Goal: Participate in discussion: Engage in conversation with other users on a specific topic

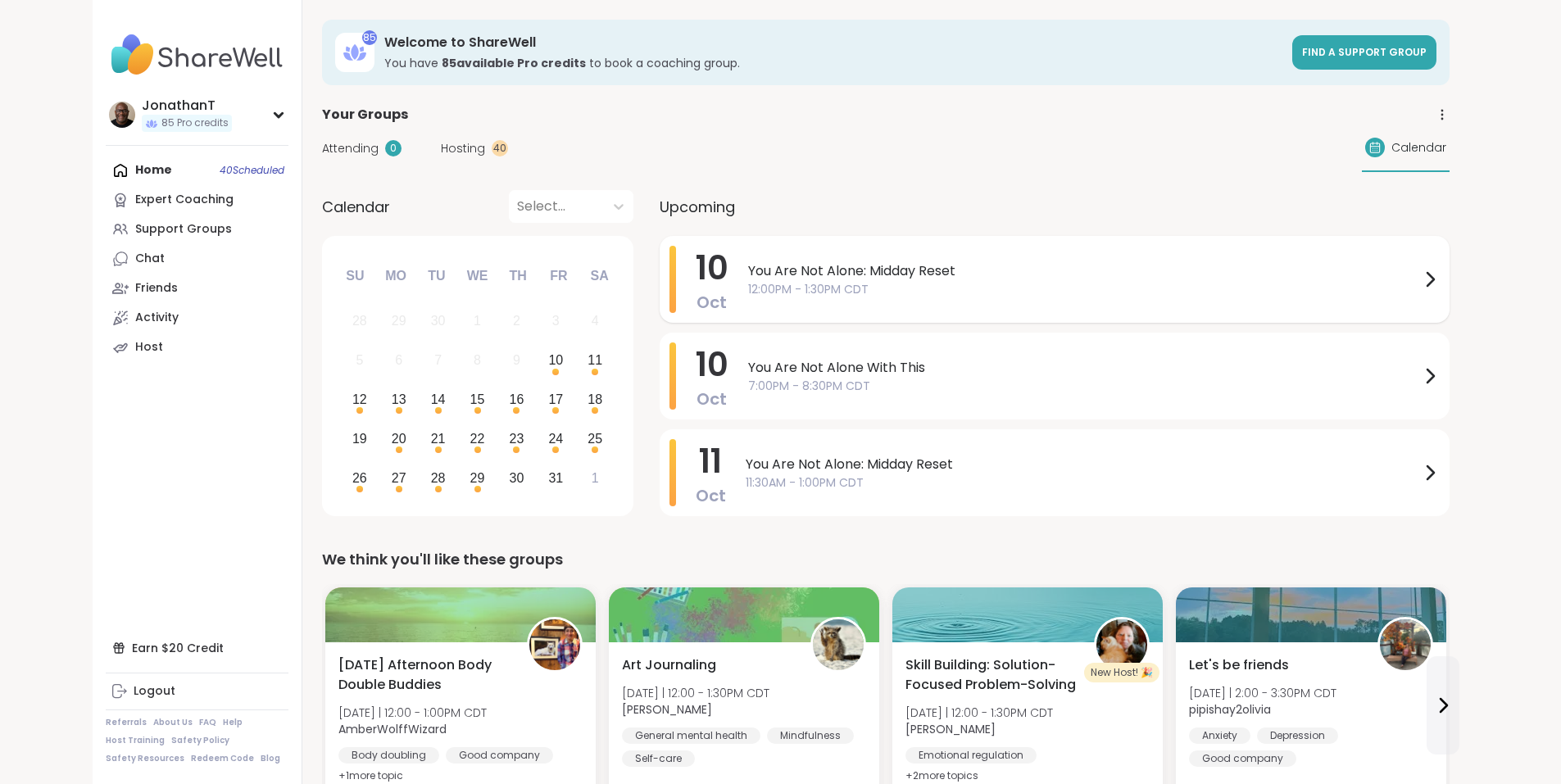
click at [749, 269] on span "You Are Not Alone: Midday Reset" at bounding box center [1084, 271] width 672 height 19
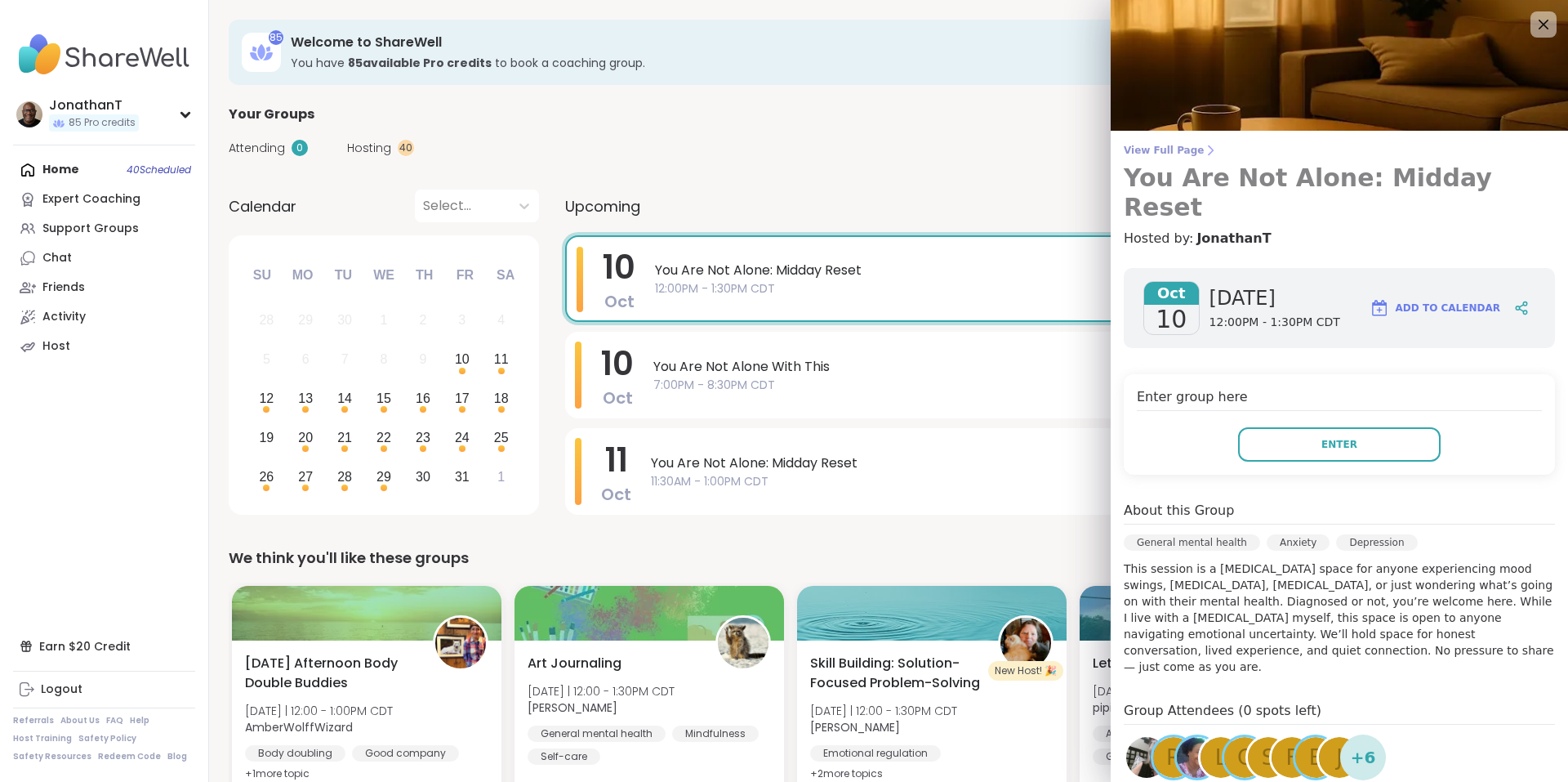
click at [1159, 149] on span "View Full Page" at bounding box center [1339, 150] width 431 height 13
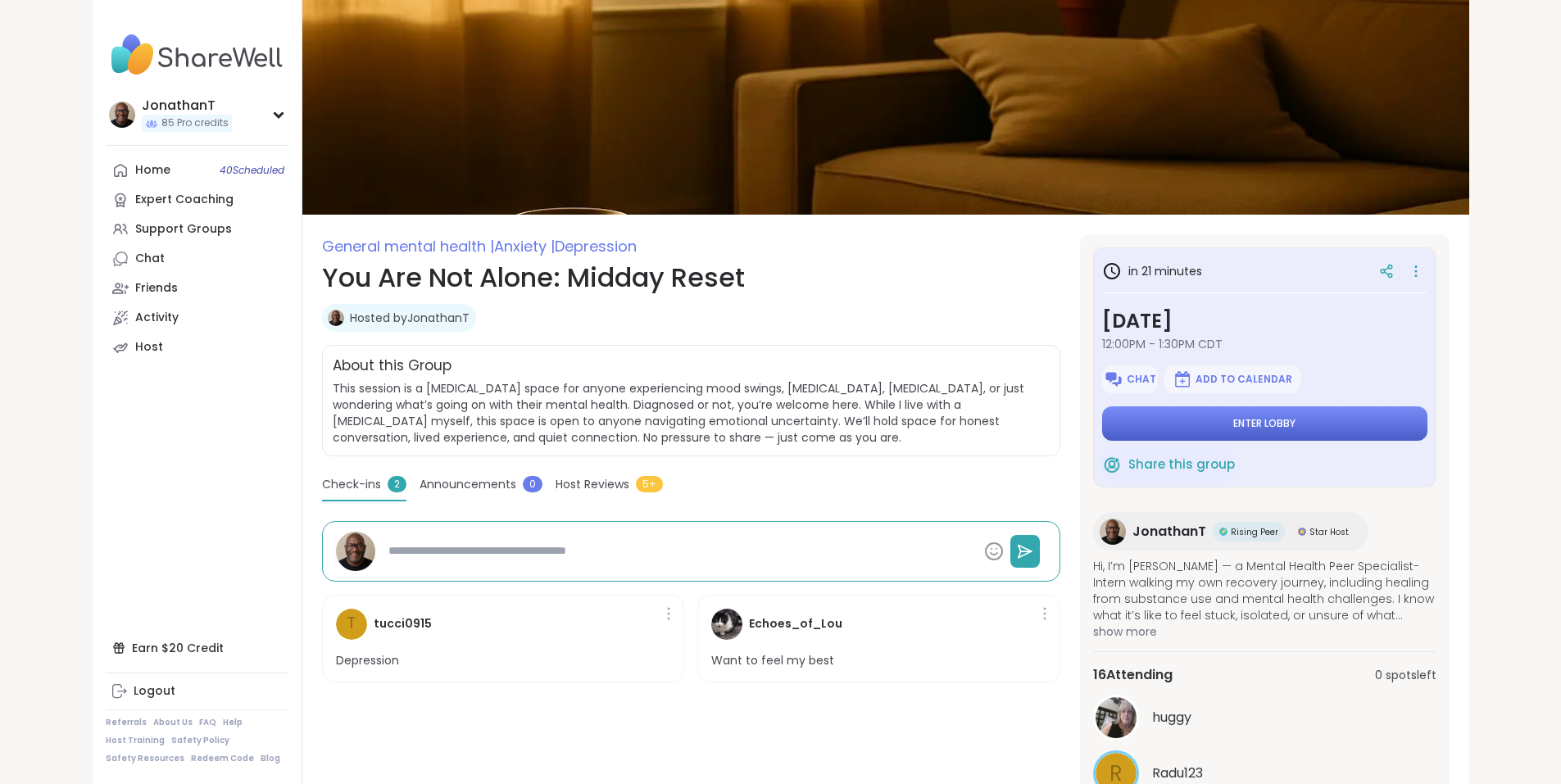
click at [1277, 416] on button "Enter lobby" at bounding box center [1265, 423] width 325 height 35
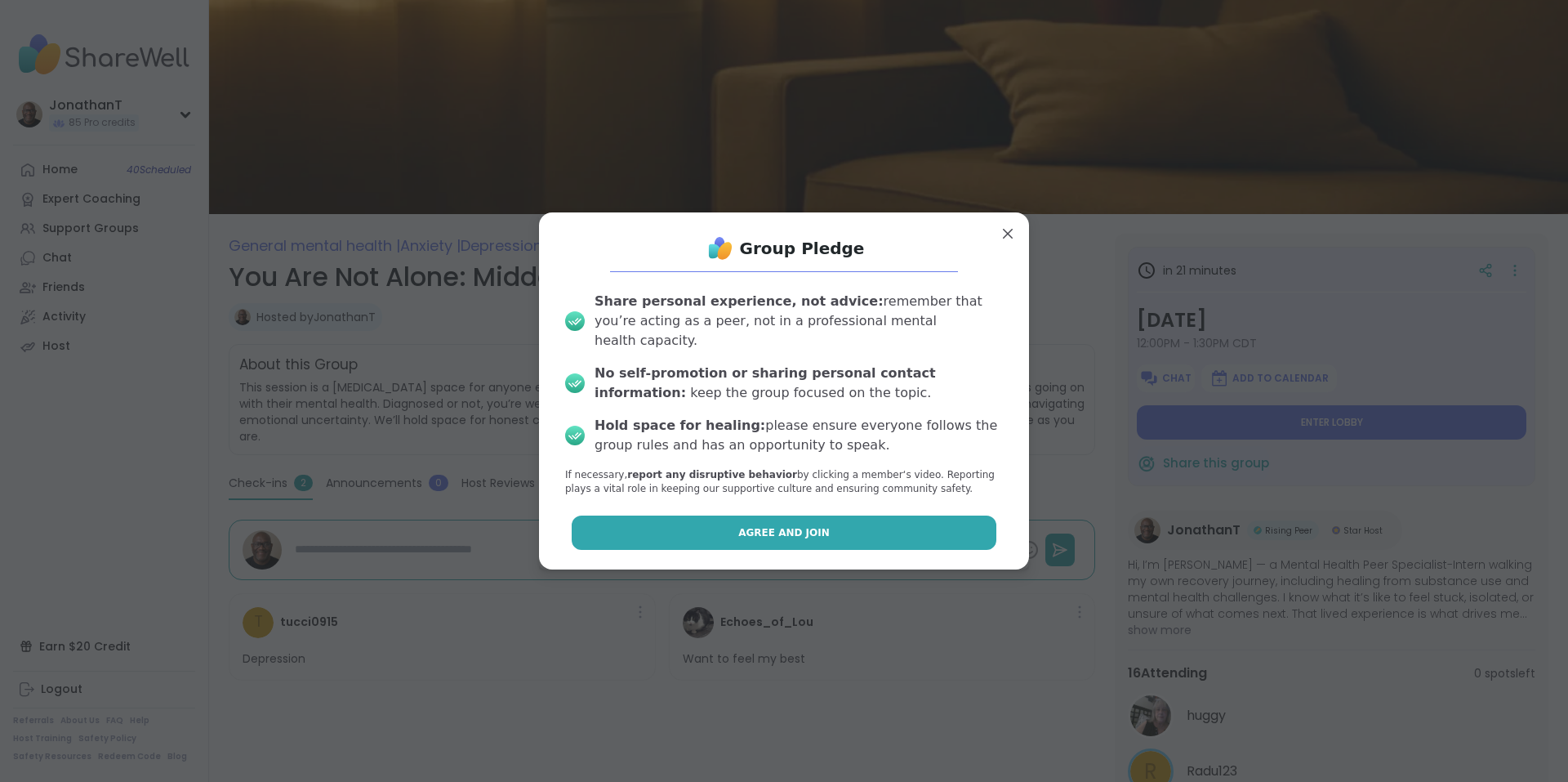
click at [886, 524] on button "Agree and Join" at bounding box center [784, 533] width 426 height 35
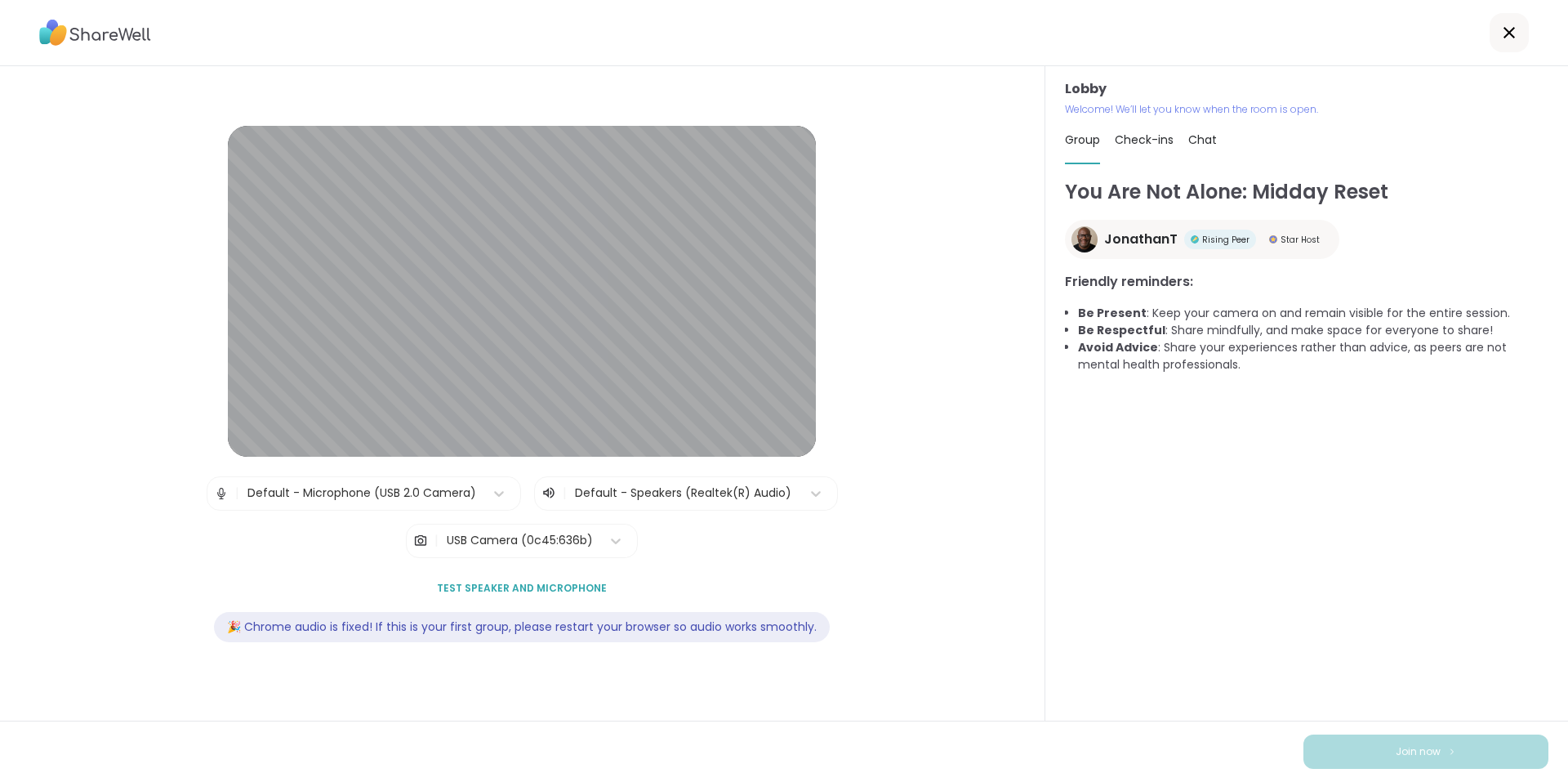
click at [544, 538] on div "USB Camera (0c45:636b)" at bounding box center [520, 541] width 146 height 17
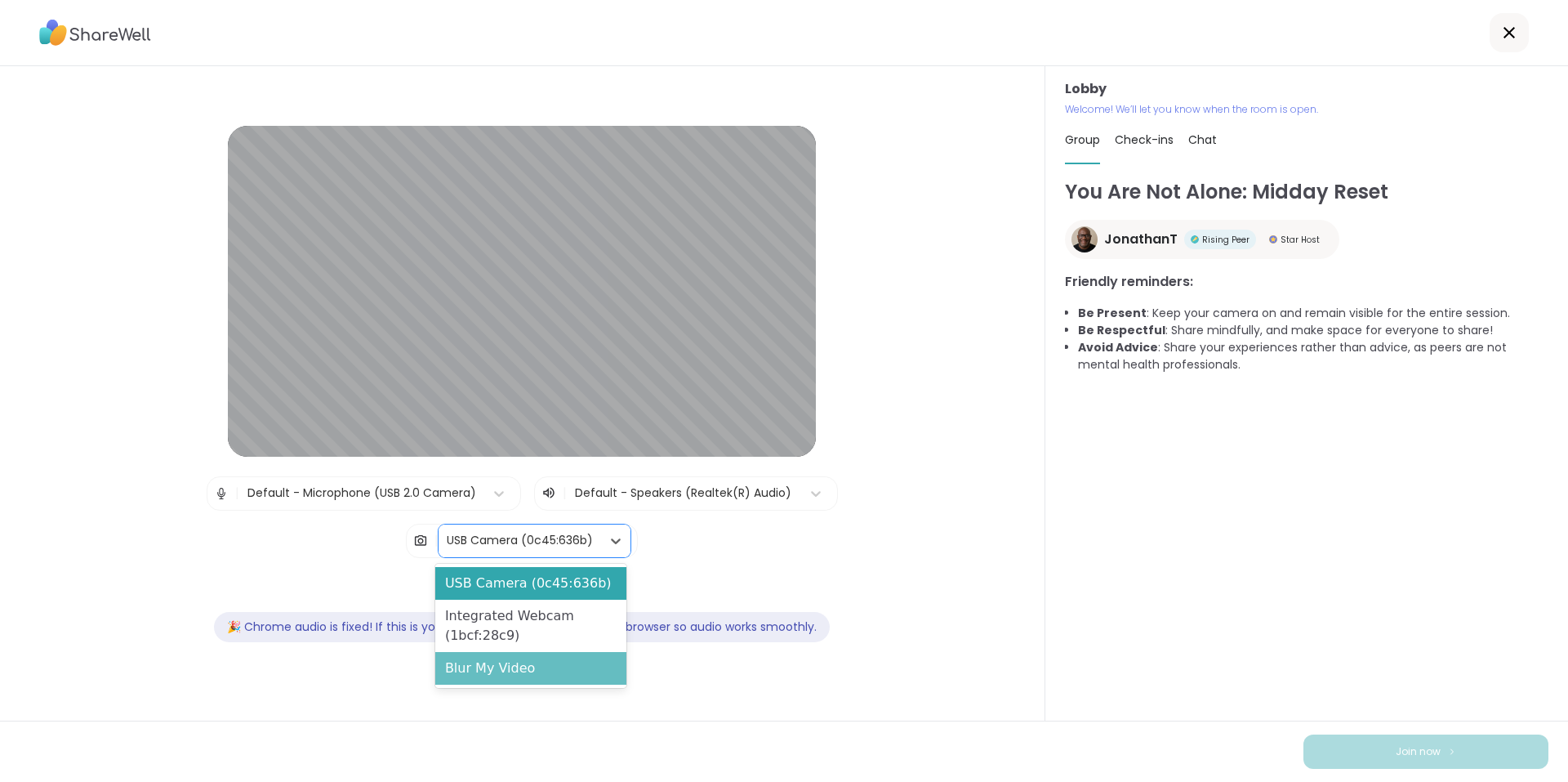
click at [524, 663] on div "Blur My Video" at bounding box center [531, 668] width 191 height 33
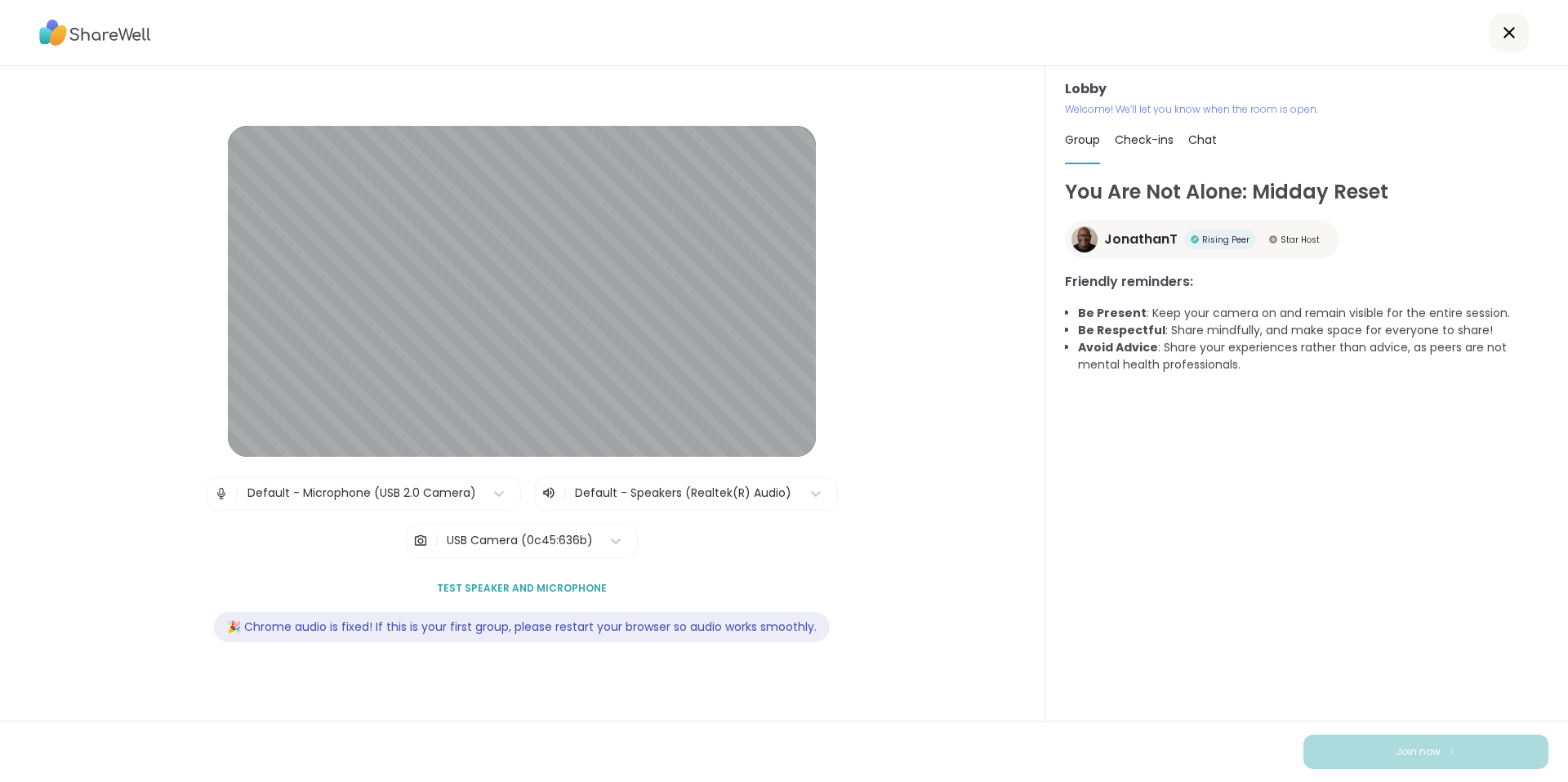
click at [1137, 140] on span "Check-ins" at bounding box center [1144, 139] width 59 height 16
type textarea "*"
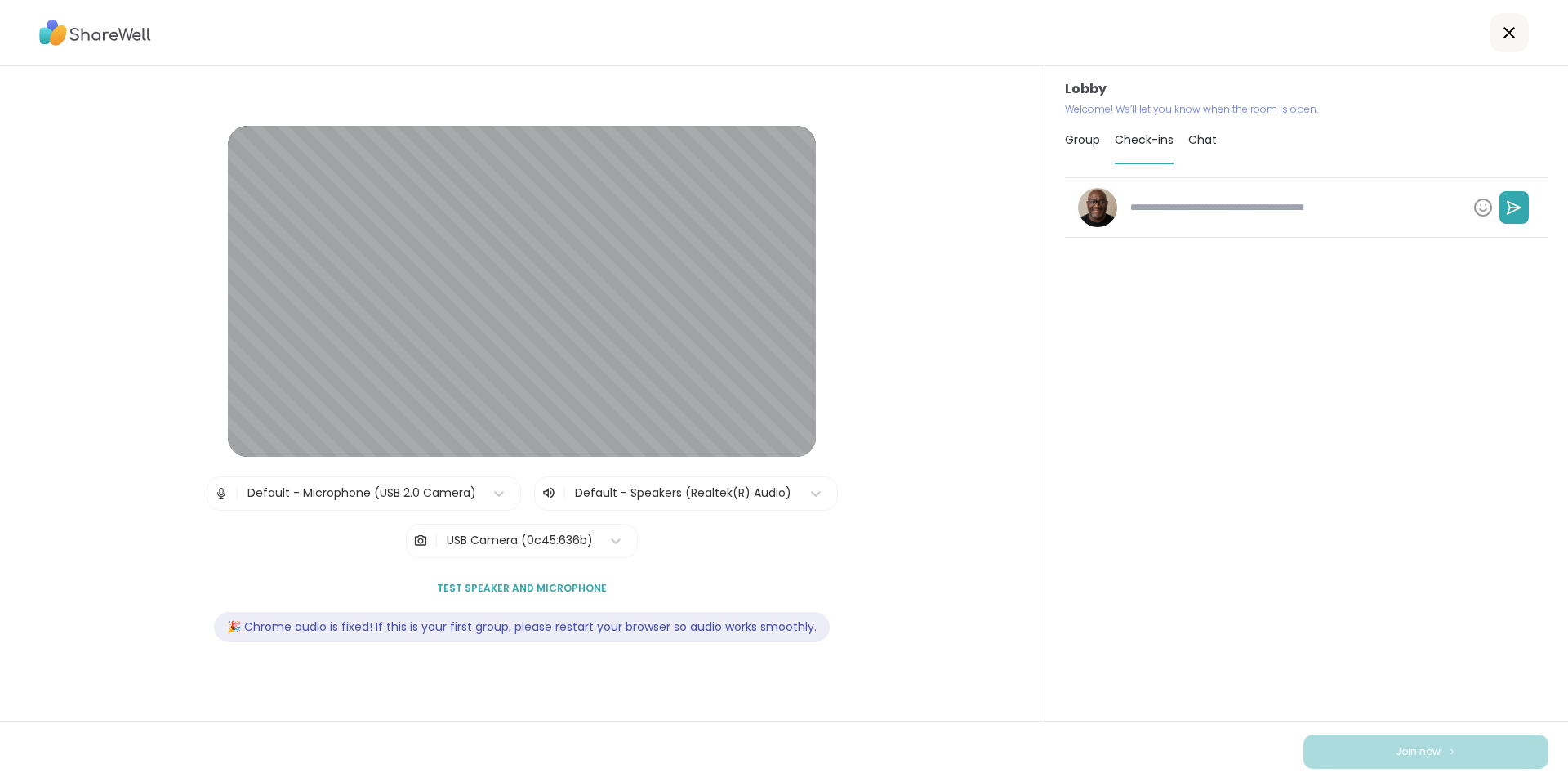
click at [1075, 135] on span "Group" at bounding box center [1082, 139] width 35 height 16
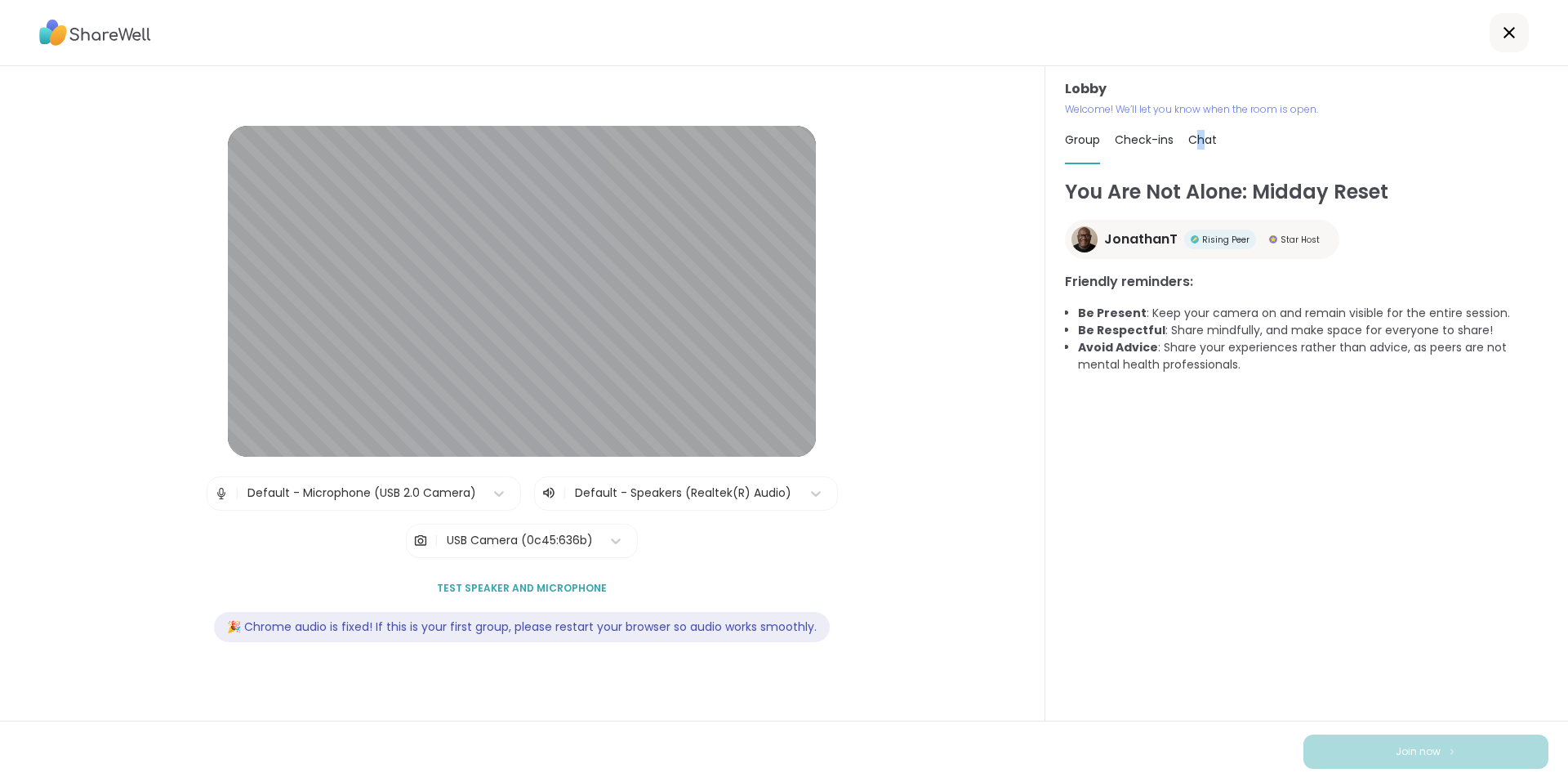
click at [1192, 137] on span "Chat" at bounding box center [1203, 139] width 29 height 16
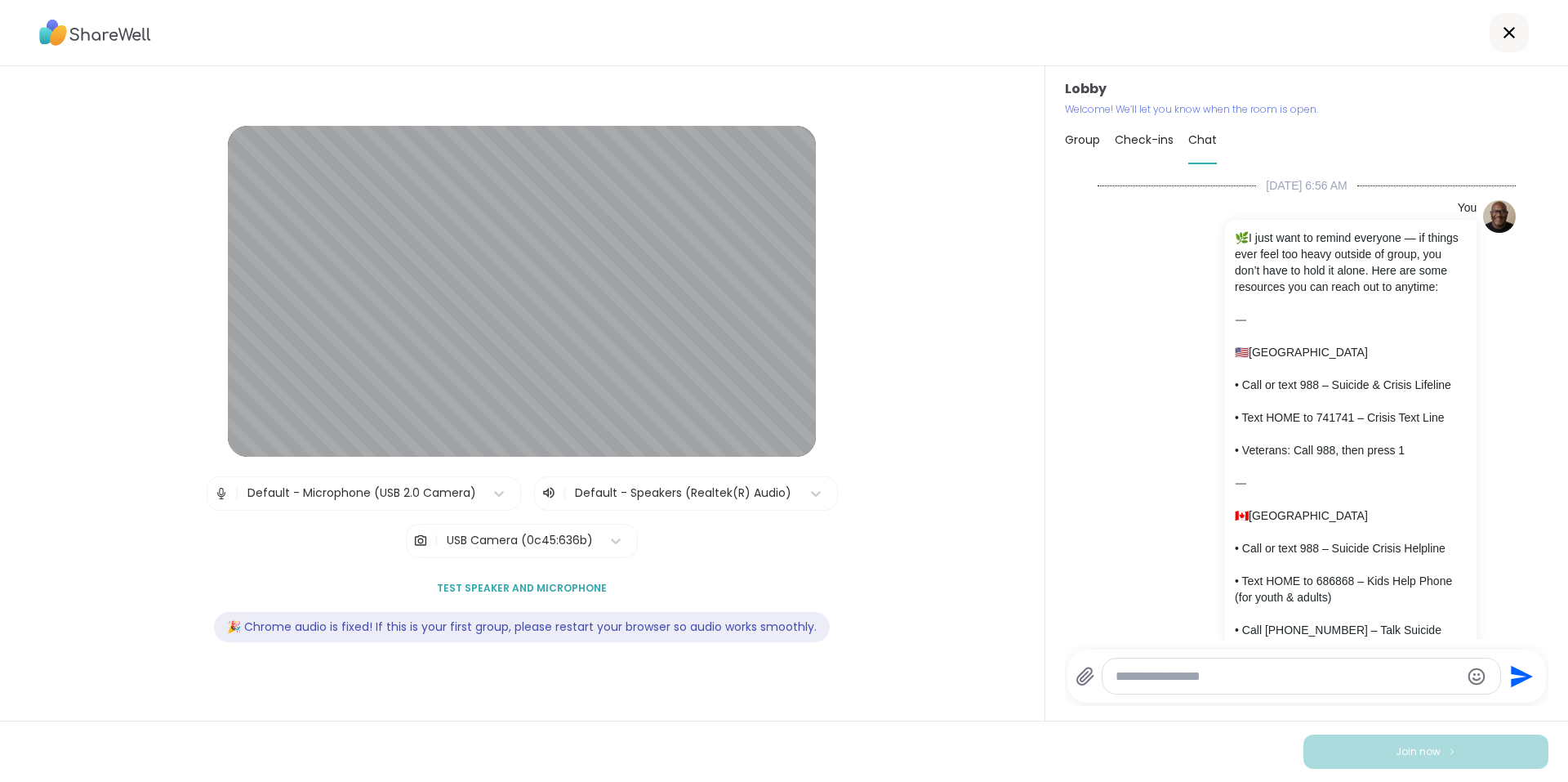
click at [1085, 138] on span "Group" at bounding box center [1082, 139] width 35 height 16
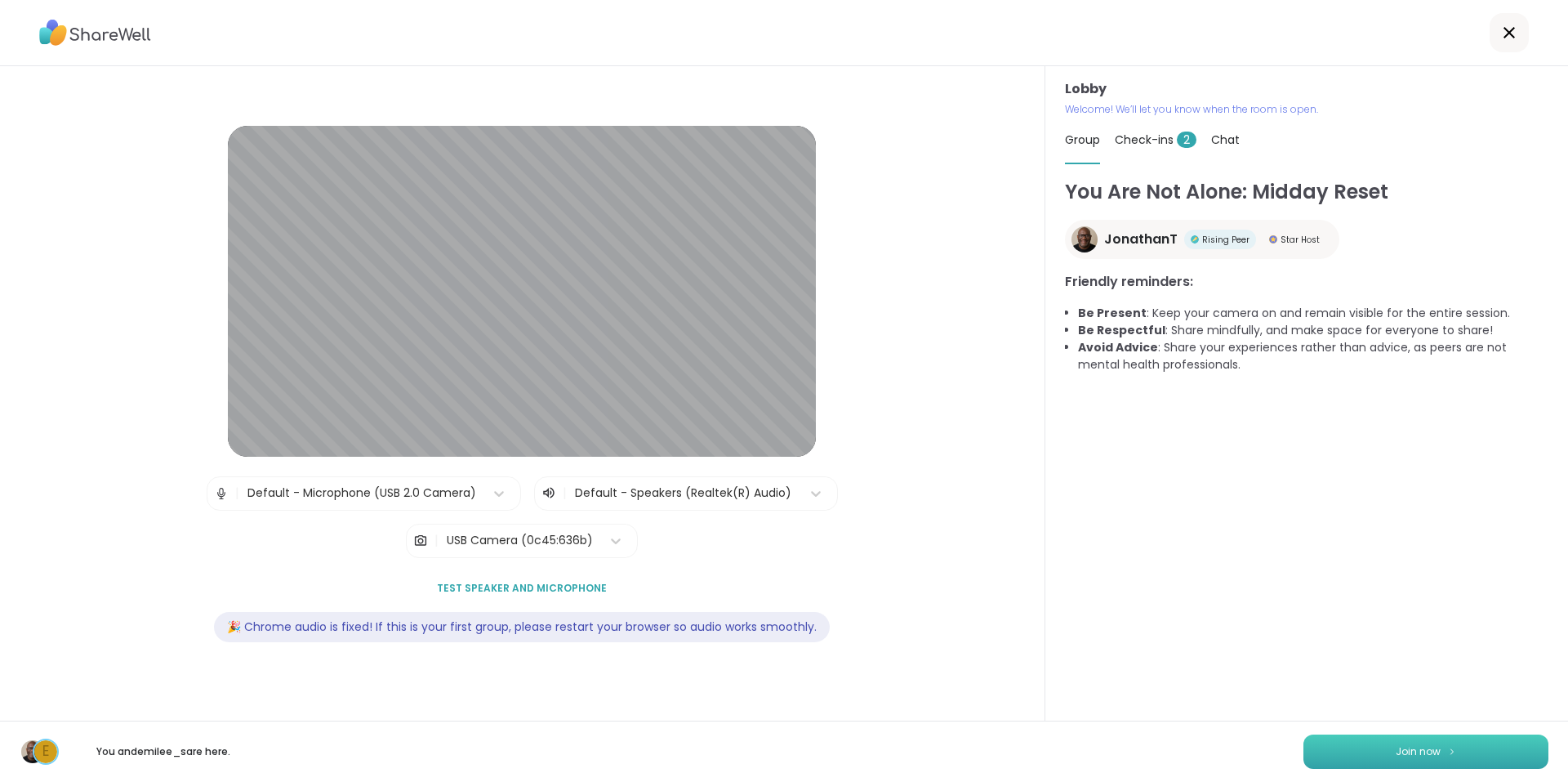
click at [1423, 750] on span "Join now" at bounding box center [1418, 751] width 45 height 14
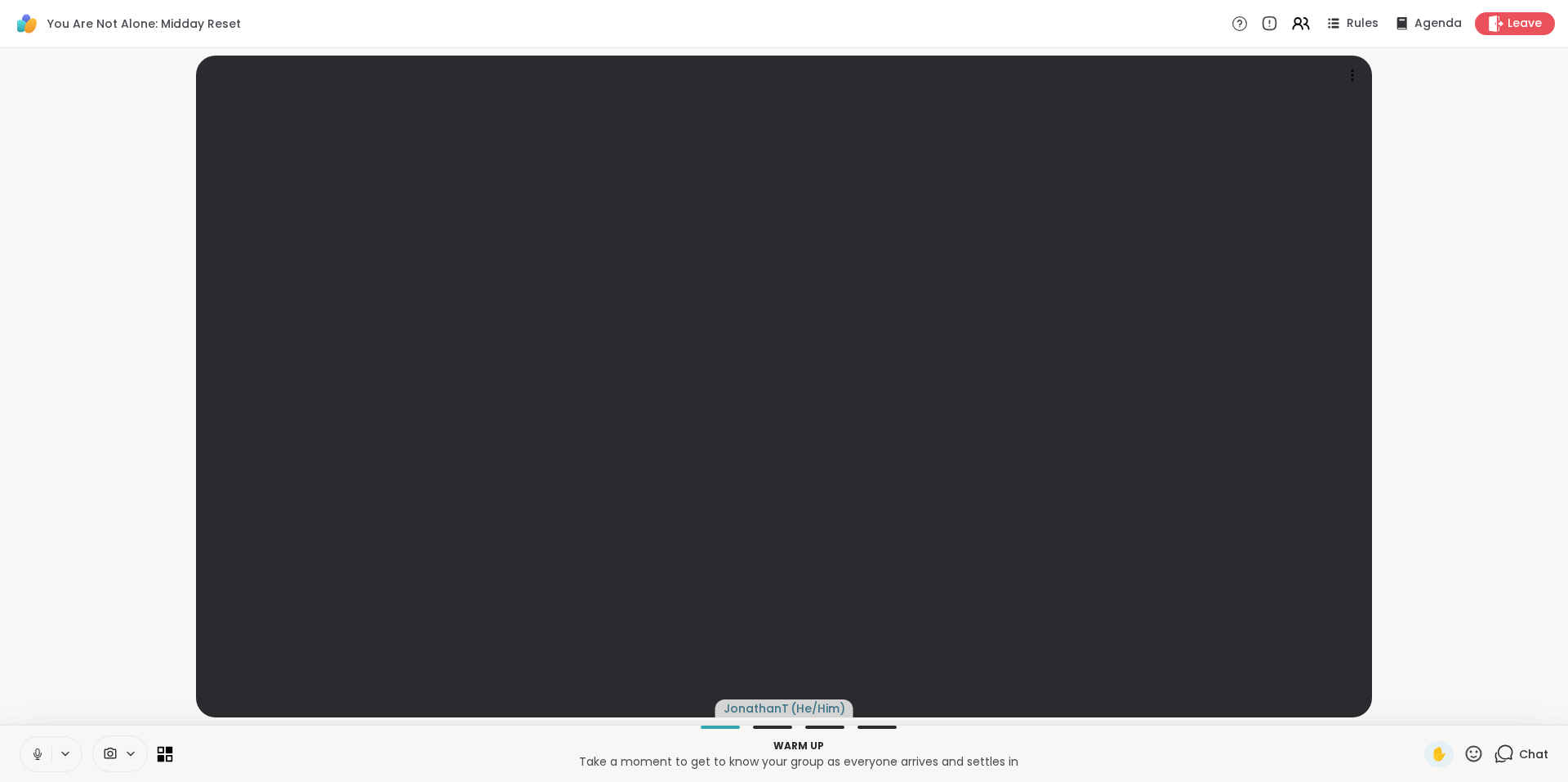
click at [165, 750] on icon at bounding box center [166, 754] width 15 height 15
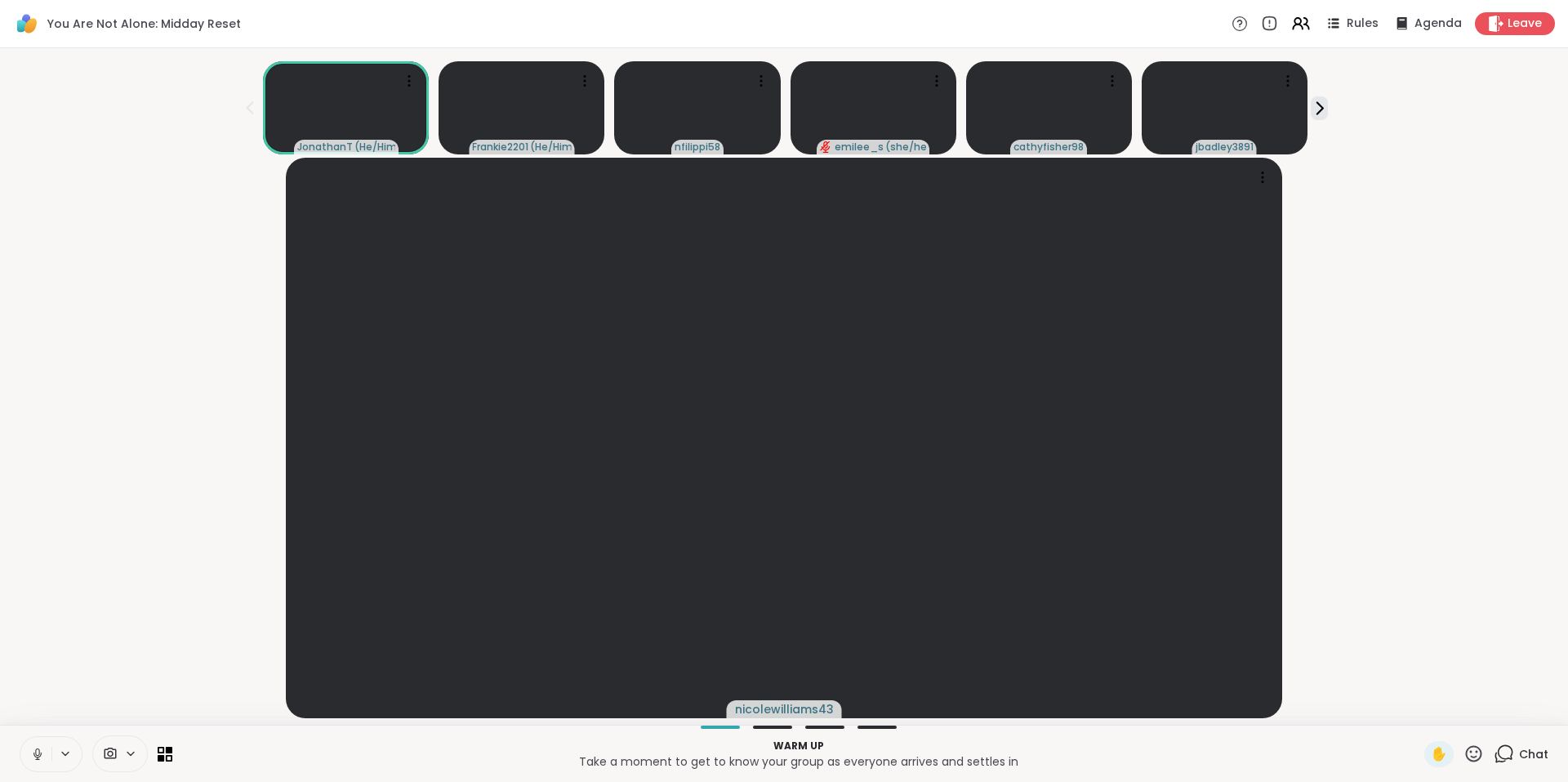
click at [1494, 759] on icon at bounding box center [1503, 753] width 20 height 20
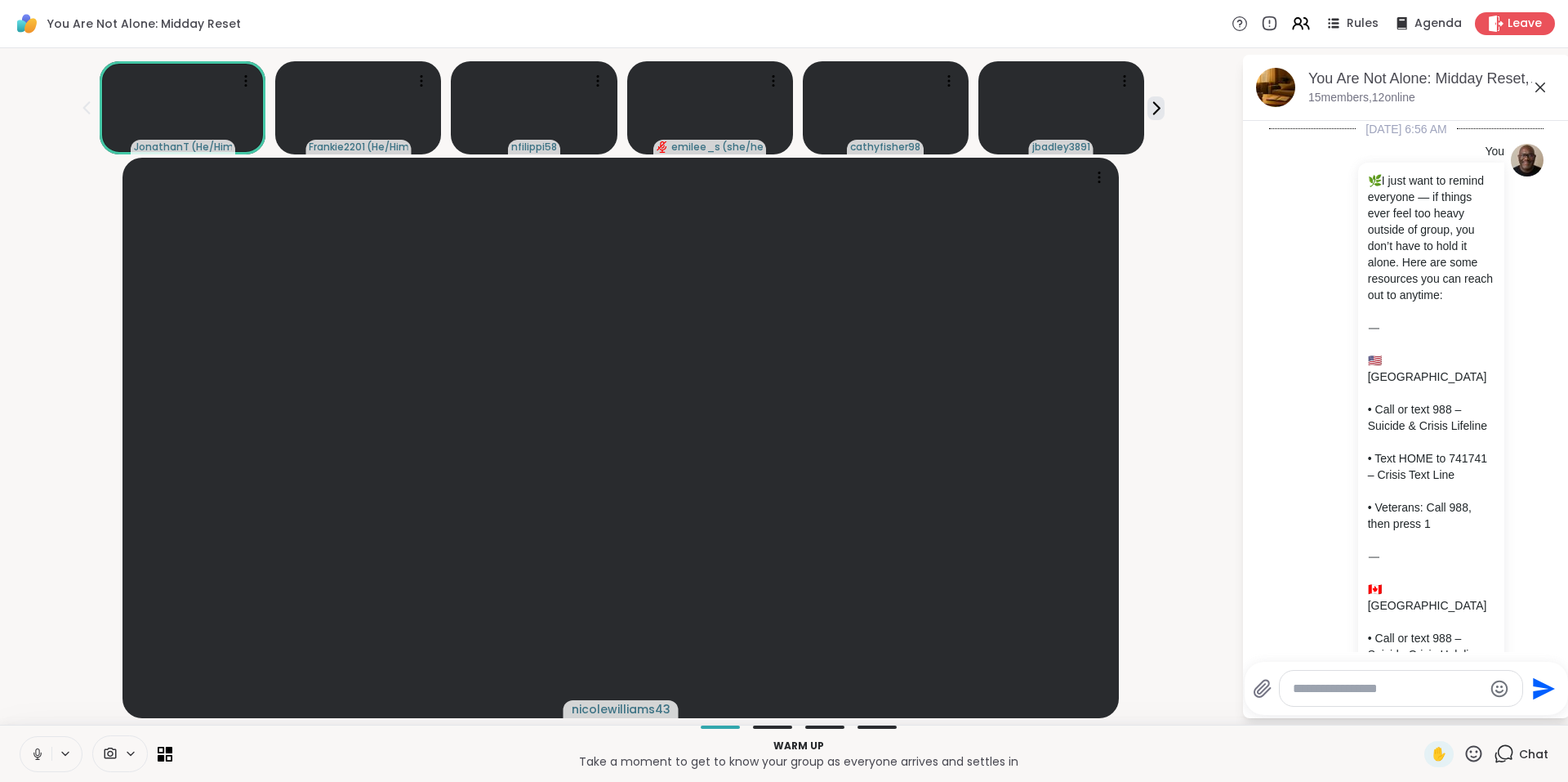
scroll to position [1418, 0]
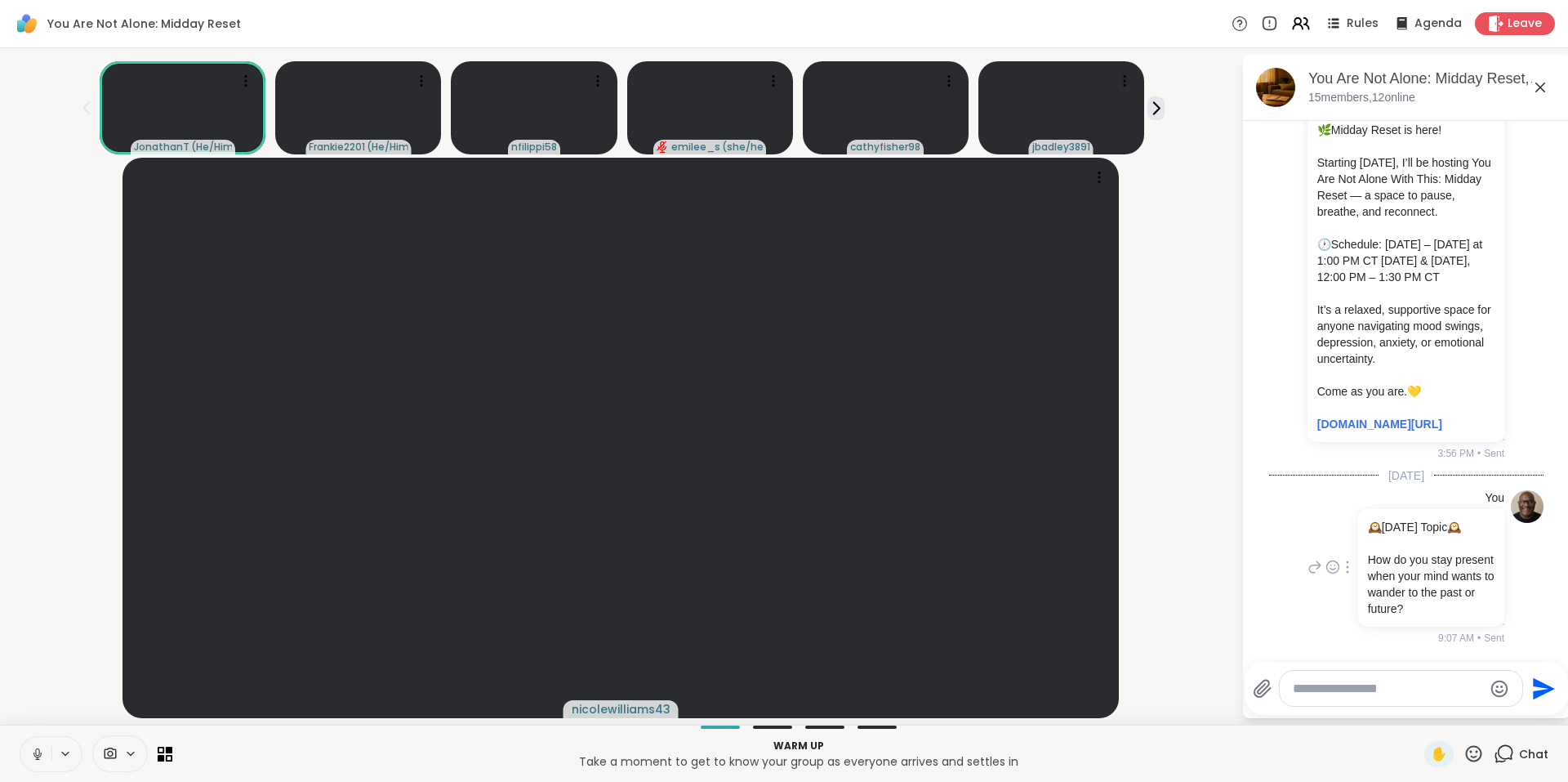
click at [1346, 561] on icon at bounding box center [1347, 567] width 2 height 12
click at [1163, 104] on icon at bounding box center [1156, 108] width 17 height 17
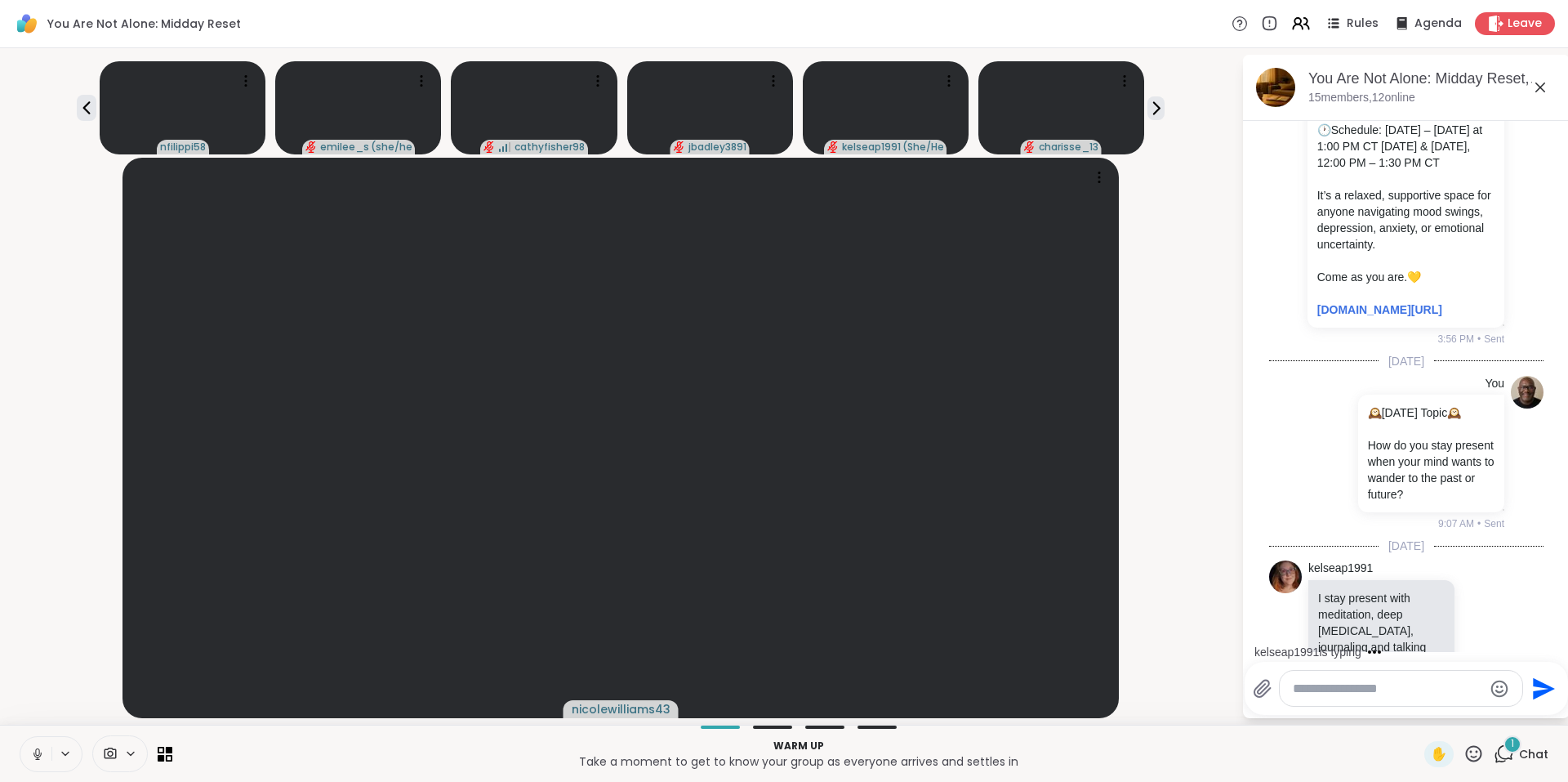
scroll to position [1604, 0]
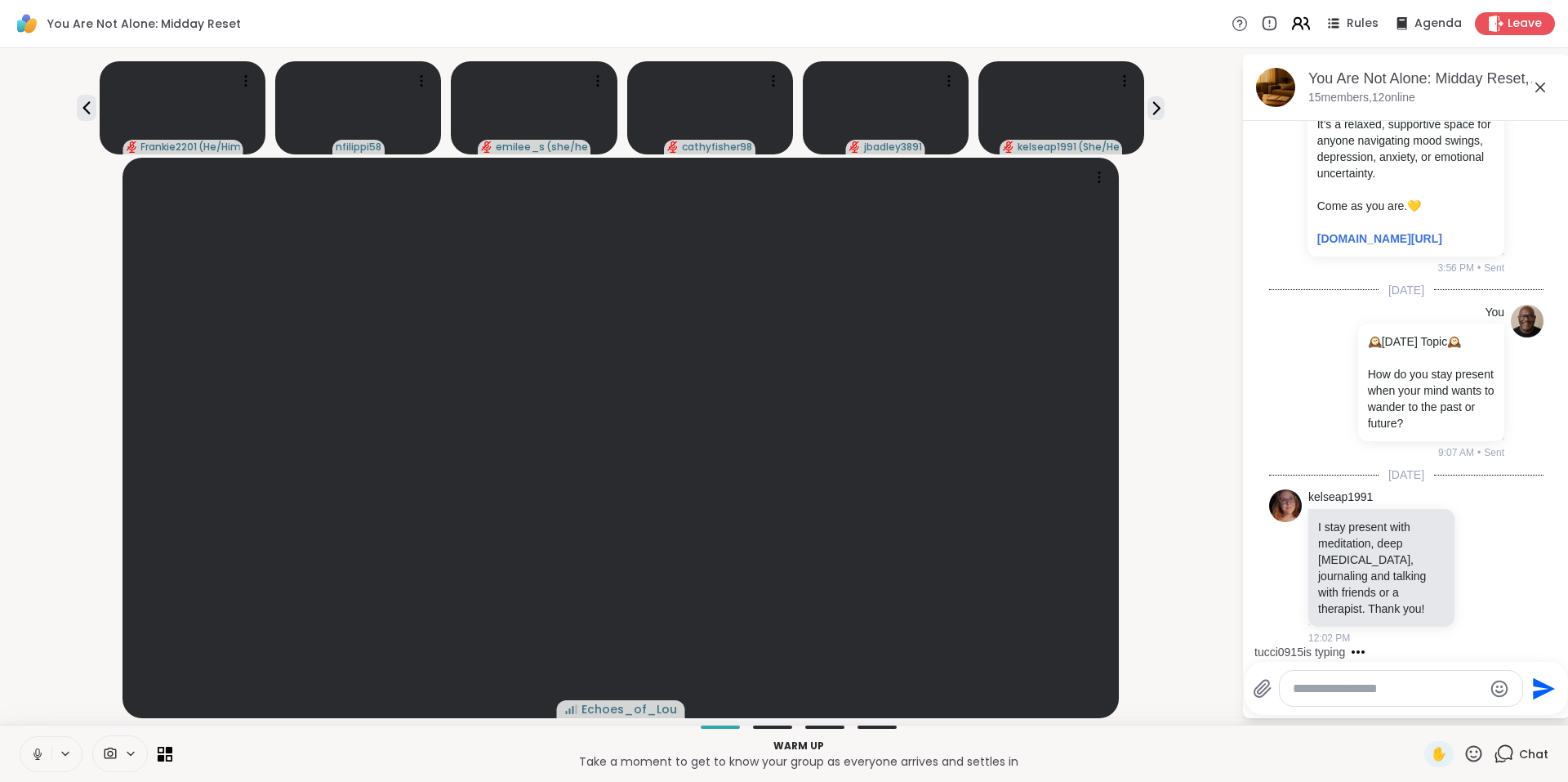
click at [1293, 26] on icon at bounding box center [1298, 26] width 10 height 5
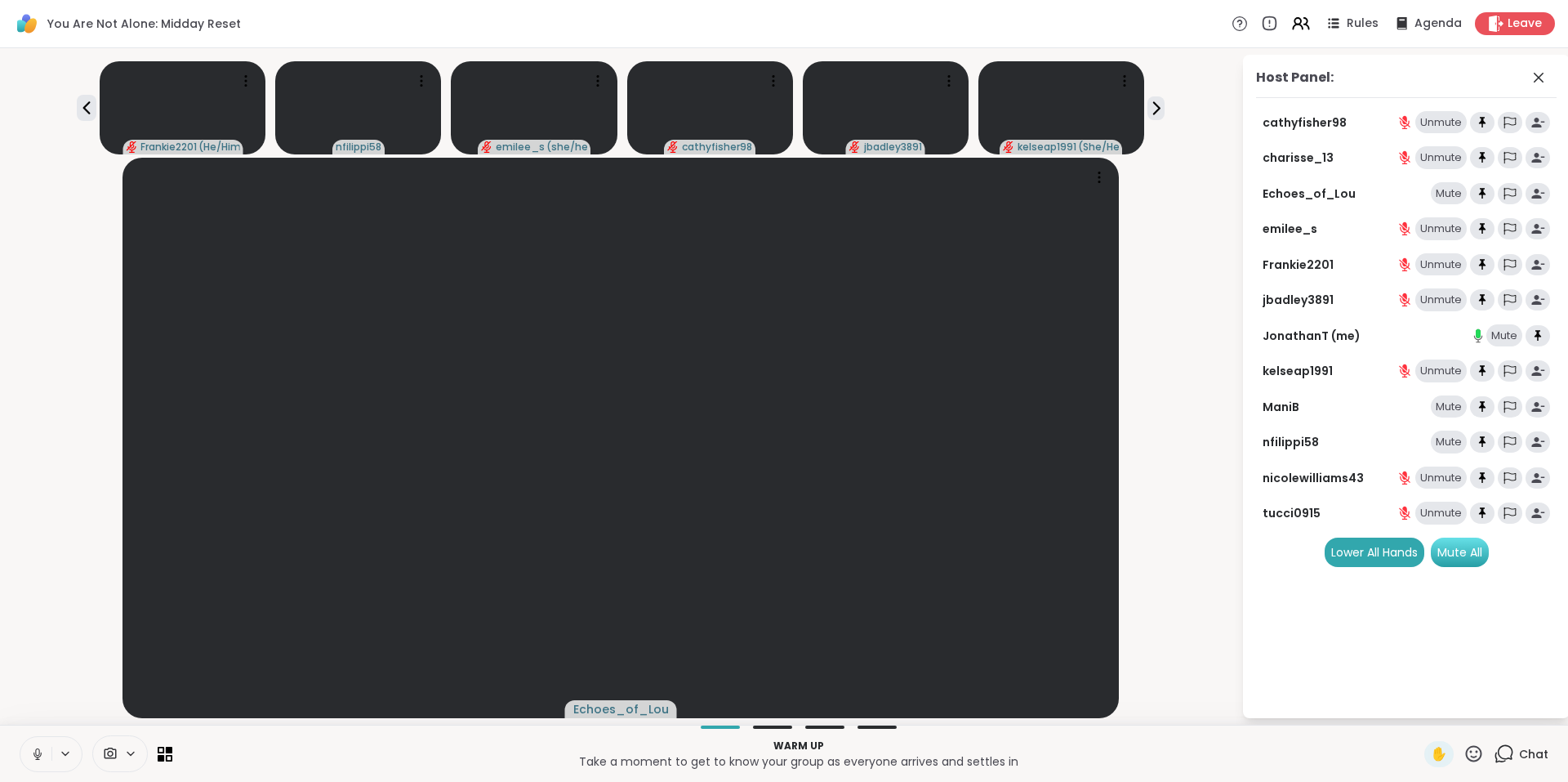
click at [1480, 546] on div "Mute All" at bounding box center [1460, 553] width 58 height 30
click at [1494, 757] on icon at bounding box center [1503, 753] width 20 height 20
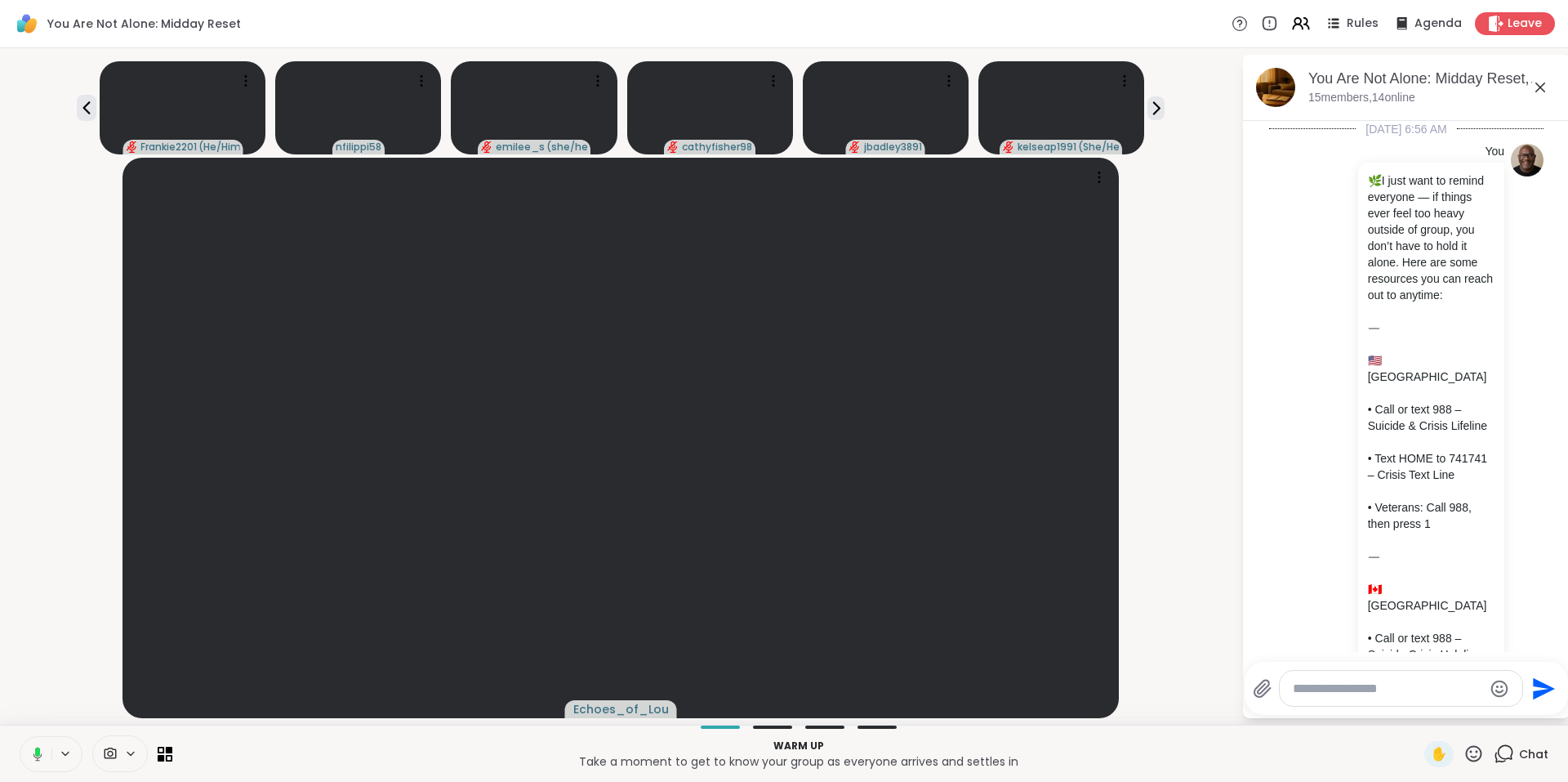
scroll to position [1730, 0]
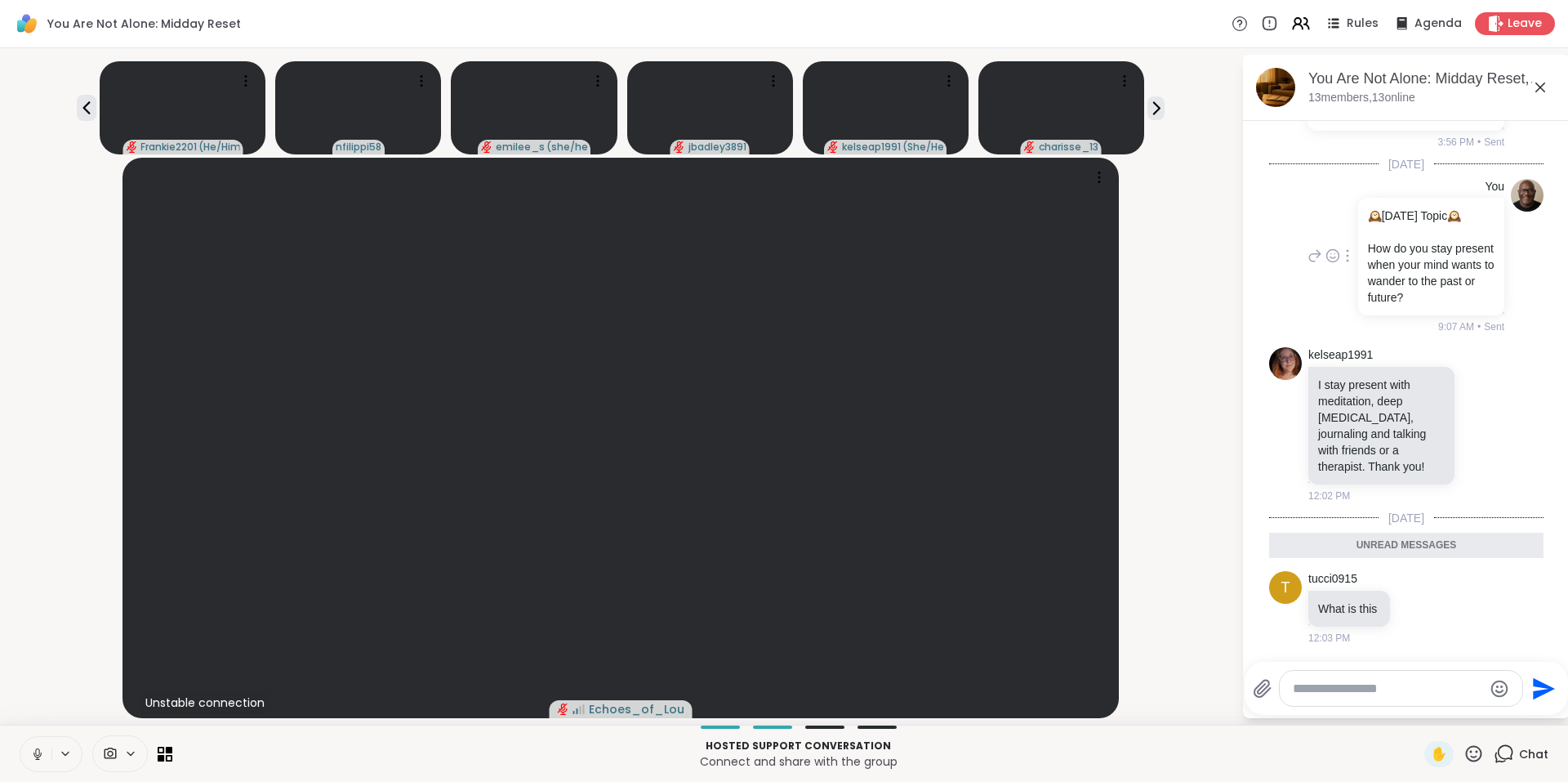
click at [1346, 250] on icon at bounding box center [1347, 256] width 3 height 13
click at [1336, 276] on icon at bounding box center [1338, 279] width 13 height 14
click at [1390, 692] on textarea "Type your message" at bounding box center [1388, 688] width 190 height 16
paste textarea "**********"
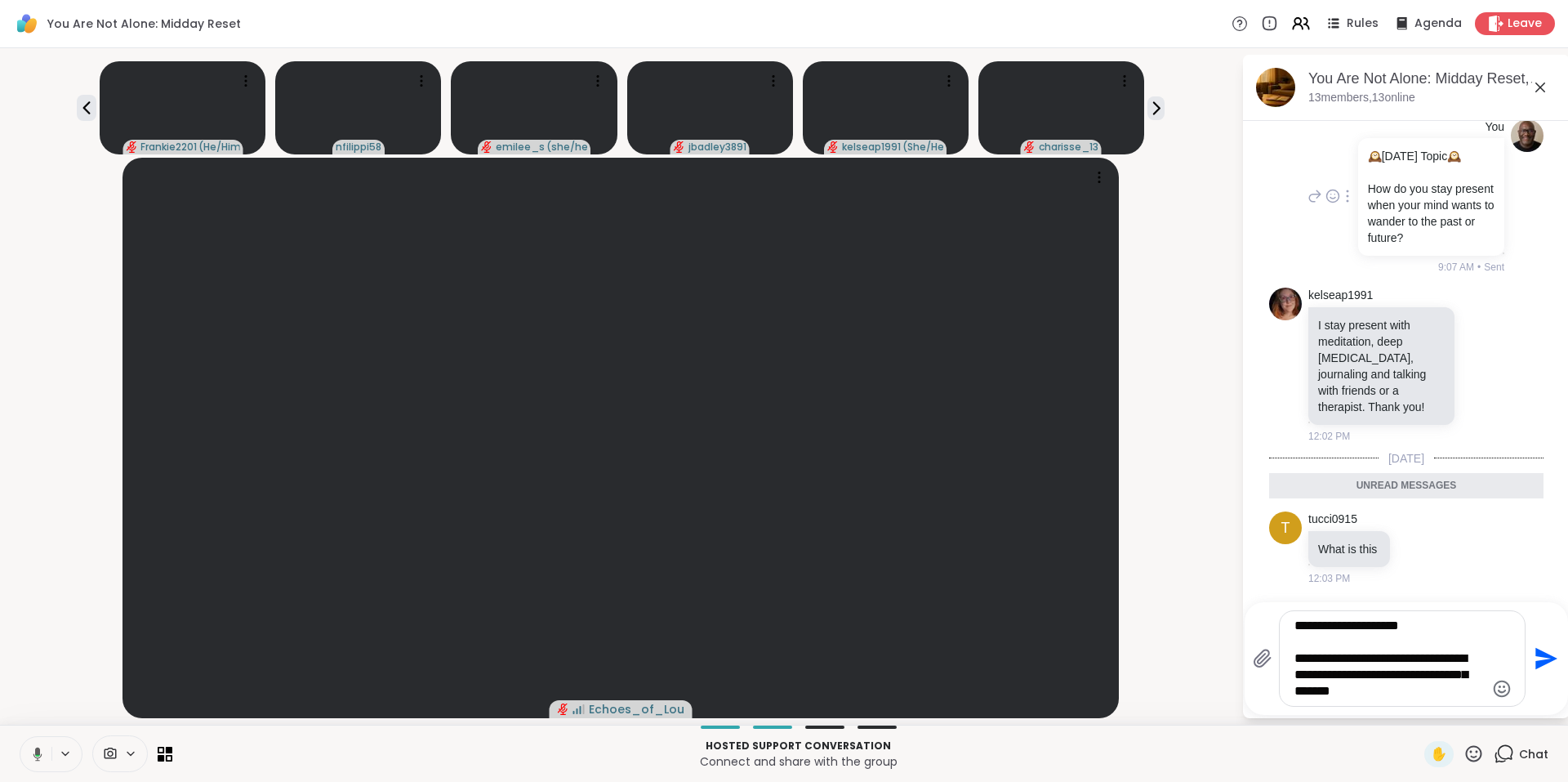
type textarea "**********"
click at [1545, 665] on icon "Send" at bounding box center [1544, 658] width 26 height 26
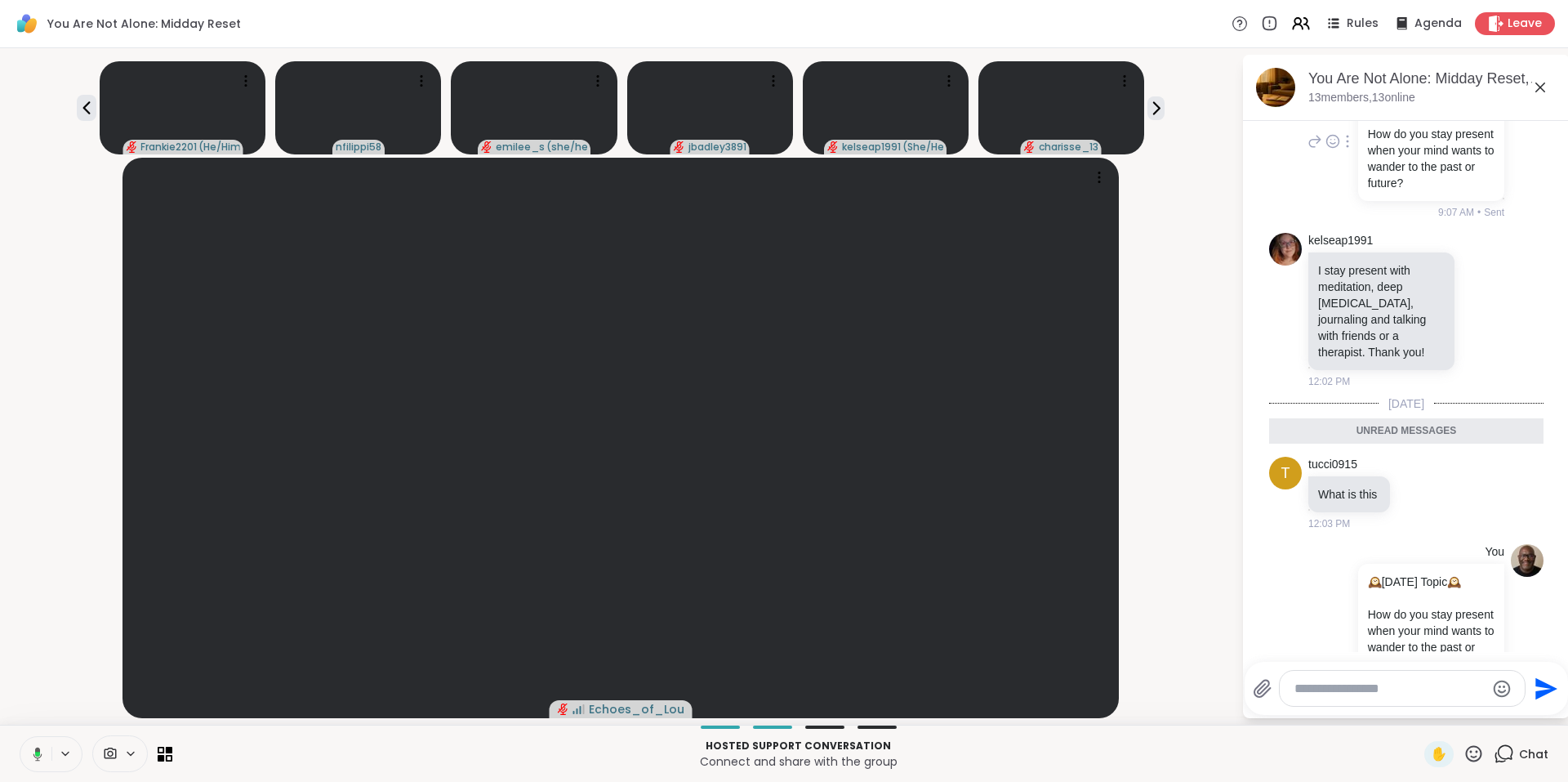
scroll to position [1876, 0]
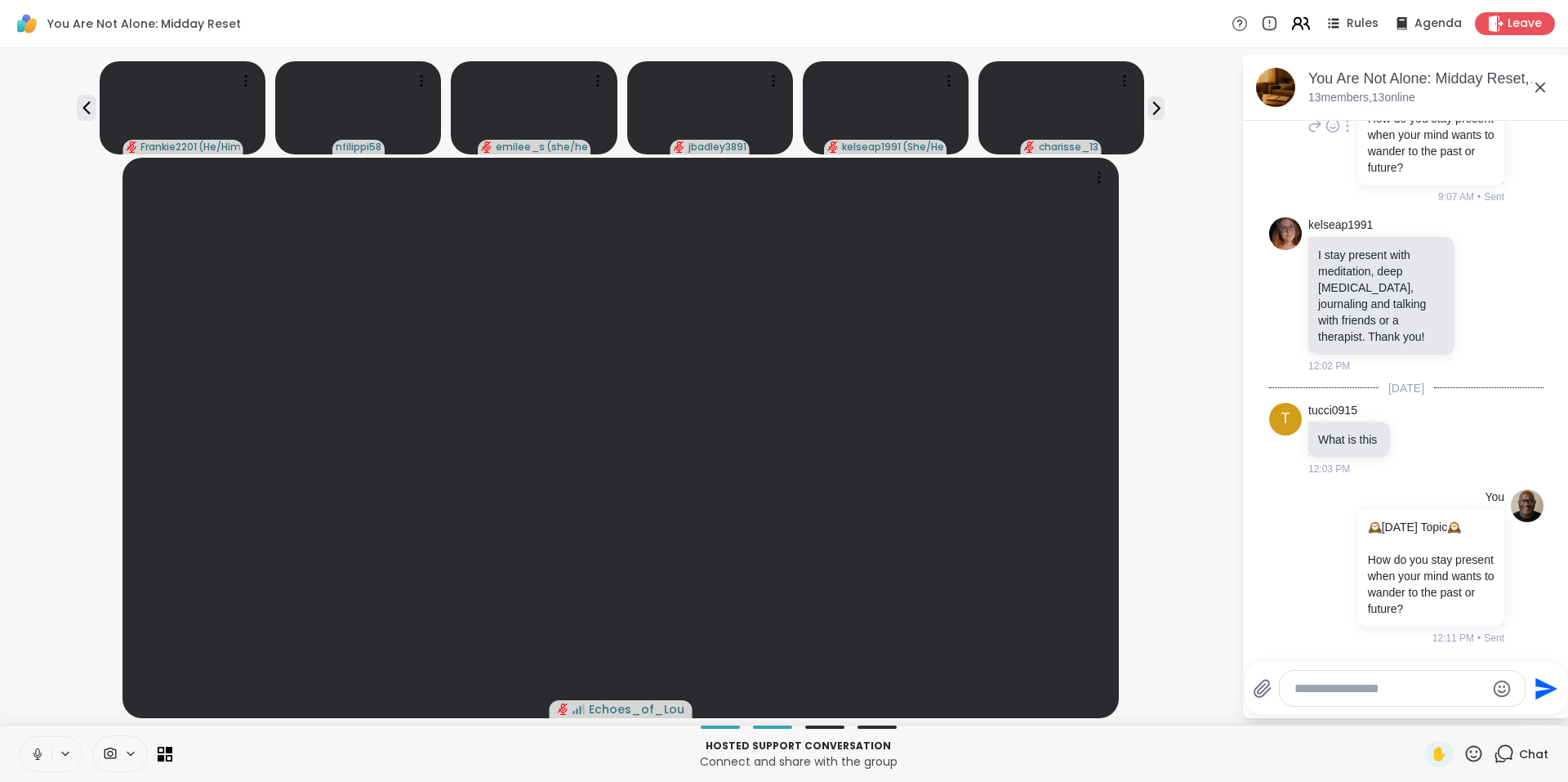
click at [1290, 26] on icon at bounding box center [1300, 23] width 20 height 20
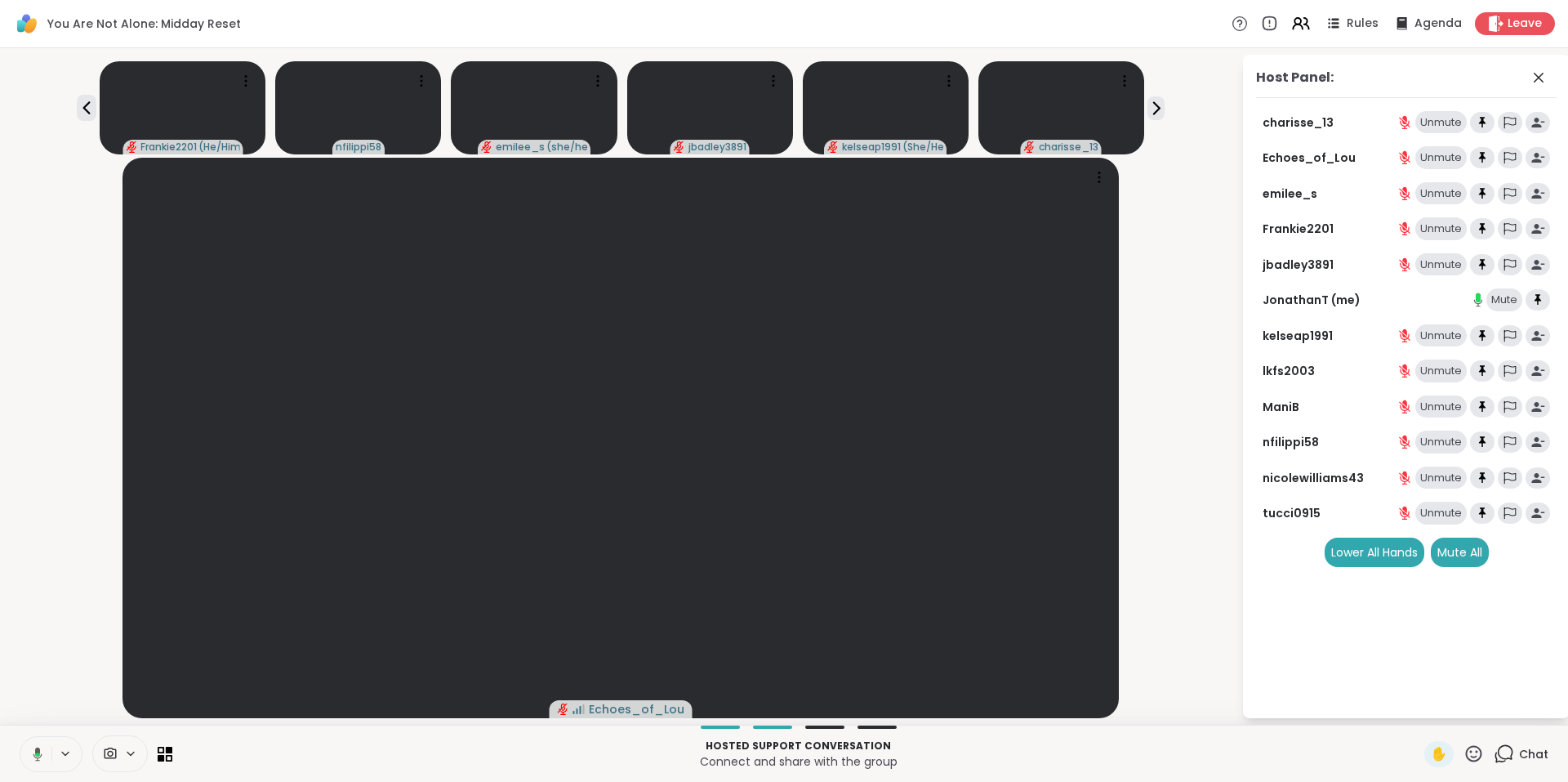
click at [1504, 749] on div "Chat" at bounding box center [1521, 754] width 55 height 26
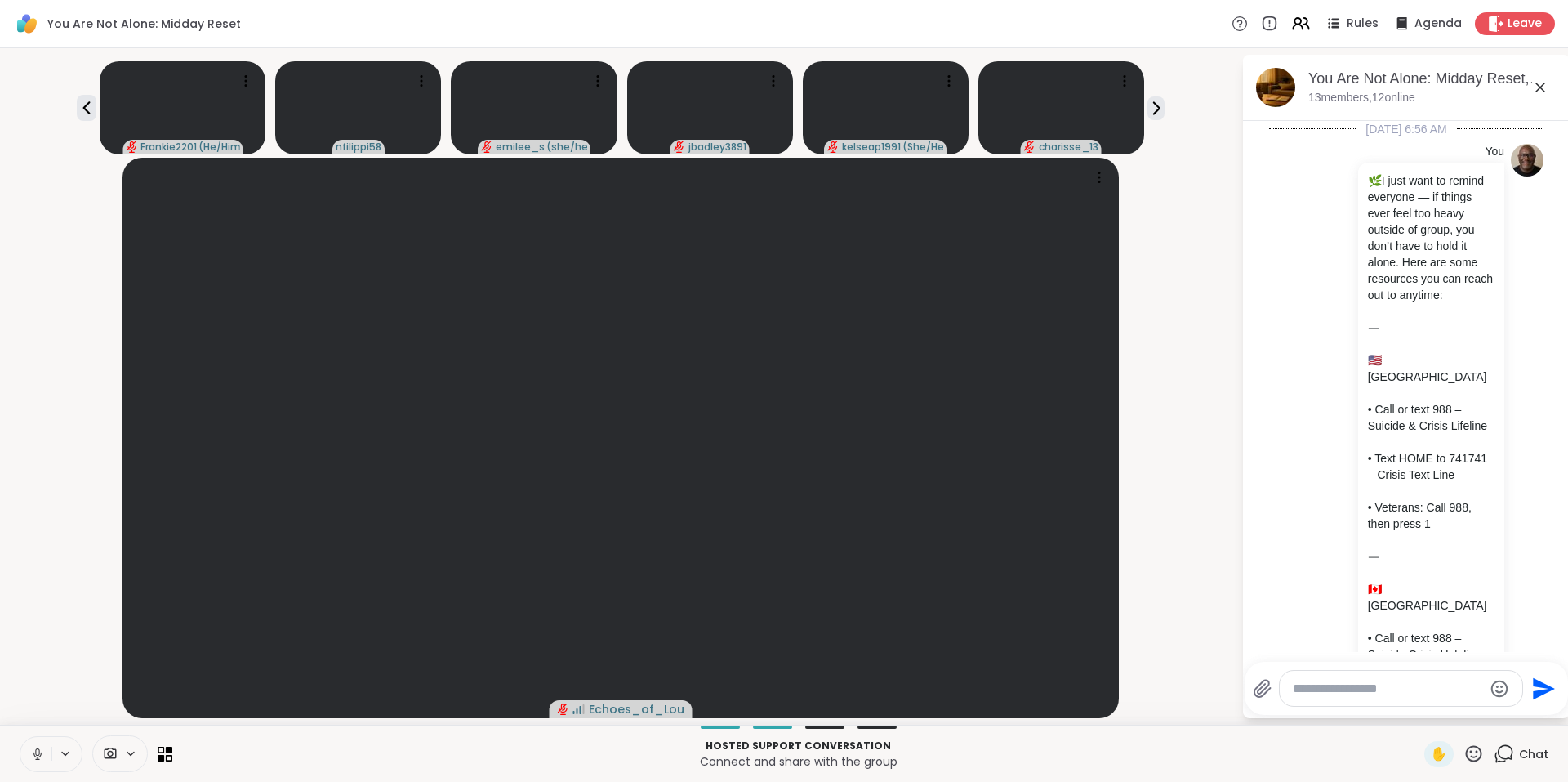
scroll to position [1860, 0]
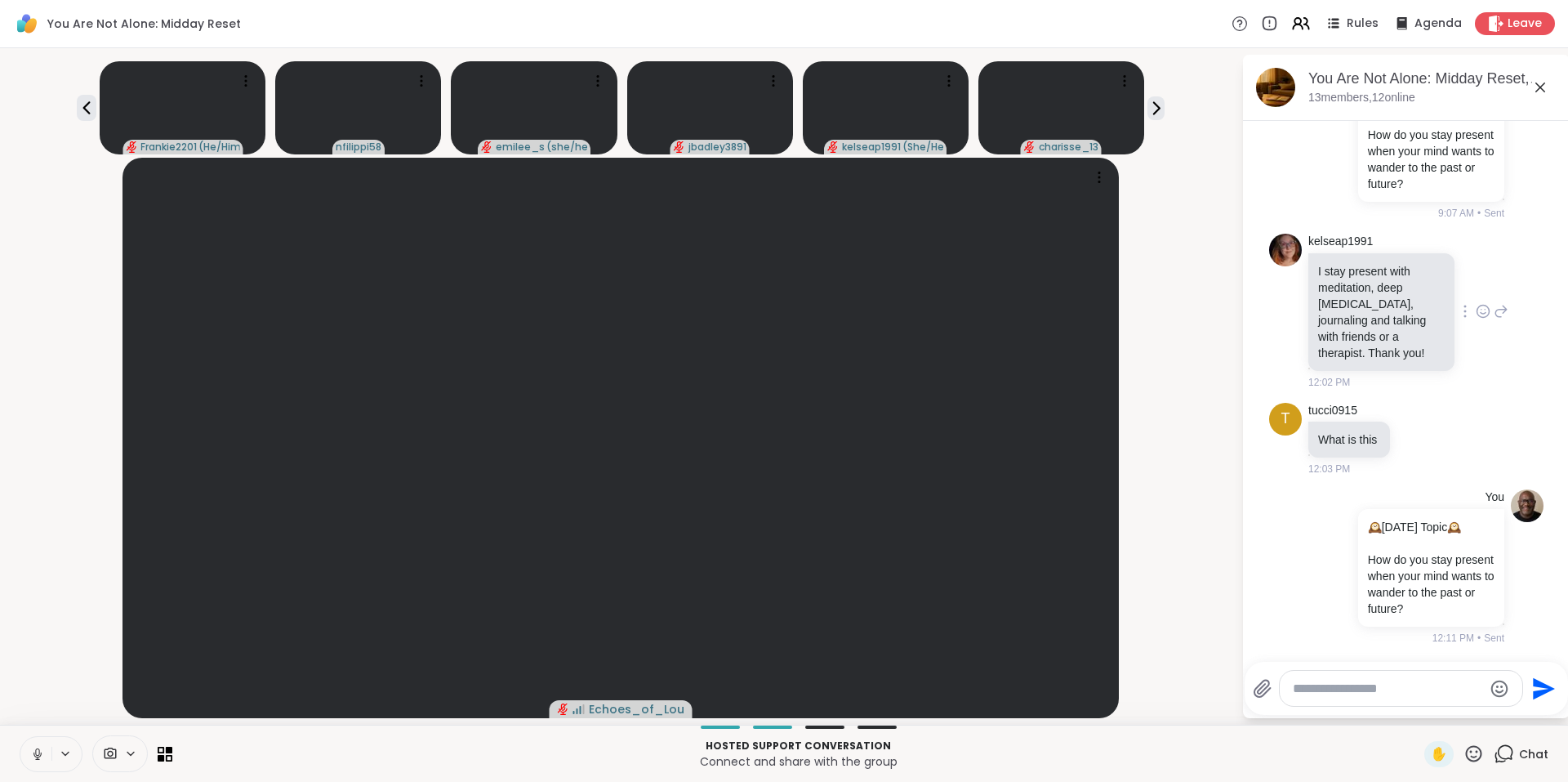
click at [1480, 312] on icon at bounding box center [1482, 313] width 5 height 2
click at [1475, 278] on div "Select Reaction: Heart" at bounding box center [1482, 284] width 14 height 14
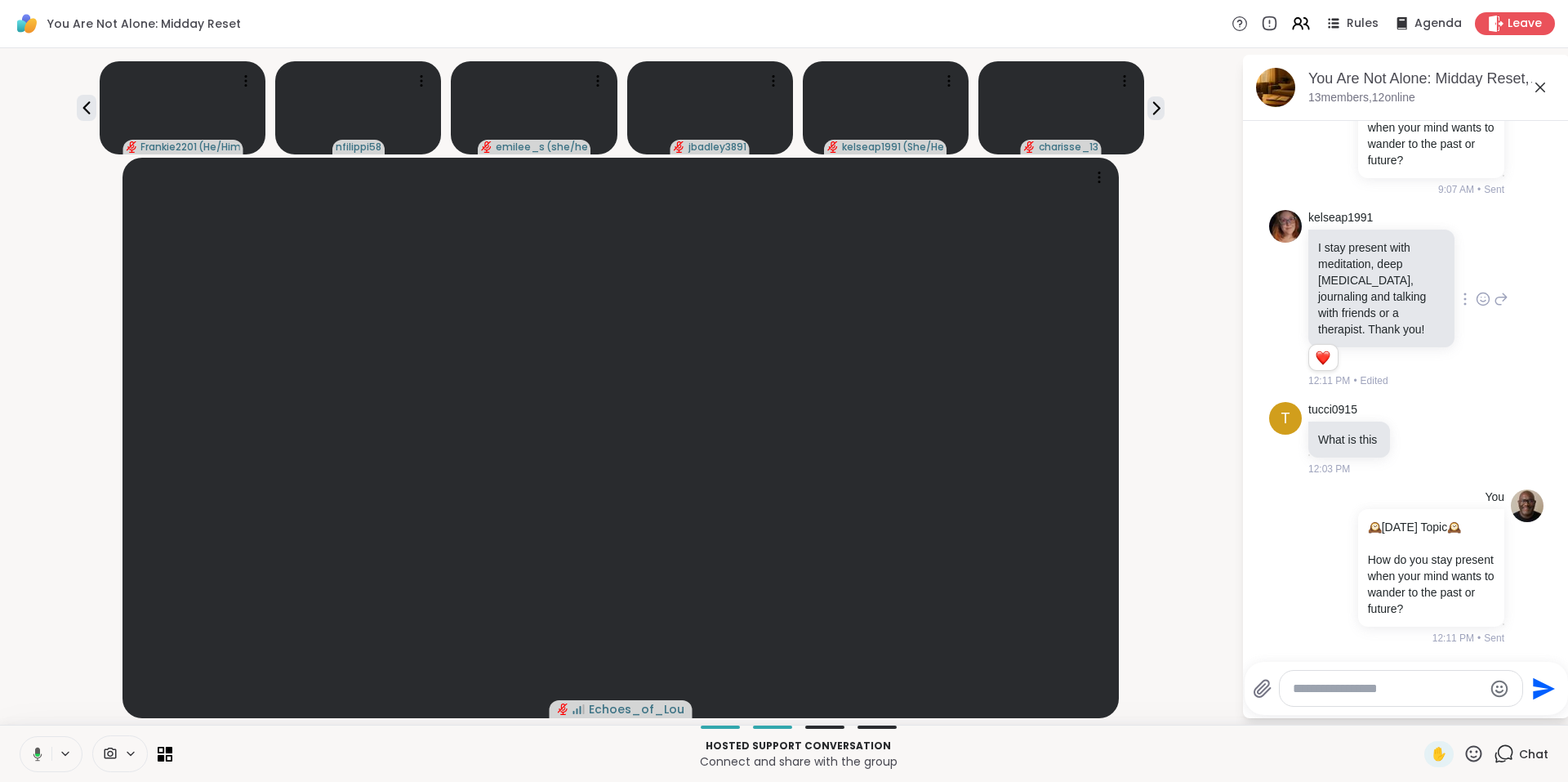
click at [1538, 94] on icon at bounding box center [1540, 88] width 19 height 19
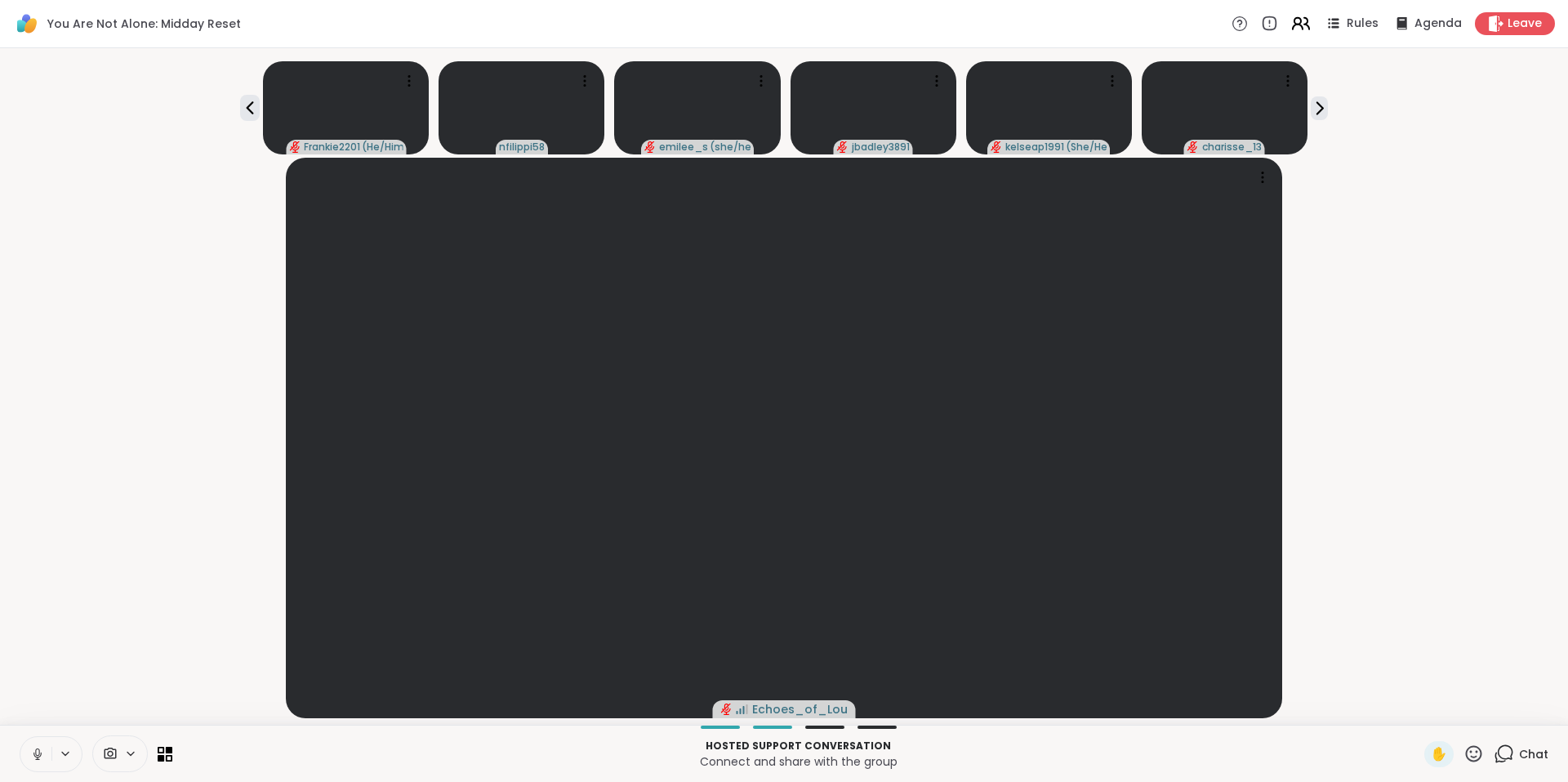
click at [1291, 27] on icon at bounding box center [1300, 23] width 20 height 20
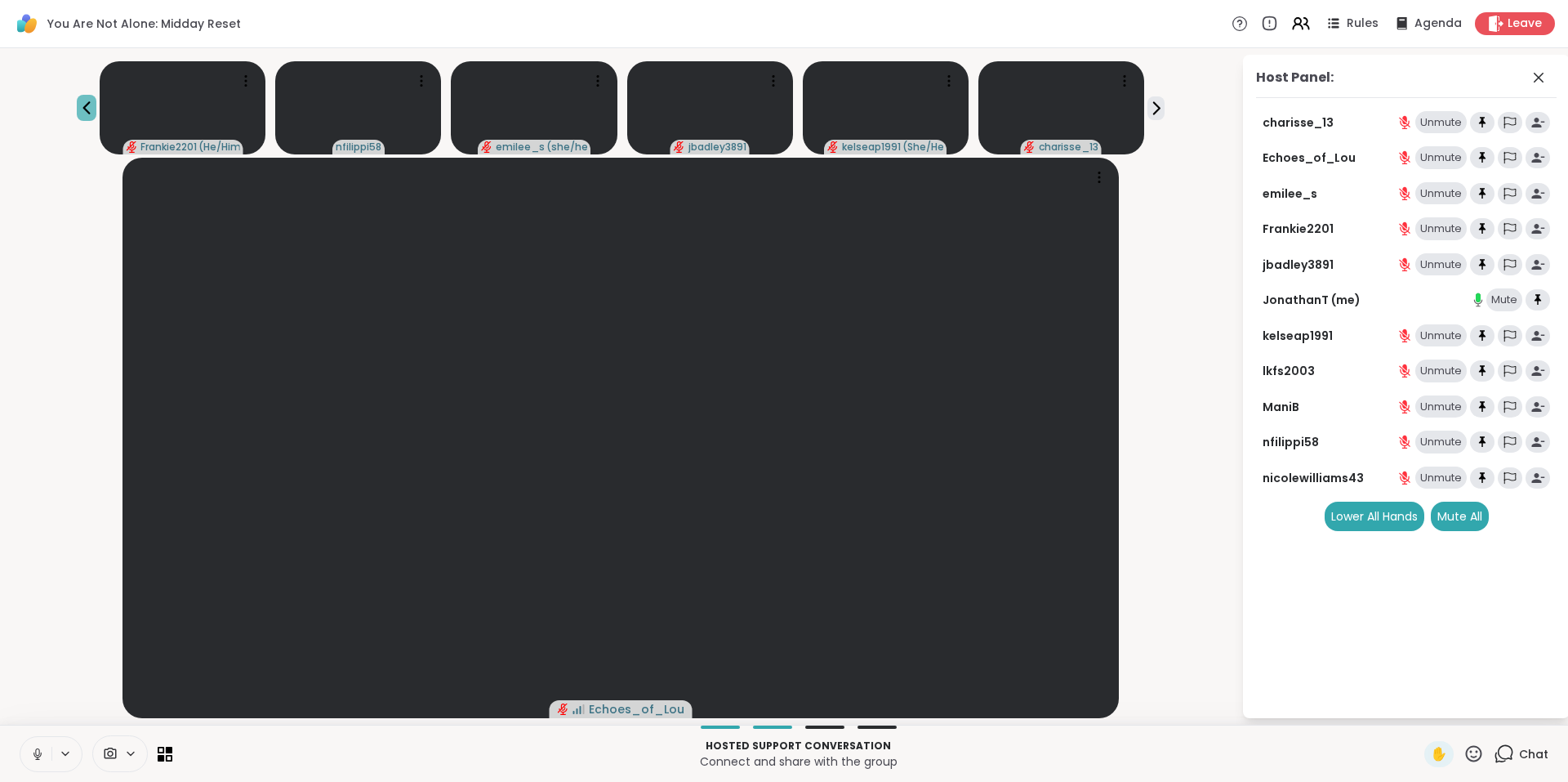
click at [89, 108] on icon at bounding box center [87, 108] width 19 height 19
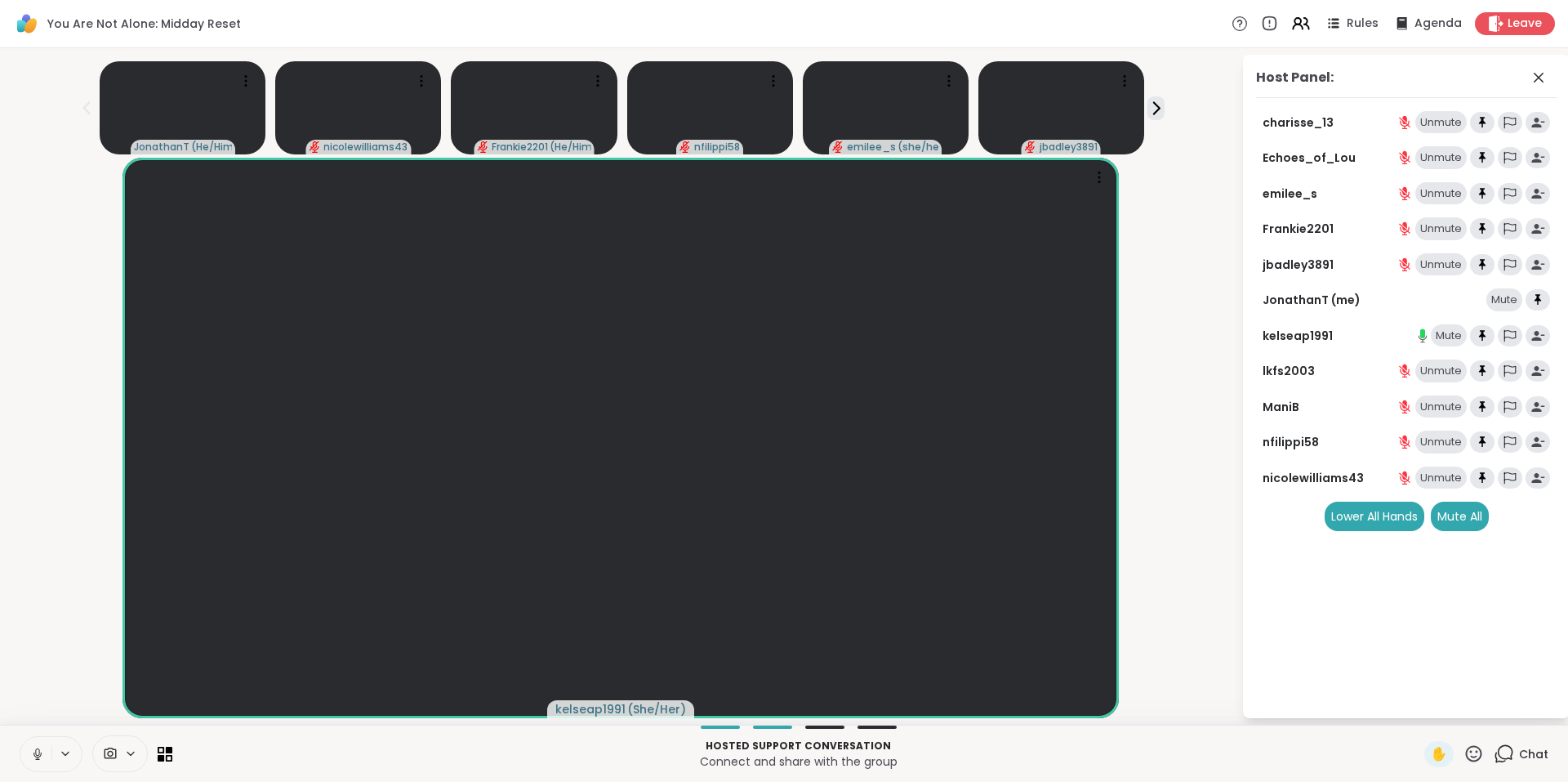
click at [1464, 753] on icon at bounding box center [1474, 753] width 20 height 20
click at [1418, 715] on span "❤️" at bounding box center [1425, 711] width 16 height 19
click at [1464, 755] on icon at bounding box center [1474, 753] width 20 height 20
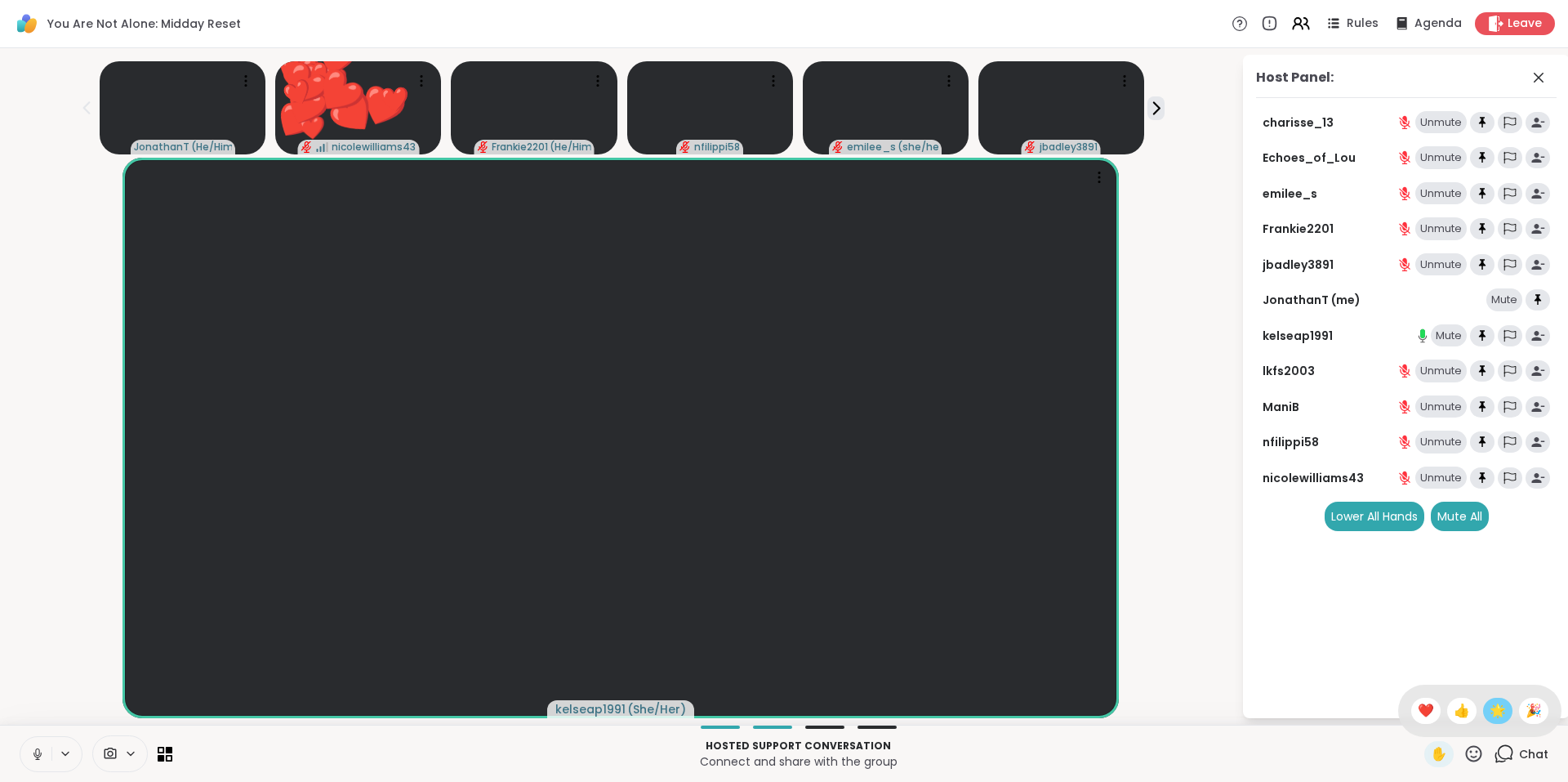
click at [1490, 710] on span "🌟" at bounding box center [1498, 711] width 16 height 19
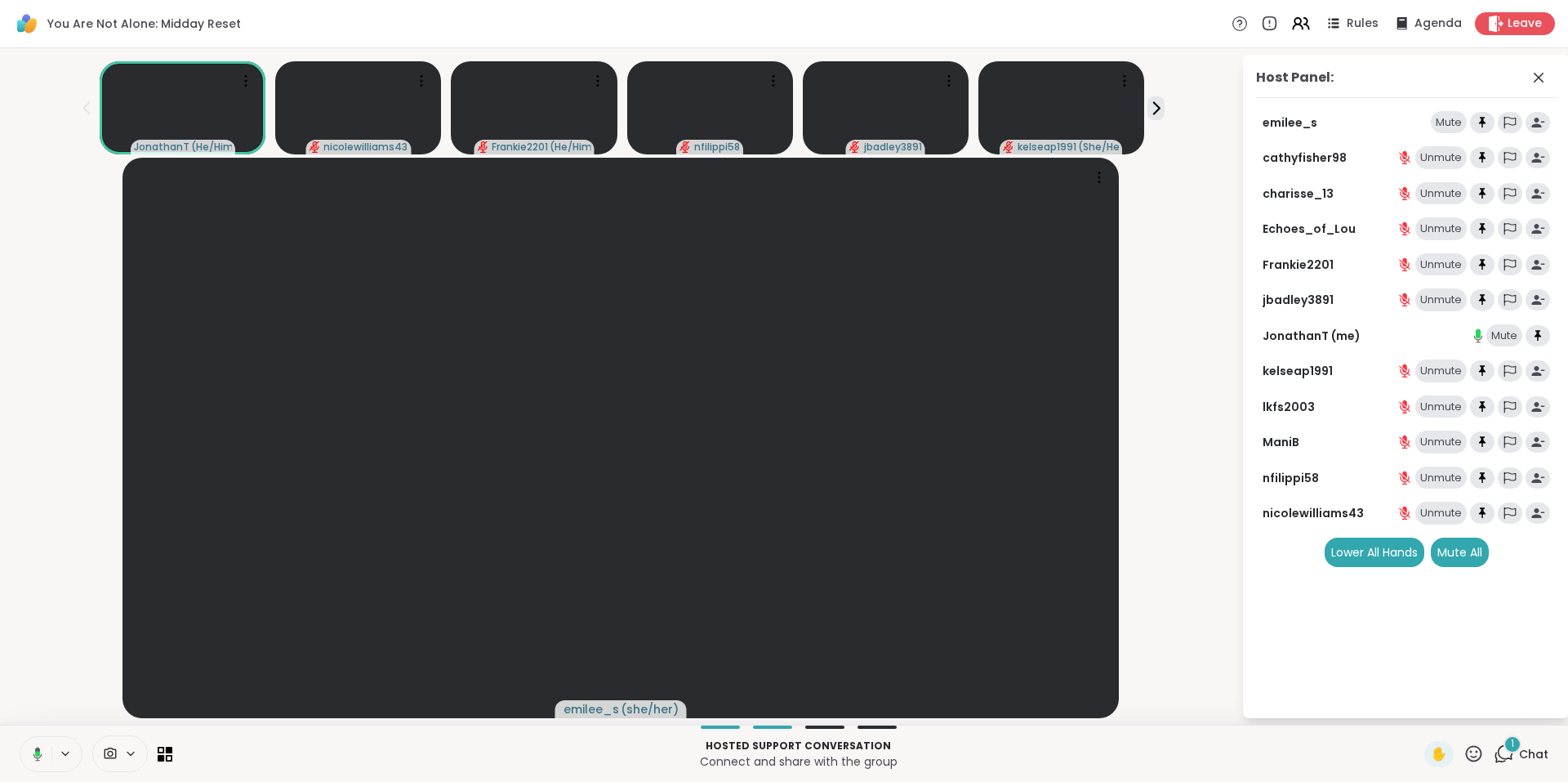
click at [1503, 752] on div "1" at bounding box center [1512, 744] width 18 height 18
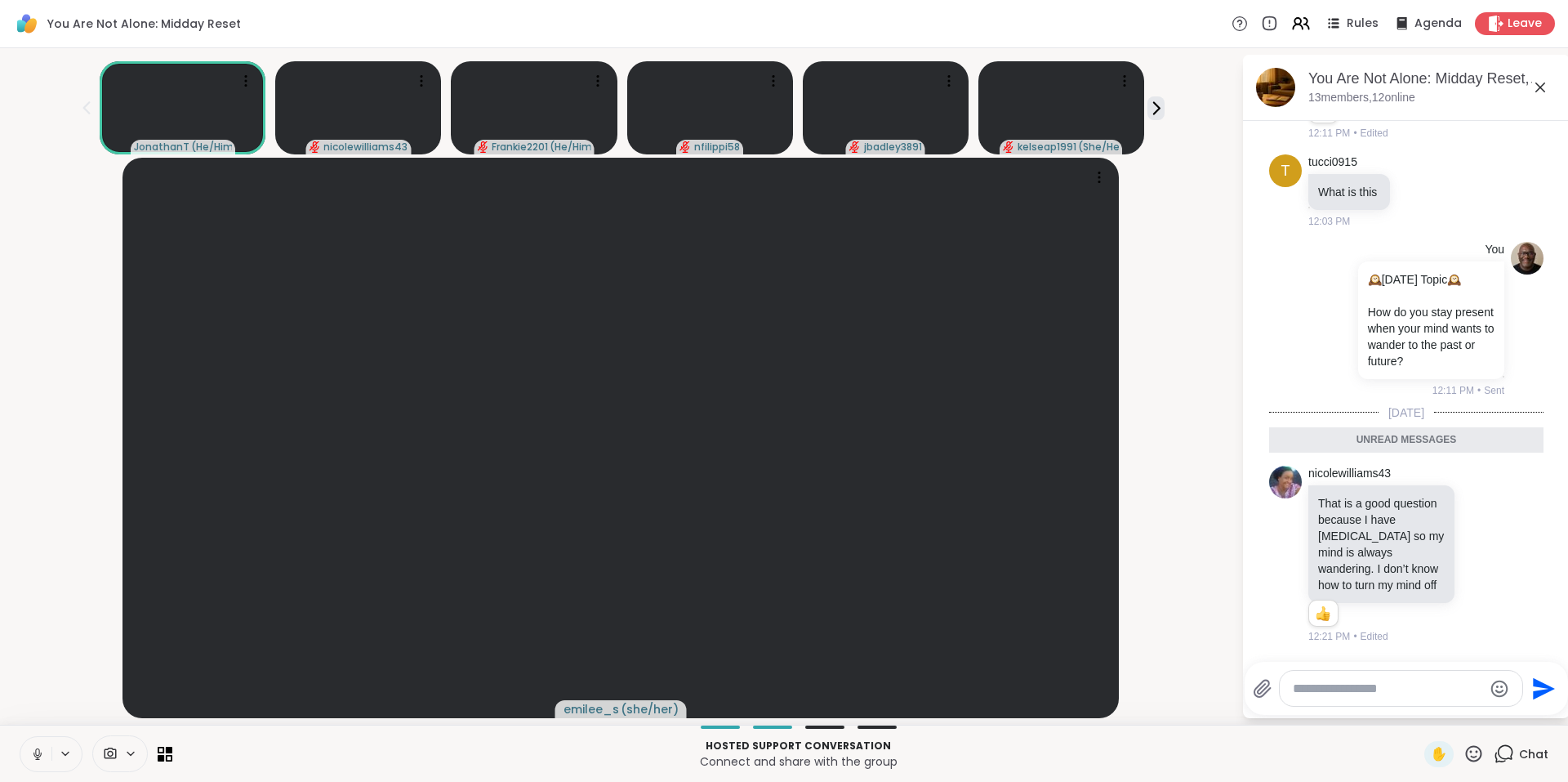
scroll to position [2294, 0]
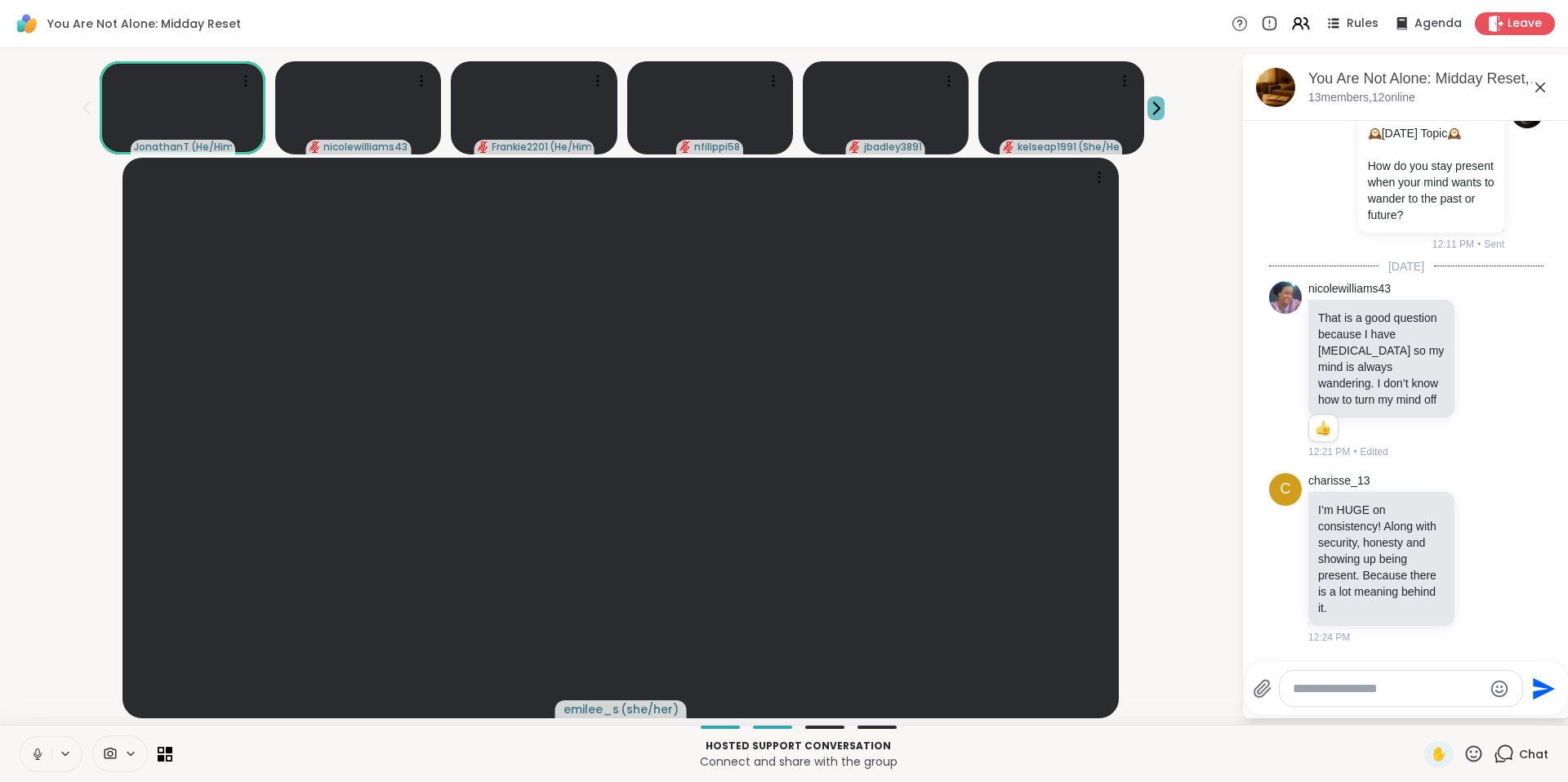
click at [1163, 111] on icon at bounding box center [1156, 108] width 17 height 17
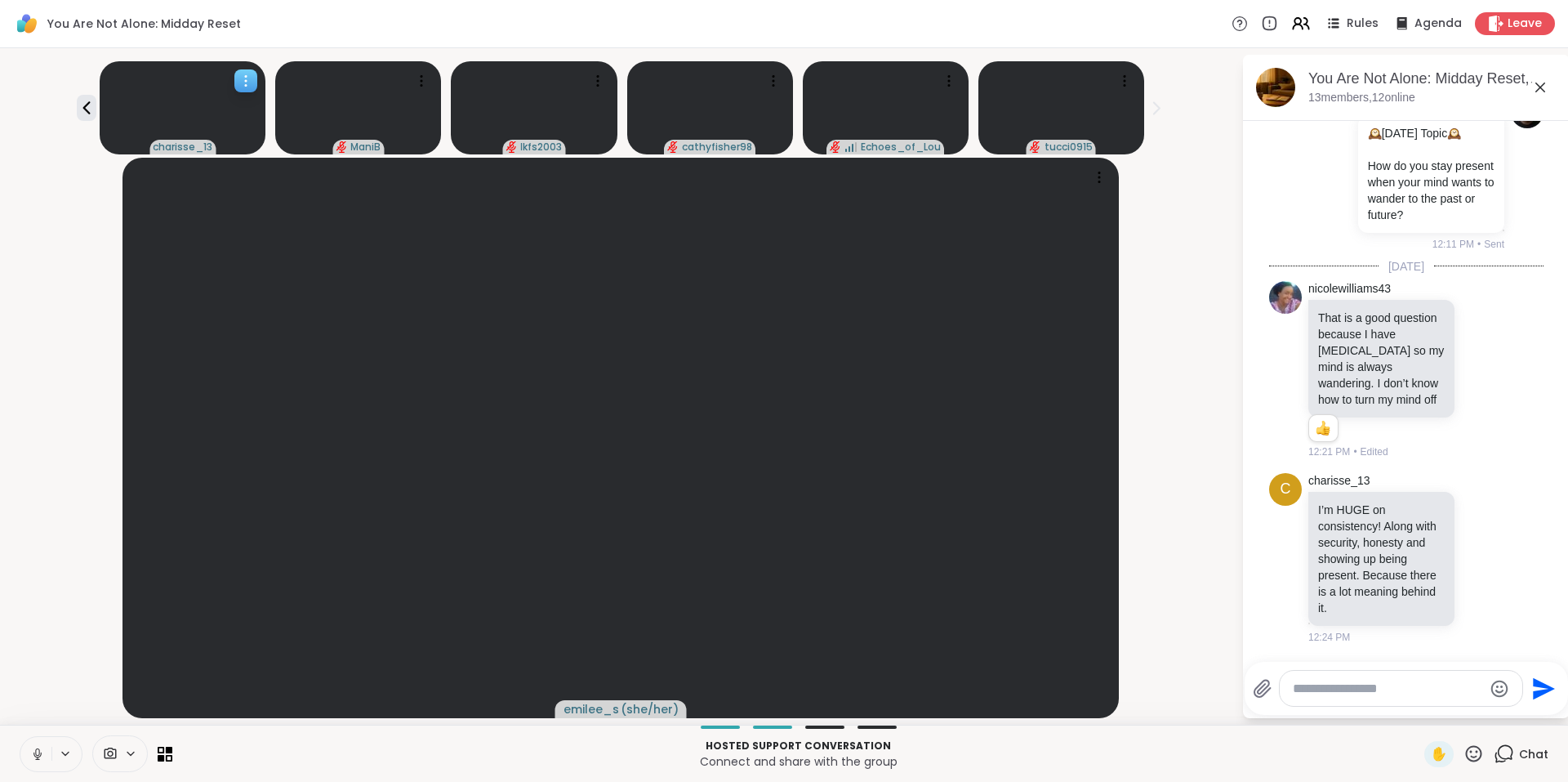
click at [101, 102] on video at bounding box center [182, 108] width 166 height 94
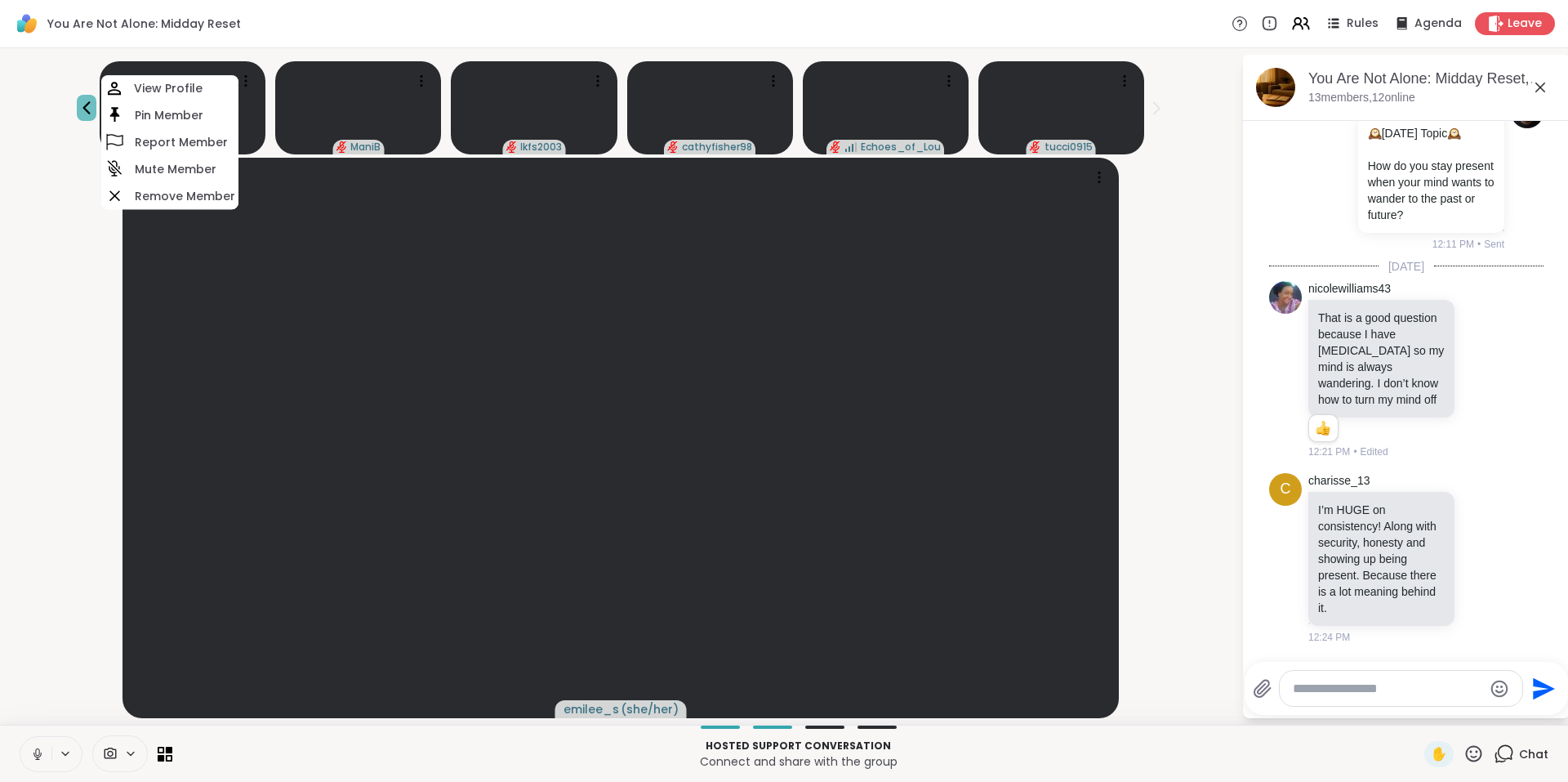
click at [88, 103] on icon at bounding box center [87, 108] width 8 height 13
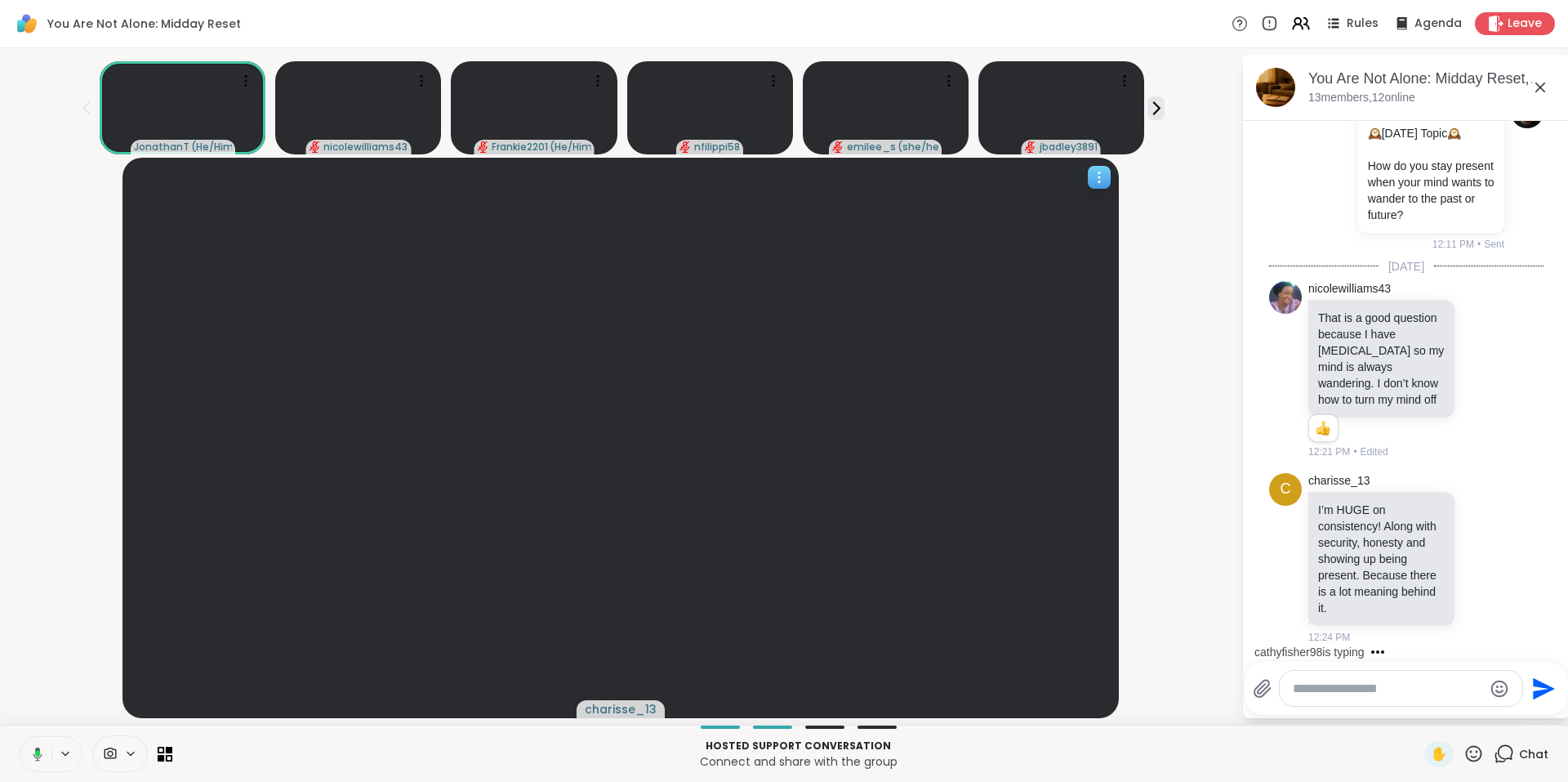
scroll to position [2430, 0]
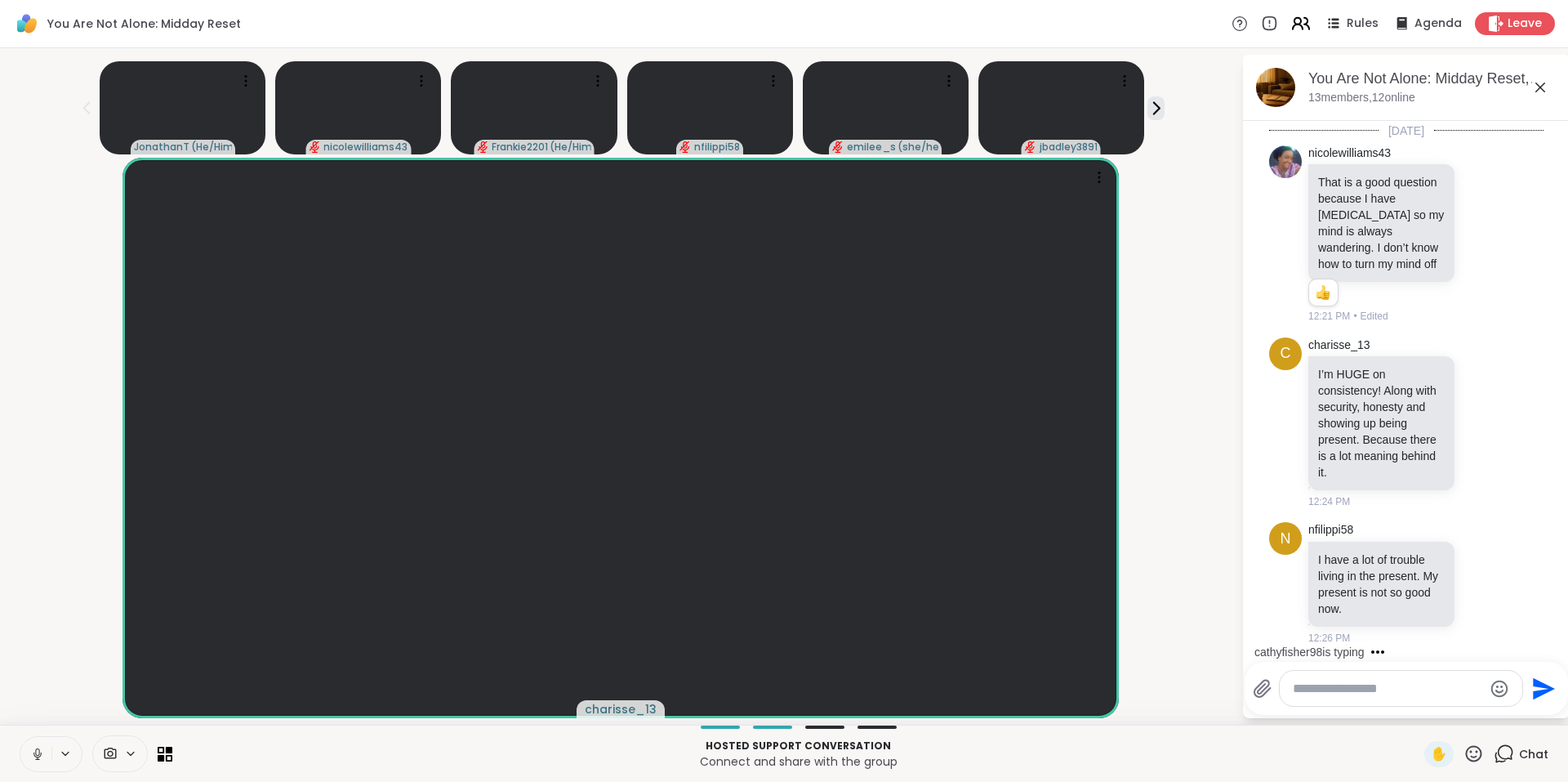
click at [1290, 21] on icon at bounding box center [1300, 23] width 20 height 20
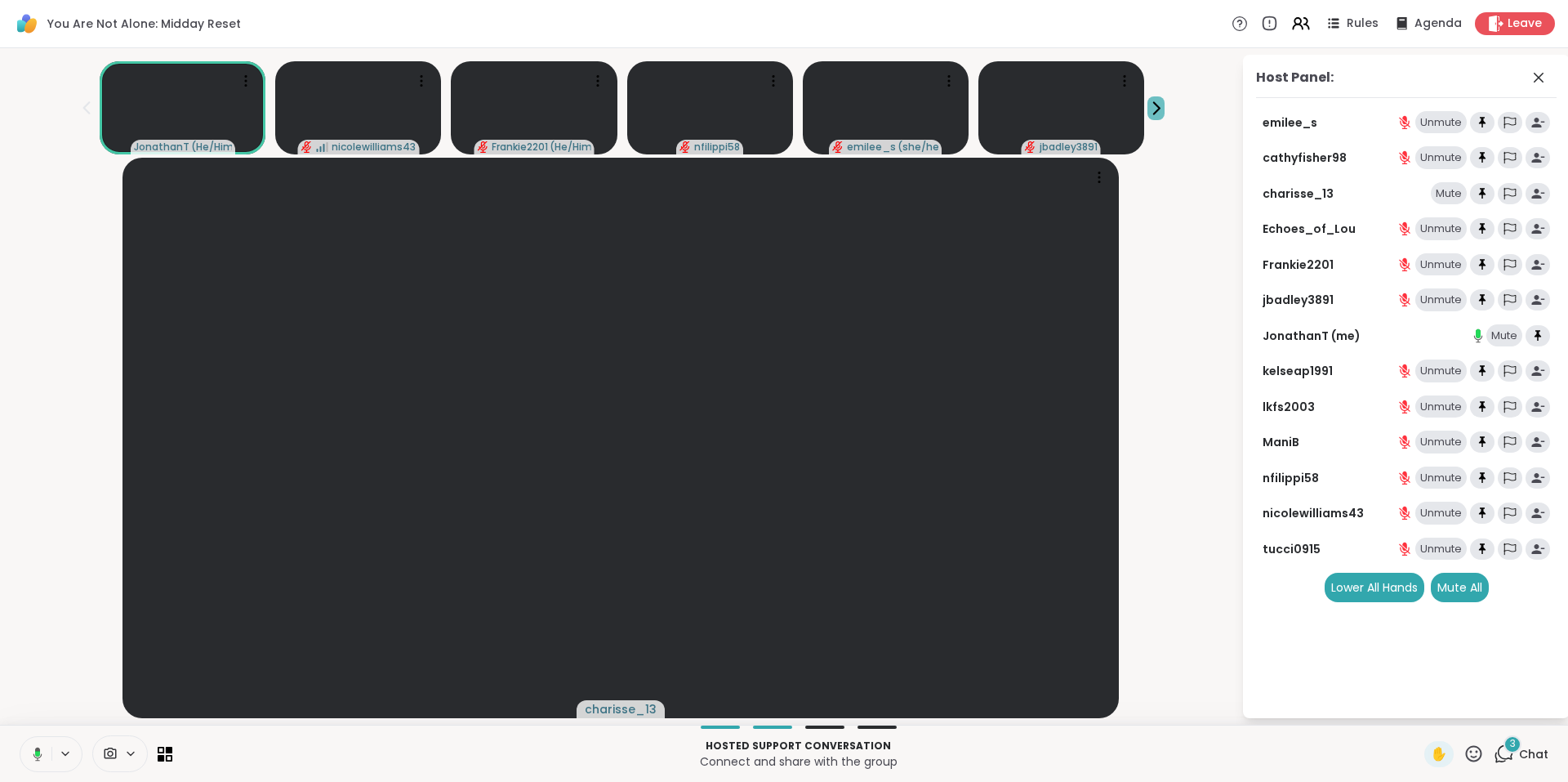
click at [1148, 104] on icon at bounding box center [1156, 108] width 17 height 17
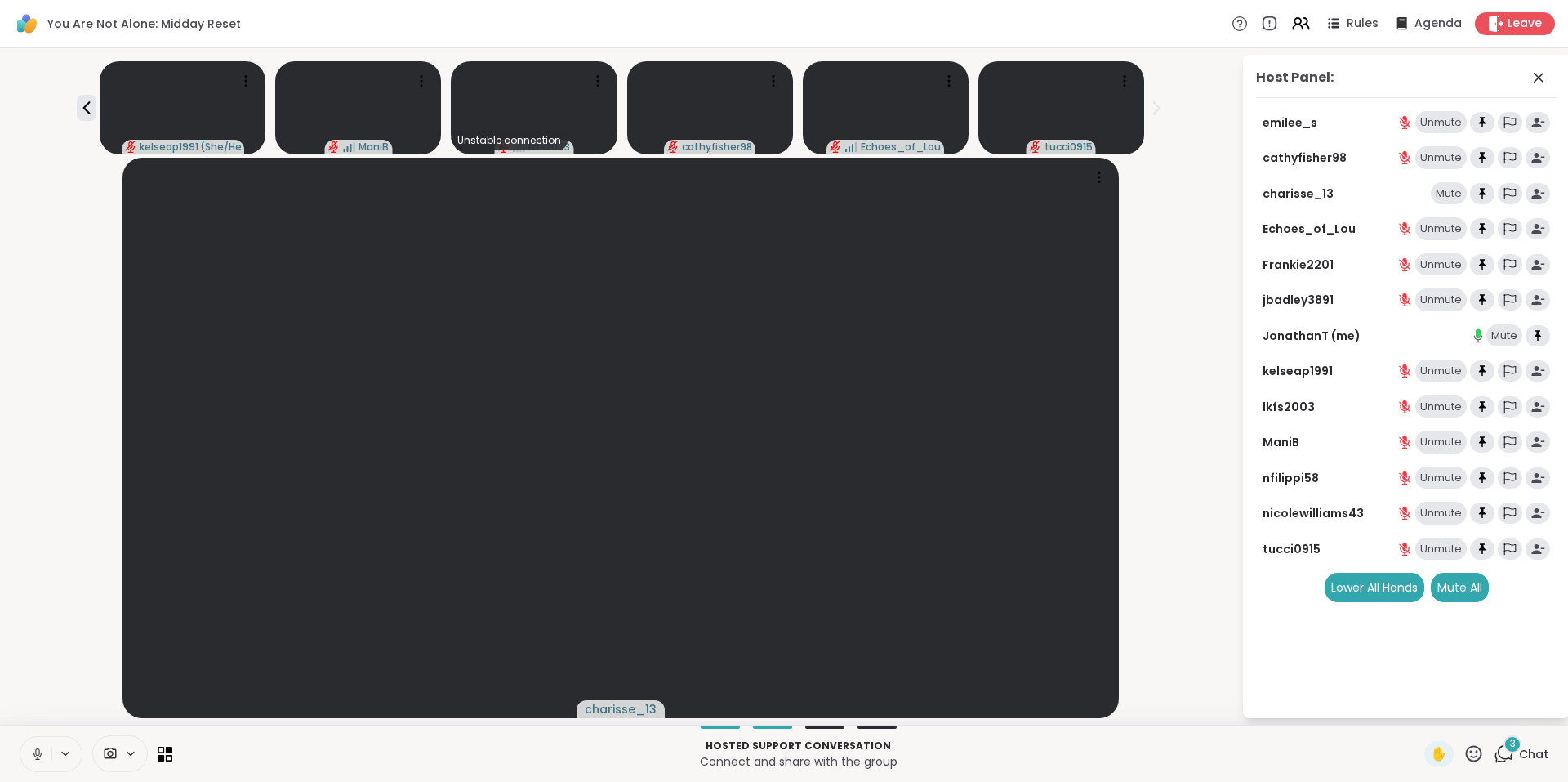
click at [1510, 747] on span "3" at bounding box center [1513, 743] width 6 height 13
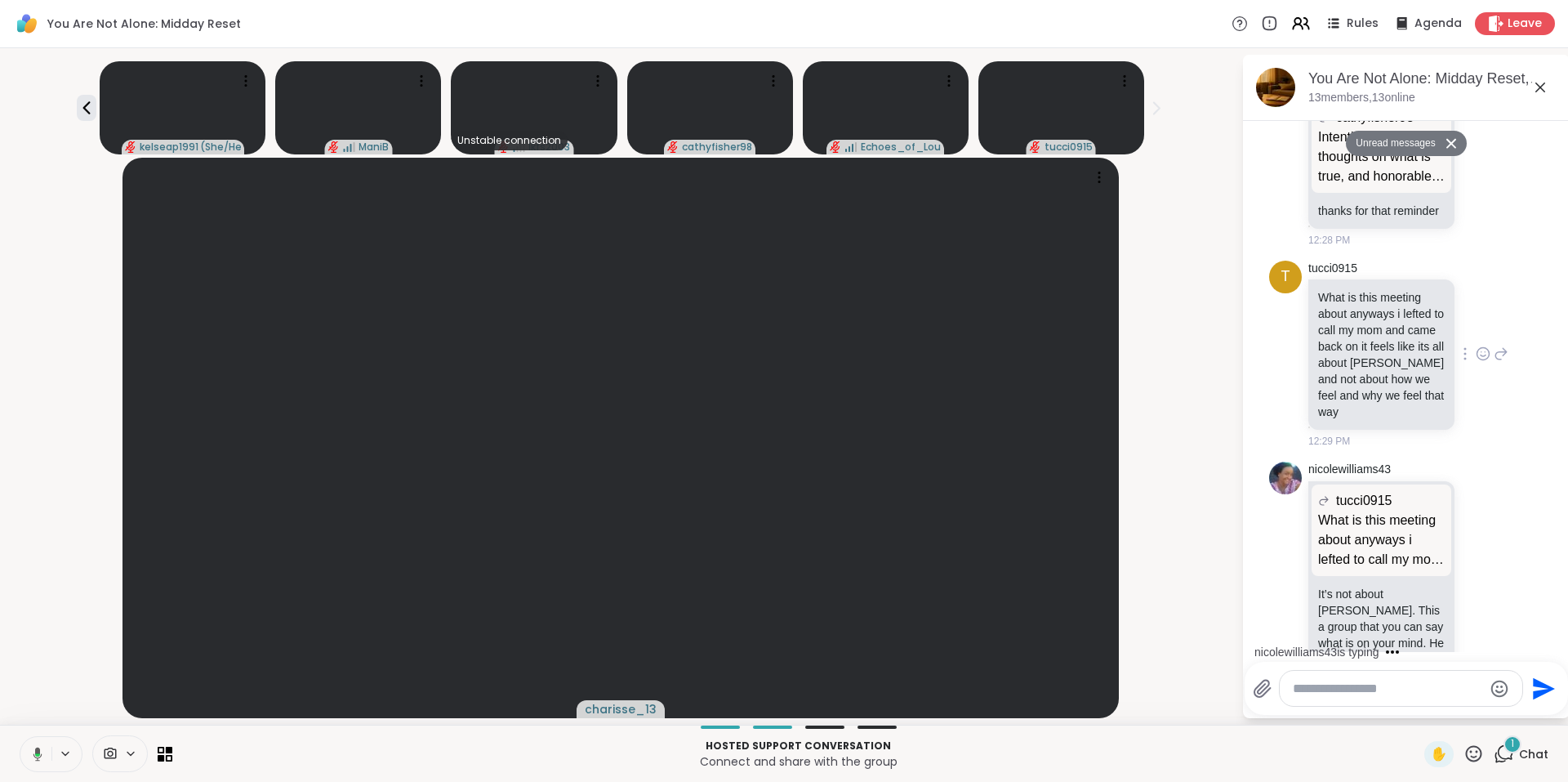
scroll to position [3359, 0]
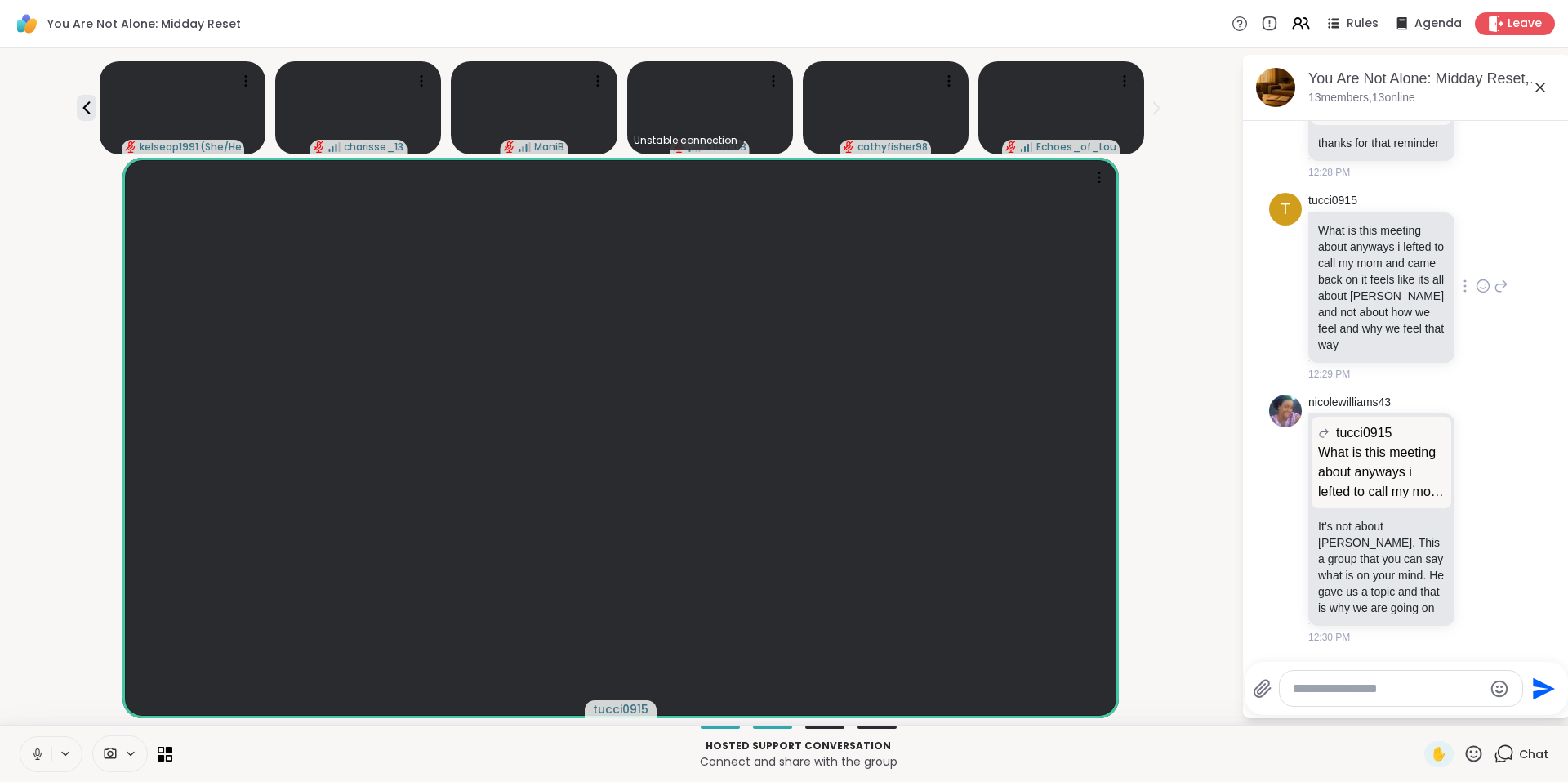
click at [1465, 282] on icon at bounding box center [1466, 287] width 2 height 12
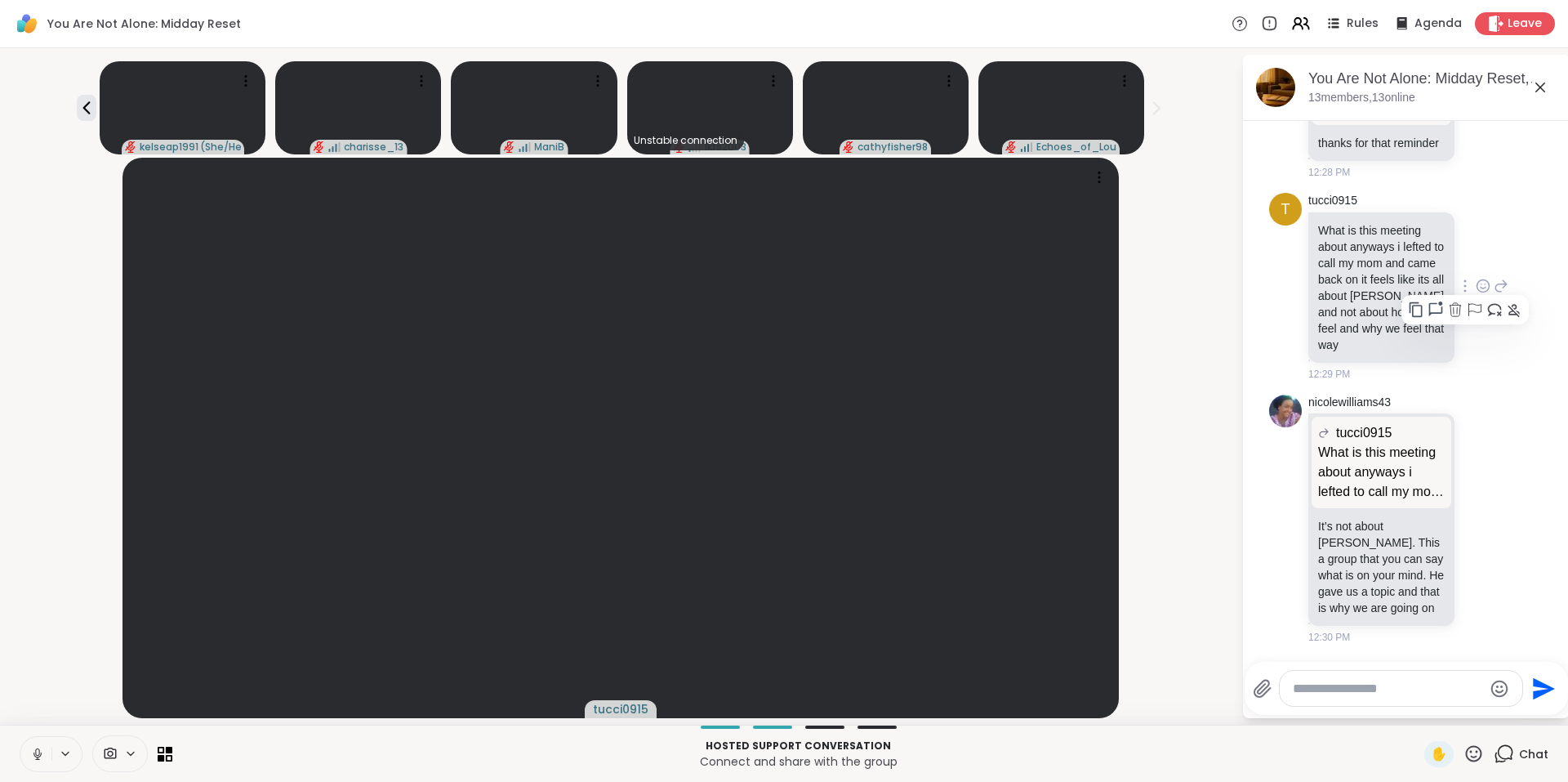
click at [1467, 302] on icon at bounding box center [1475, 310] width 16 height 16
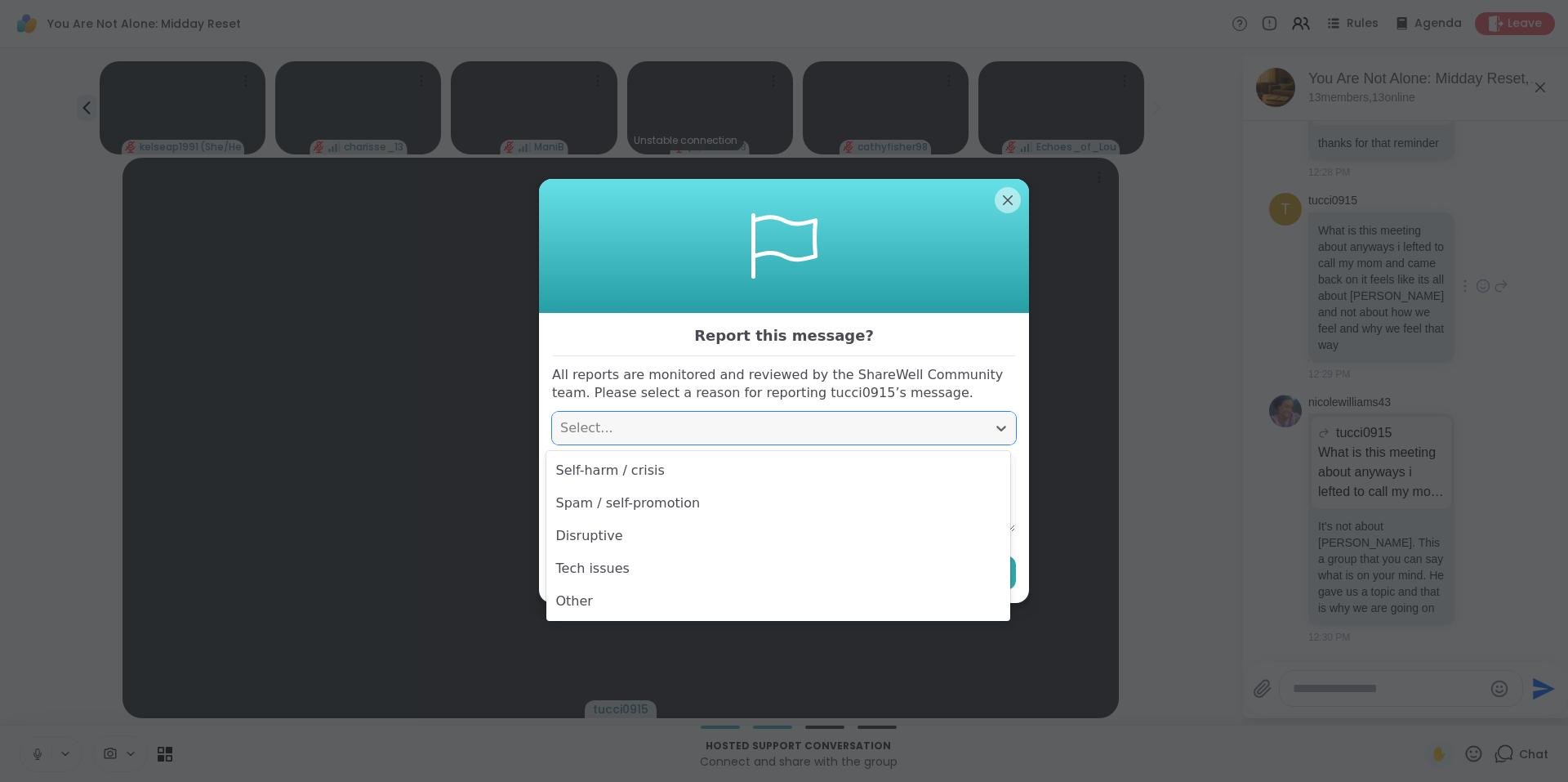
click at [764, 437] on div "Select..." at bounding box center [769, 428] width 418 height 19
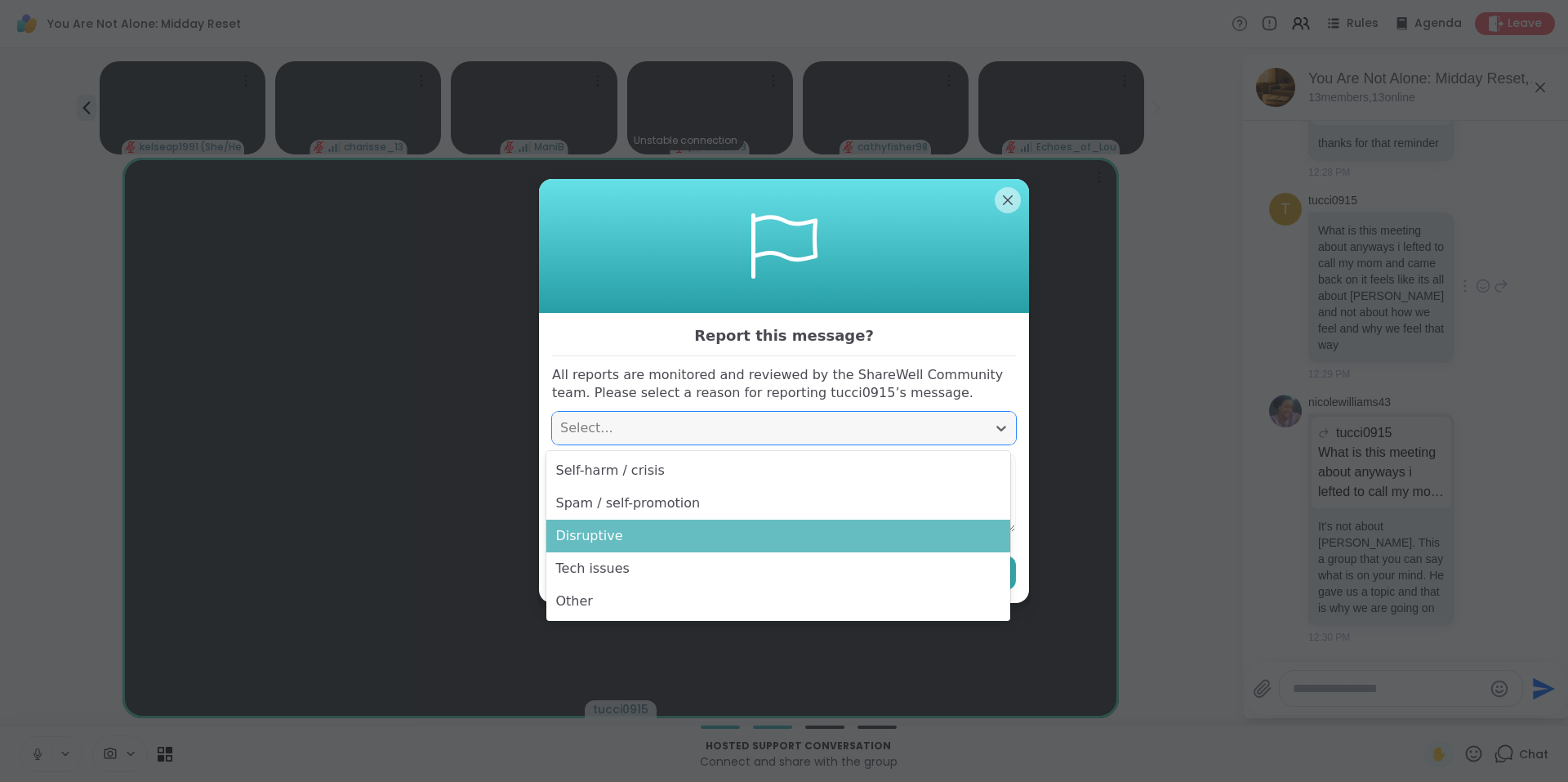
click at [686, 539] on div "Disruptive" at bounding box center [778, 536] width 464 height 33
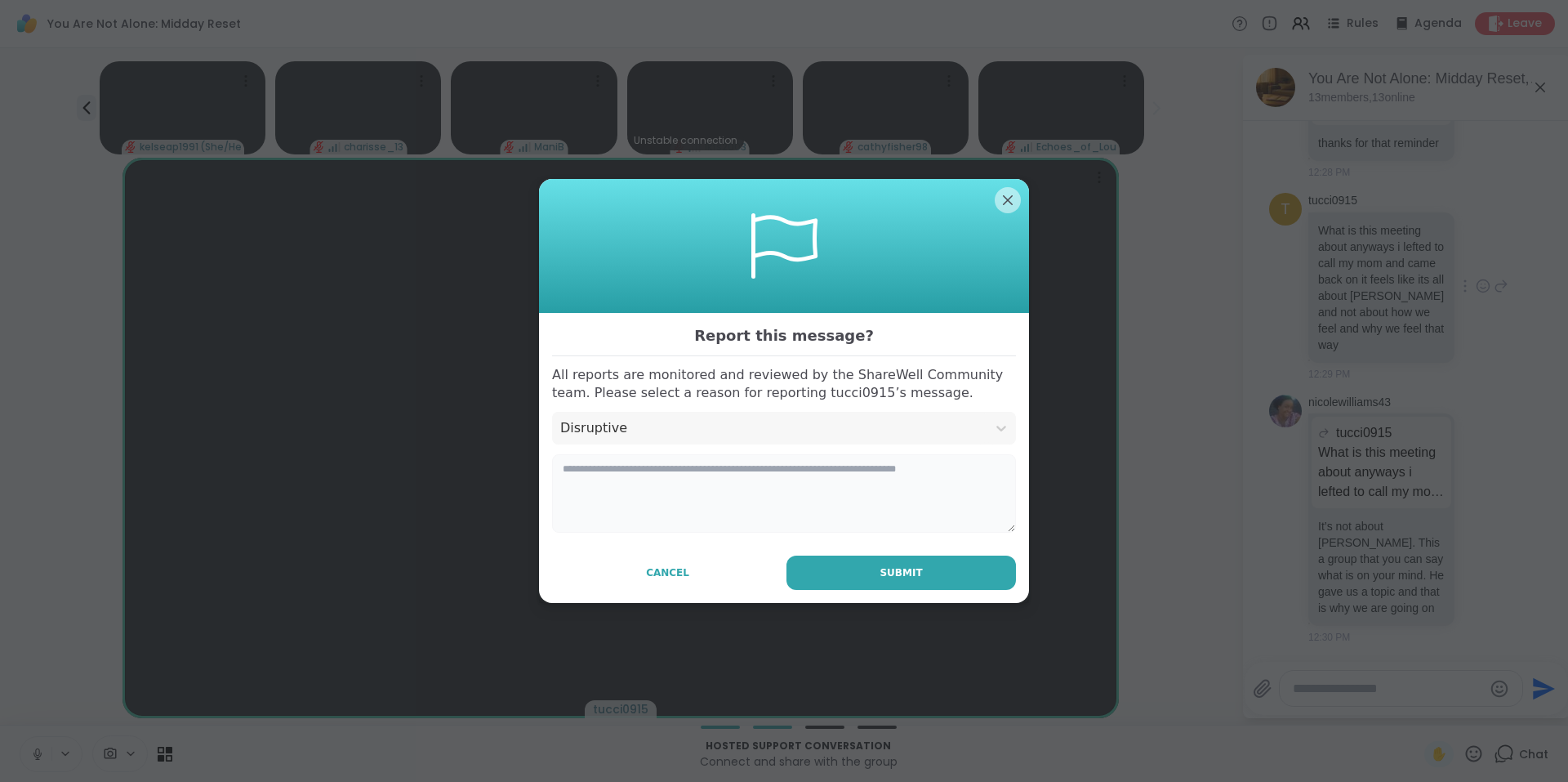
click at [660, 512] on textarea at bounding box center [784, 493] width 464 height 78
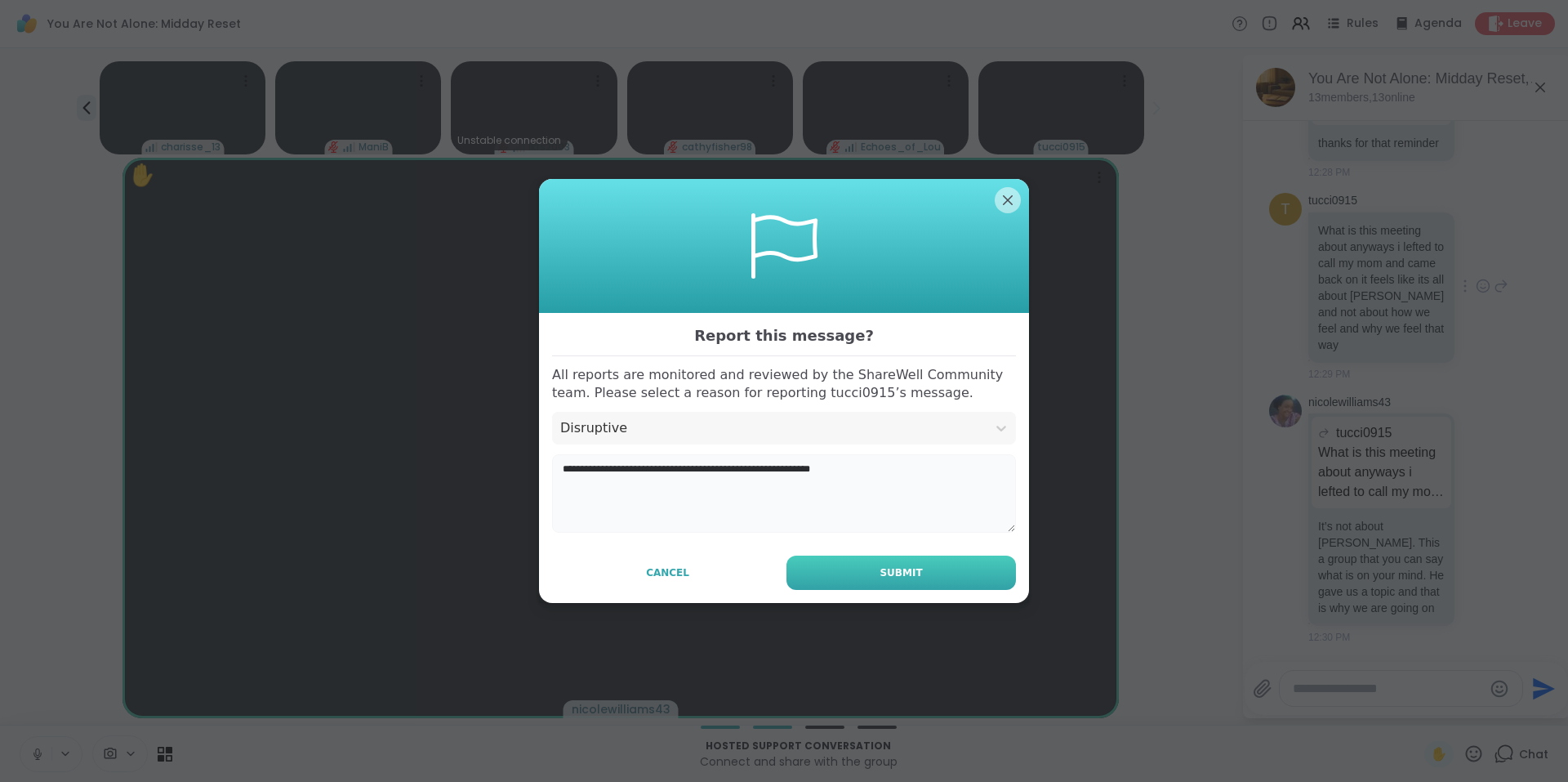
type textarea "**********"
click at [889, 561] on button "Submit" at bounding box center [901, 573] width 229 height 35
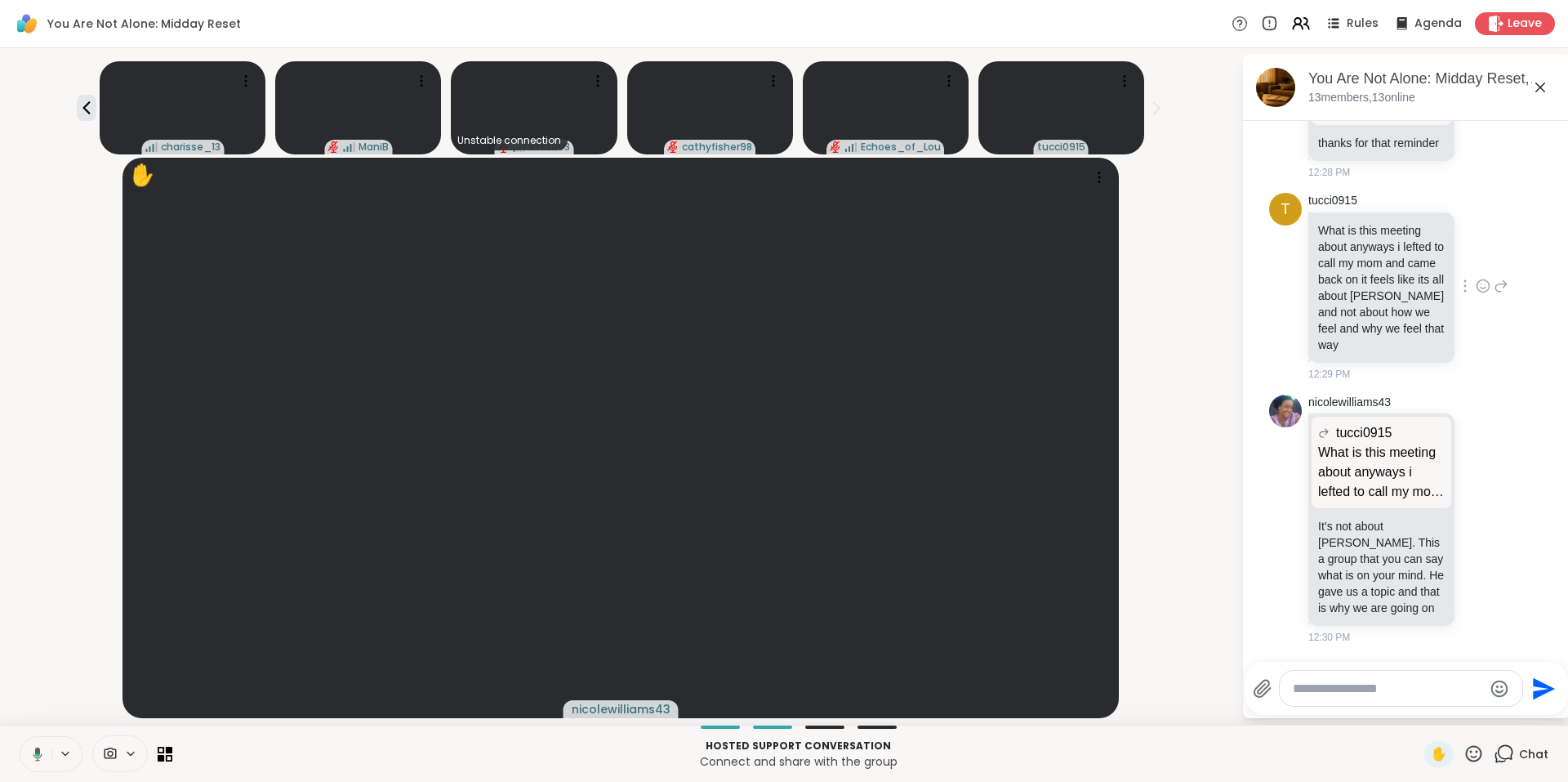
click at [1458, 276] on div at bounding box center [1465, 285] width 14 height 19
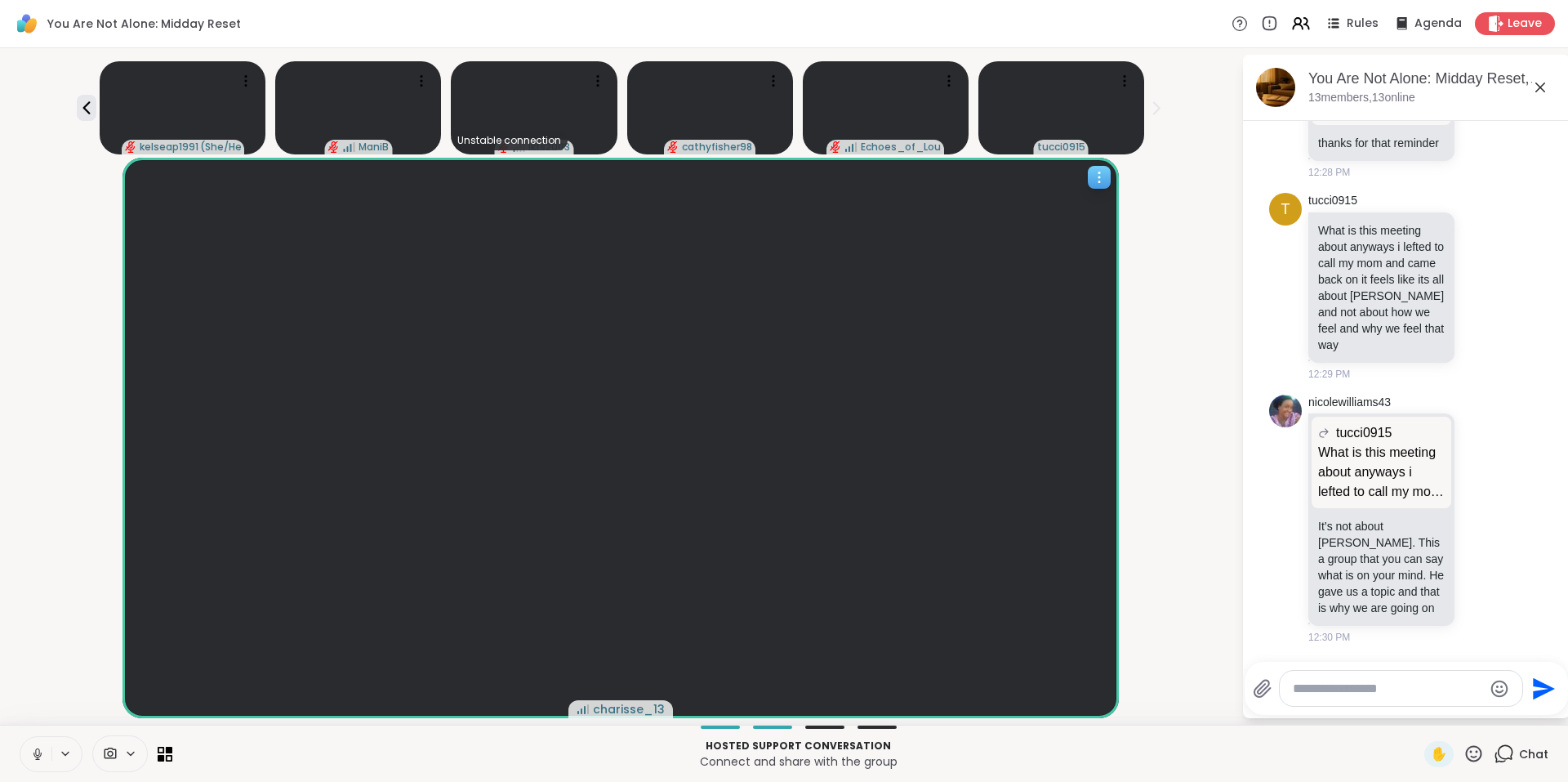
click at [1107, 173] on div at bounding box center [1100, 177] width 23 height 23
click at [1124, 78] on icon at bounding box center [1124, 80] width 16 height 16
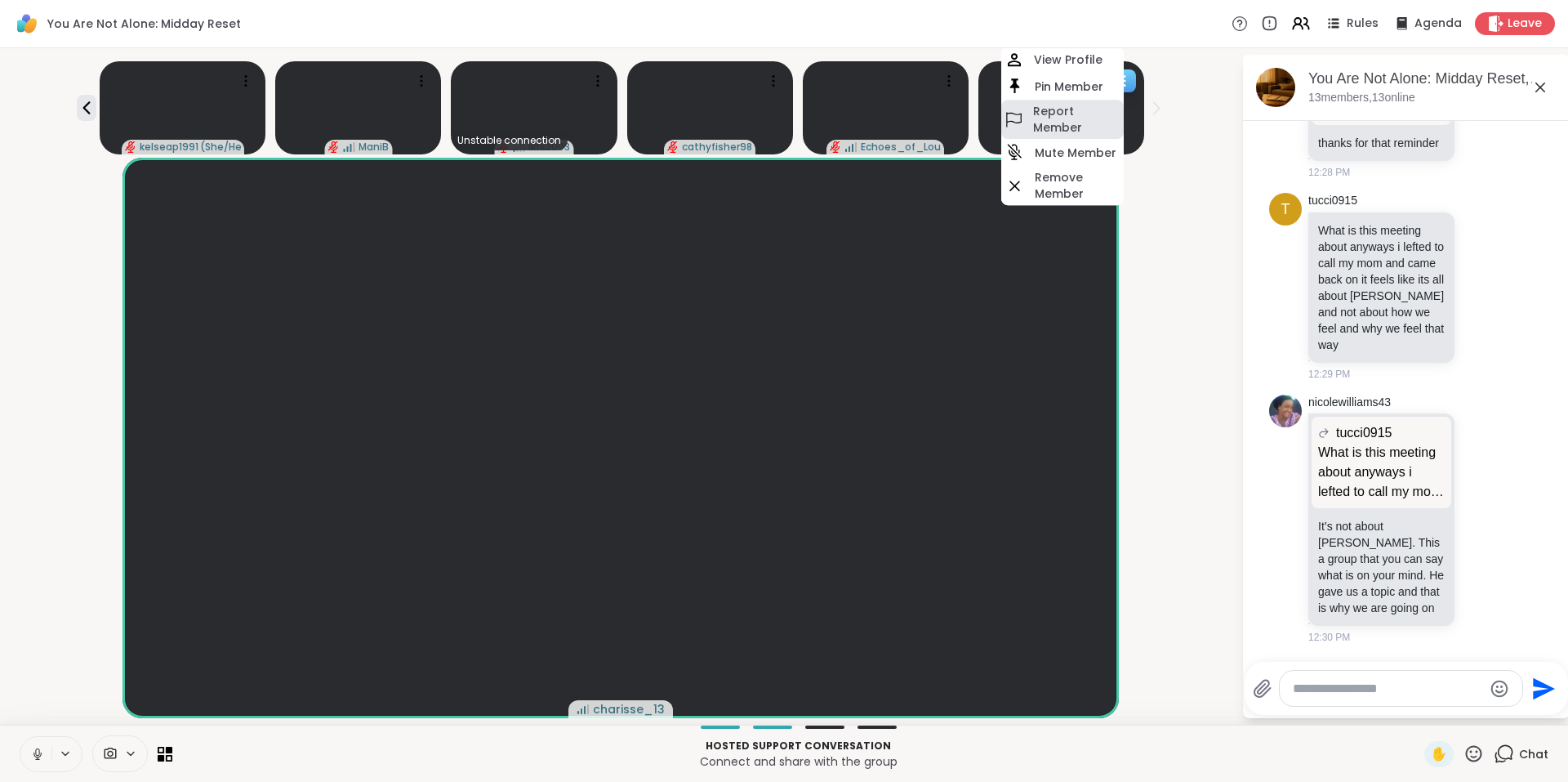
click at [1088, 122] on h4 "Report Member" at bounding box center [1076, 120] width 88 height 33
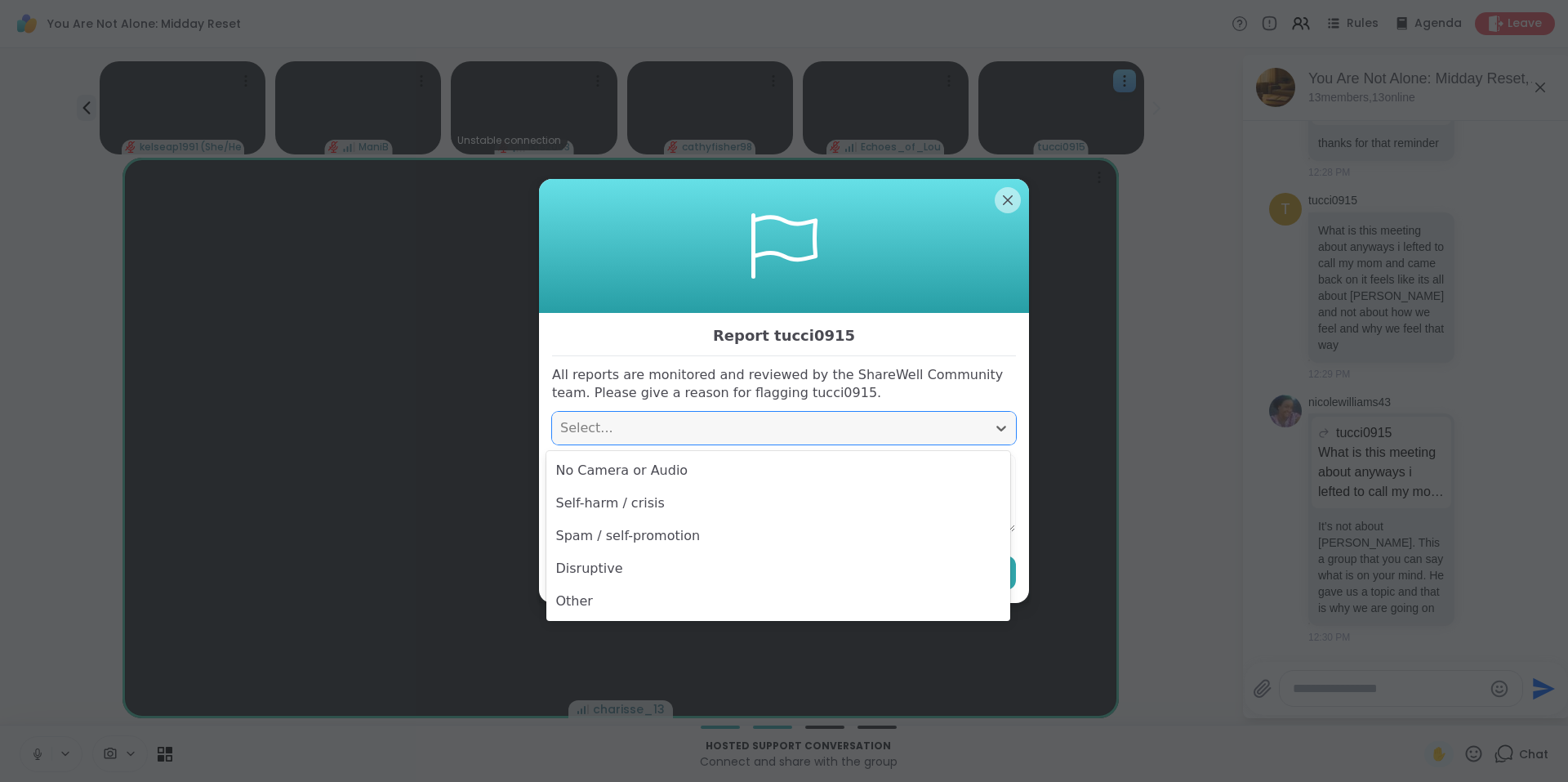
click at [733, 441] on div "Select..." at bounding box center [769, 428] width 435 height 33
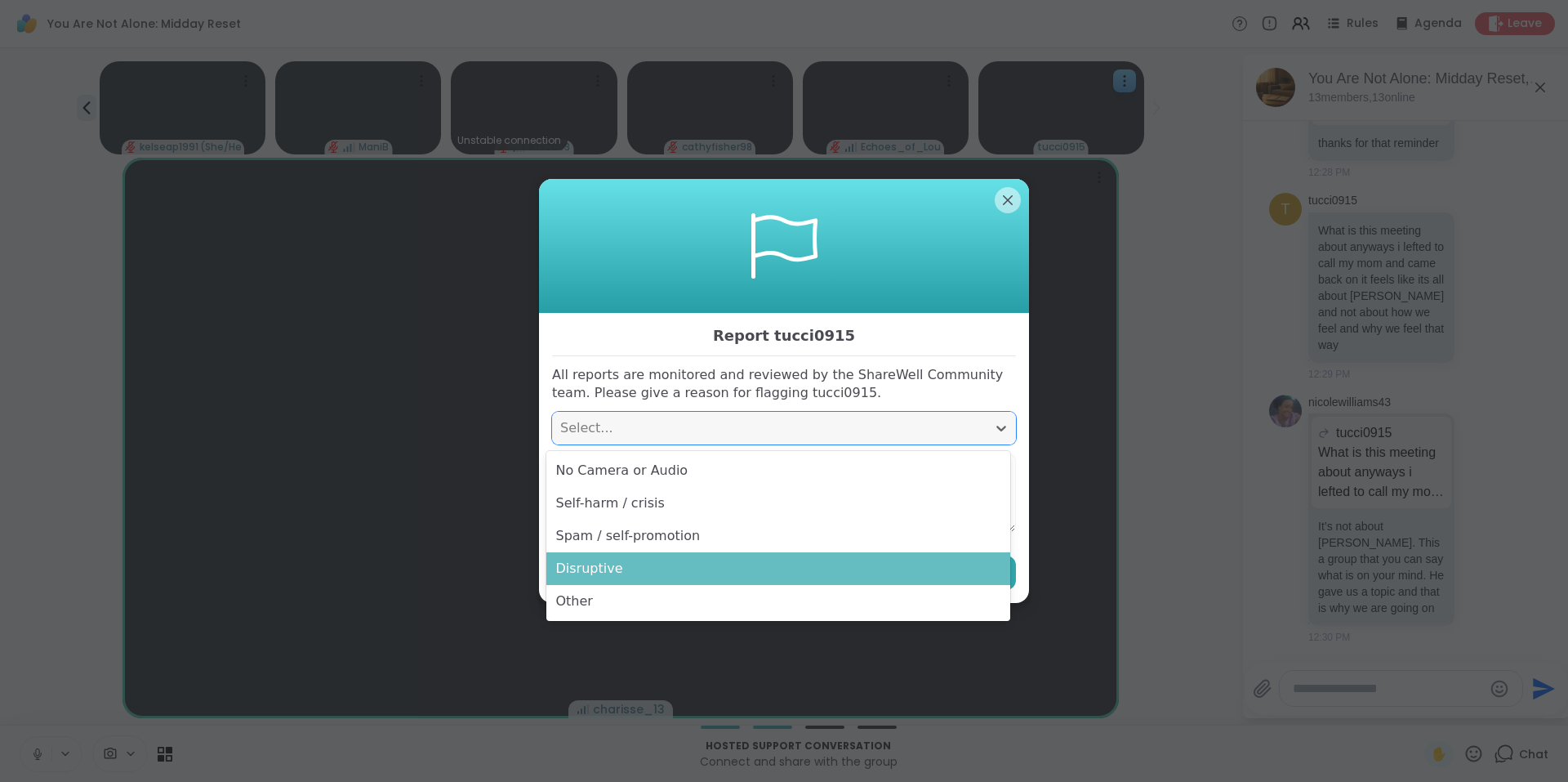
click at [669, 567] on div "Disruptive" at bounding box center [778, 569] width 464 height 33
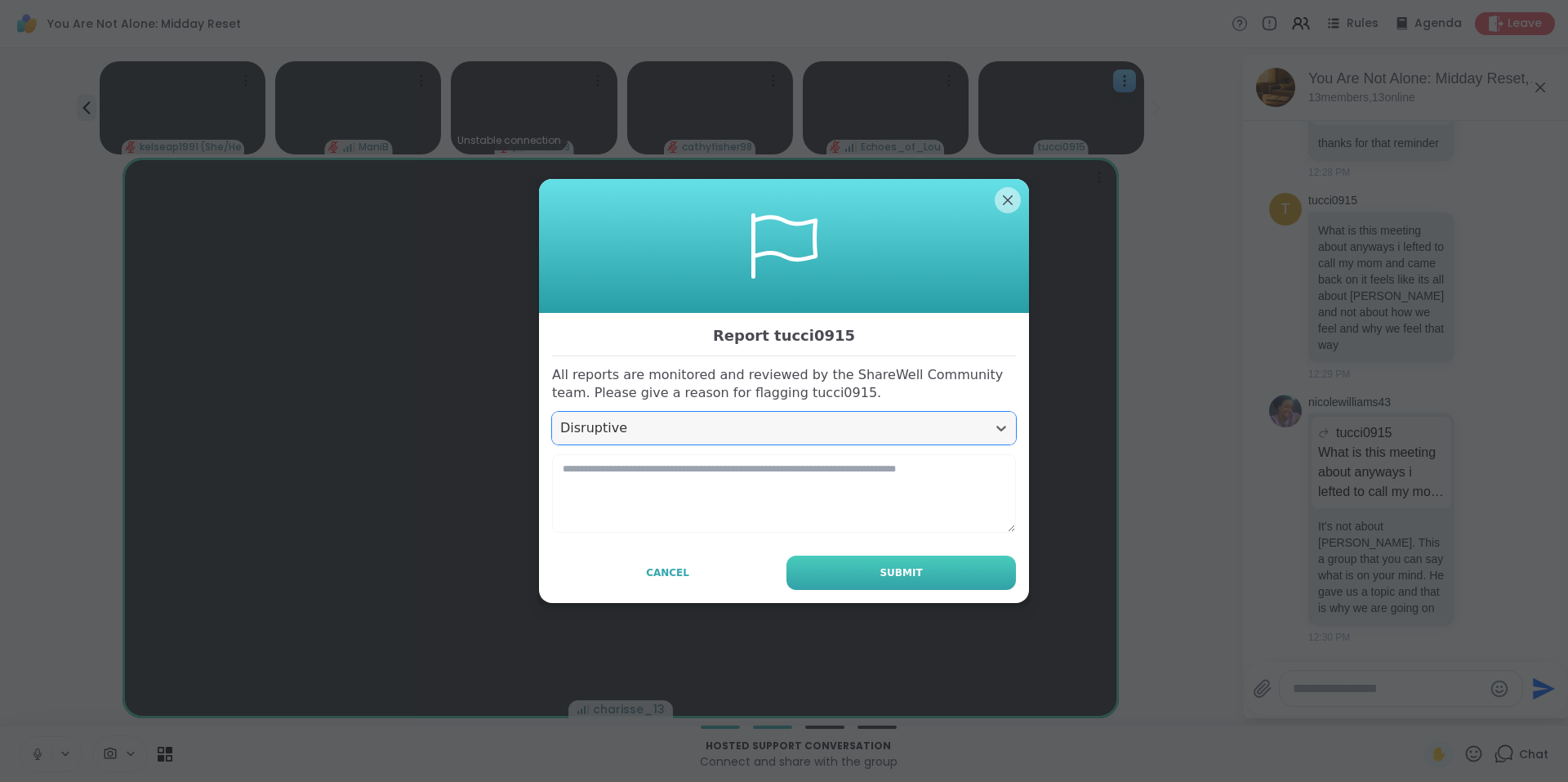
click at [863, 573] on button "Submit" at bounding box center [901, 573] width 229 height 35
click at [845, 474] on textarea at bounding box center [784, 493] width 464 height 78
type textarea "*"
type textarea "*******"
click at [827, 588] on button "Submit" at bounding box center [901, 573] width 229 height 35
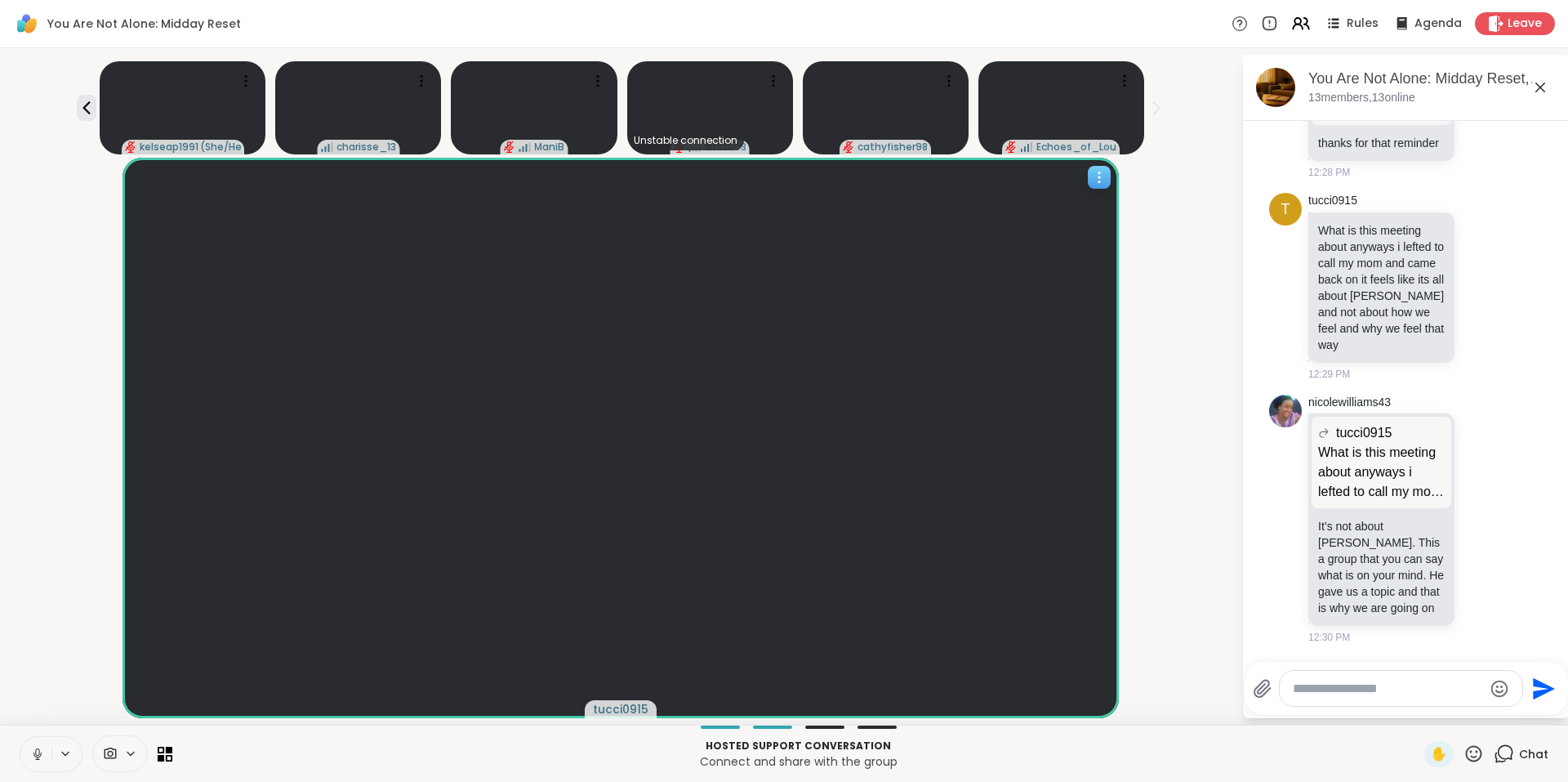
click at [1102, 174] on icon at bounding box center [1099, 176] width 16 height 16
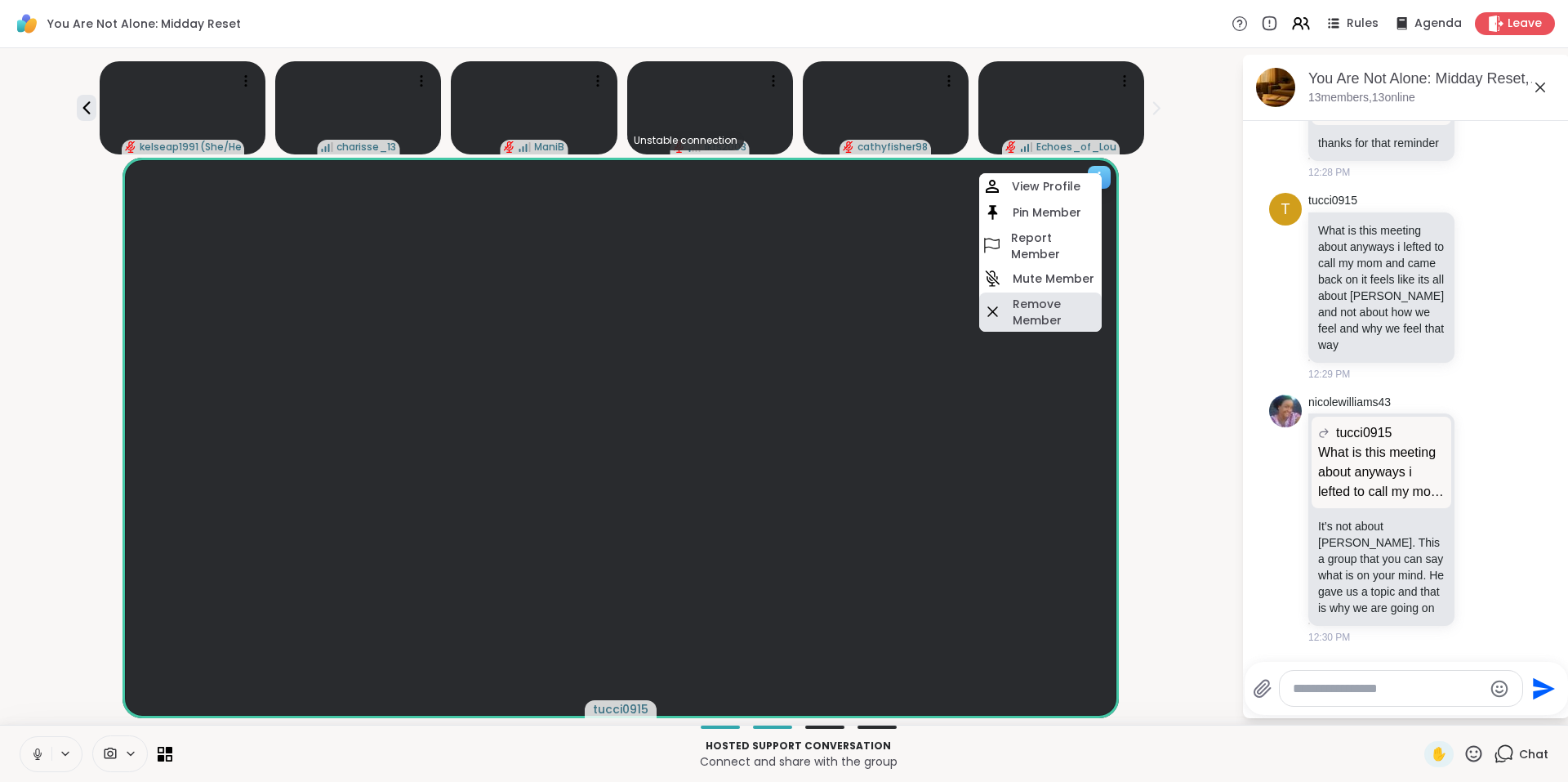
click at [1053, 316] on h4 "Remove Member" at bounding box center [1055, 312] width 86 height 33
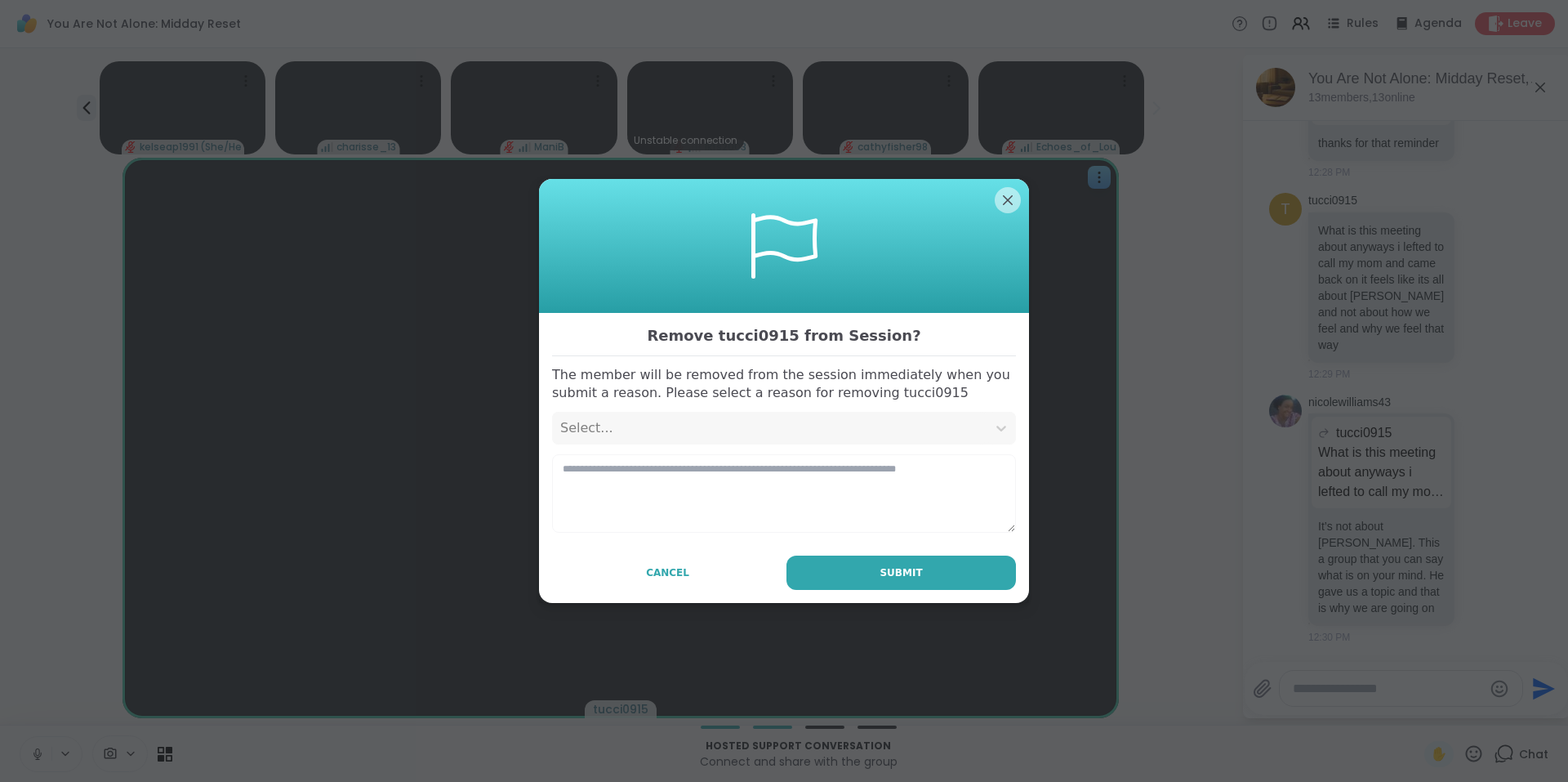
click at [963, 436] on div "Select..." at bounding box center [769, 428] width 418 height 19
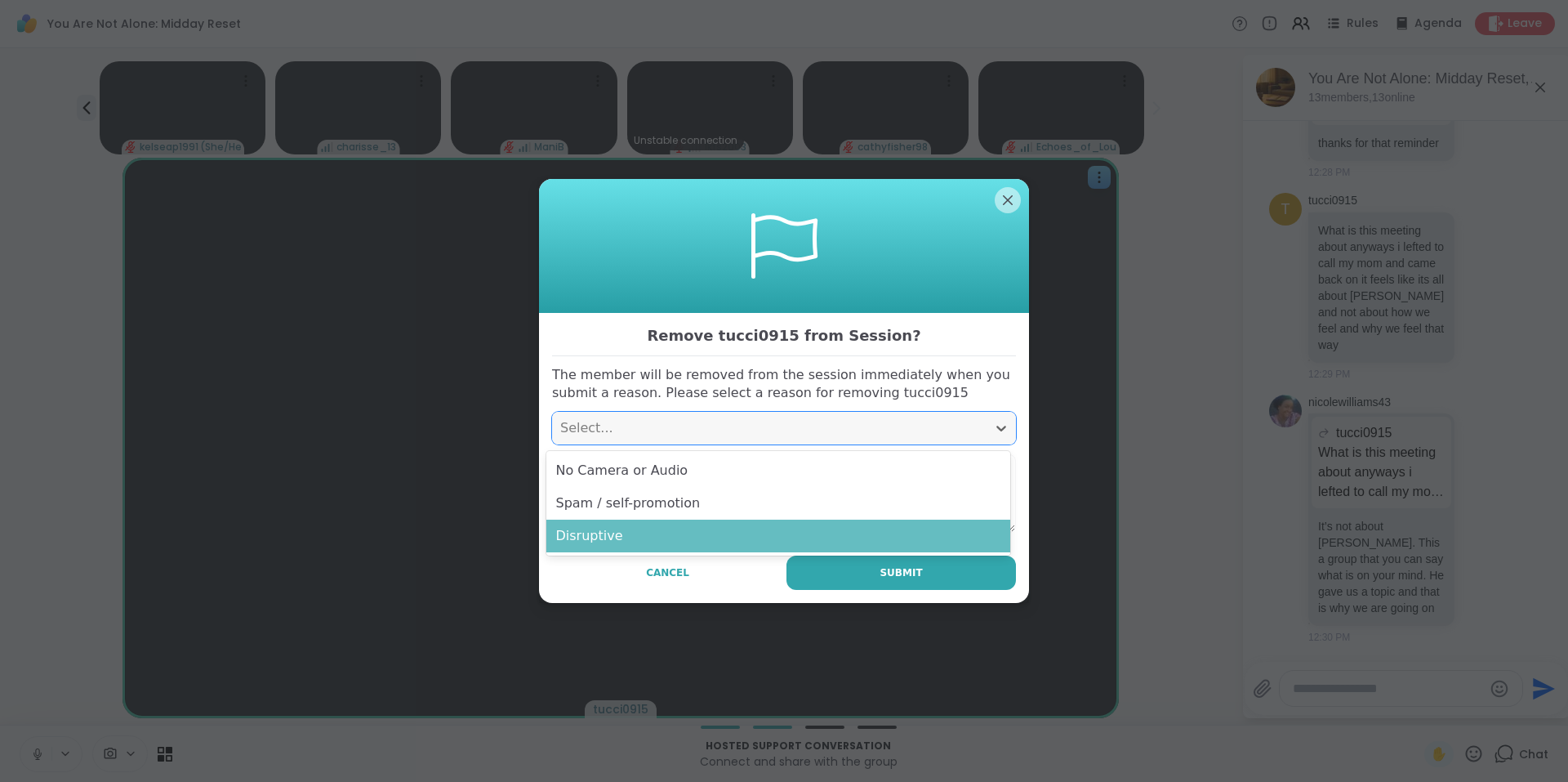
click at [881, 534] on div "Disruptive" at bounding box center [778, 536] width 464 height 33
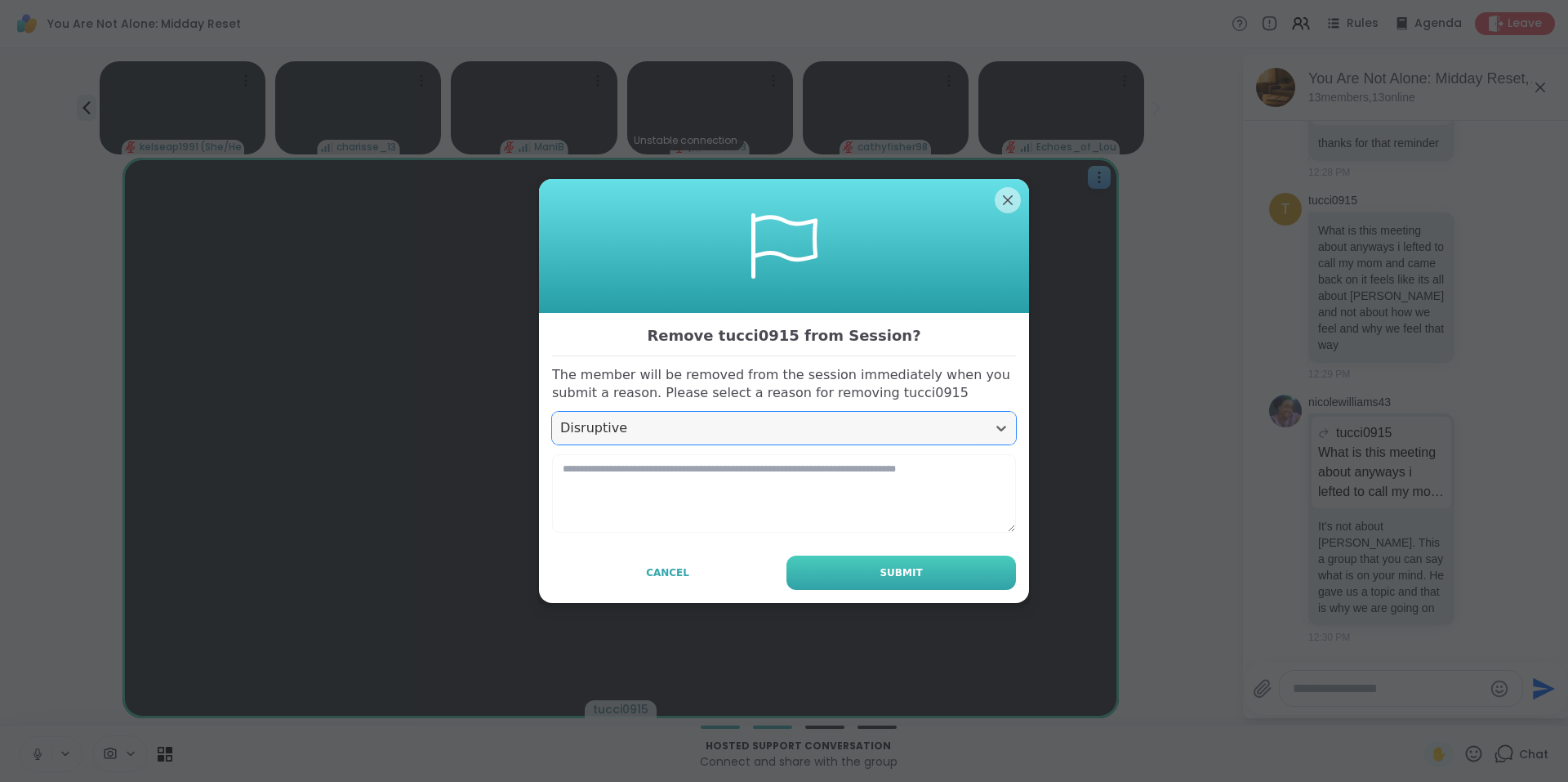
click at [880, 580] on span "Submit" at bounding box center [901, 572] width 42 height 14
click at [880, 496] on textarea at bounding box center [784, 493] width 464 height 78
type textarea "**********"
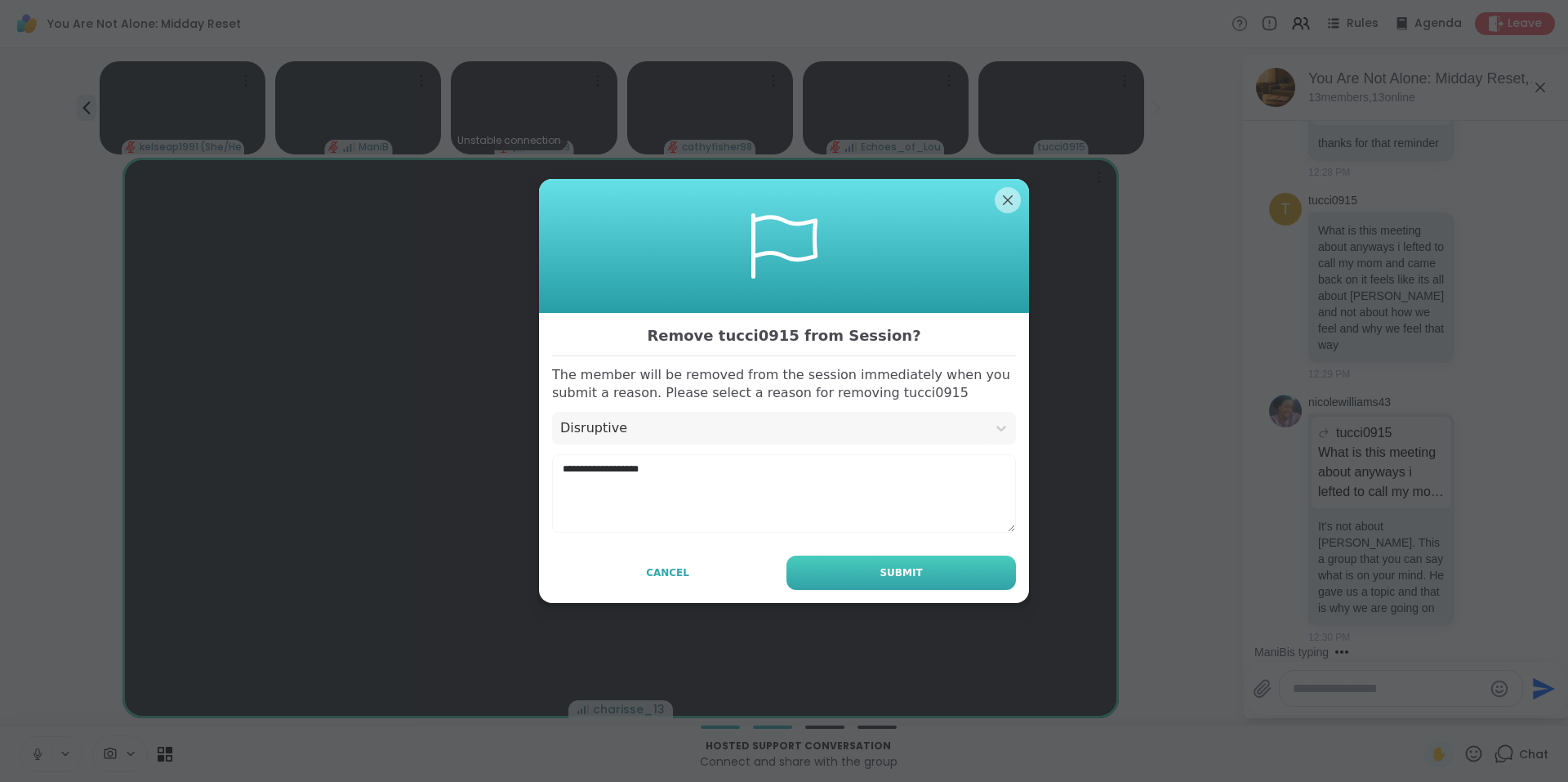
click at [849, 561] on button "Submit" at bounding box center [901, 573] width 229 height 35
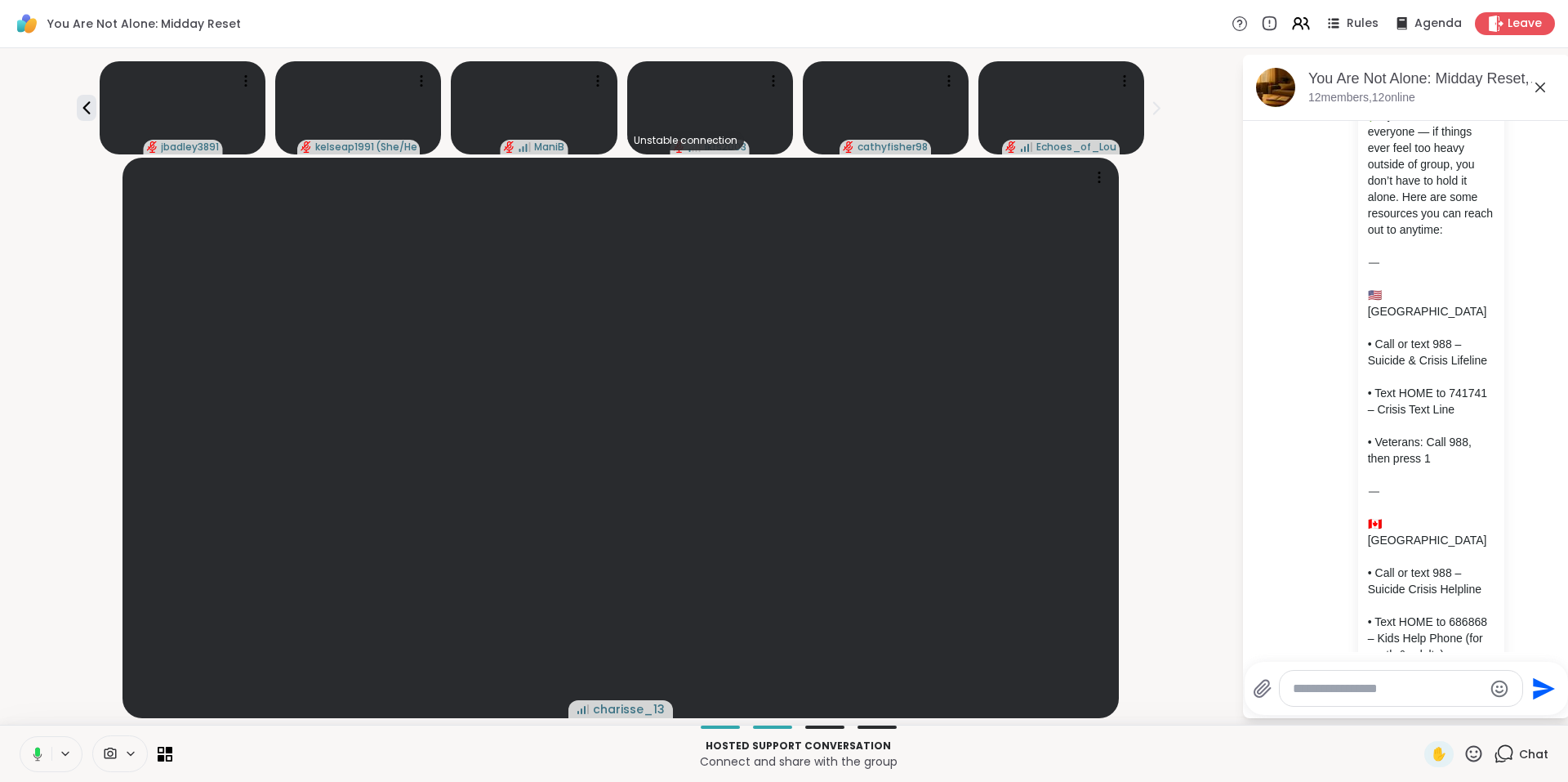
scroll to position [0, 0]
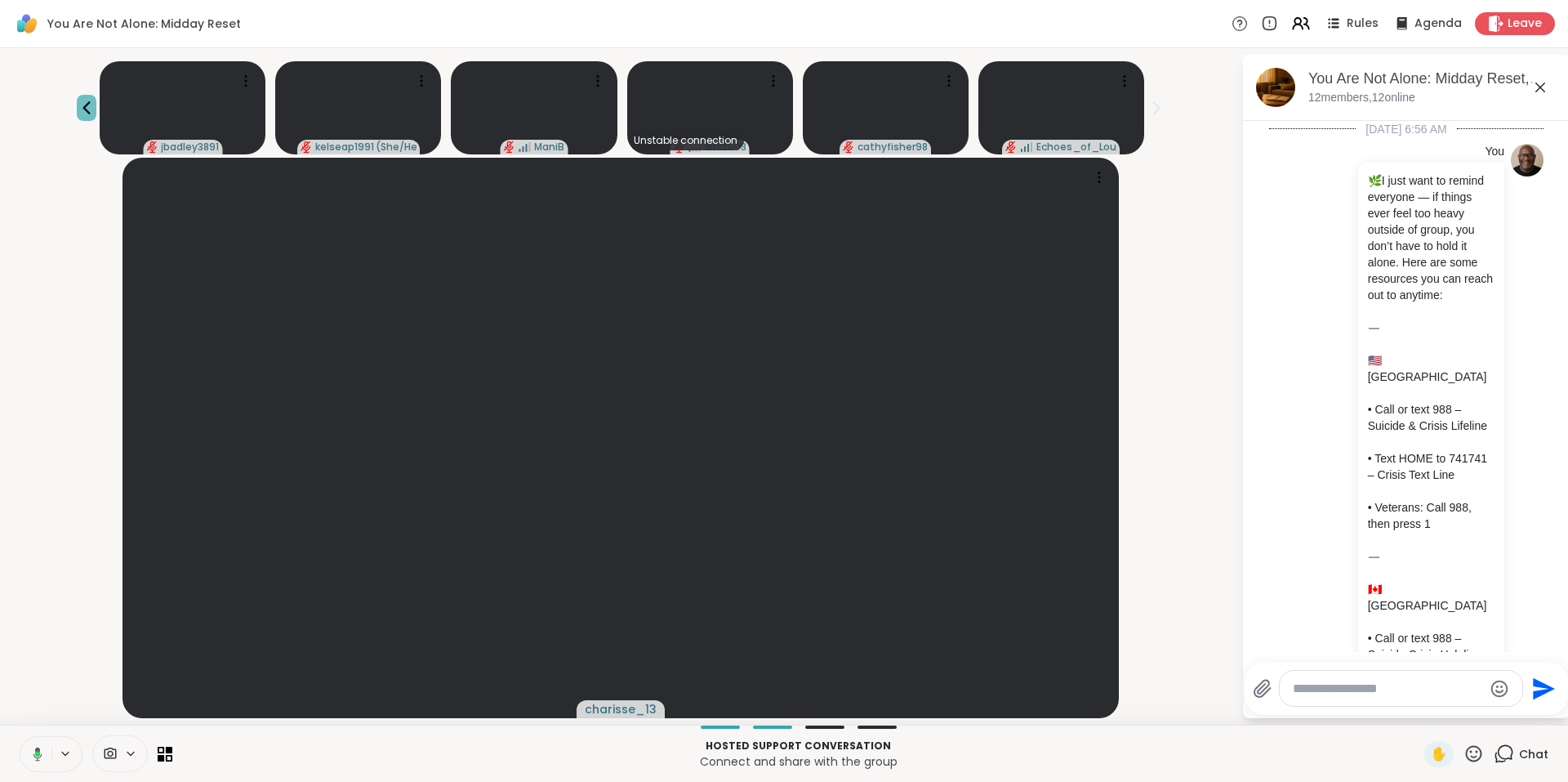
click at [89, 108] on icon at bounding box center [87, 108] width 19 height 19
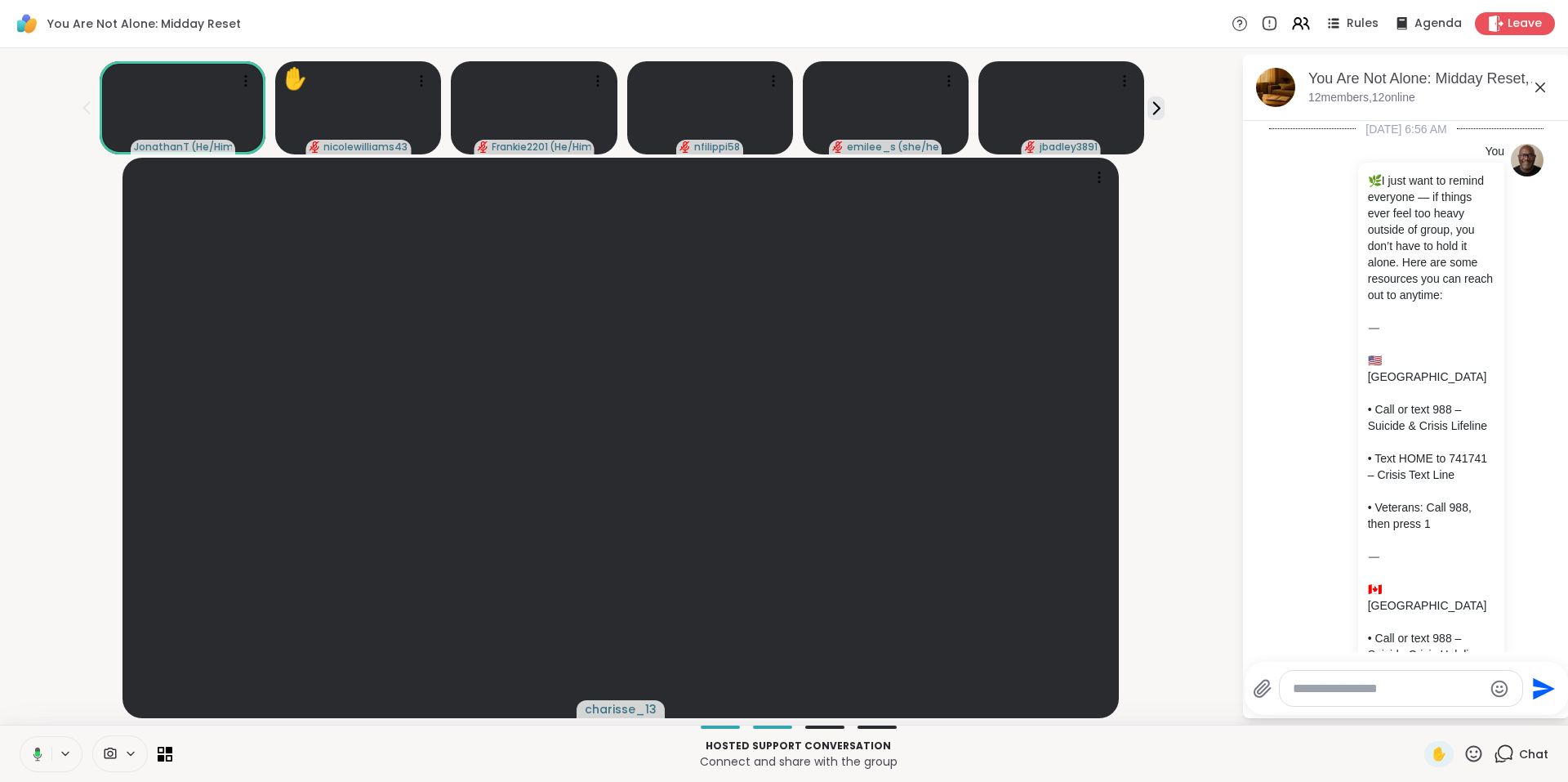
click at [89, 108] on icon at bounding box center [87, 108] width 19 height 19
click at [1540, 91] on icon at bounding box center [1540, 88] width 19 height 19
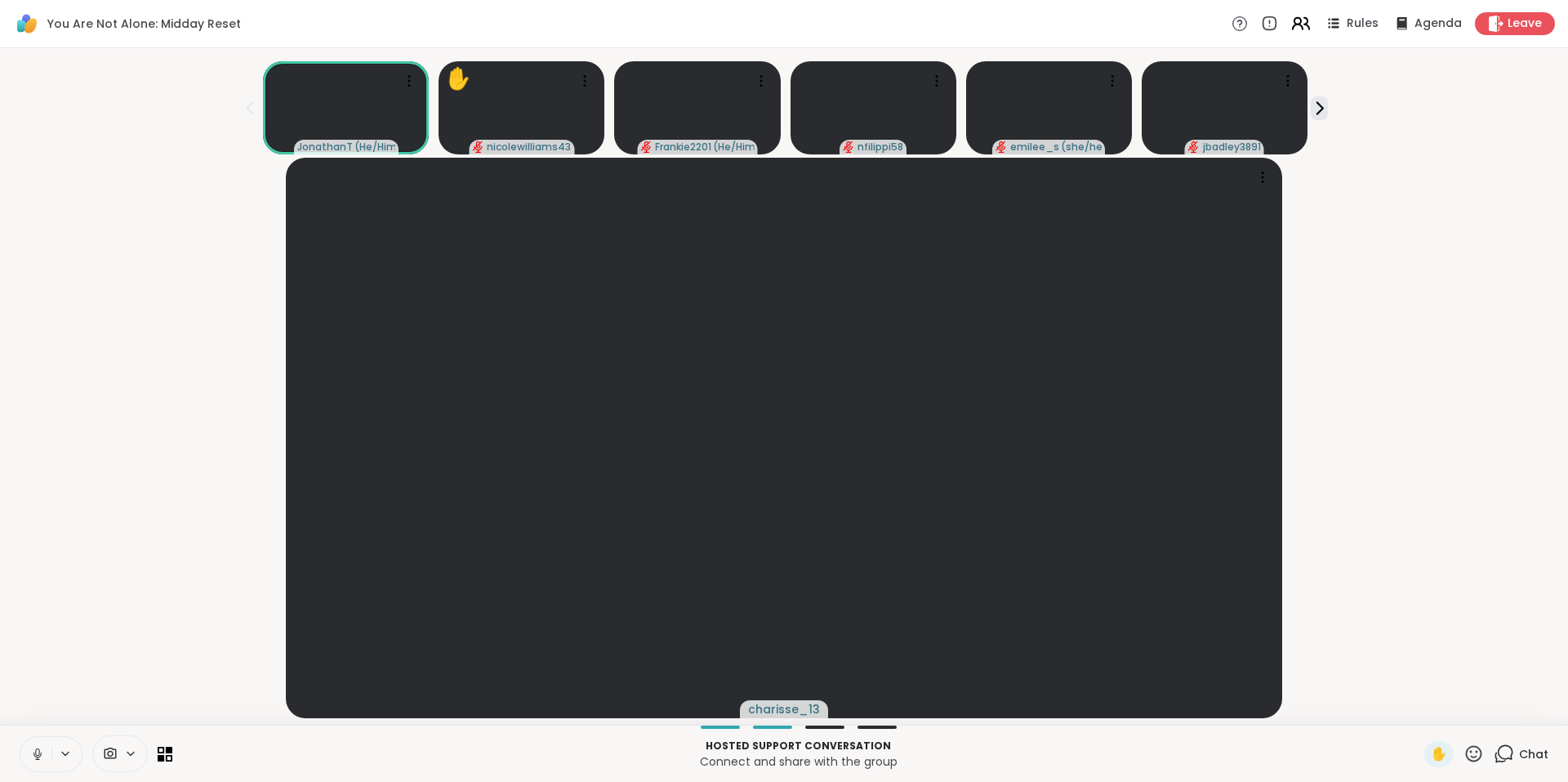
click at [1293, 25] on icon at bounding box center [1298, 26] width 10 height 5
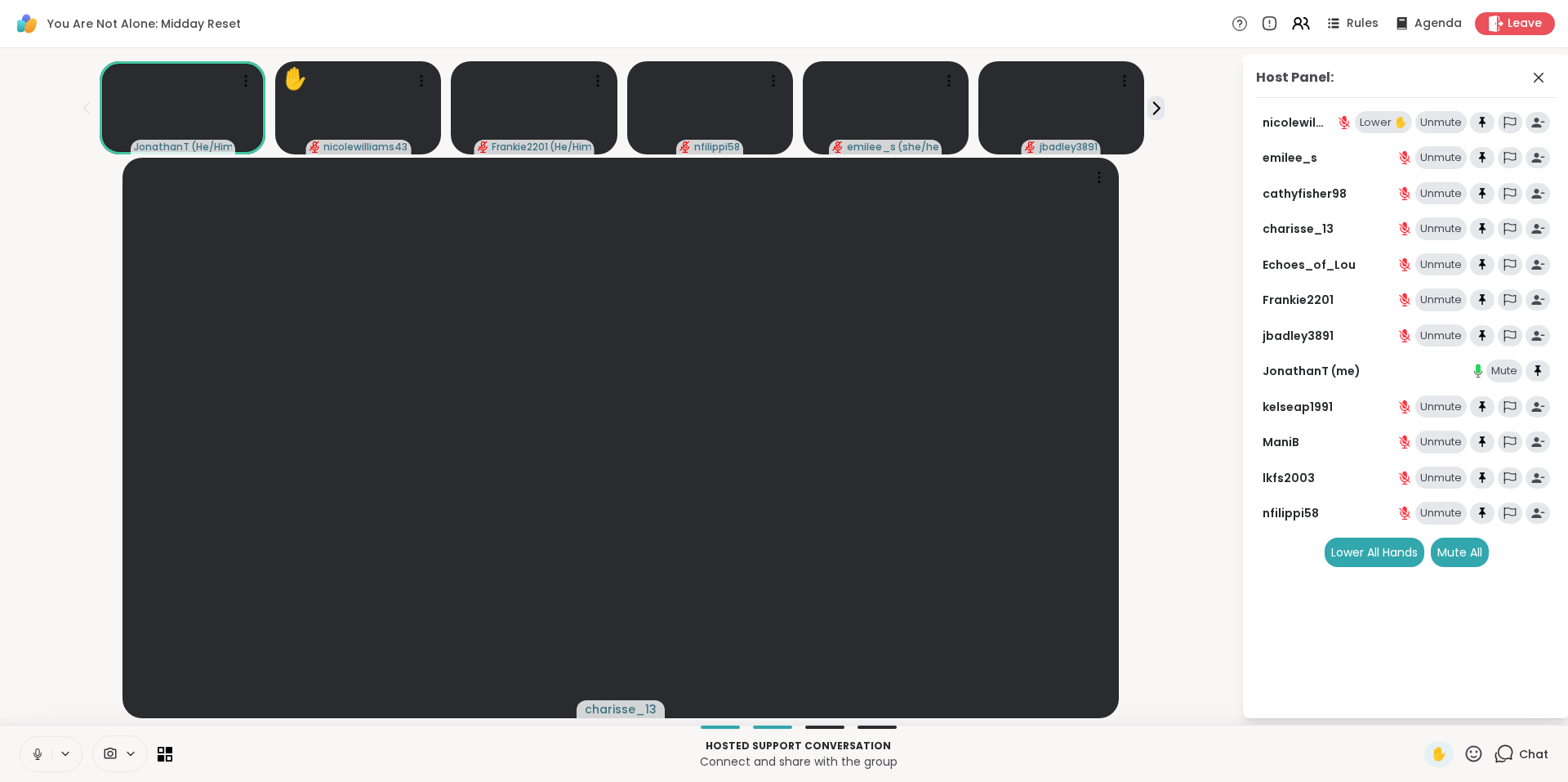
click at [1391, 119] on div "Lower ✋" at bounding box center [1383, 122] width 57 height 23
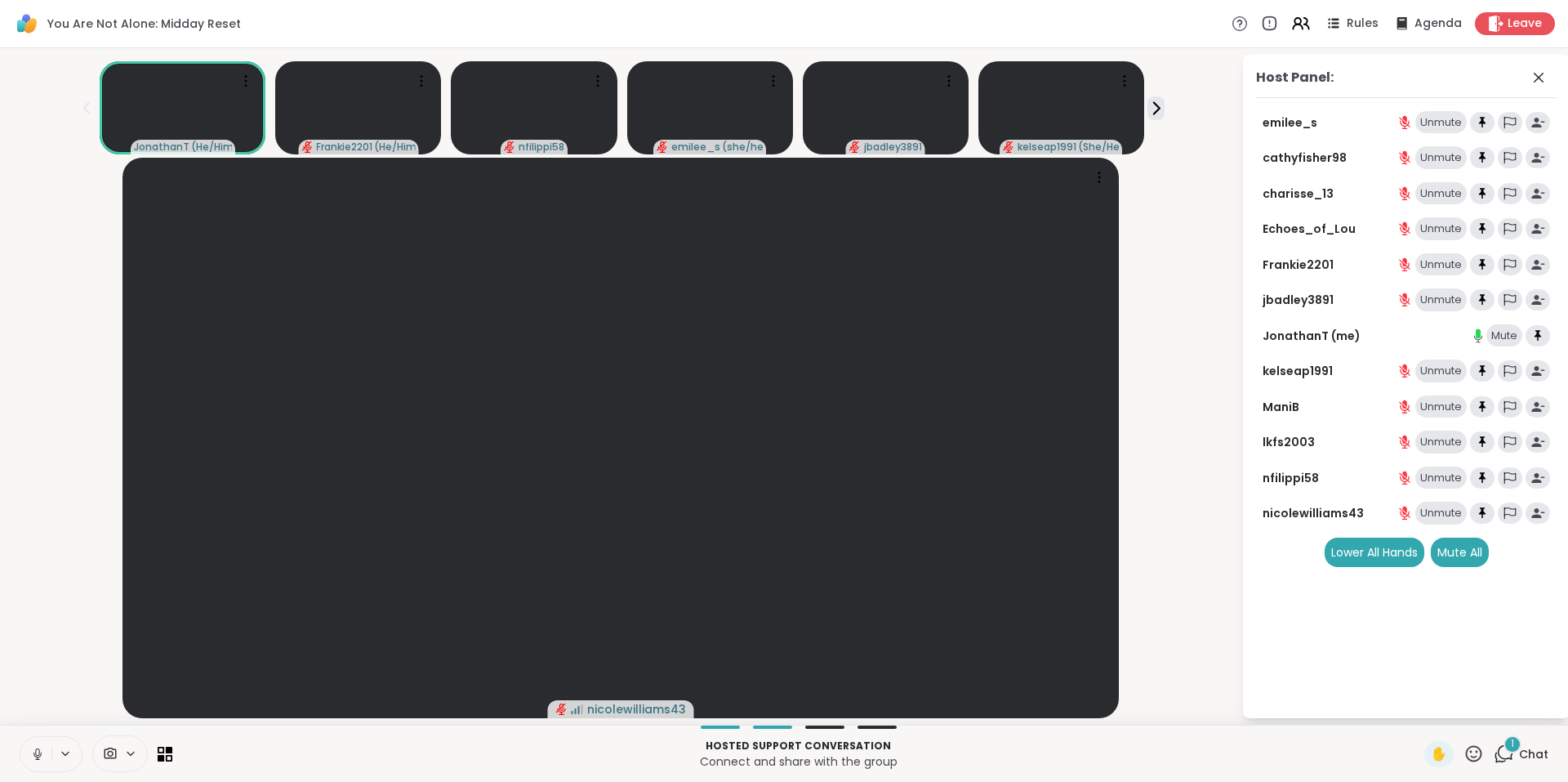
click at [1503, 751] on div "1" at bounding box center [1512, 744] width 18 height 18
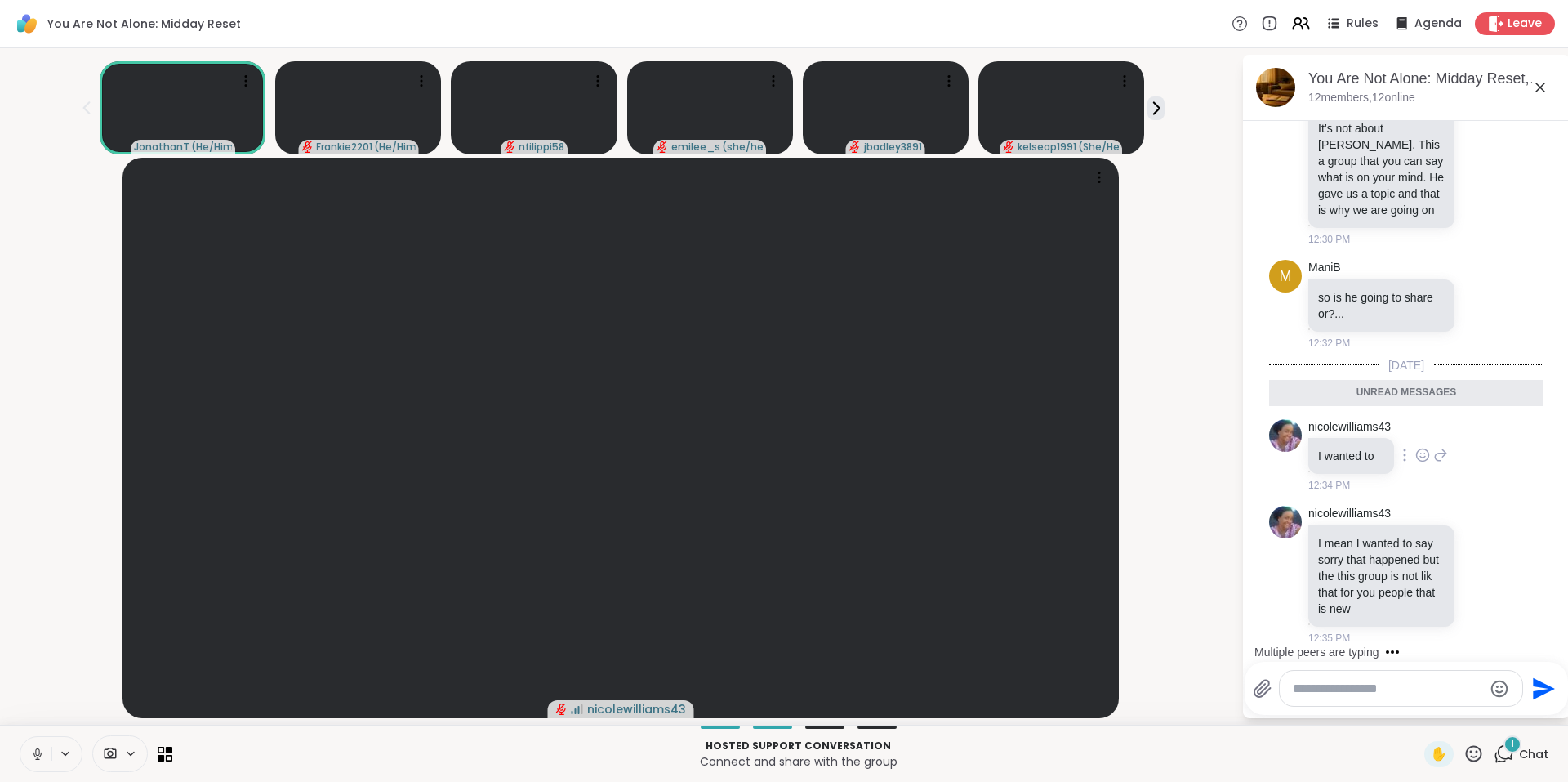
scroll to position [3719, 0]
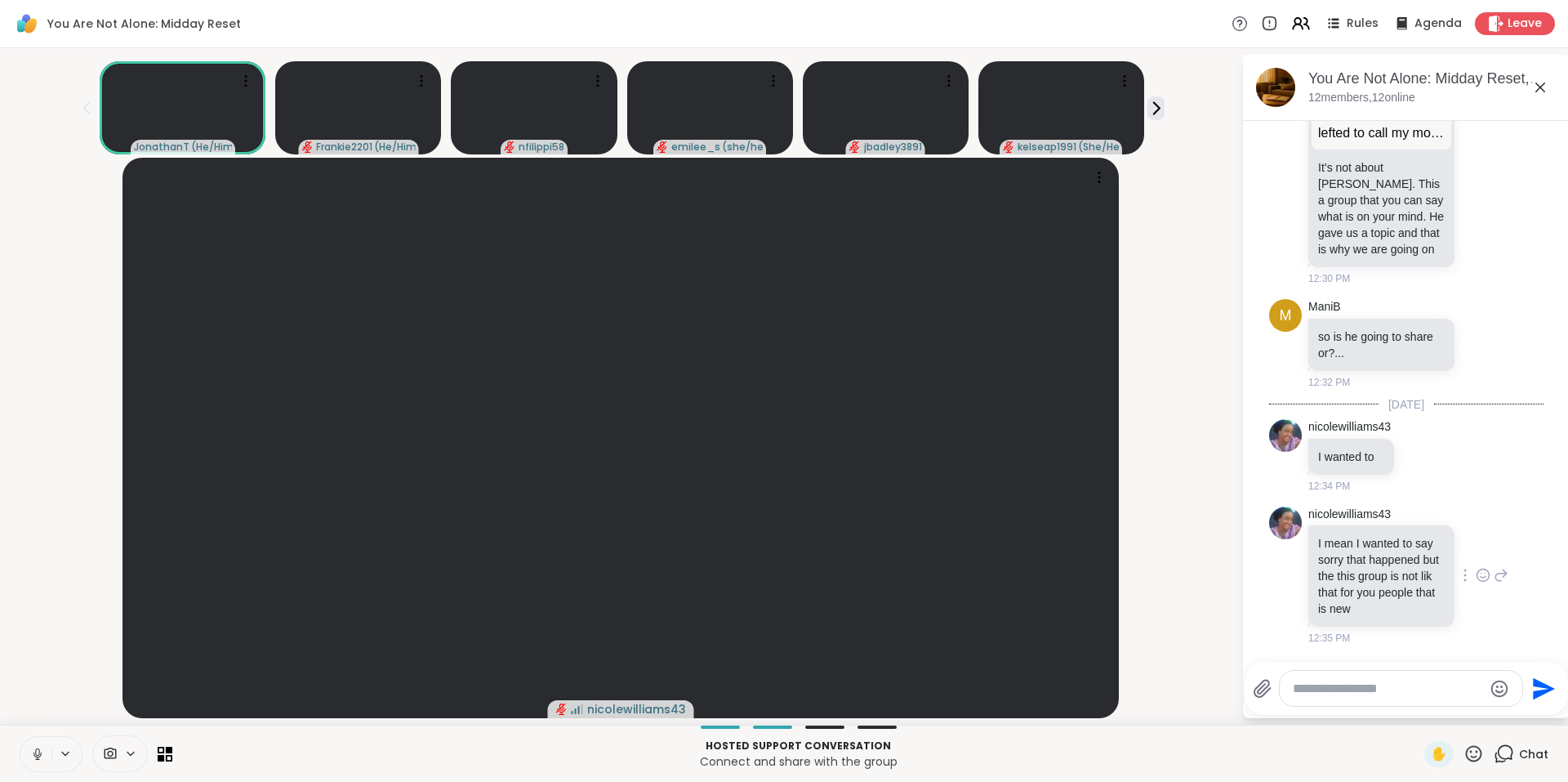
click at [1458, 566] on div at bounding box center [1483, 575] width 51 height 19
click at [1475, 567] on icon at bounding box center [1482, 575] width 14 height 16
click at [1475, 543] on div "Select Reaction: Heart" at bounding box center [1482, 549] width 14 height 14
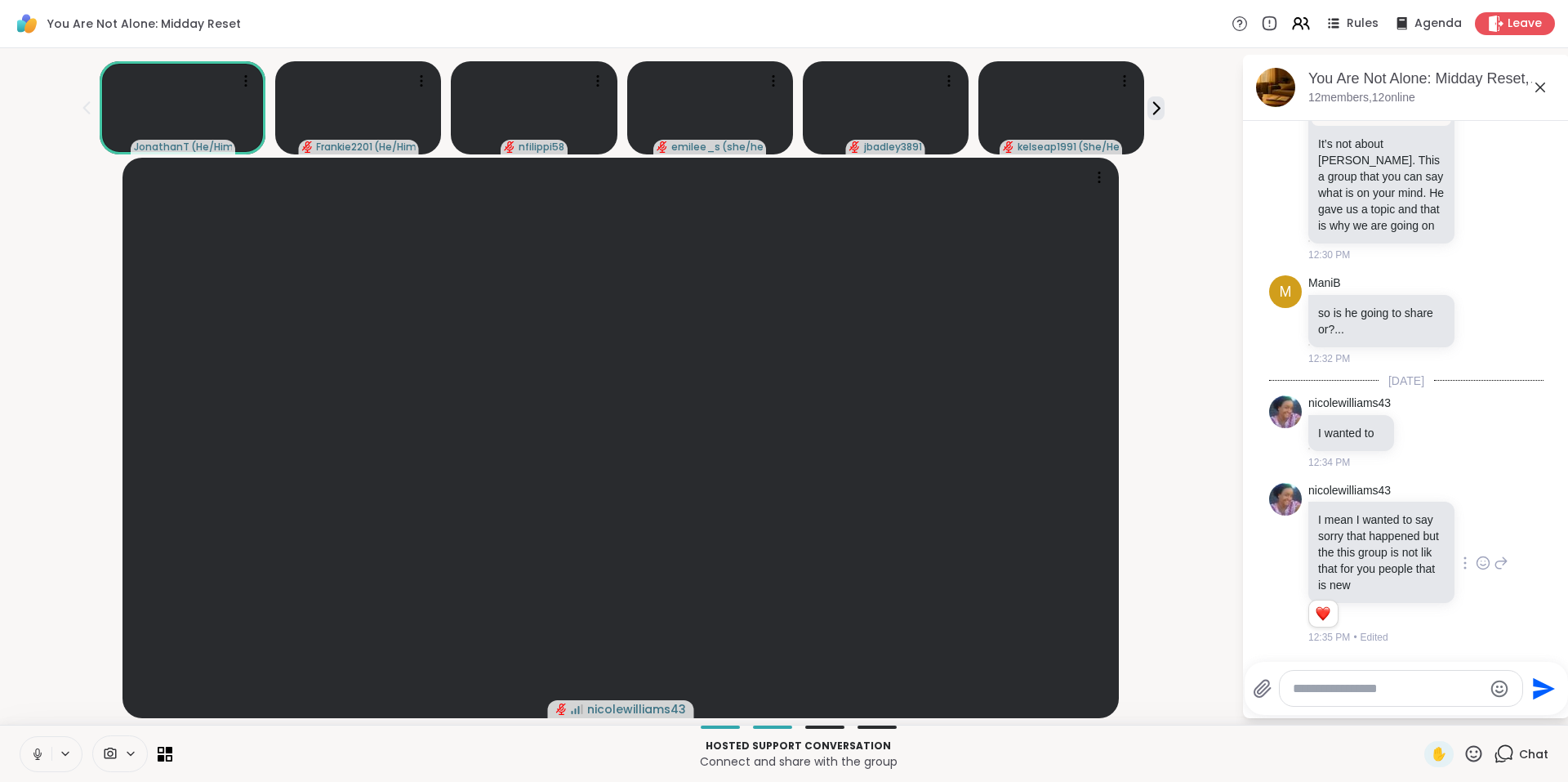
click at [1399, 693] on textarea "Type your message" at bounding box center [1388, 688] width 190 height 16
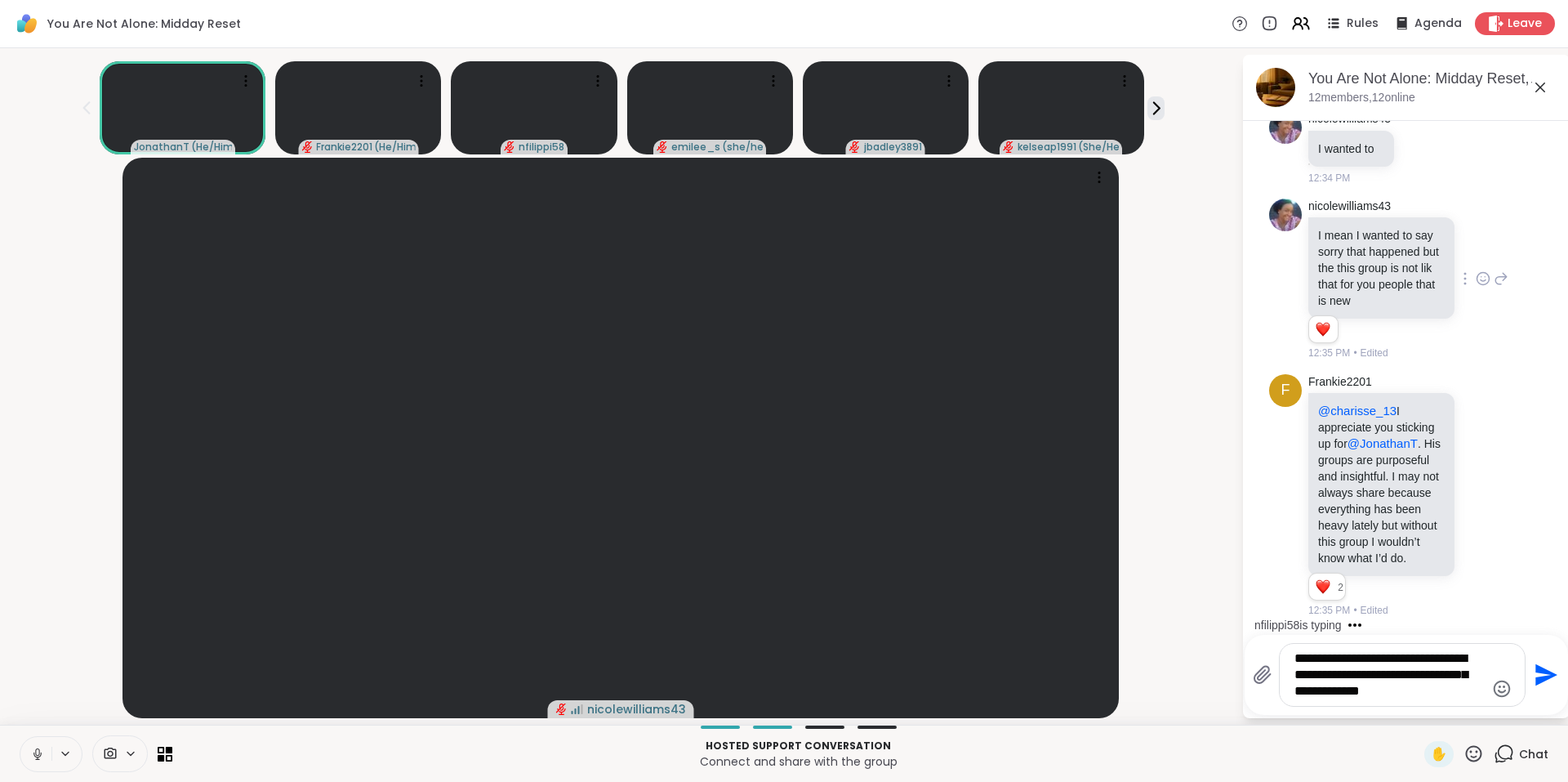
scroll to position [4258, 0]
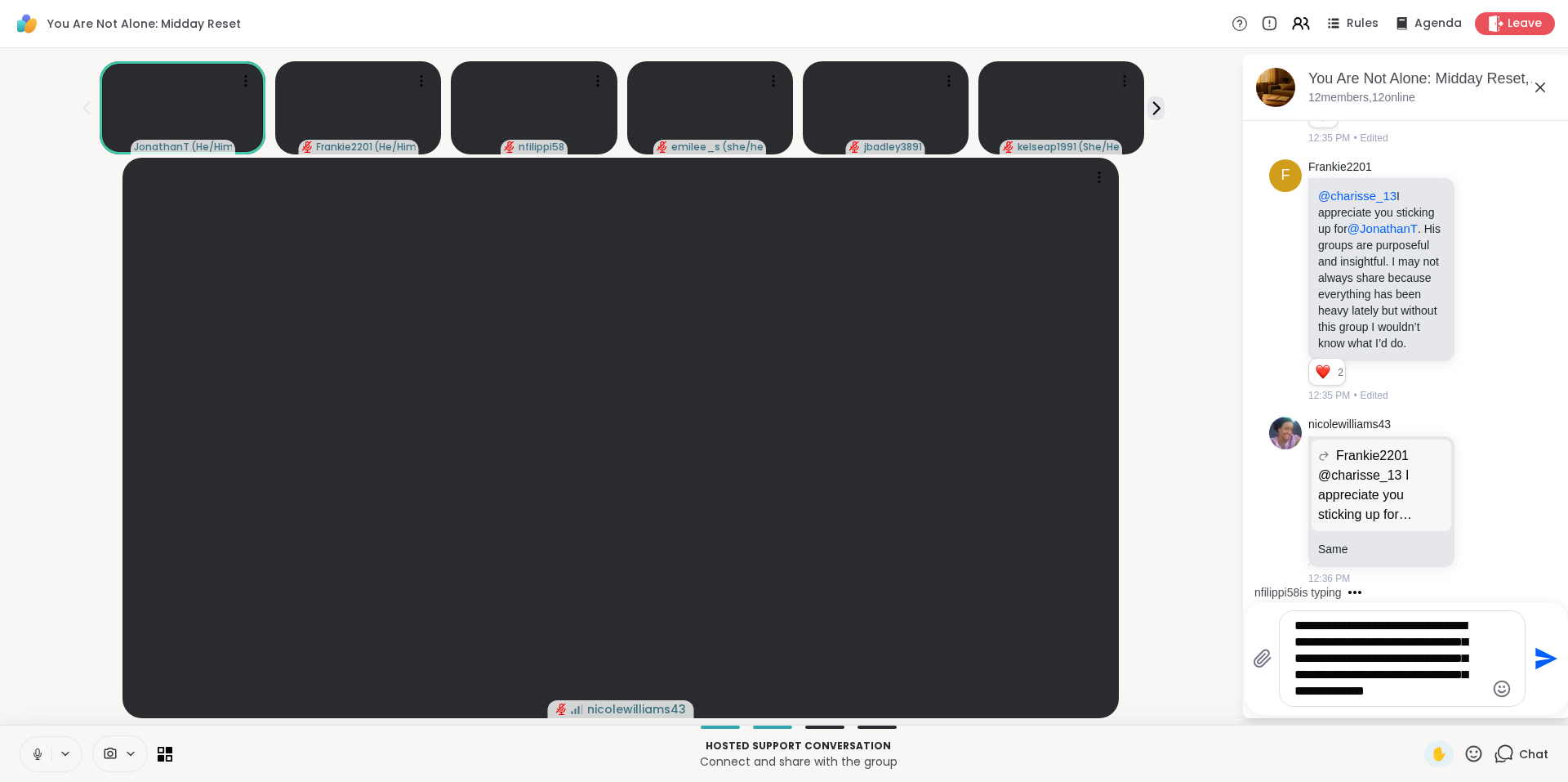
type textarea "**********"
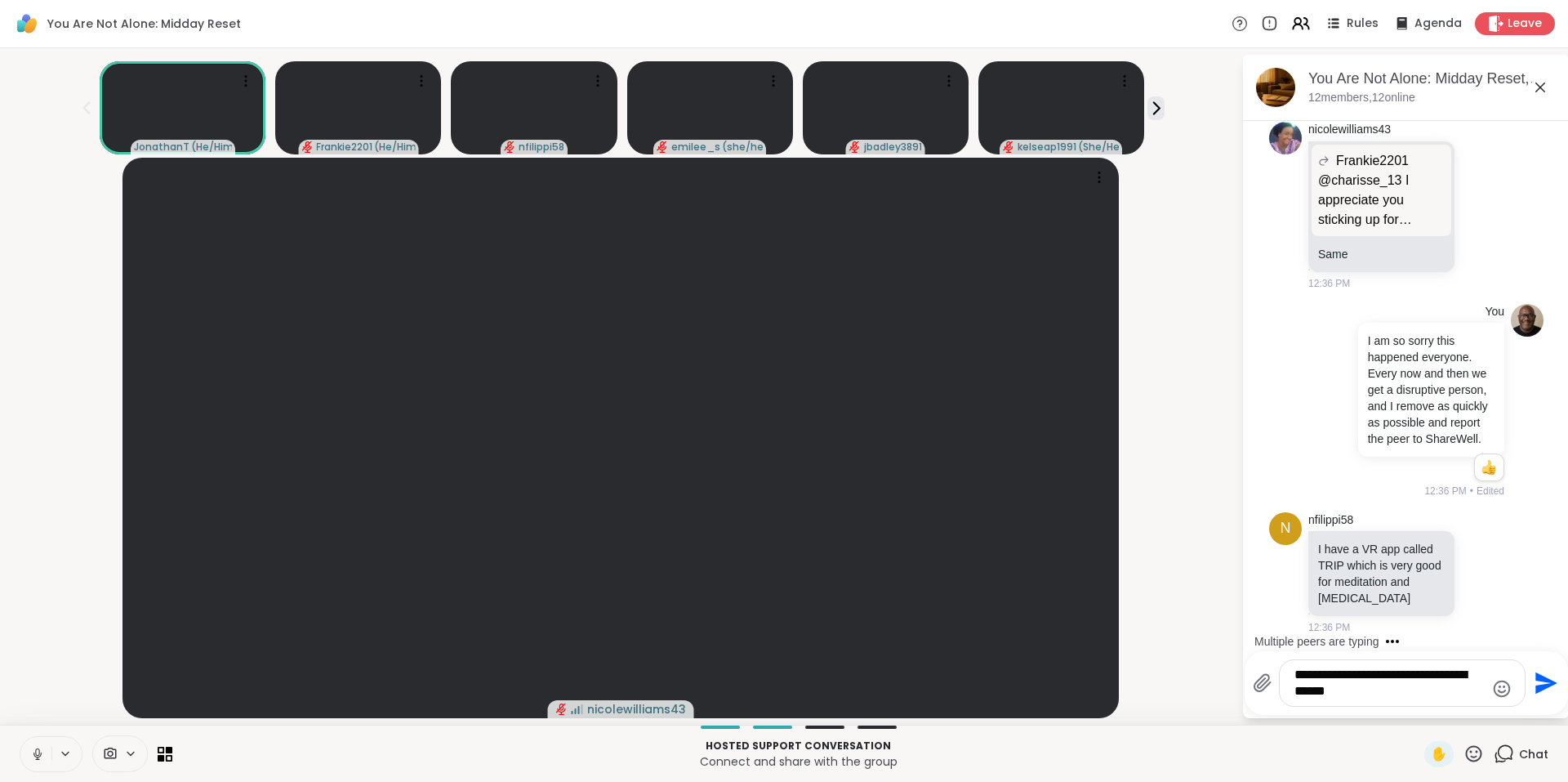
scroll to position [4801, 0]
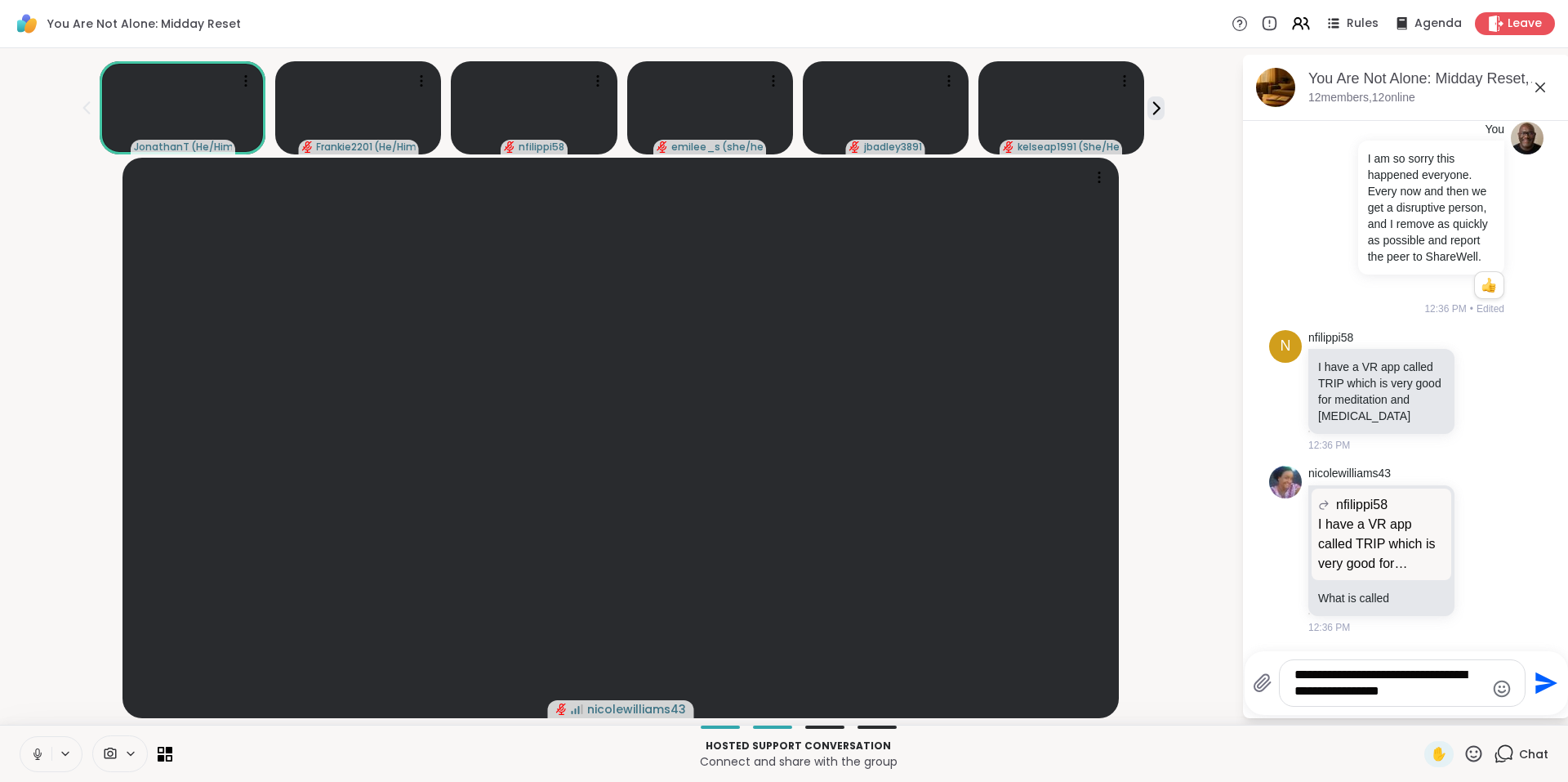
type textarea "**********"
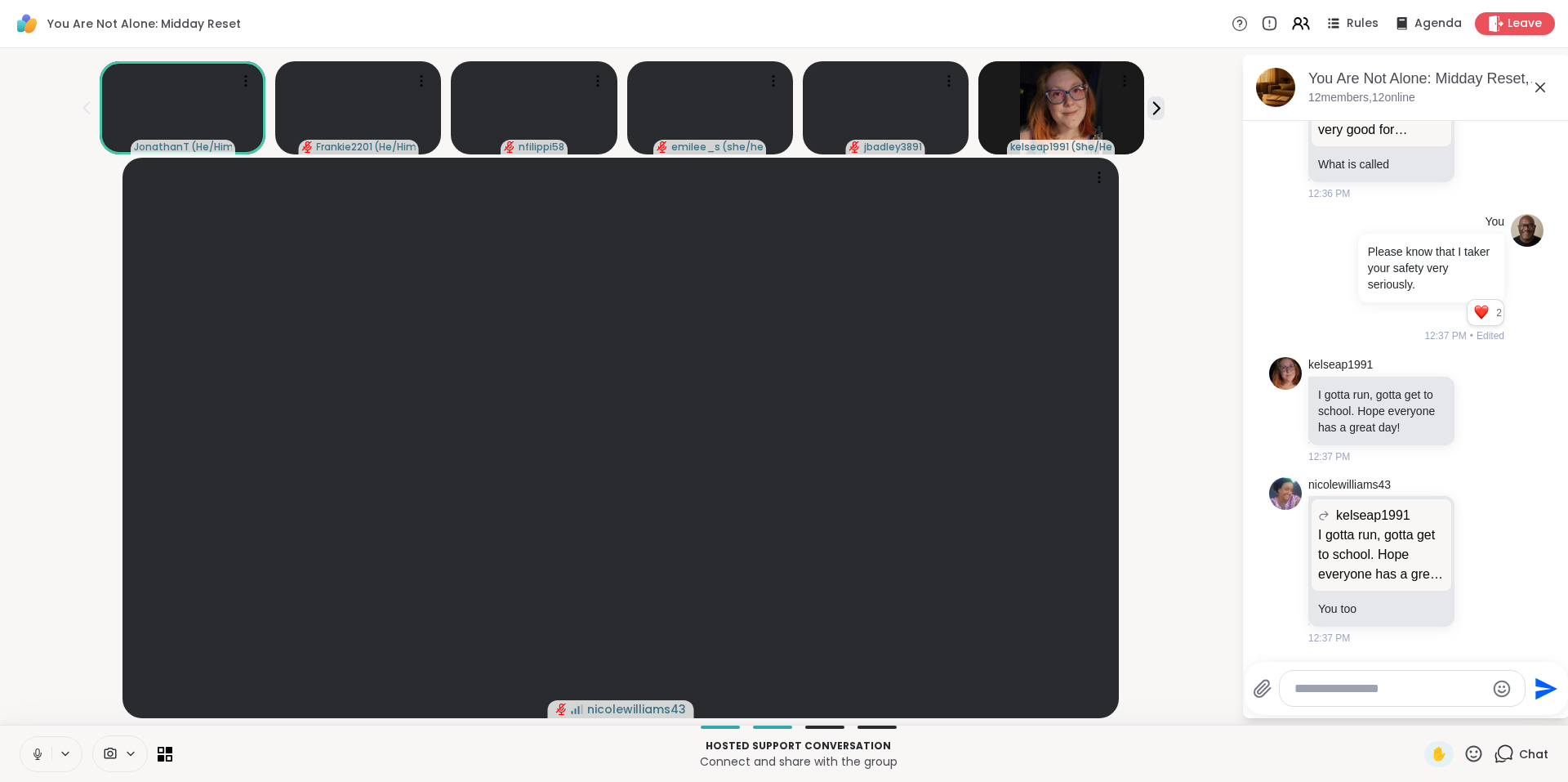
scroll to position [5232, 0]
click at [1494, 419] on icon at bounding box center [1501, 409] width 14 height 19
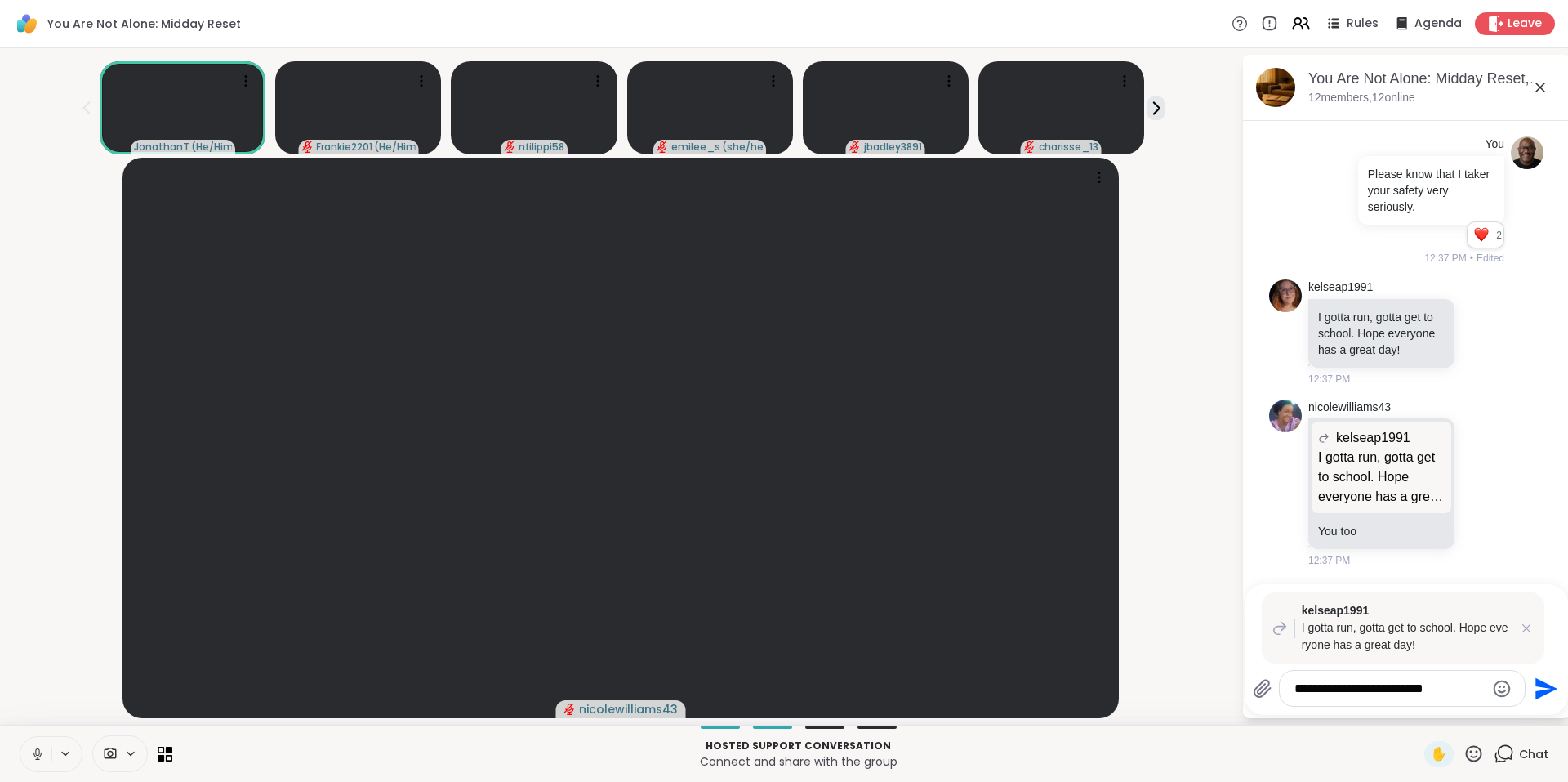
type textarea "**********"
click at [1543, 682] on icon "Send" at bounding box center [1544, 688] width 26 height 26
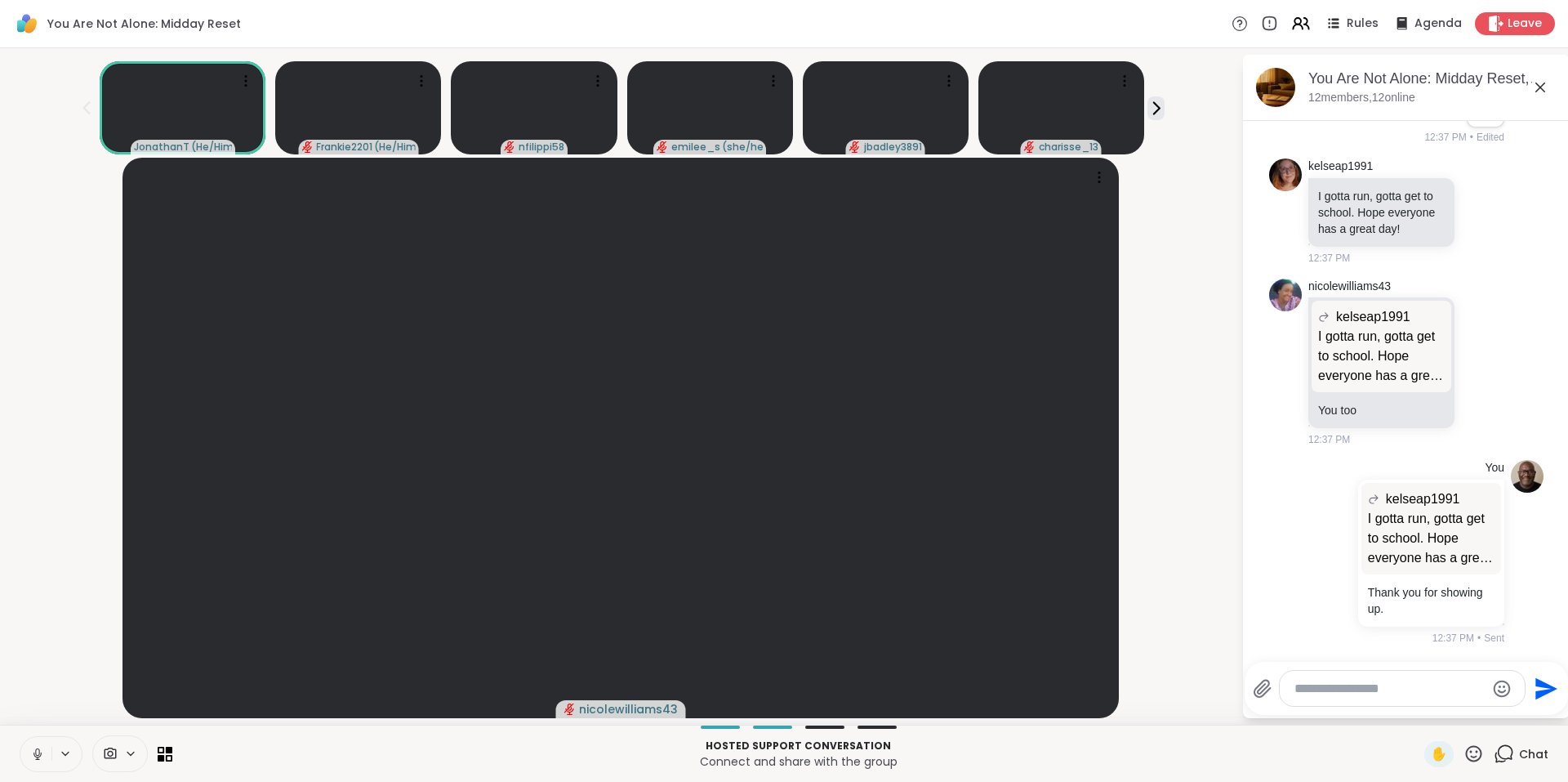
scroll to position [5236, 0]
click at [1475, 219] on icon at bounding box center [1482, 210] width 14 height 16
click at [1475, 192] on div "Select Reaction: Heart" at bounding box center [1482, 184] width 14 height 14
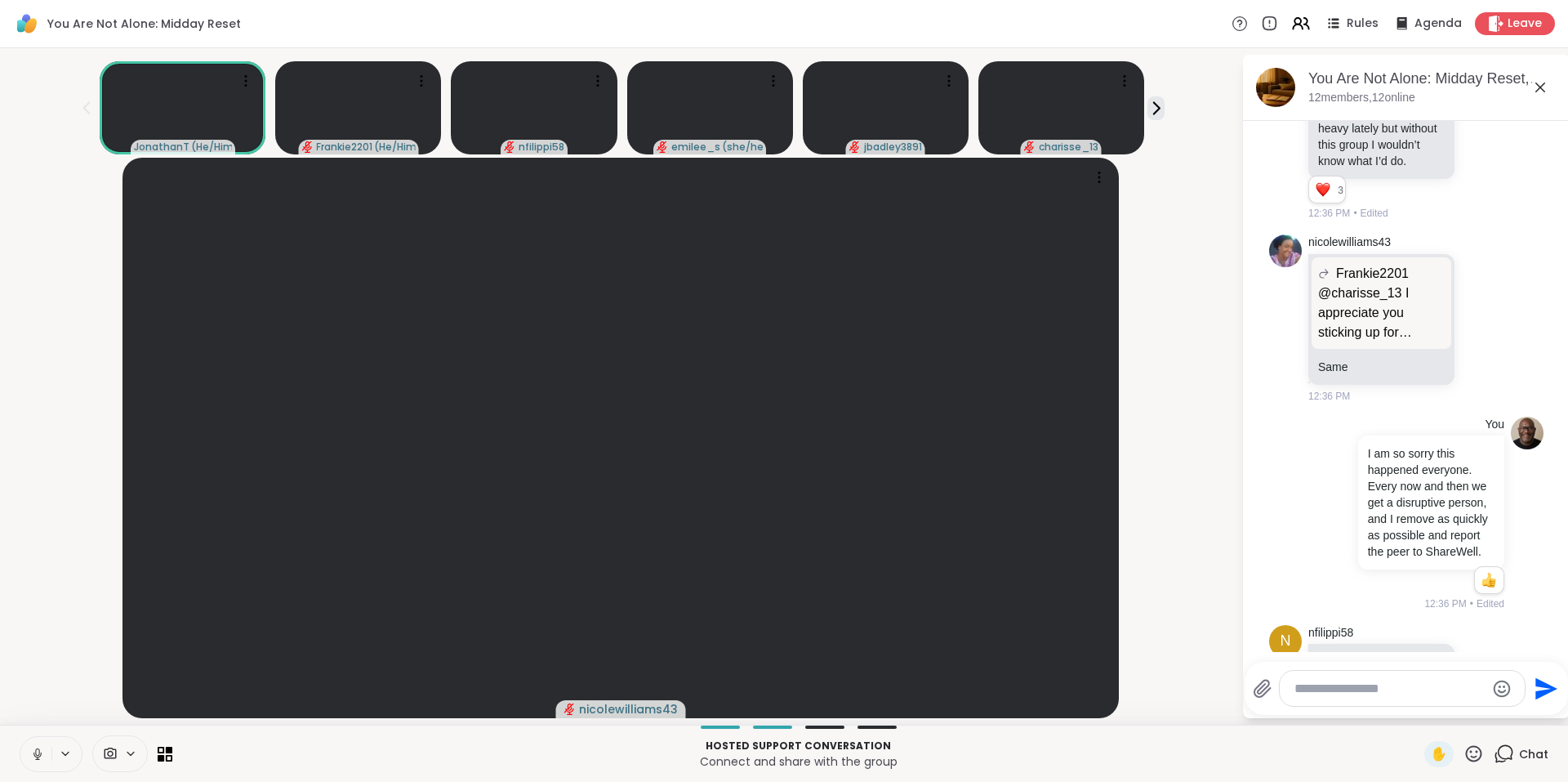
scroll to position [4156, 0]
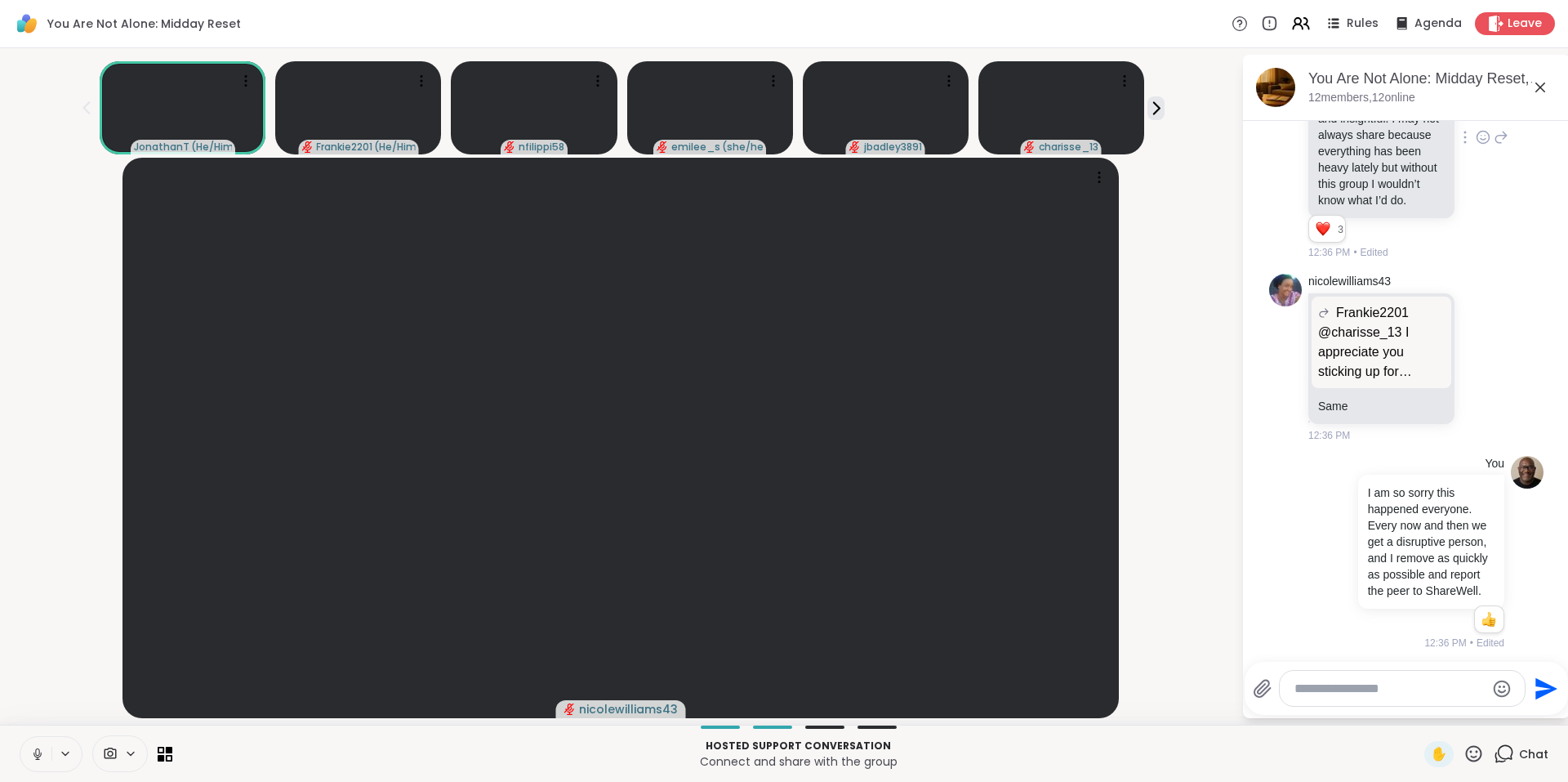
click at [1475, 146] on icon at bounding box center [1482, 137] width 14 height 16
click at [1474, 127] on button "Select Reaction: Heart" at bounding box center [1483, 111] width 33 height 33
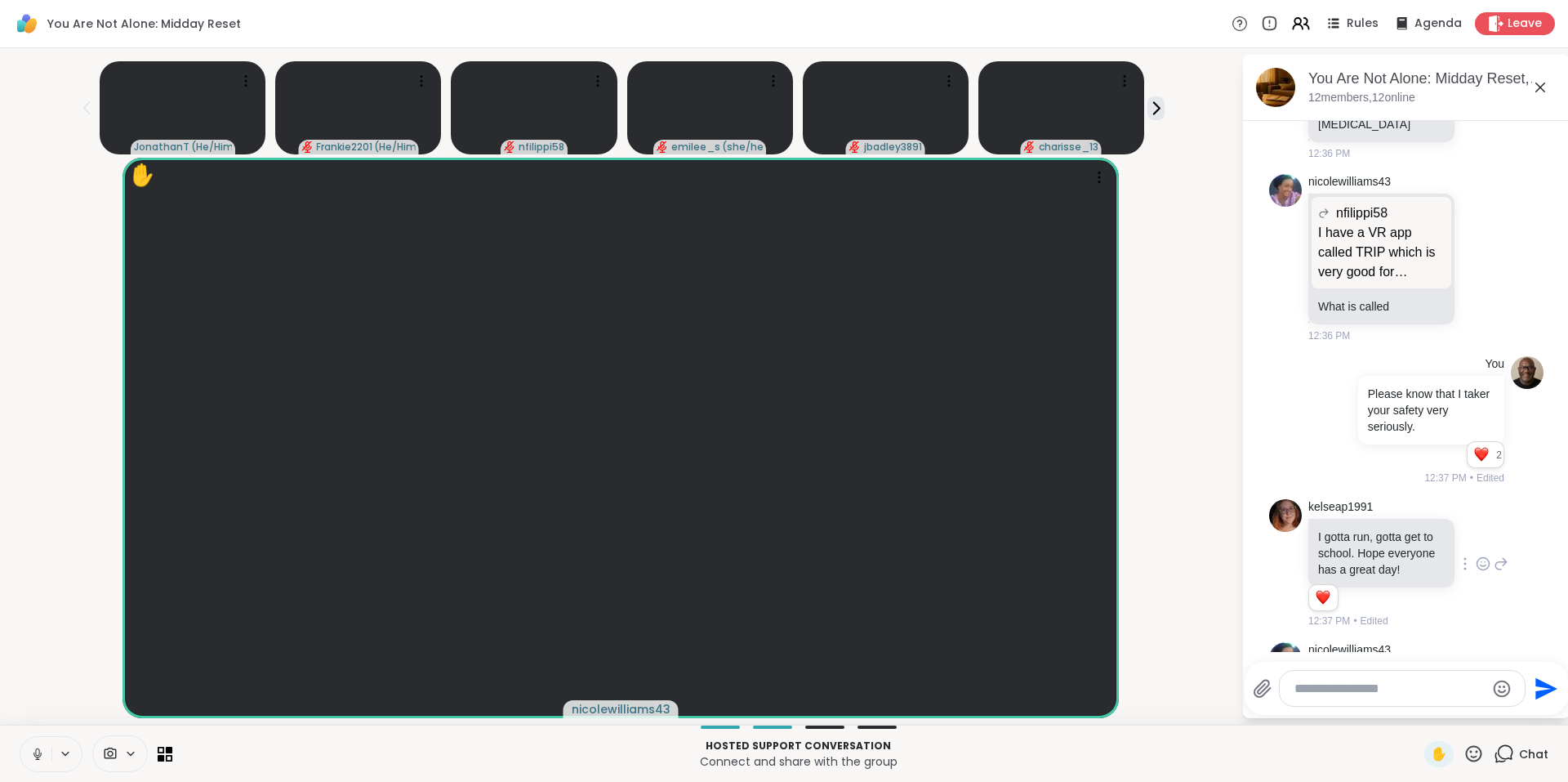
scroll to position [4792, 0]
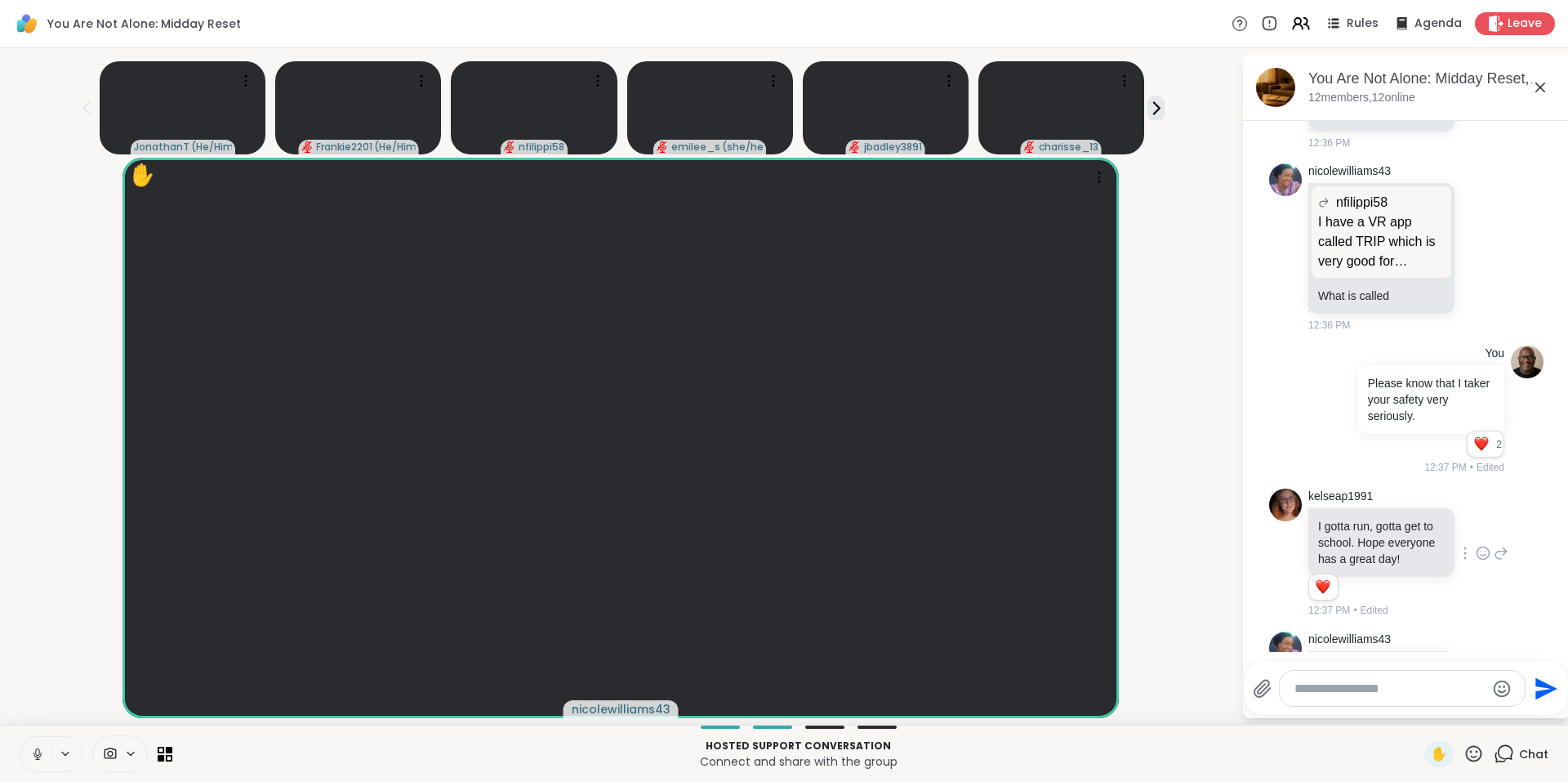
click at [1475, 96] on icon at bounding box center [1482, 88] width 14 height 16
click at [1475, 69] on div "Select Reaction: Heart" at bounding box center [1482, 62] width 14 height 14
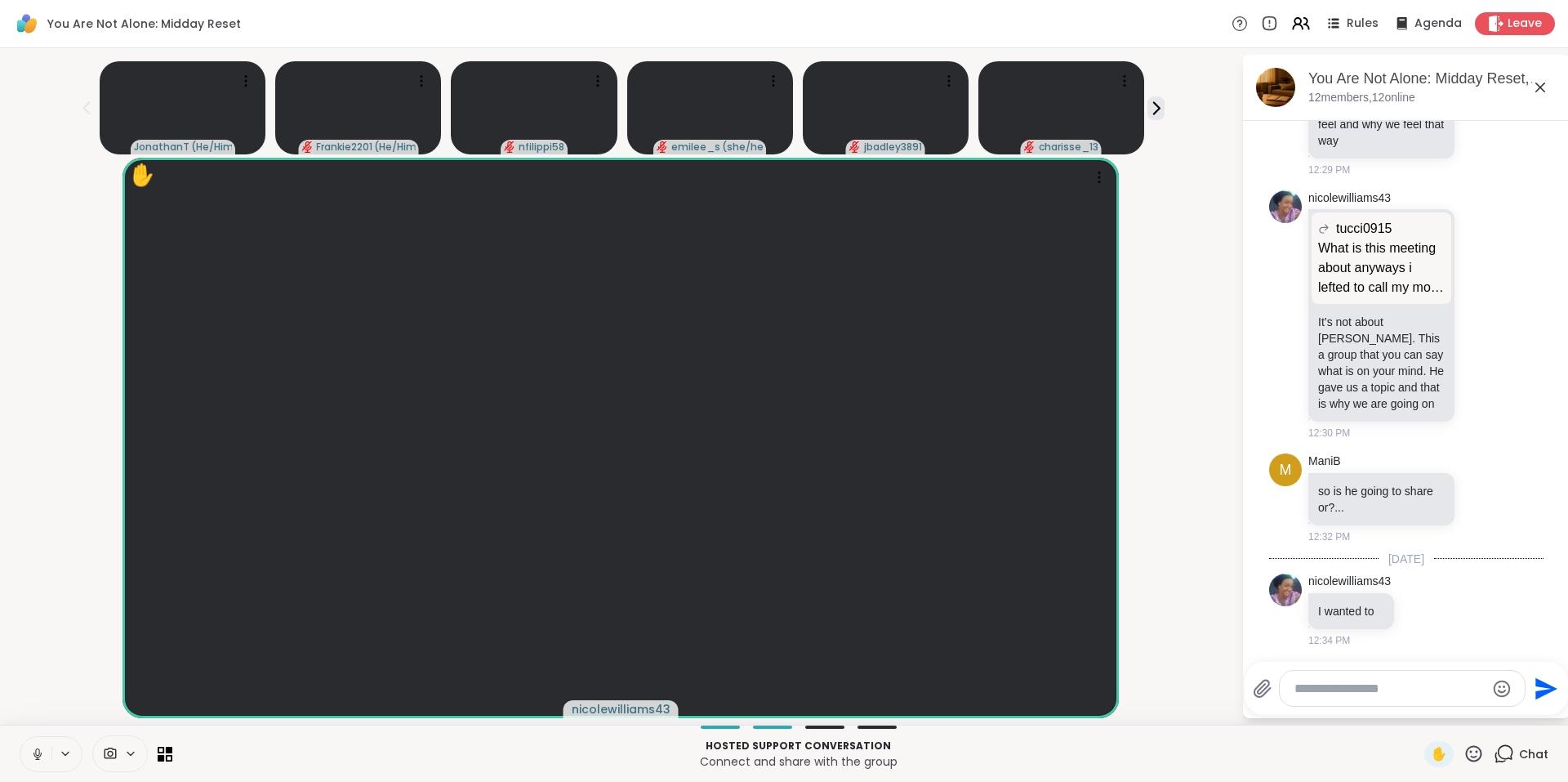
scroll to position [3284, 0]
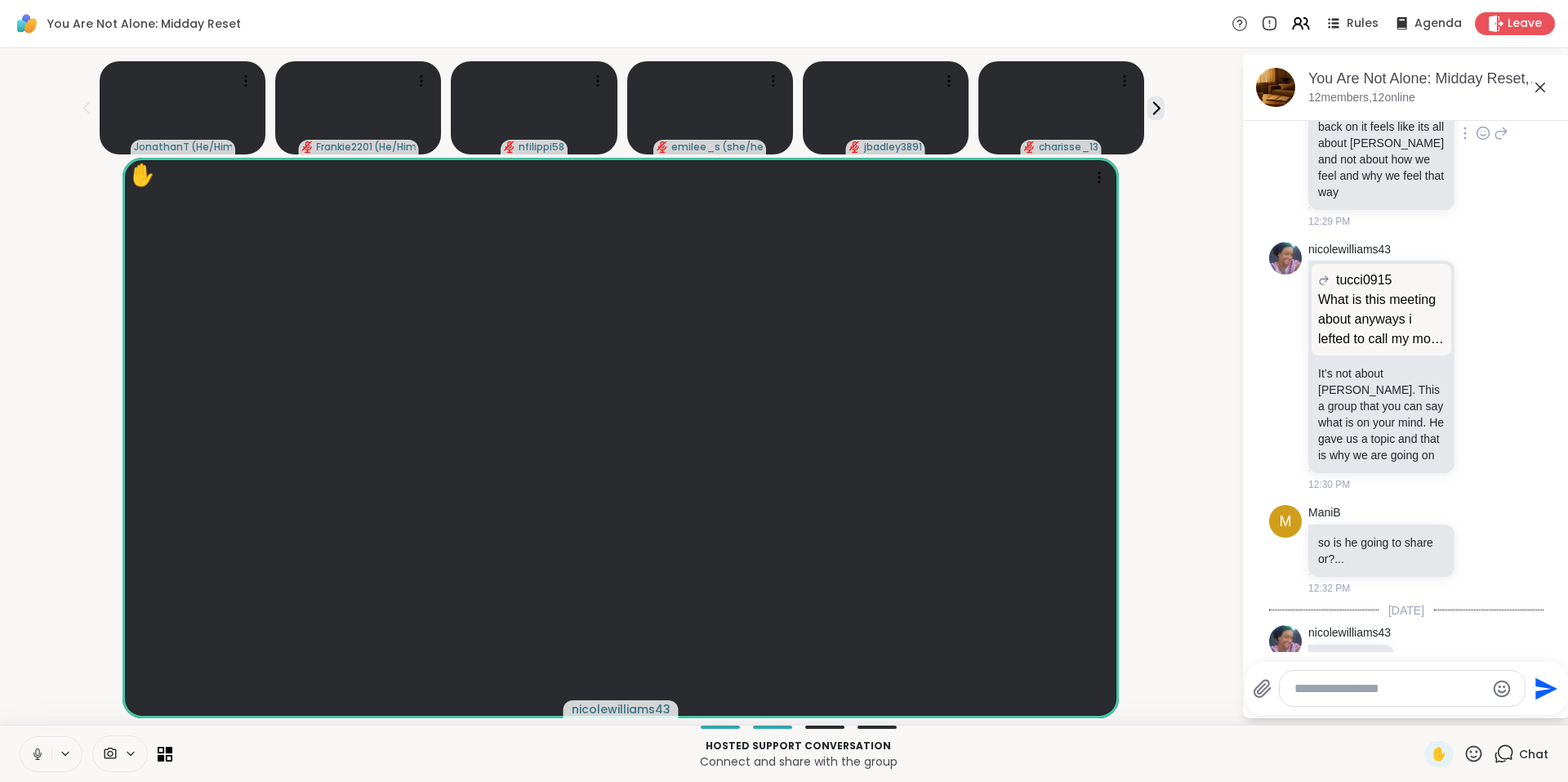
click at [1458, 143] on div at bounding box center [1465, 133] width 14 height 19
click at [1448, 165] on icon at bounding box center [1455, 156] width 16 height 16
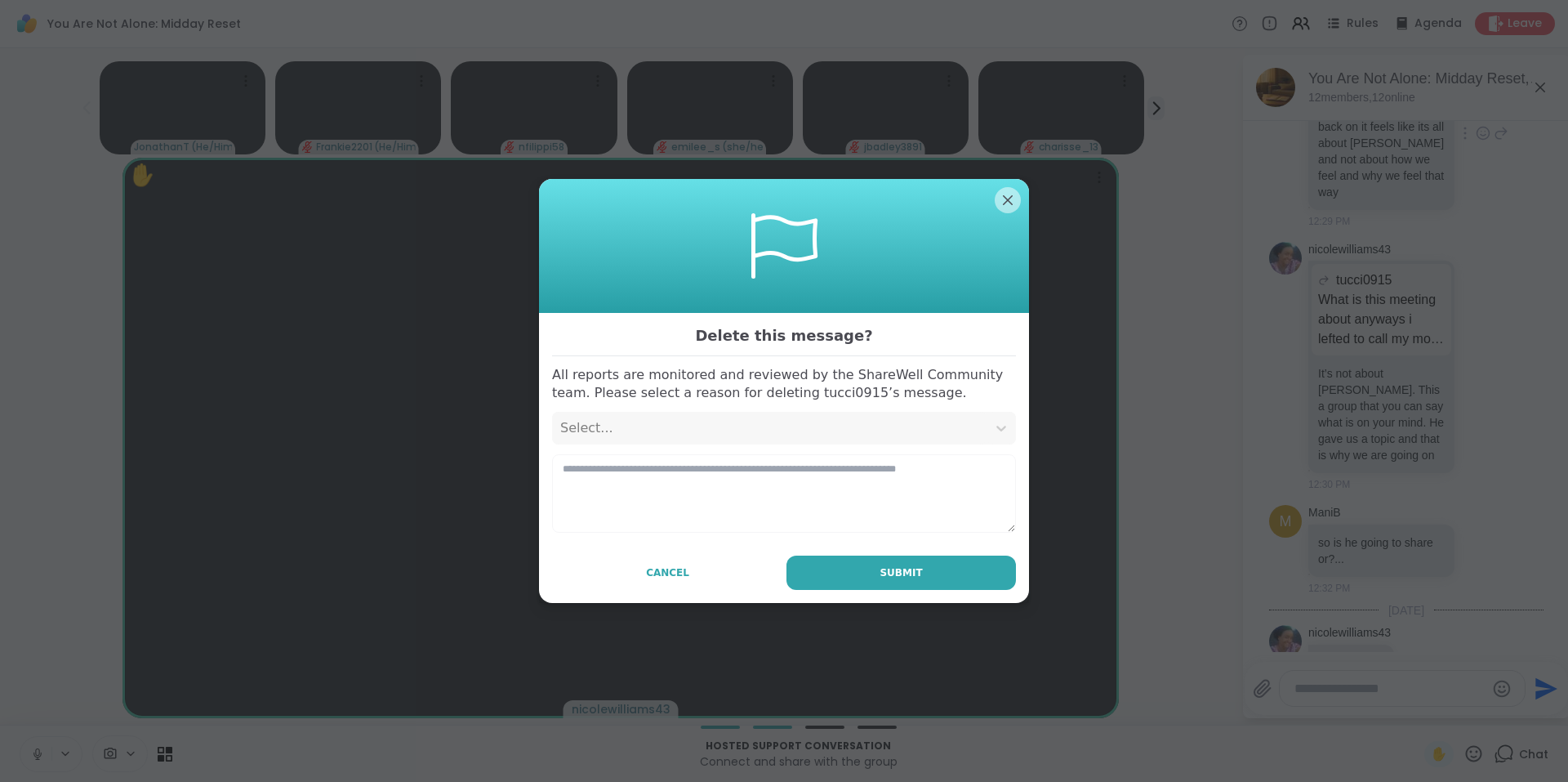
click at [828, 436] on div "Select..." at bounding box center [769, 428] width 418 height 19
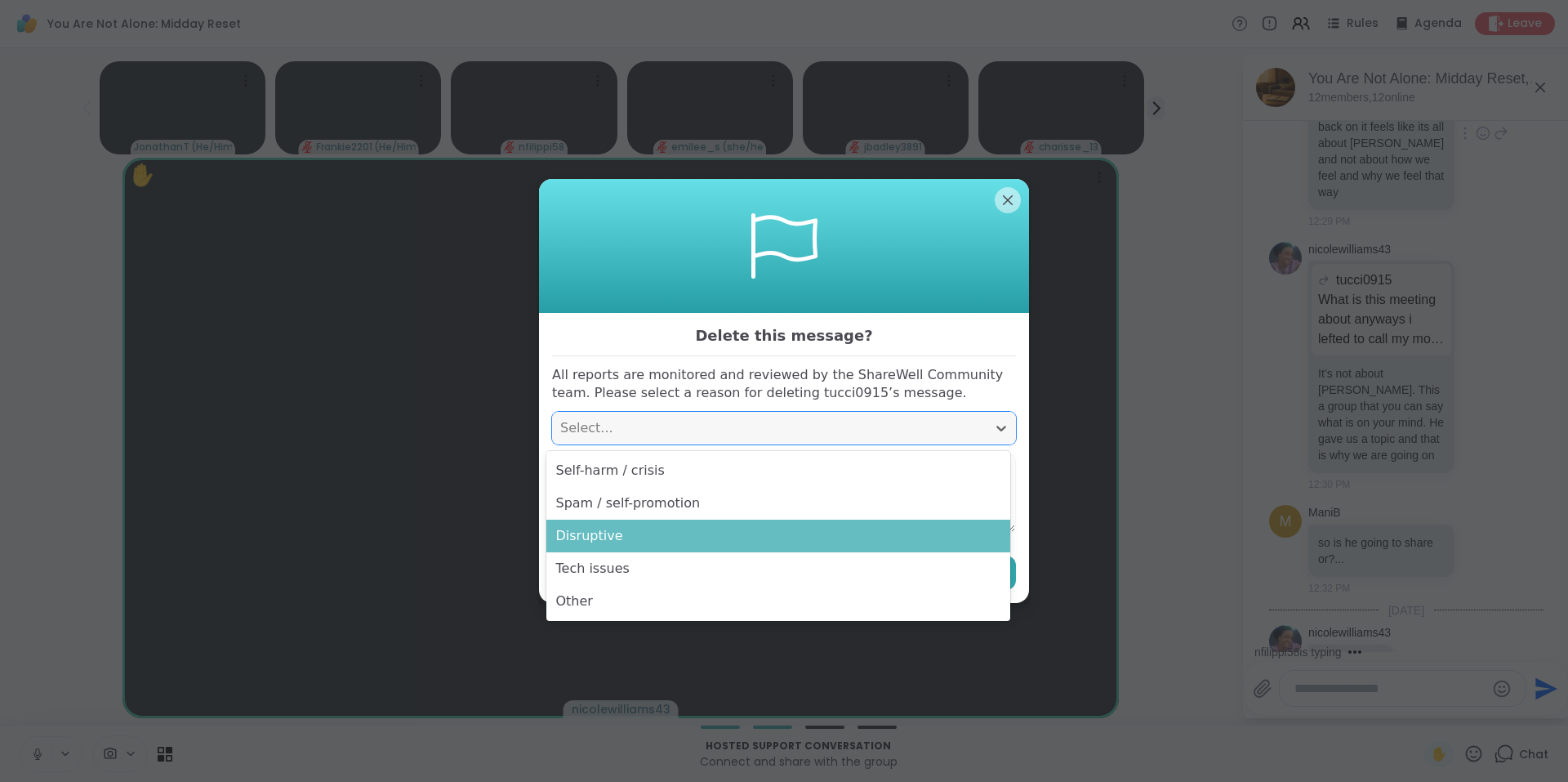
click at [746, 529] on div "Disruptive" at bounding box center [778, 536] width 464 height 33
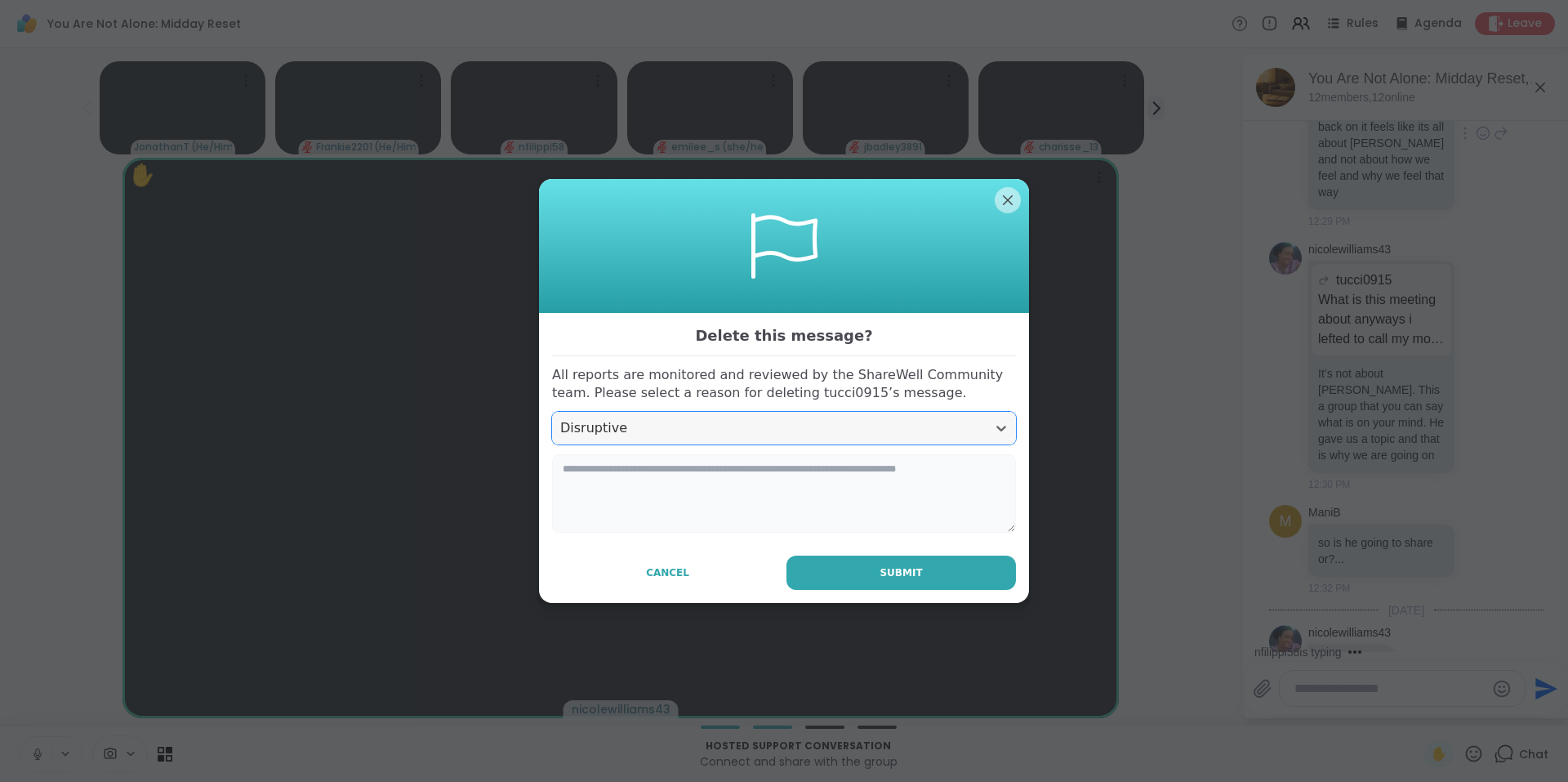
click at [736, 493] on textarea at bounding box center [784, 493] width 464 height 78
type textarea "*"
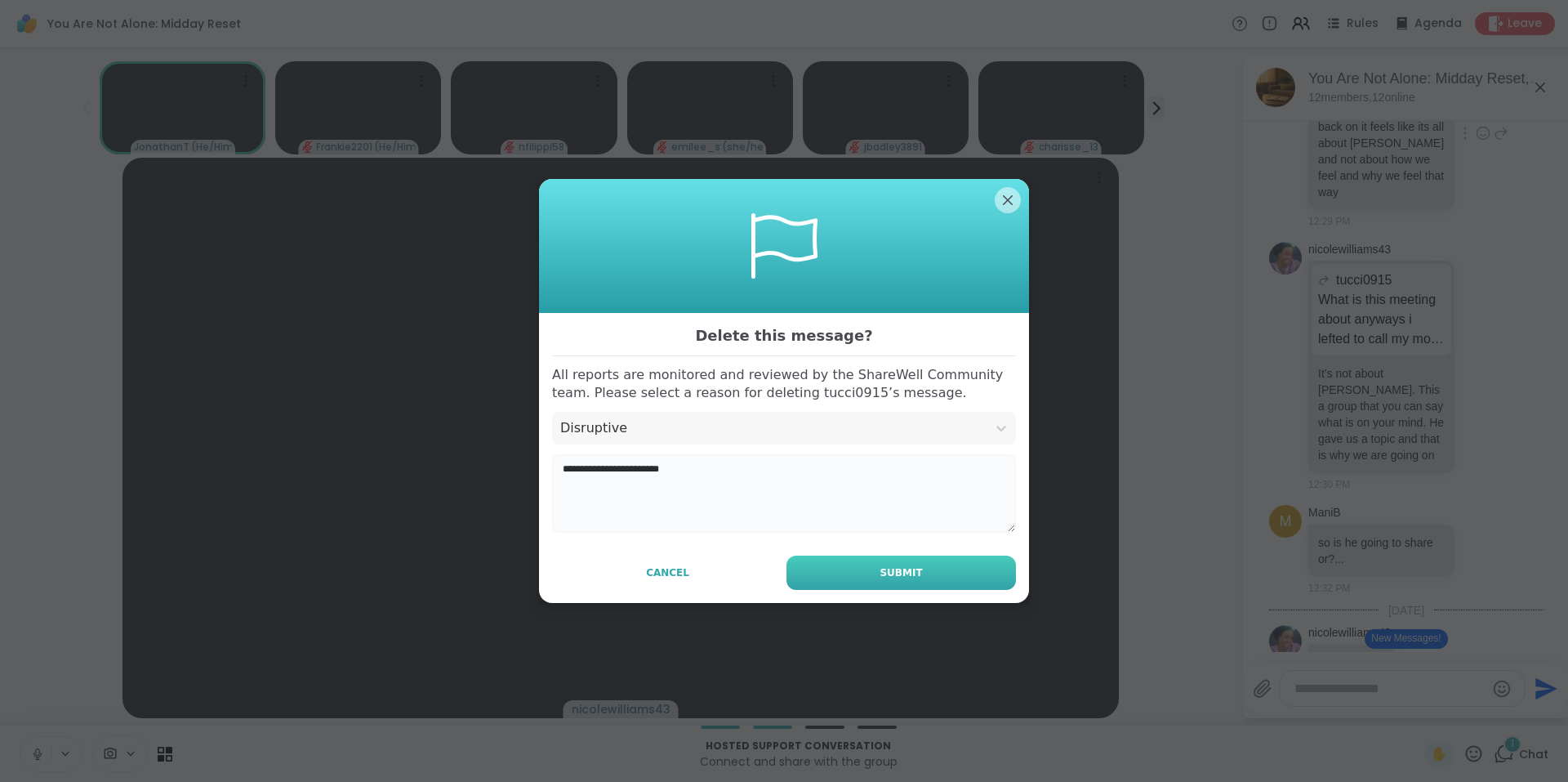
type textarea "**********"
click at [884, 572] on span "Submit" at bounding box center [901, 572] width 42 height 14
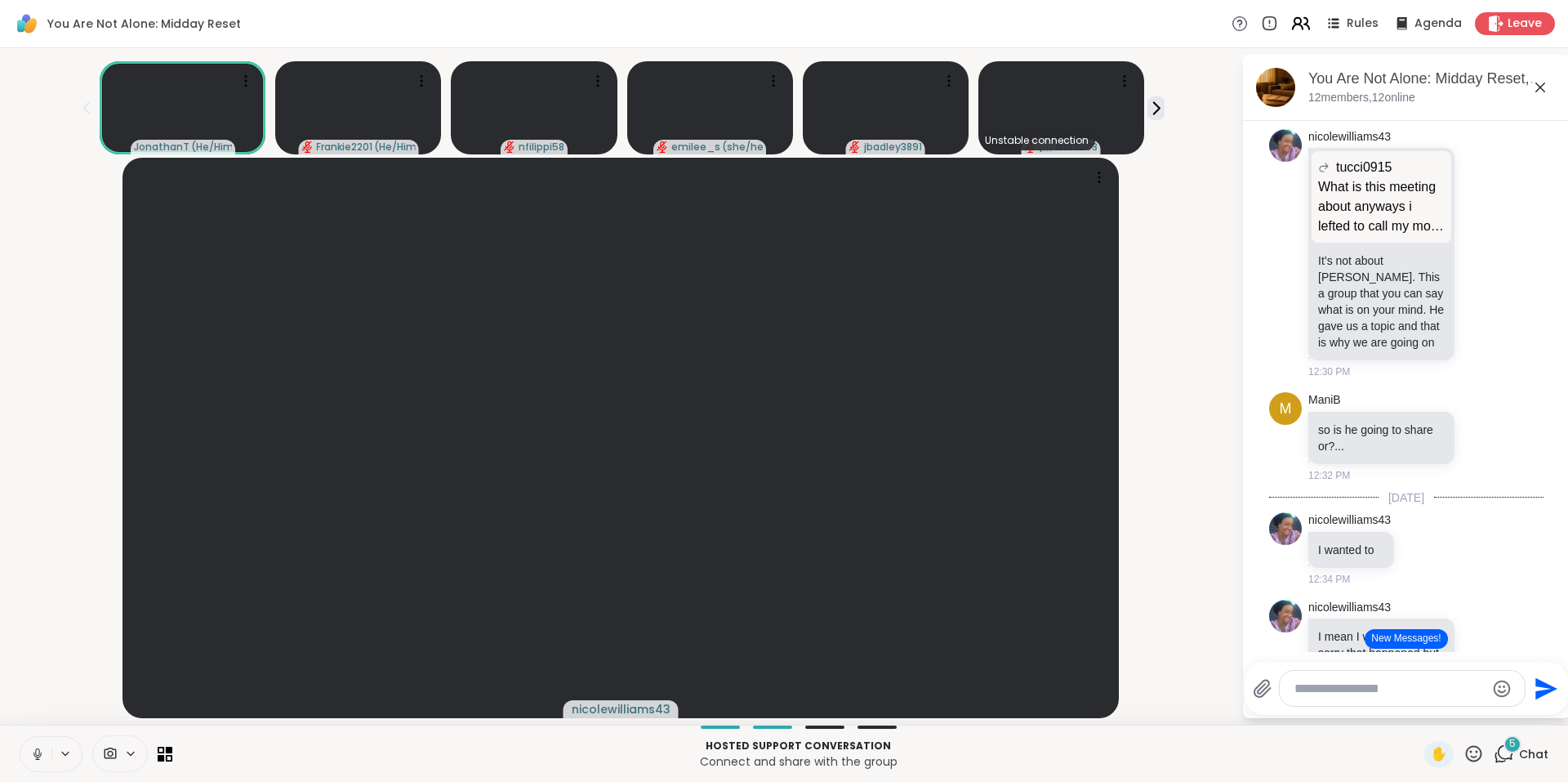
click at [1290, 30] on icon at bounding box center [1300, 23] width 20 height 20
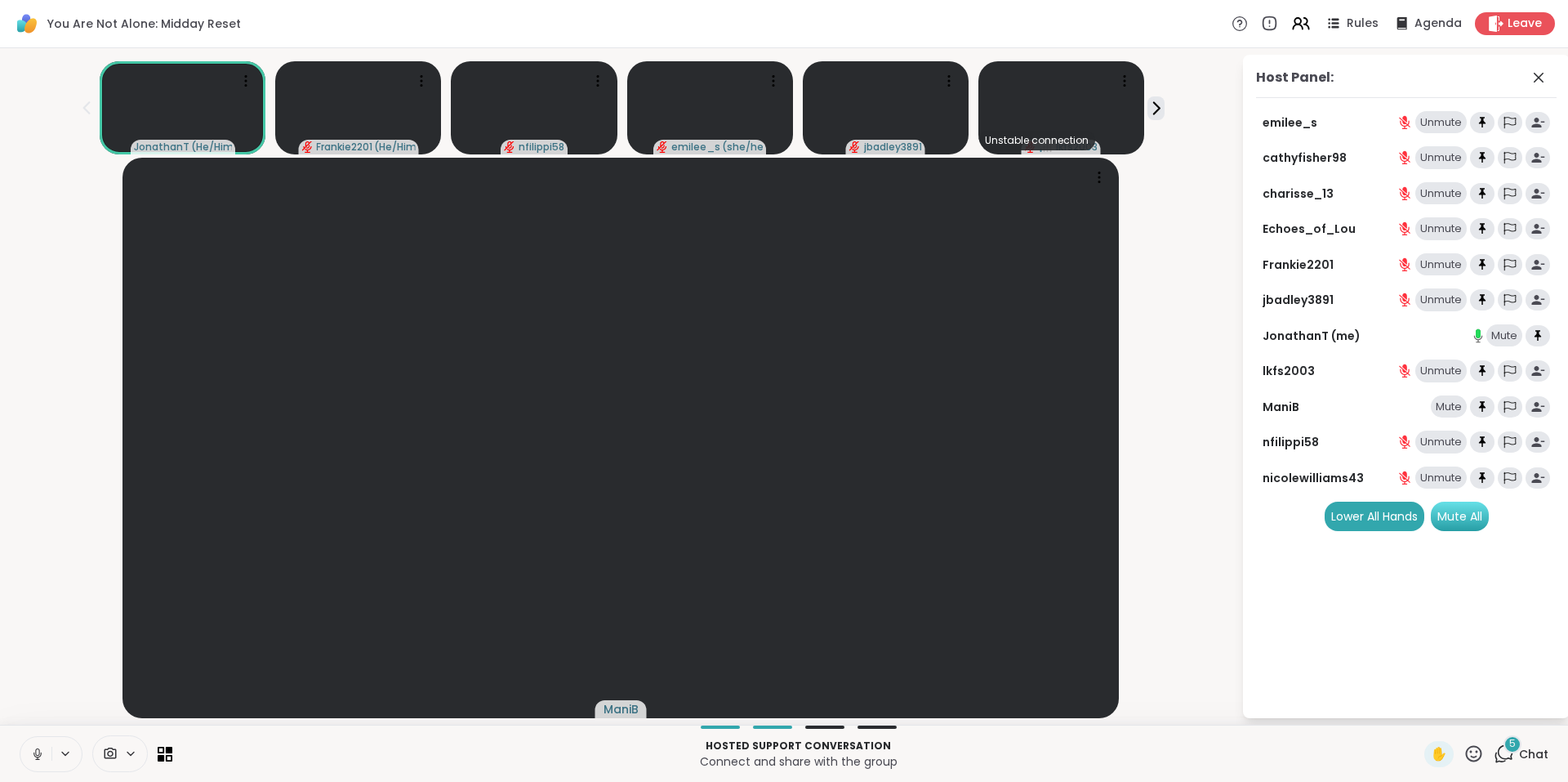
click at [1469, 506] on div "Mute All" at bounding box center [1460, 516] width 58 height 30
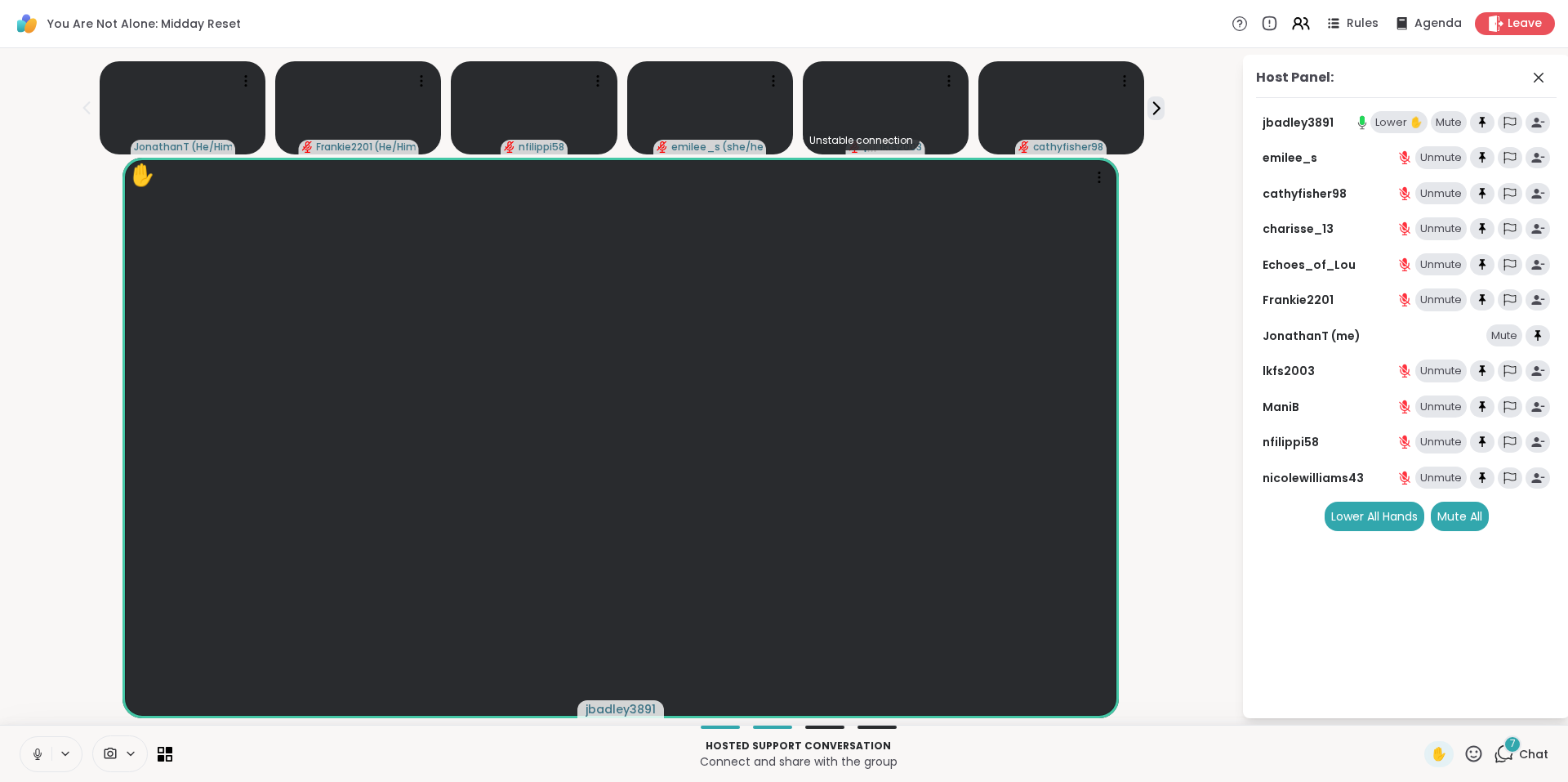
click at [1395, 124] on div "Lower ✋" at bounding box center [1398, 122] width 57 height 23
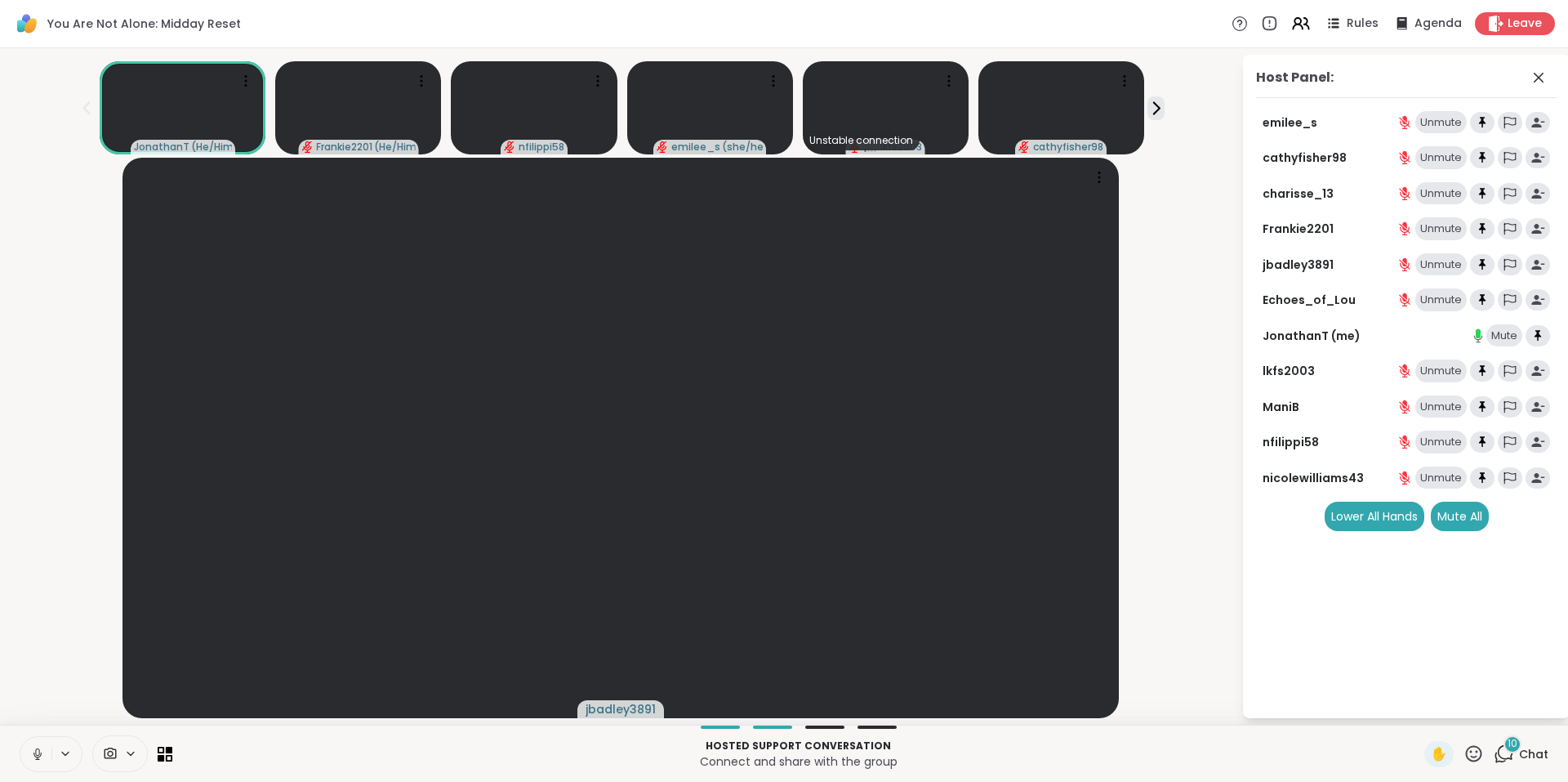
click at [1503, 746] on div "10" at bounding box center [1512, 744] width 18 height 18
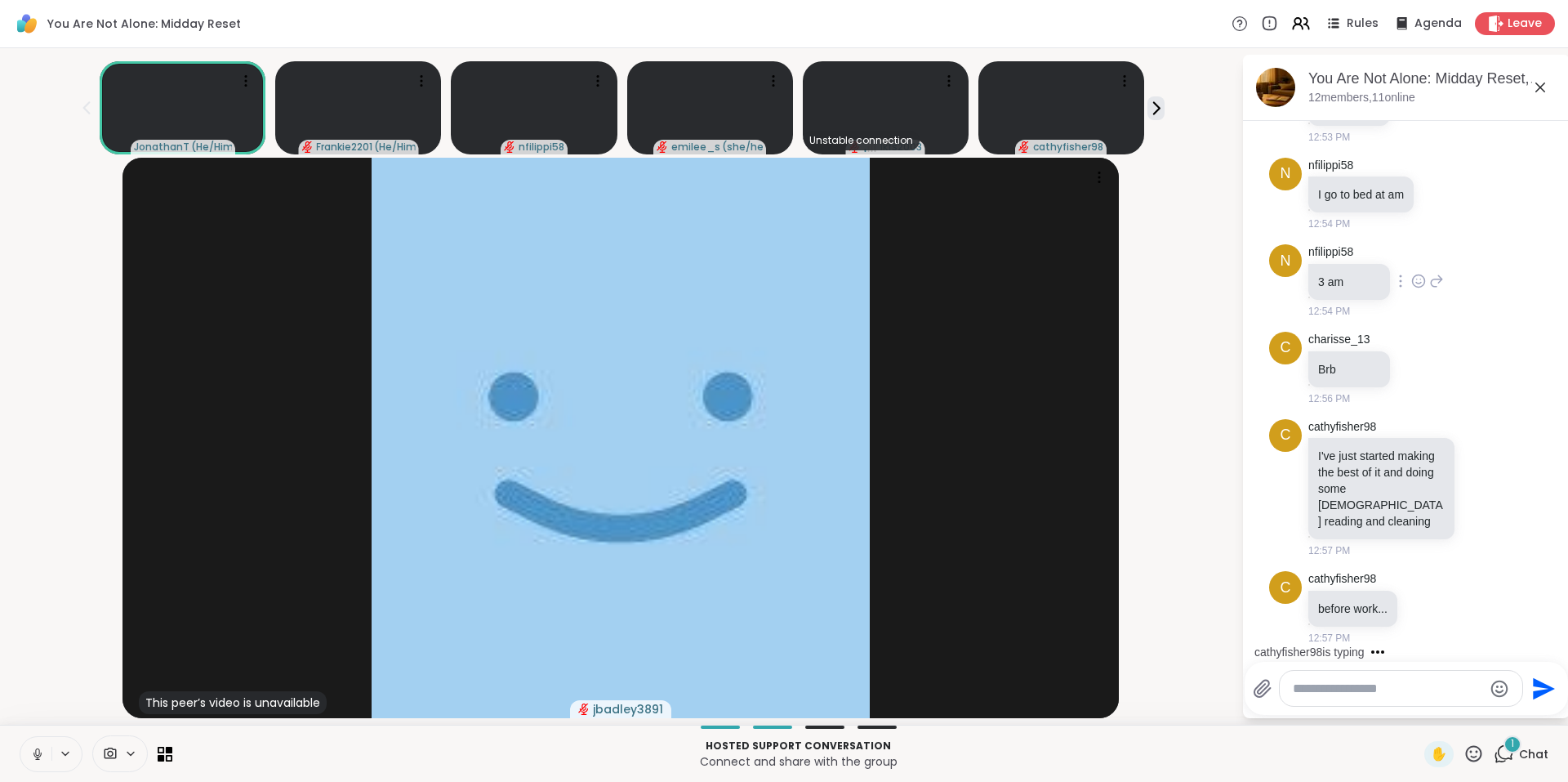
scroll to position [7143, 0]
click at [1464, 754] on icon at bounding box center [1474, 753] width 20 height 20
click at [1498, 753] on icon at bounding box center [1505, 752] width 15 height 14
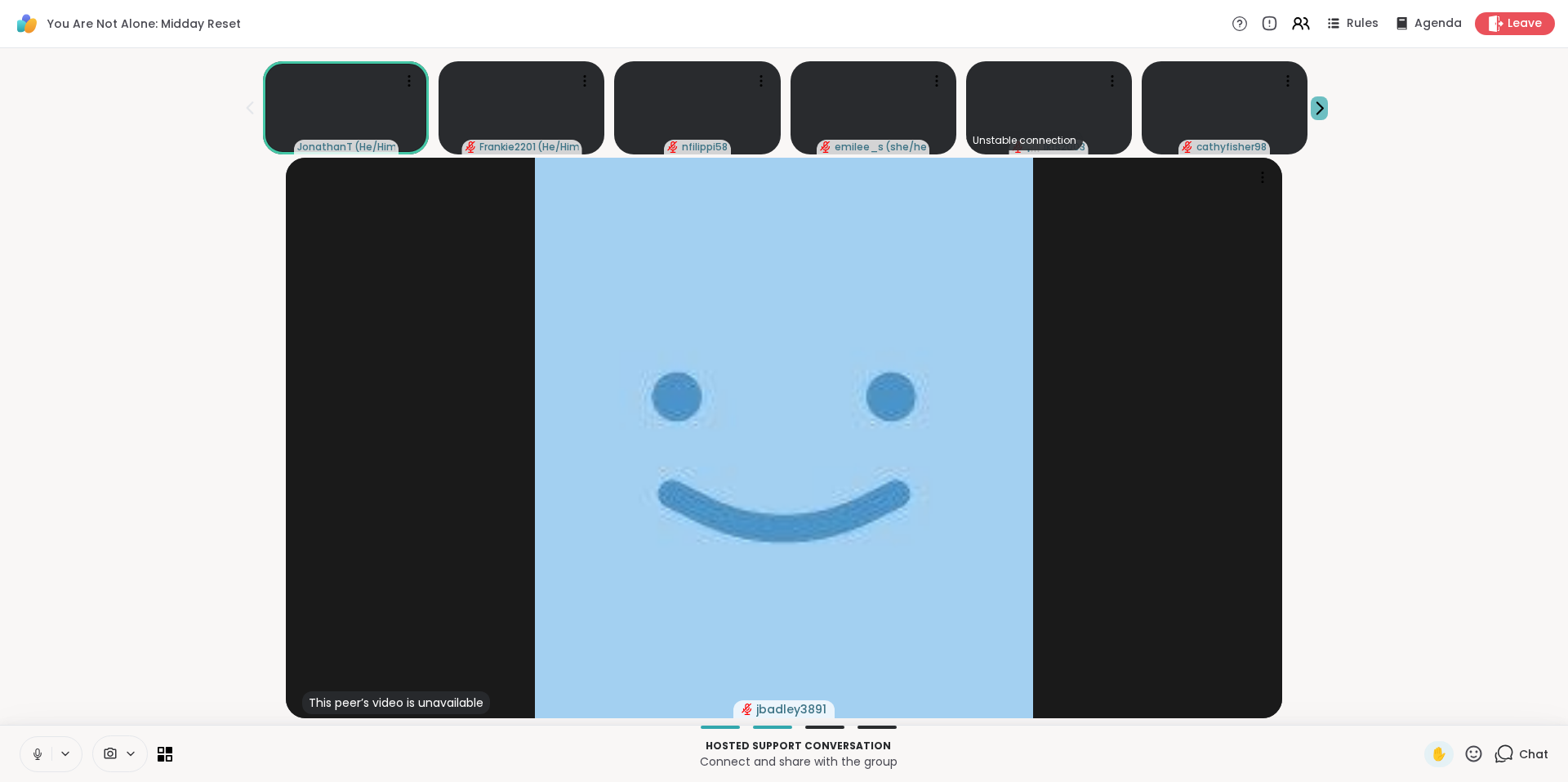
click at [1319, 108] on icon at bounding box center [1319, 108] width 17 height 17
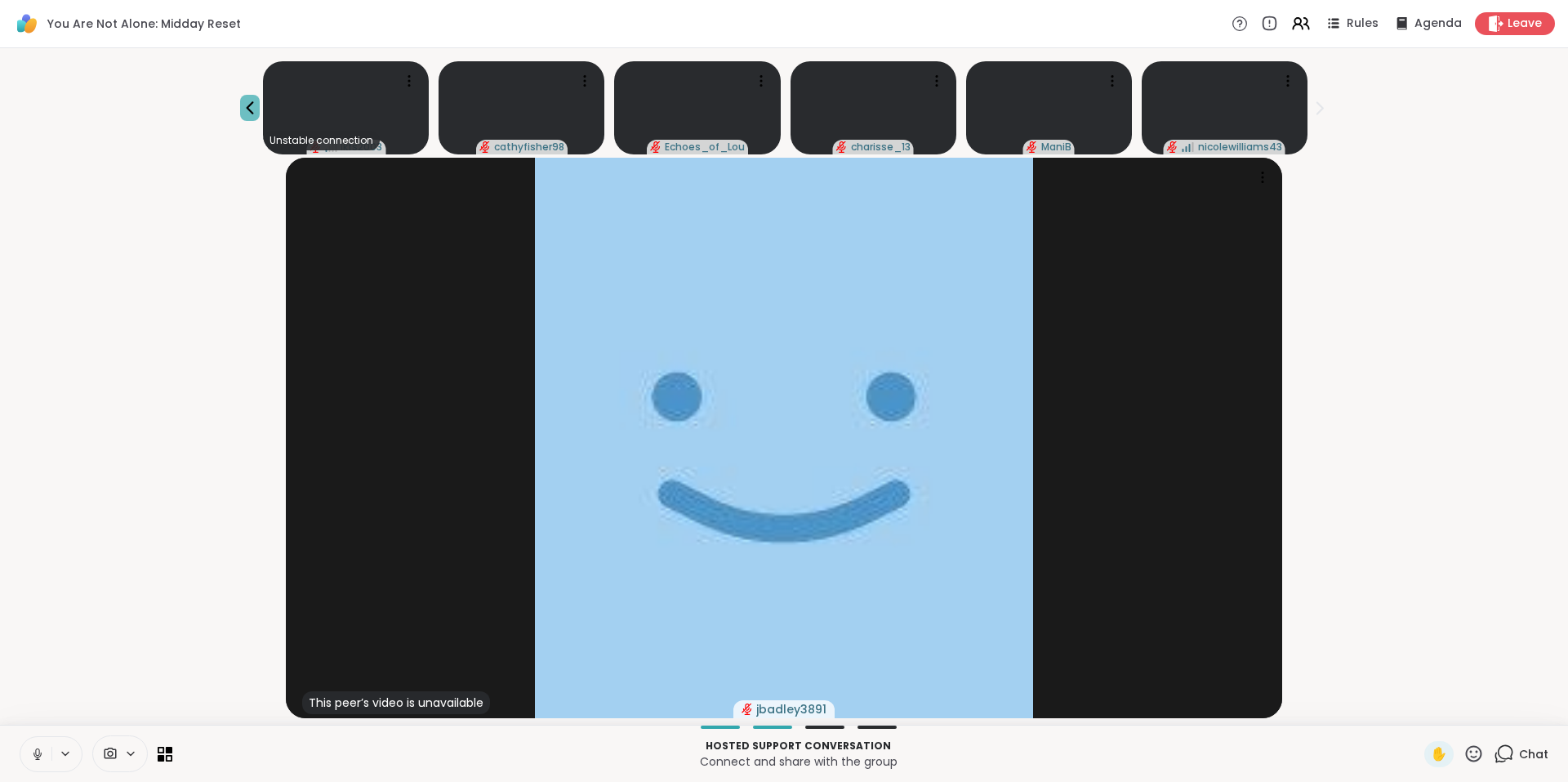
click at [243, 100] on icon at bounding box center [250, 108] width 19 height 19
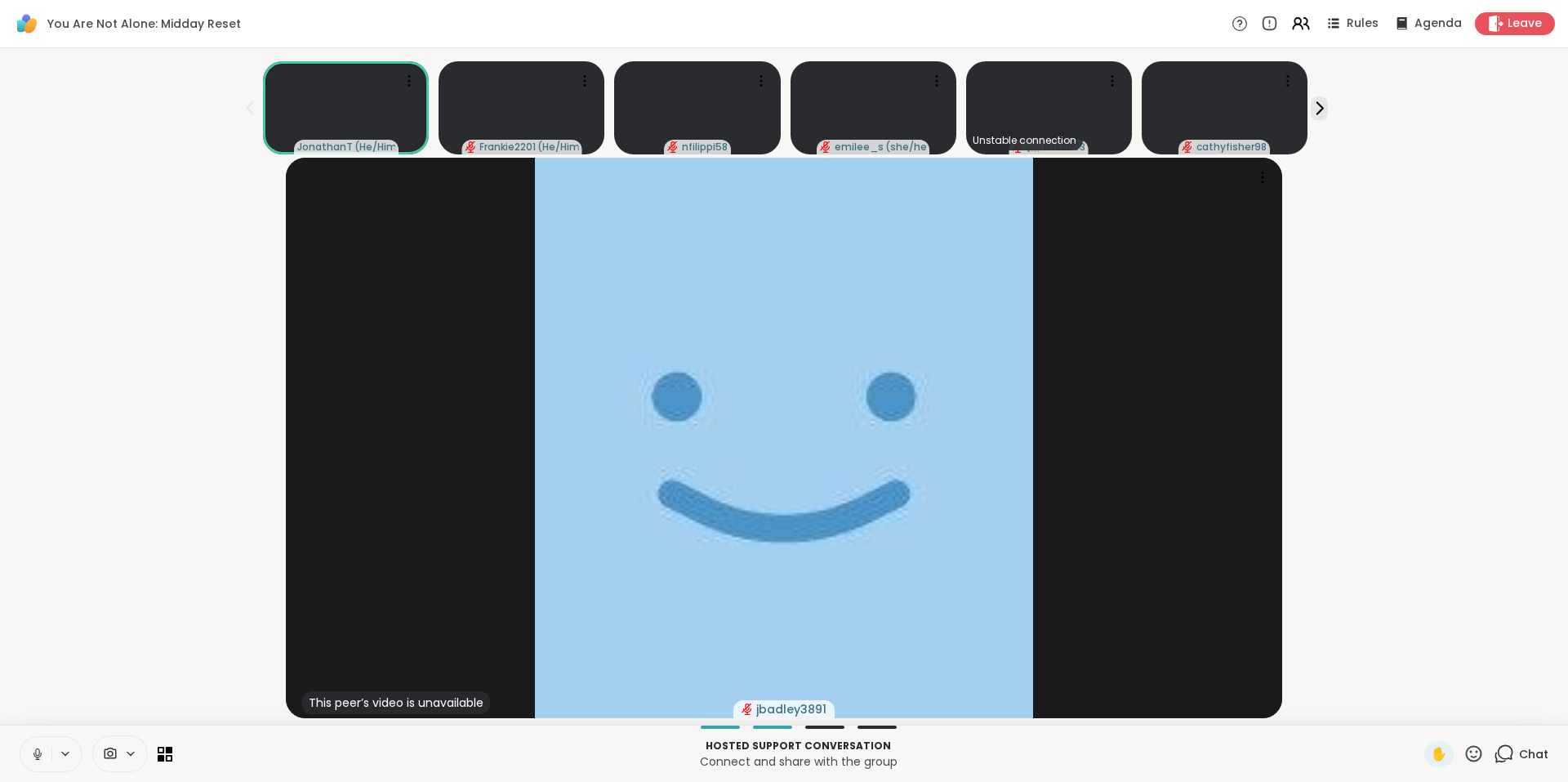
click at [1497, 748] on icon at bounding box center [1503, 753] width 20 height 20
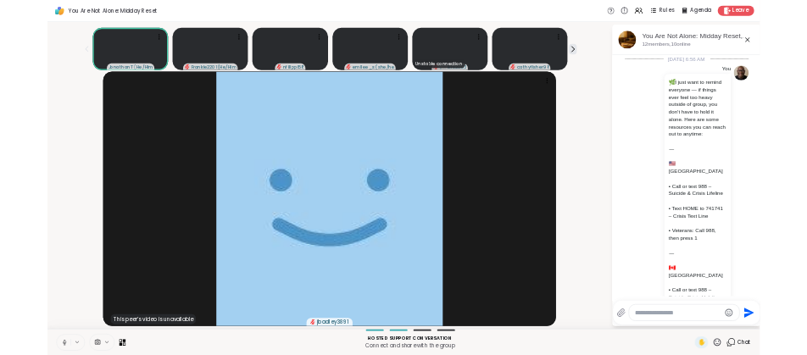
scroll to position [7391, 0]
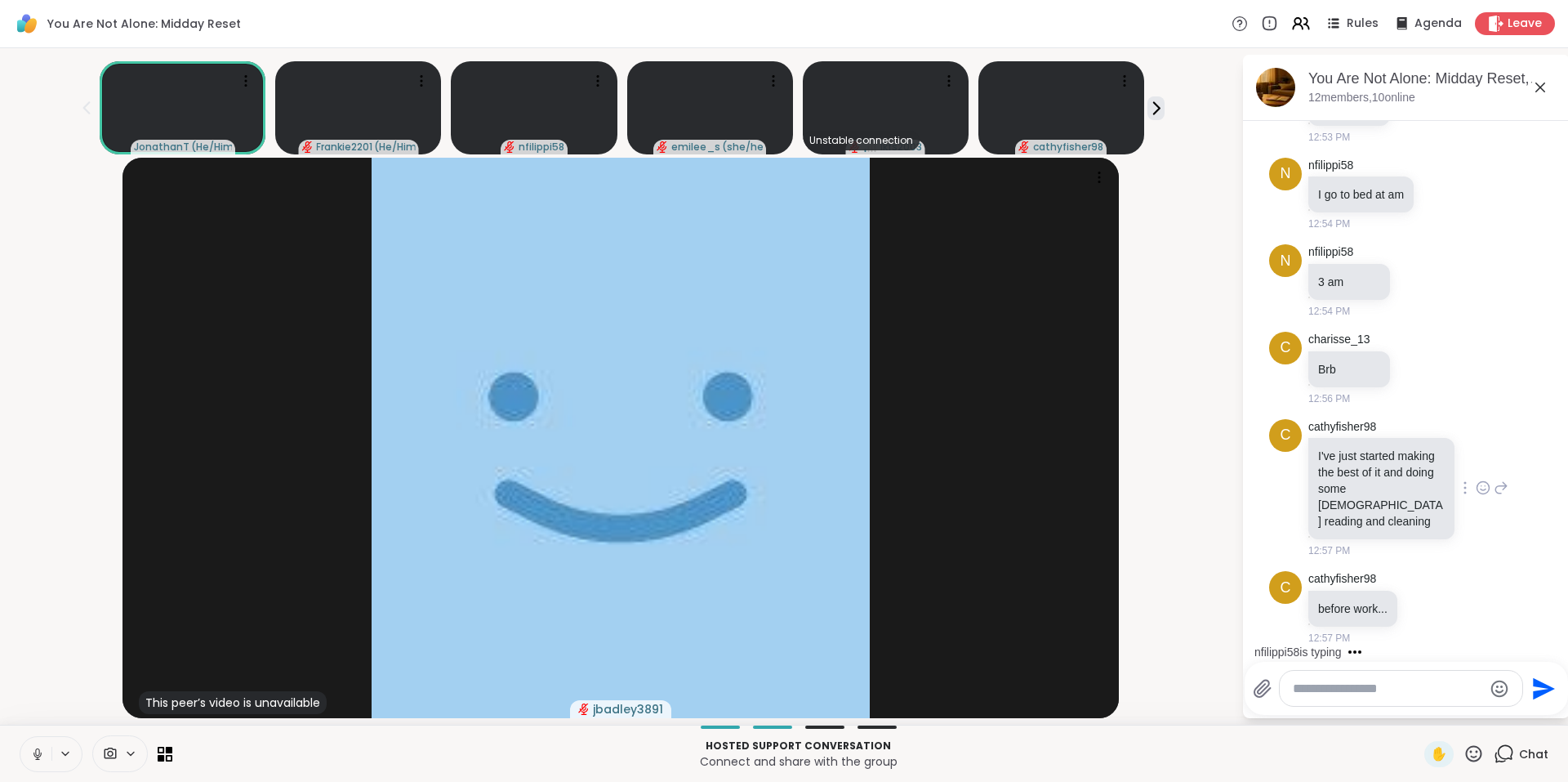
click at [1475, 495] on icon at bounding box center [1482, 487] width 14 height 16
click at [1475, 463] on div "Select Reaction: Heart" at bounding box center [1482, 461] width 14 height 14
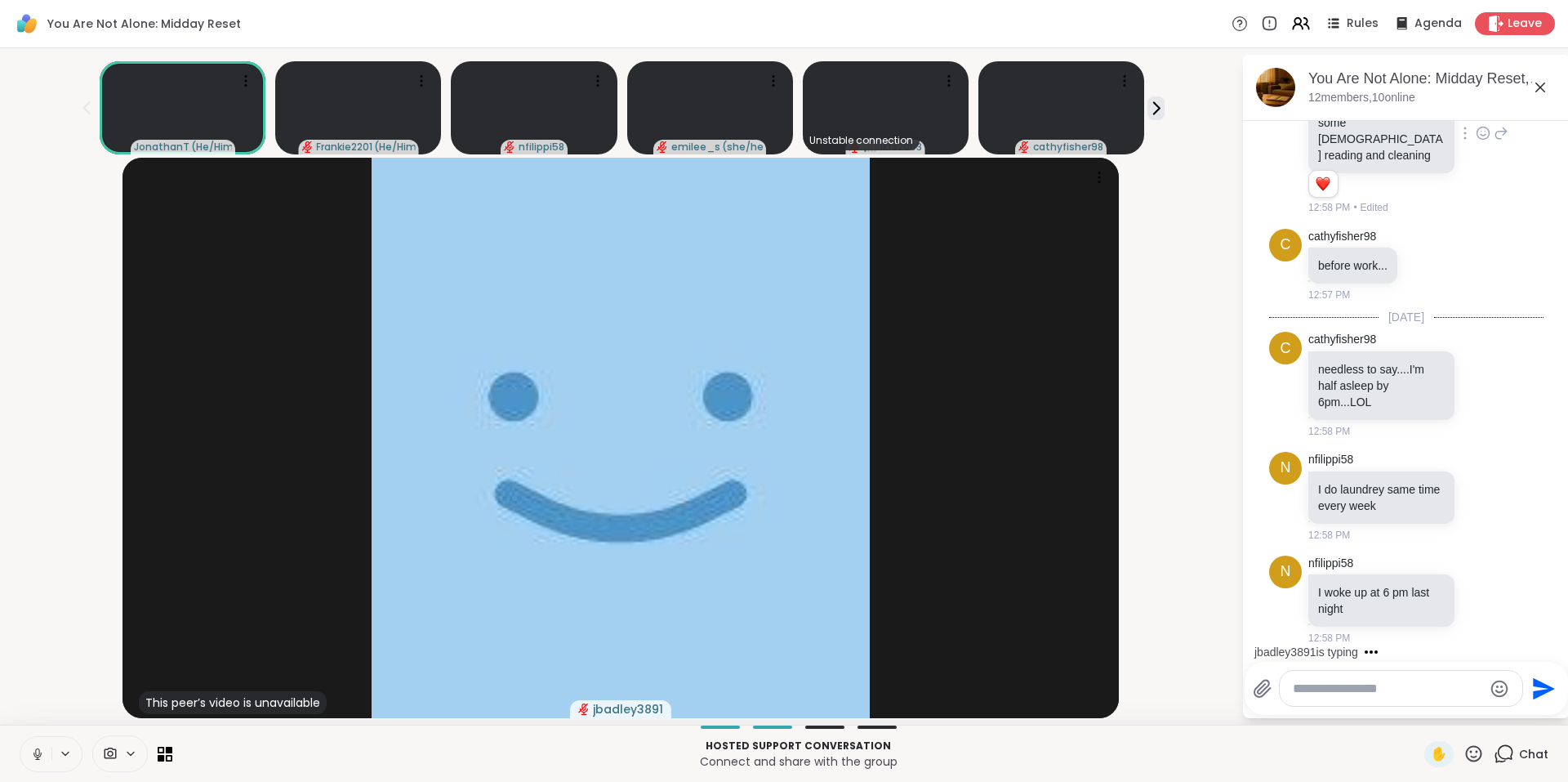
scroll to position [7596, 0]
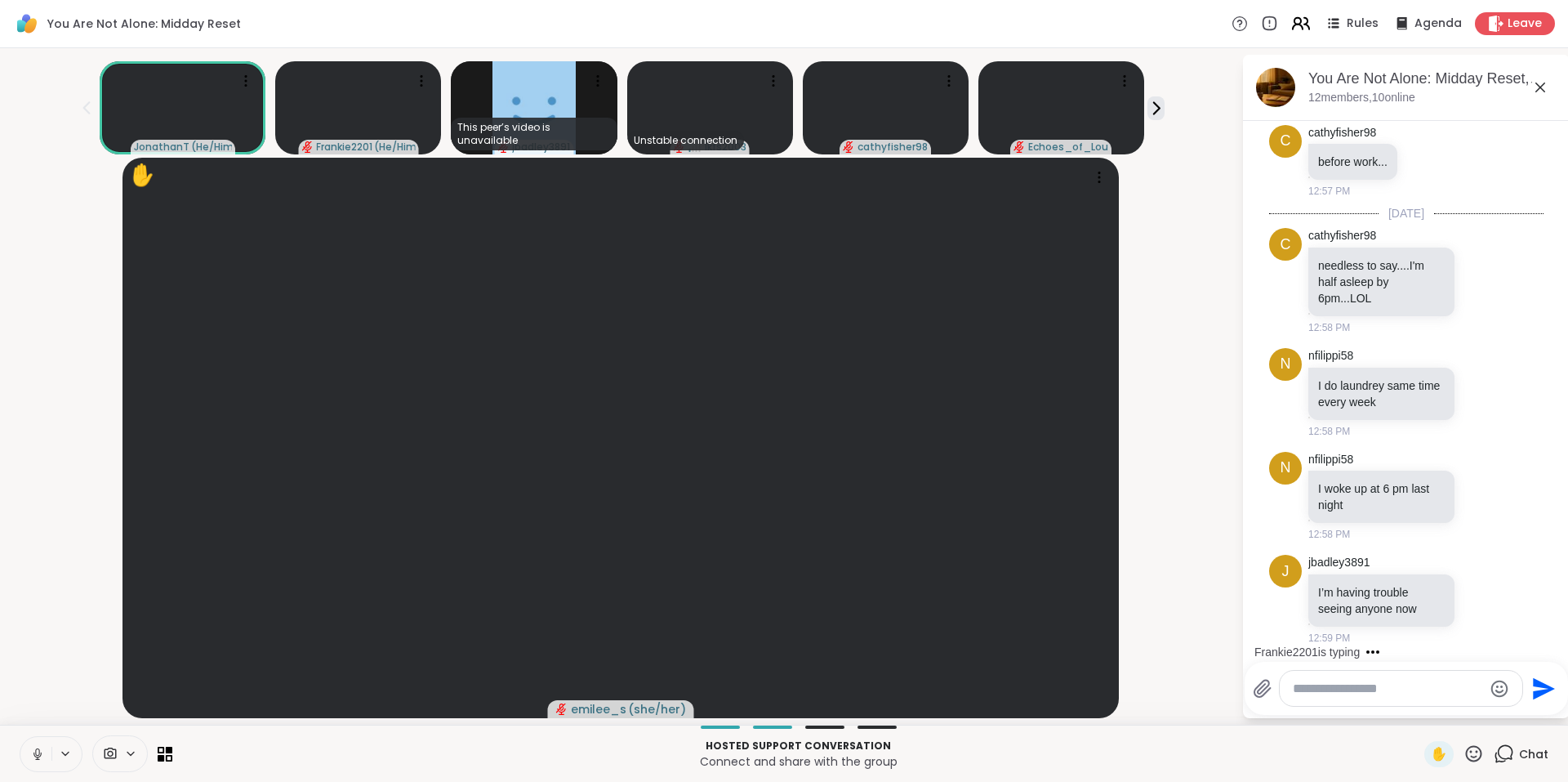
click at [1294, 27] on icon at bounding box center [1300, 23] width 20 height 20
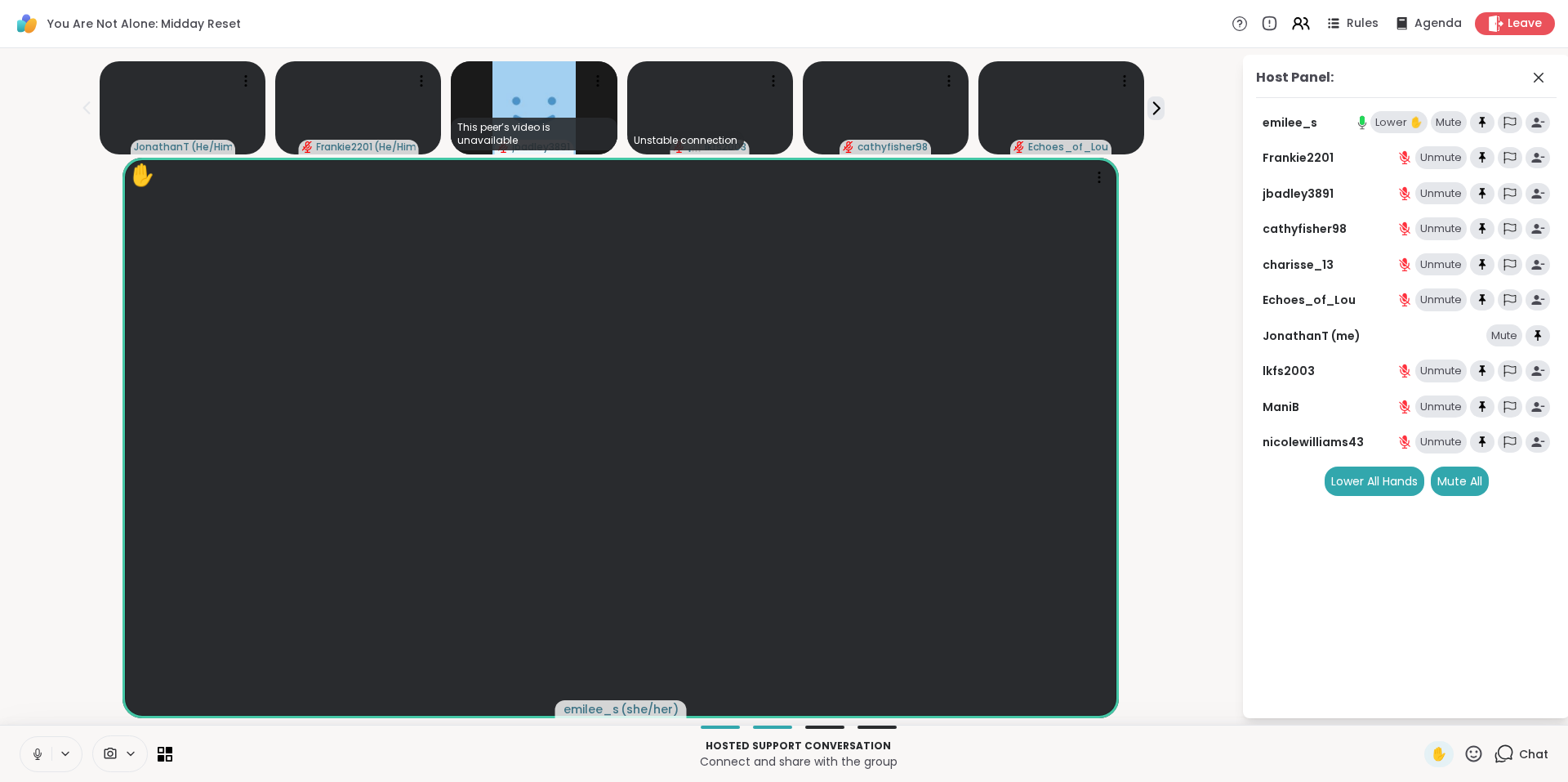
click at [1393, 127] on div "Lower ✋" at bounding box center [1398, 122] width 57 height 23
click at [1494, 747] on icon at bounding box center [1503, 753] width 20 height 20
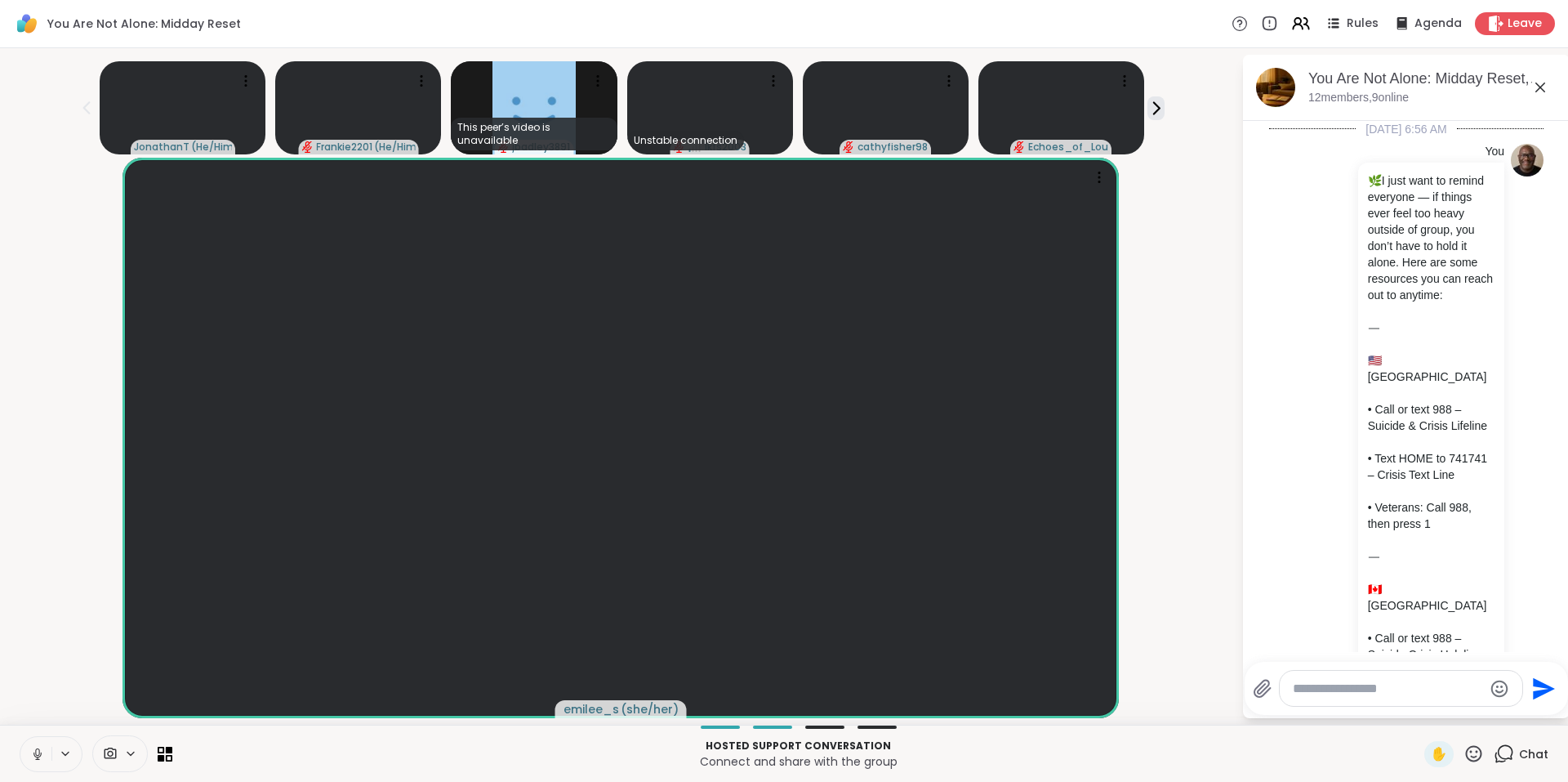
scroll to position [7580, 0]
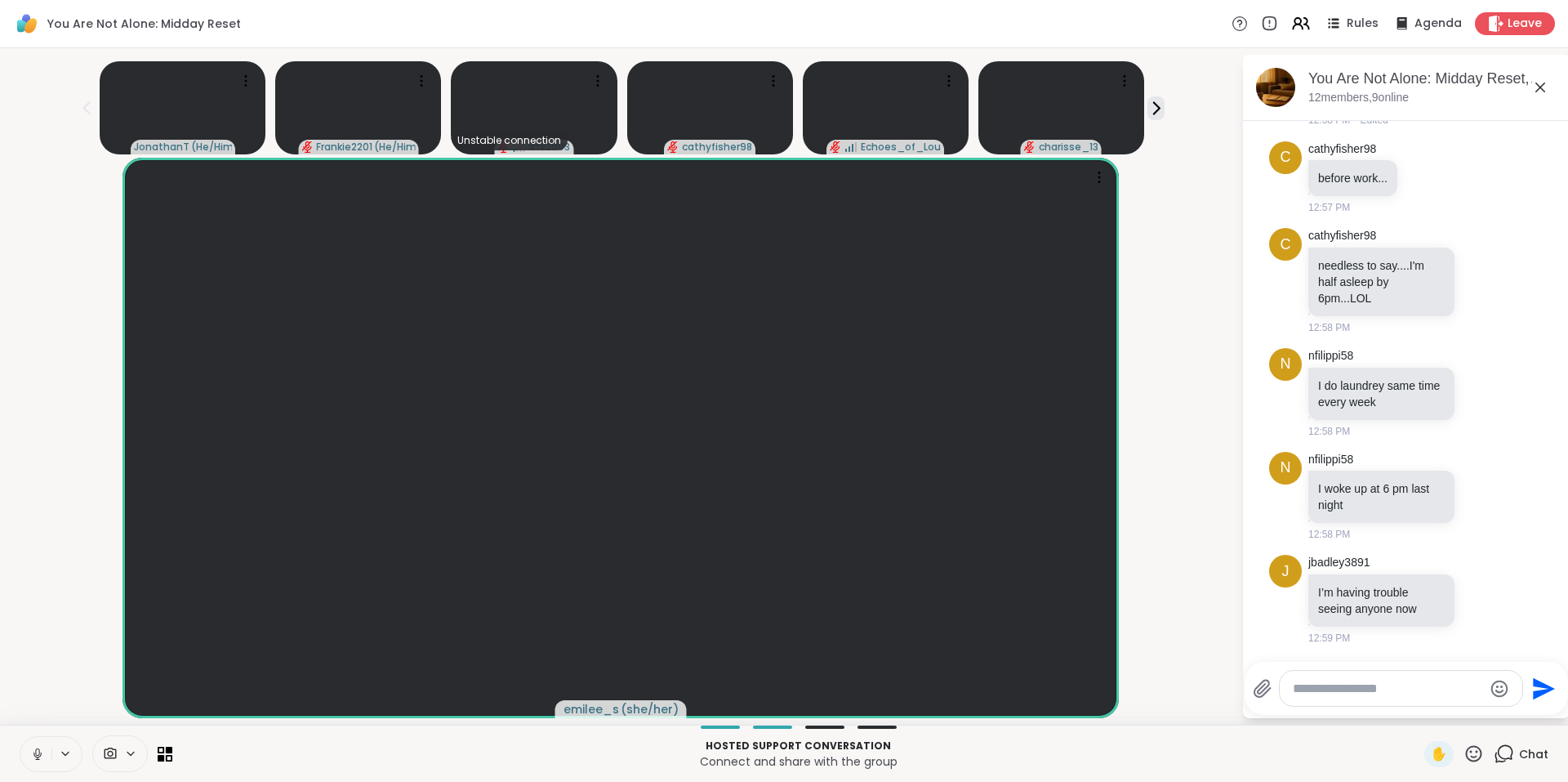
click at [1464, 749] on icon at bounding box center [1474, 753] width 20 height 20
click at [1497, 750] on icon at bounding box center [1503, 753] width 20 height 20
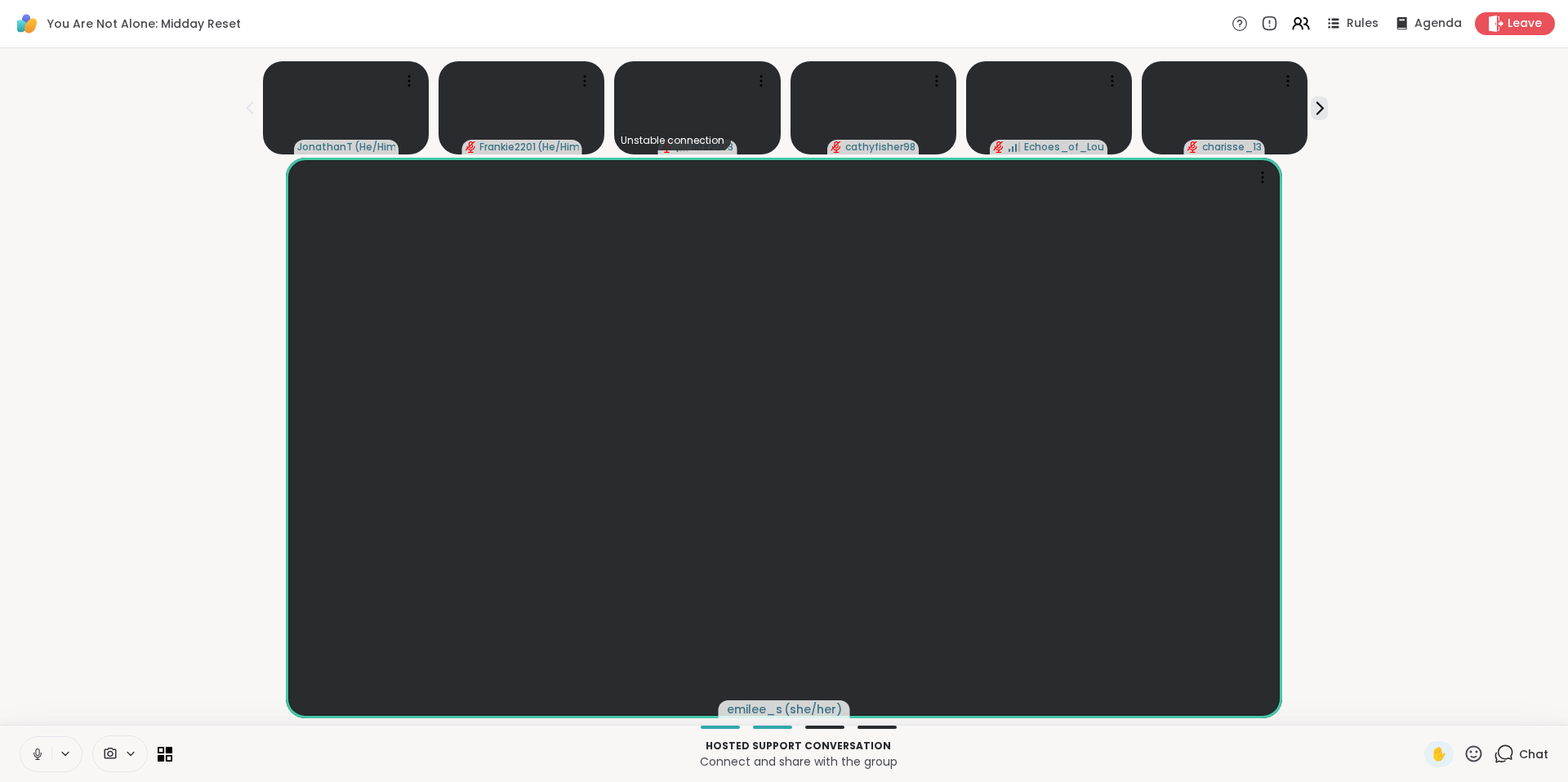
click at [1497, 753] on icon at bounding box center [1503, 753] width 20 height 20
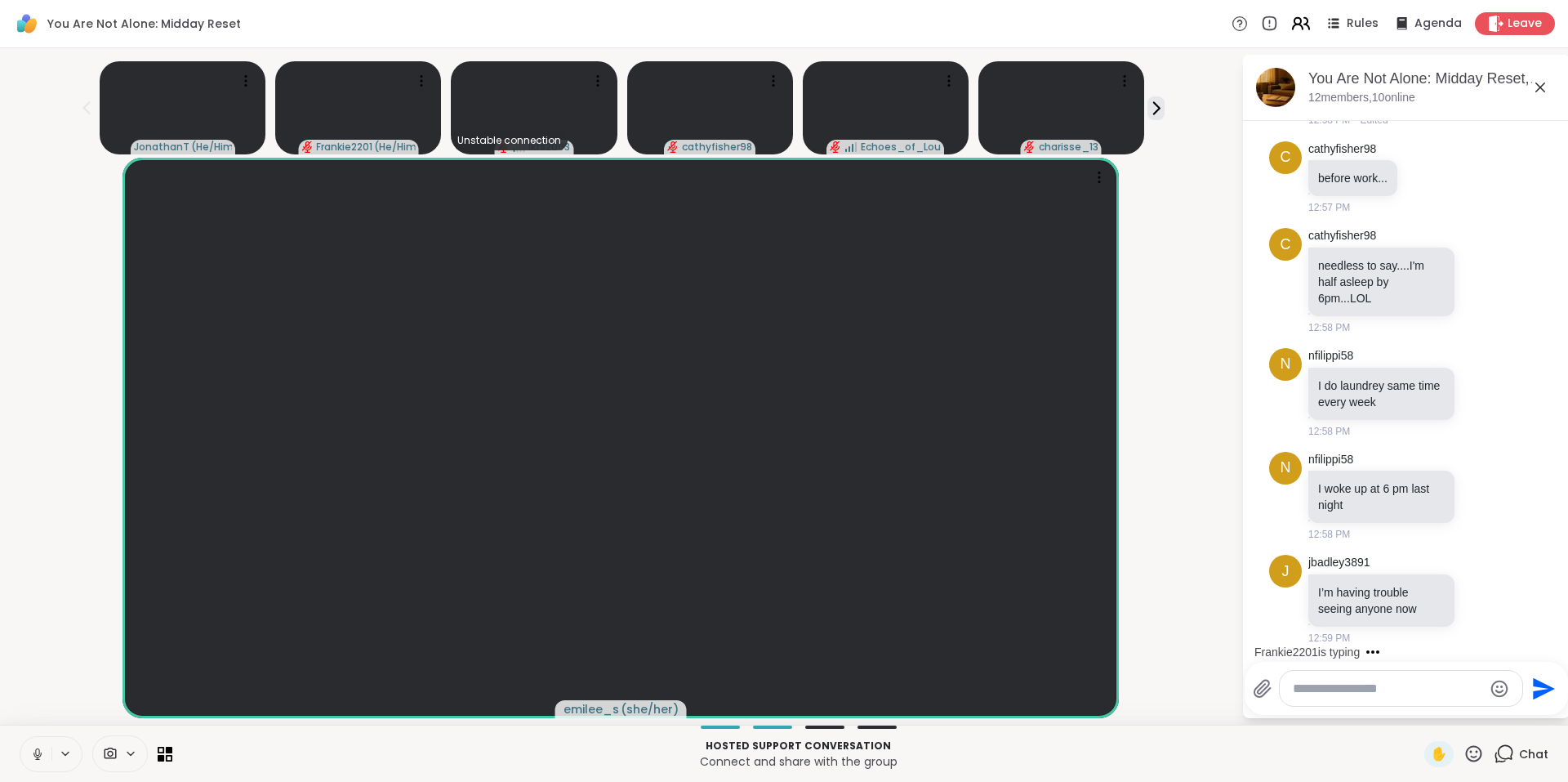
click at [1290, 21] on icon at bounding box center [1300, 23] width 20 height 20
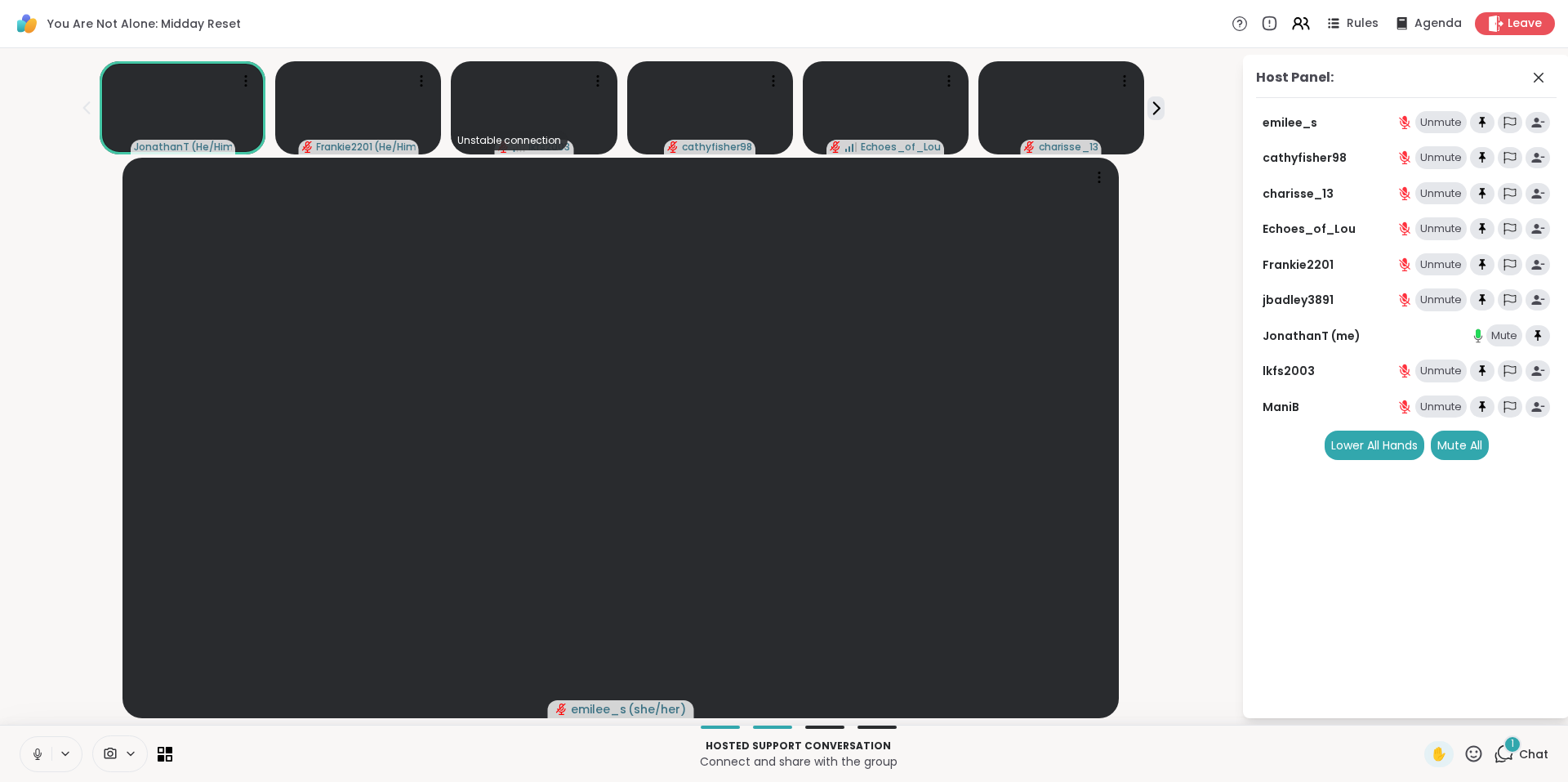
click at [1503, 745] on div "1" at bounding box center [1512, 744] width 18 height 18
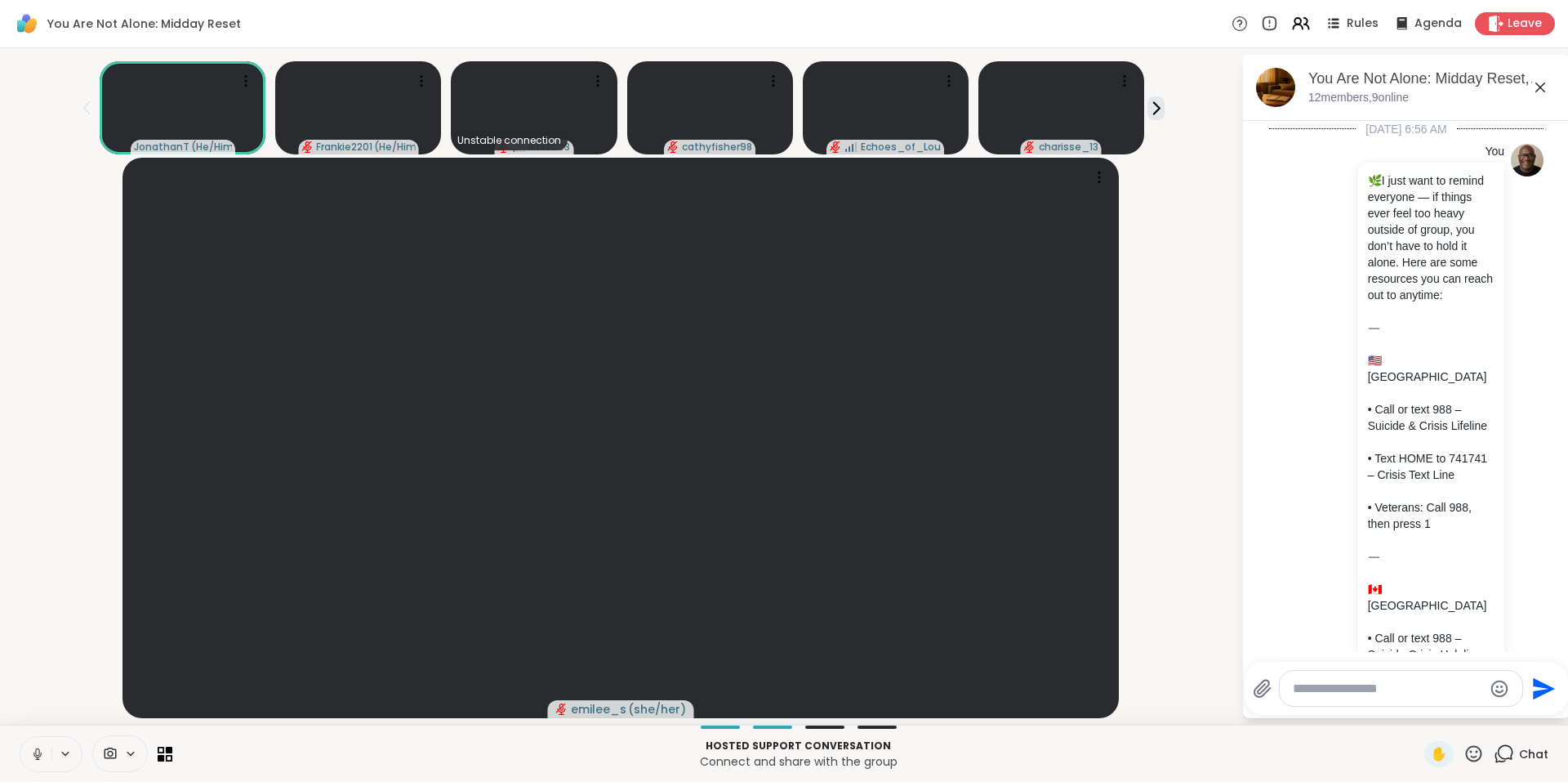
scroll to position [7869, 0]
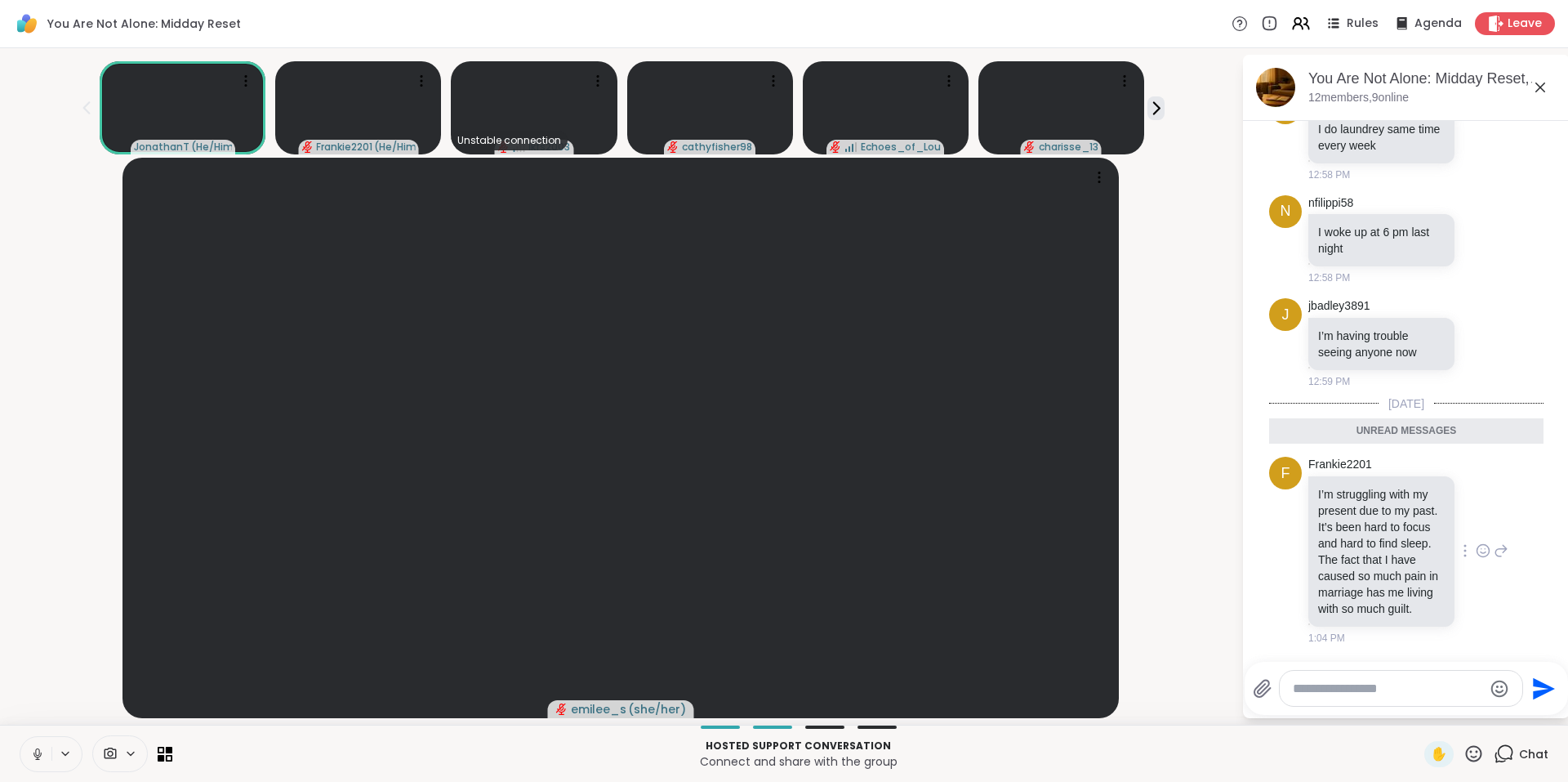
click at [1475, 543] on icon at bounding box center [1482, 551] width 14 height 16
click at [1475, 517] on div "Select Reaction: Heart" at bounding box center [1482, 524] width 14 height 14
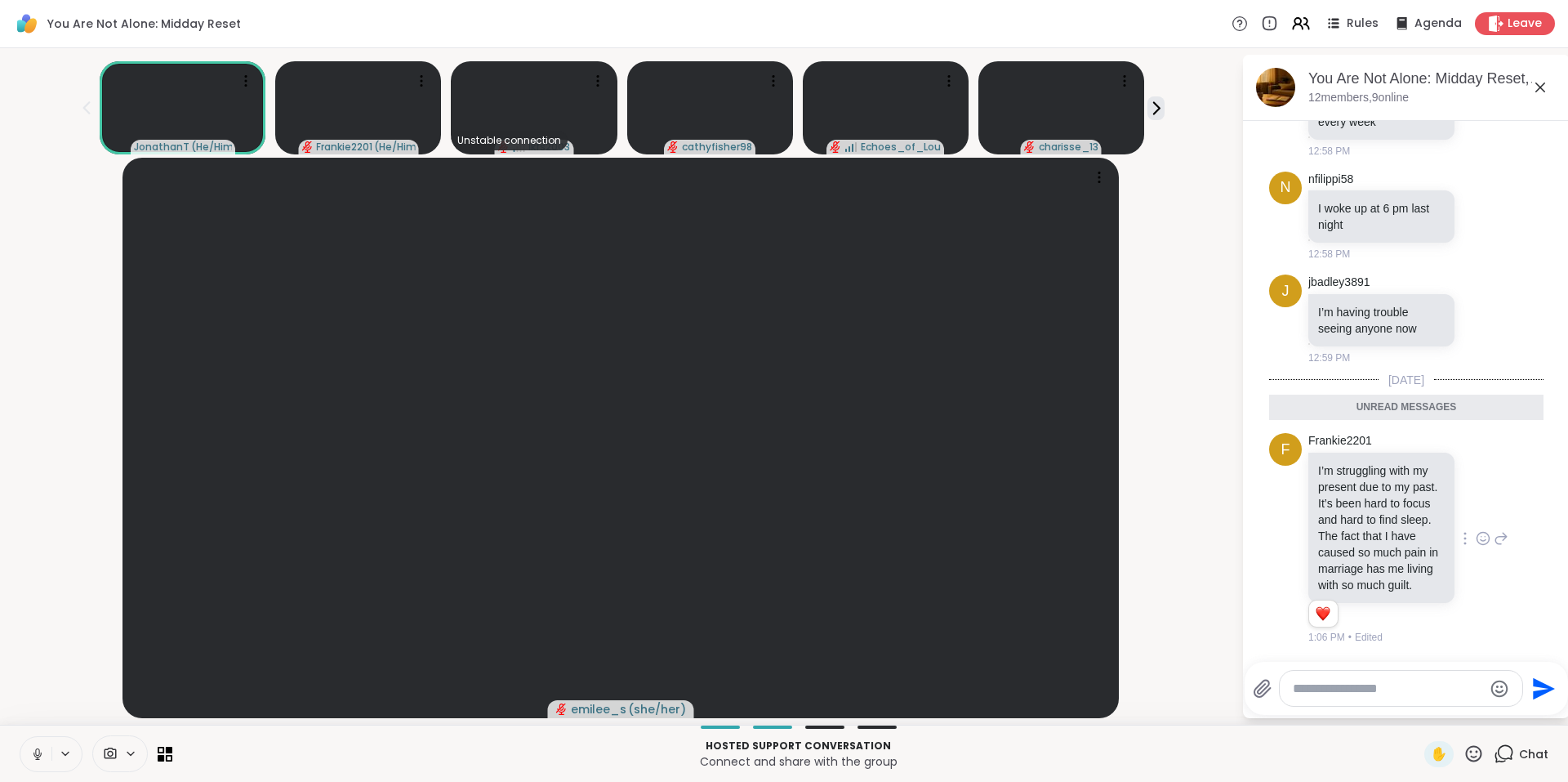
scroll to position [7893, 0]
click at [1293, 21] on icon at bounding box center [1300, 23] width 20 height 20
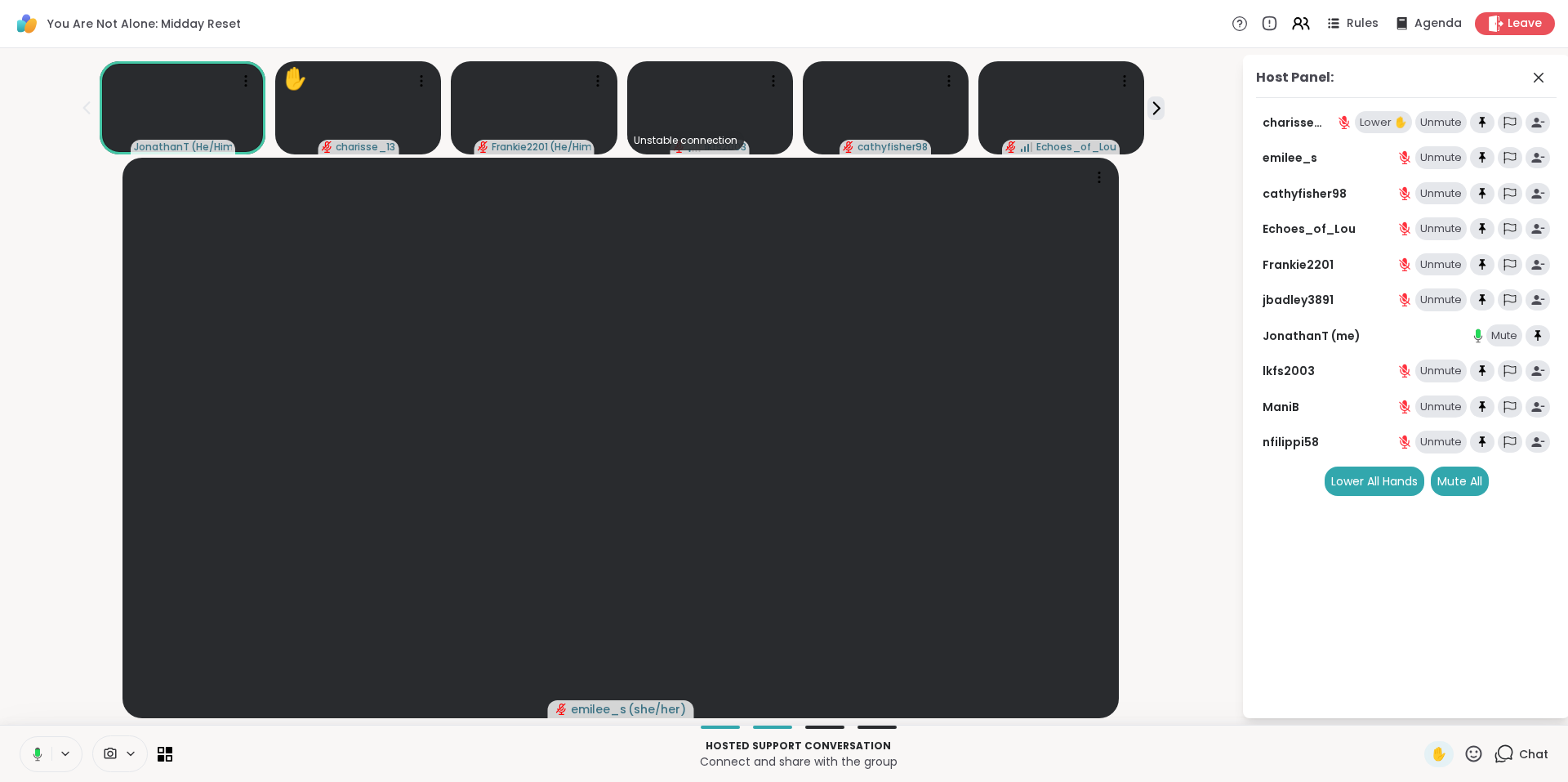
click at [1384, 124] on div "Lower ✋" at bounding box center [1383, 122] width 57 height 23
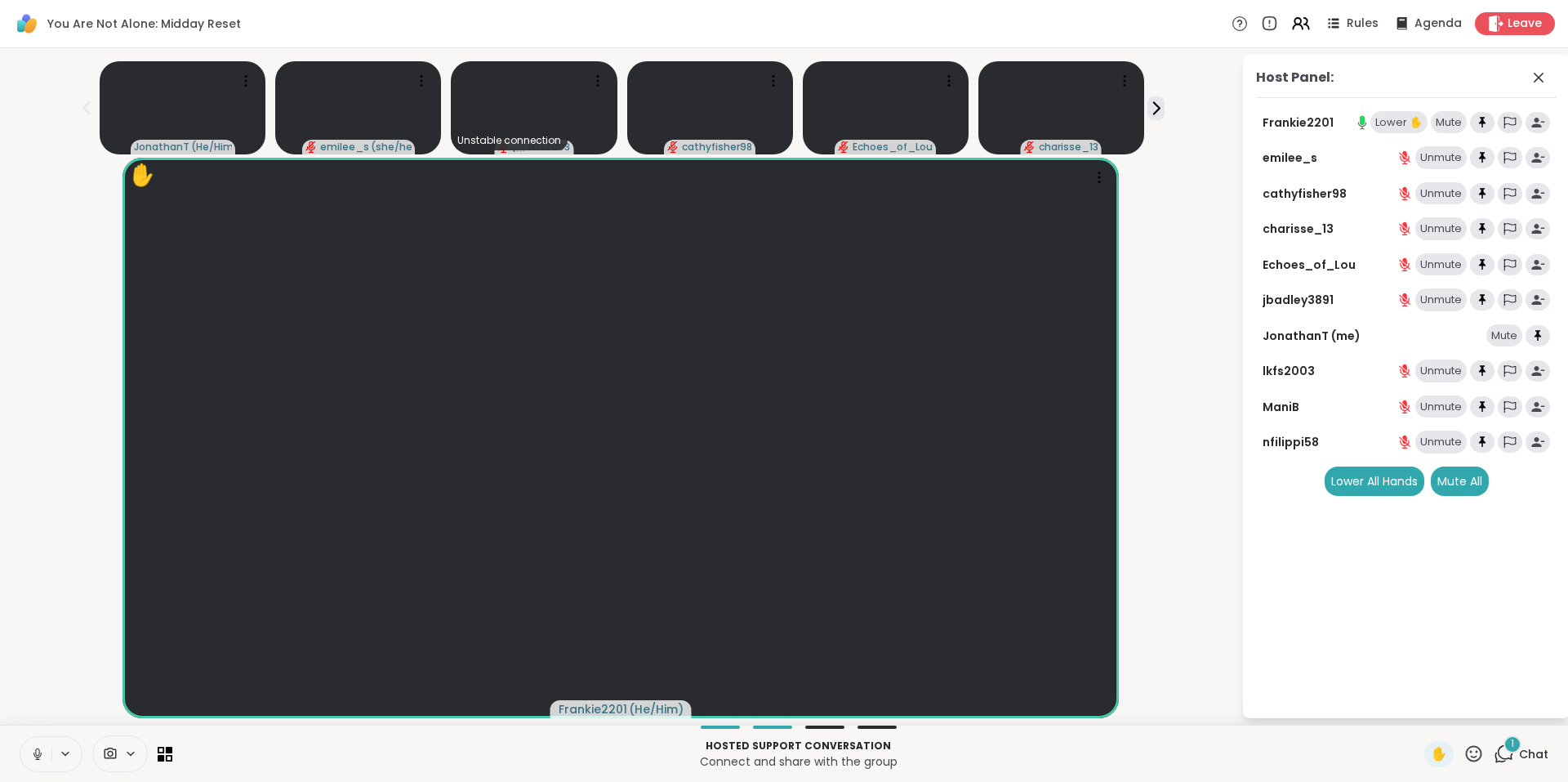
click at [1387, 119] on div "Lower ✋" at bounding box center [1398, 122] width 57 height 23
click at [1503, 747] on div "2" at bounding box center [1512, 744] width 18 height 18
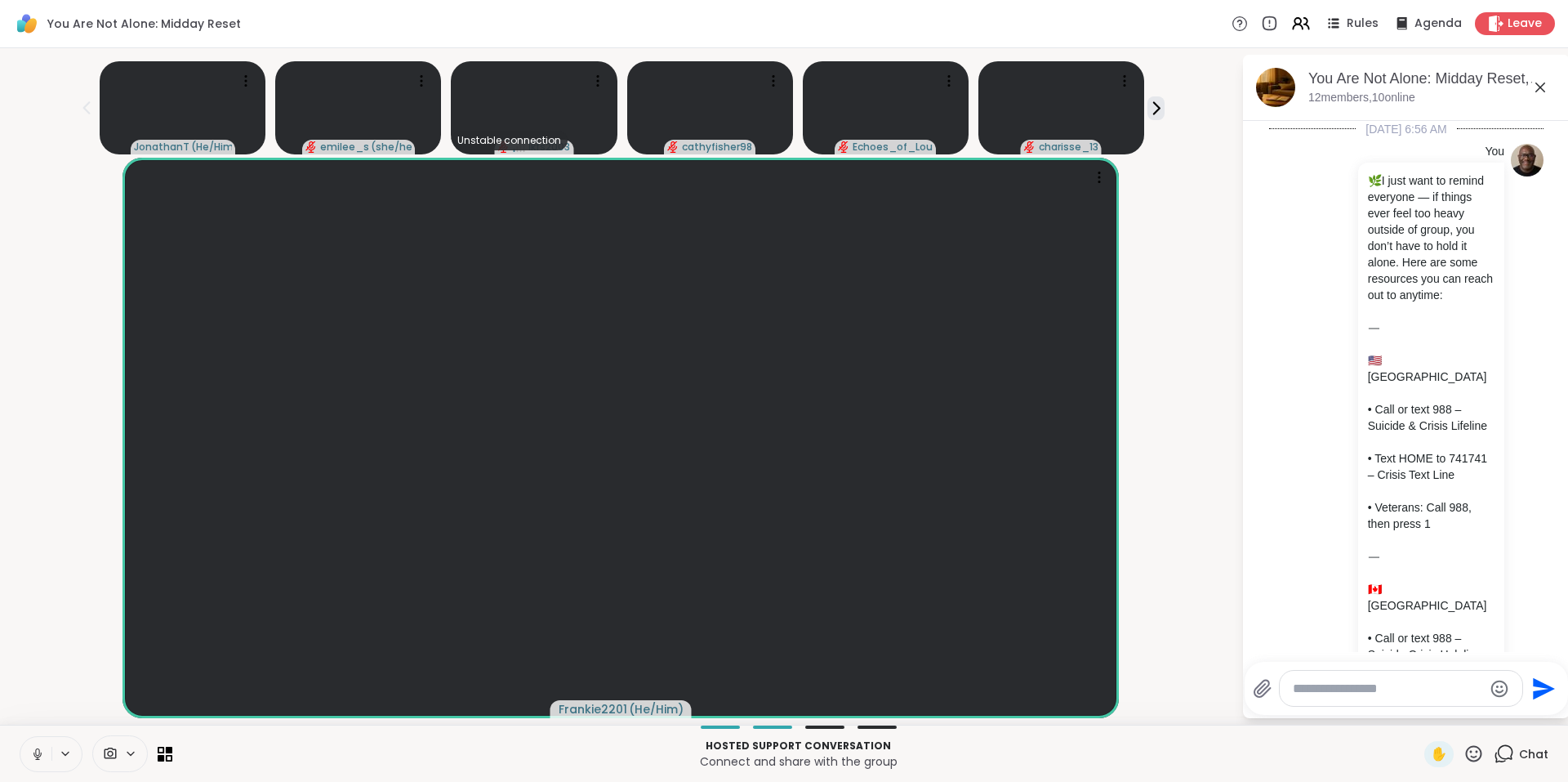
scroll to position [8182, 0]
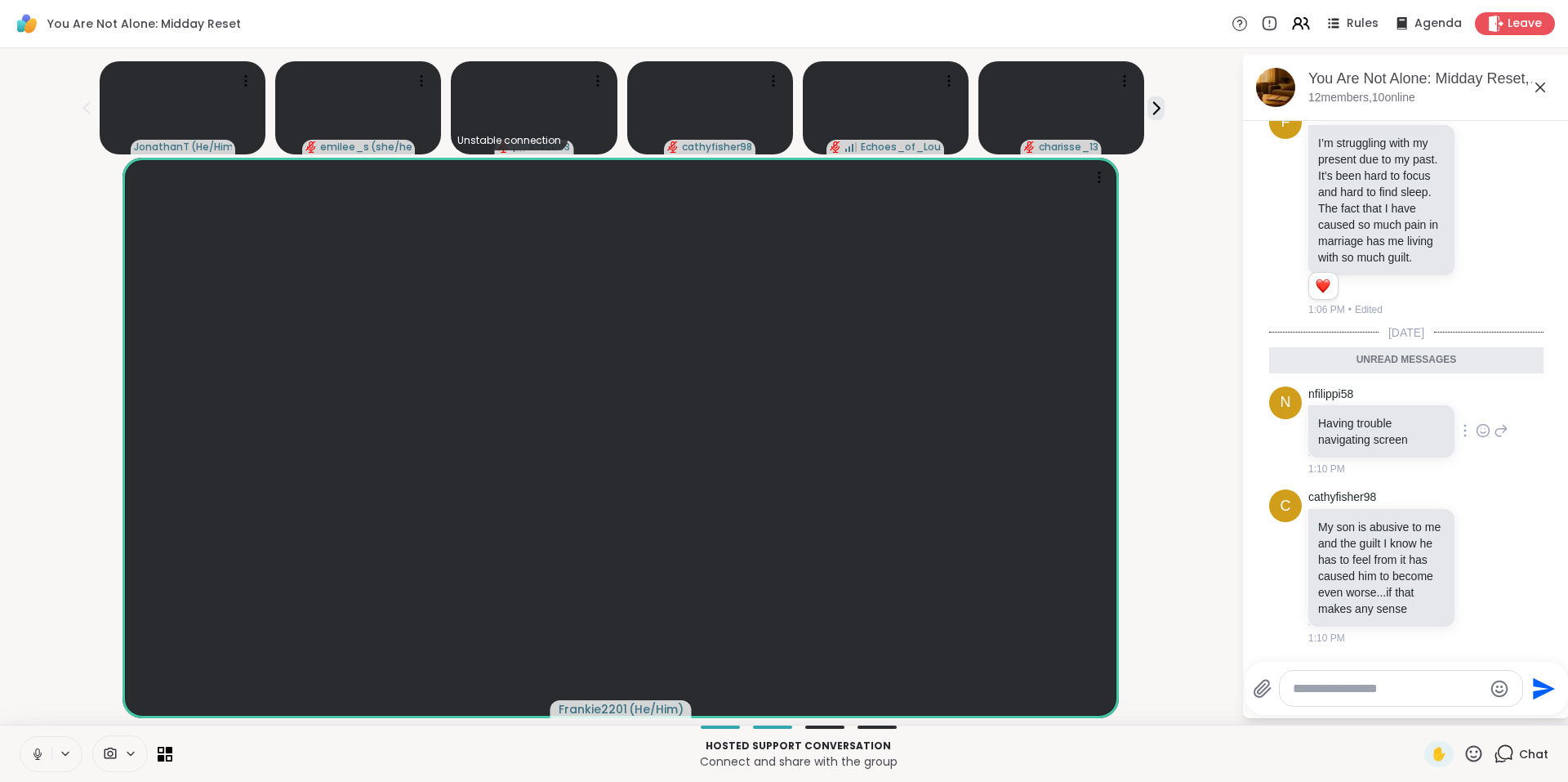
click at [1497, 425] on icon at bounding box center [1502, 431] width 12 height 12
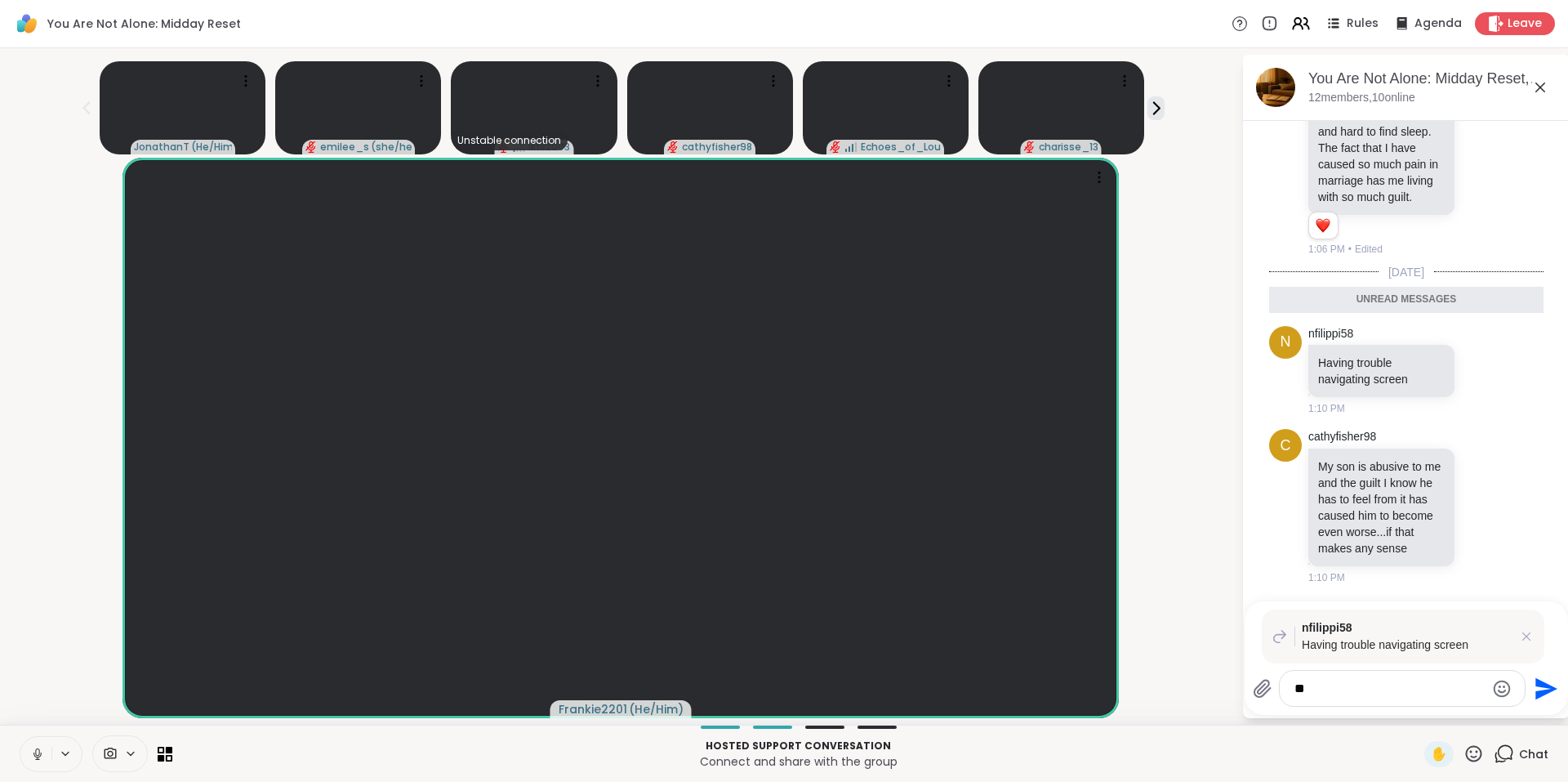
type textarea "*"
click at [39, 753] on icon at bounding box center [37, 754] width 14 height 14
click at [1373, 684] on textarea "**" at bounding box center [1389, 688] width 190 height 16
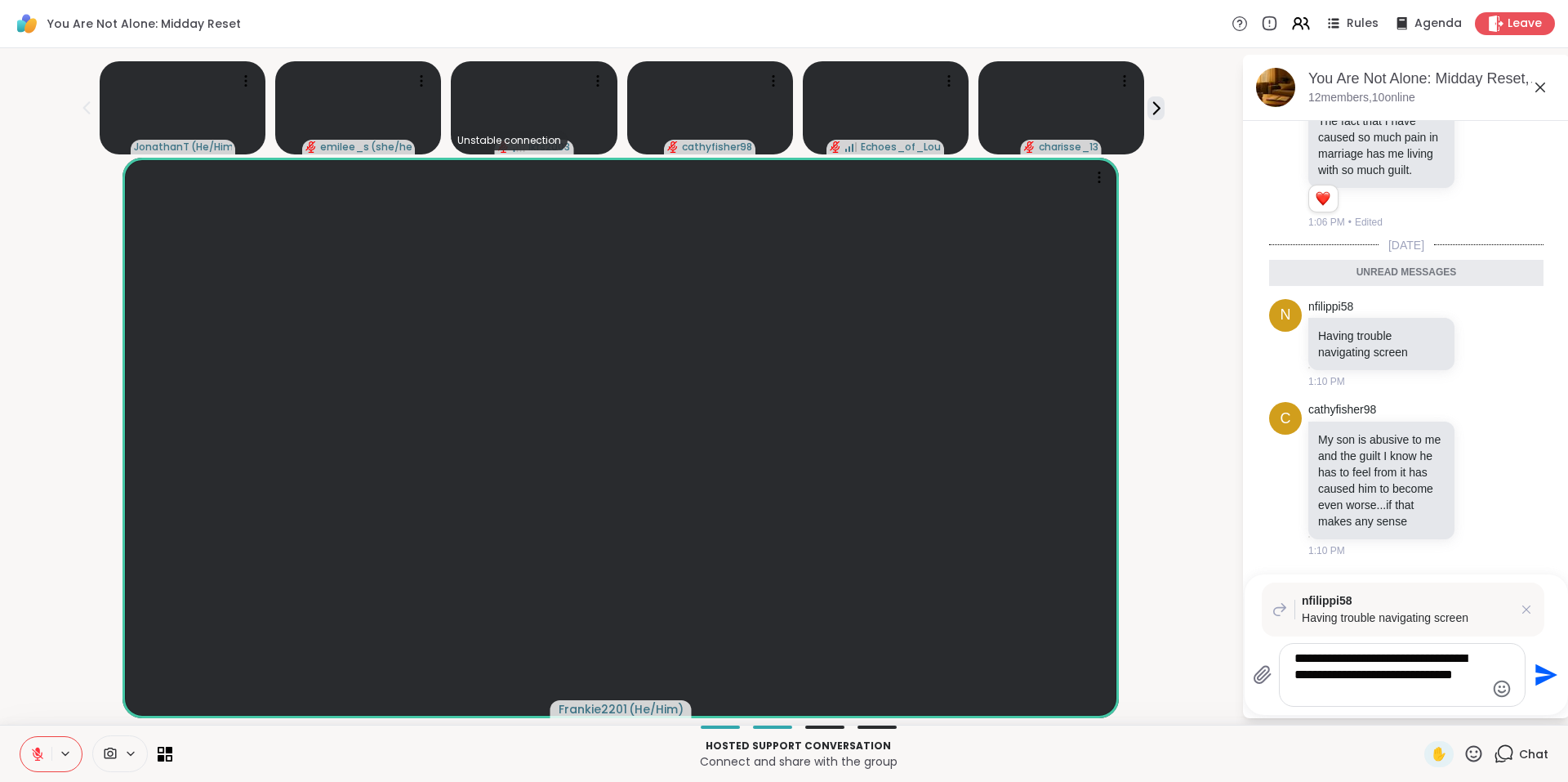
type textarea "**********"
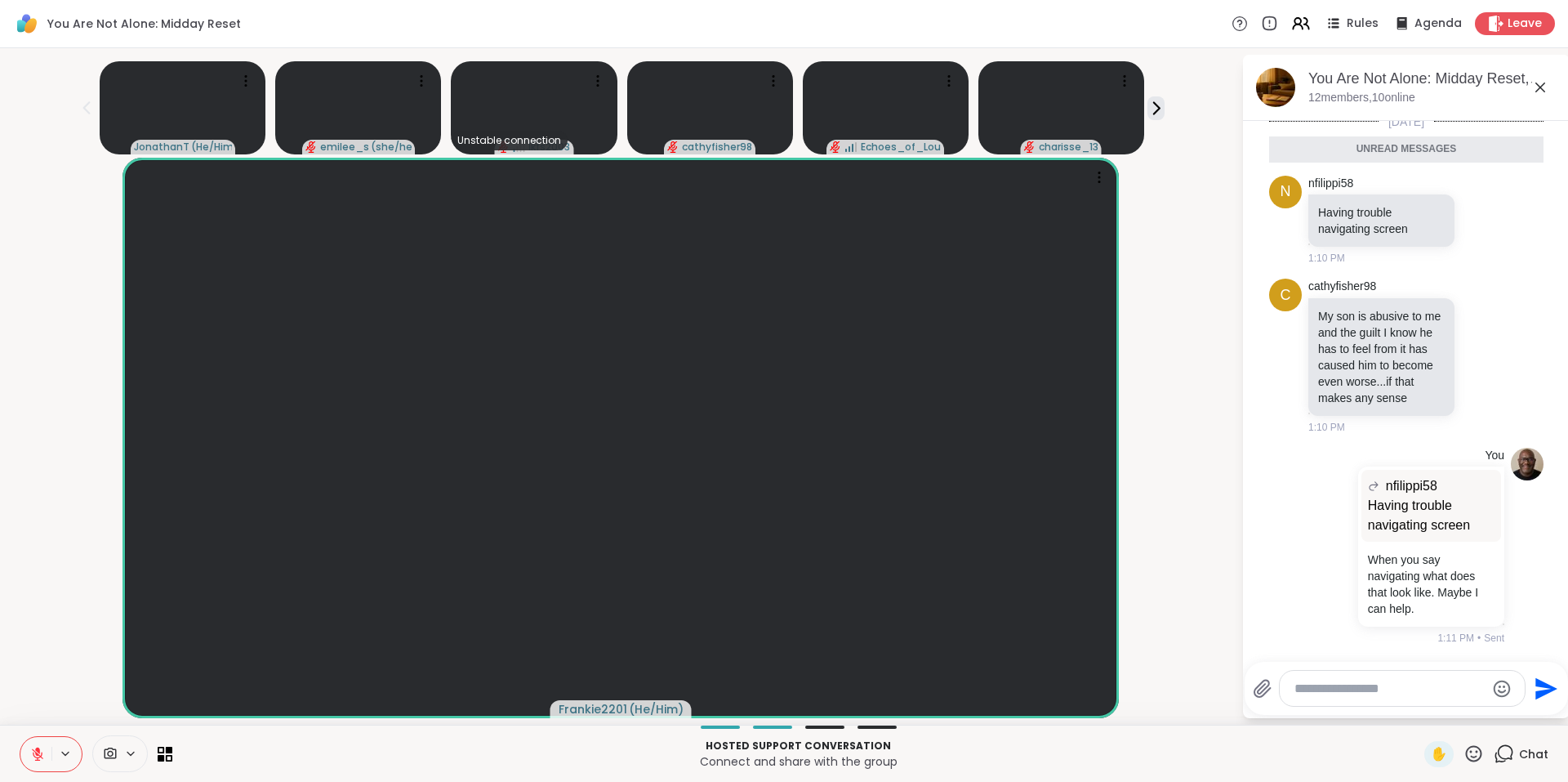
scroll to position [8353, 0]
click at [30, 750] on button at bounding box center [36, 754] width 31 height 35
click at [1480, 356] on icon at bounding box center [1482, 357] width 5 height 2
click at [1512, 323] on div "Select Reaction: Sad" at bounding box center [1519, 329] width 14 height 14
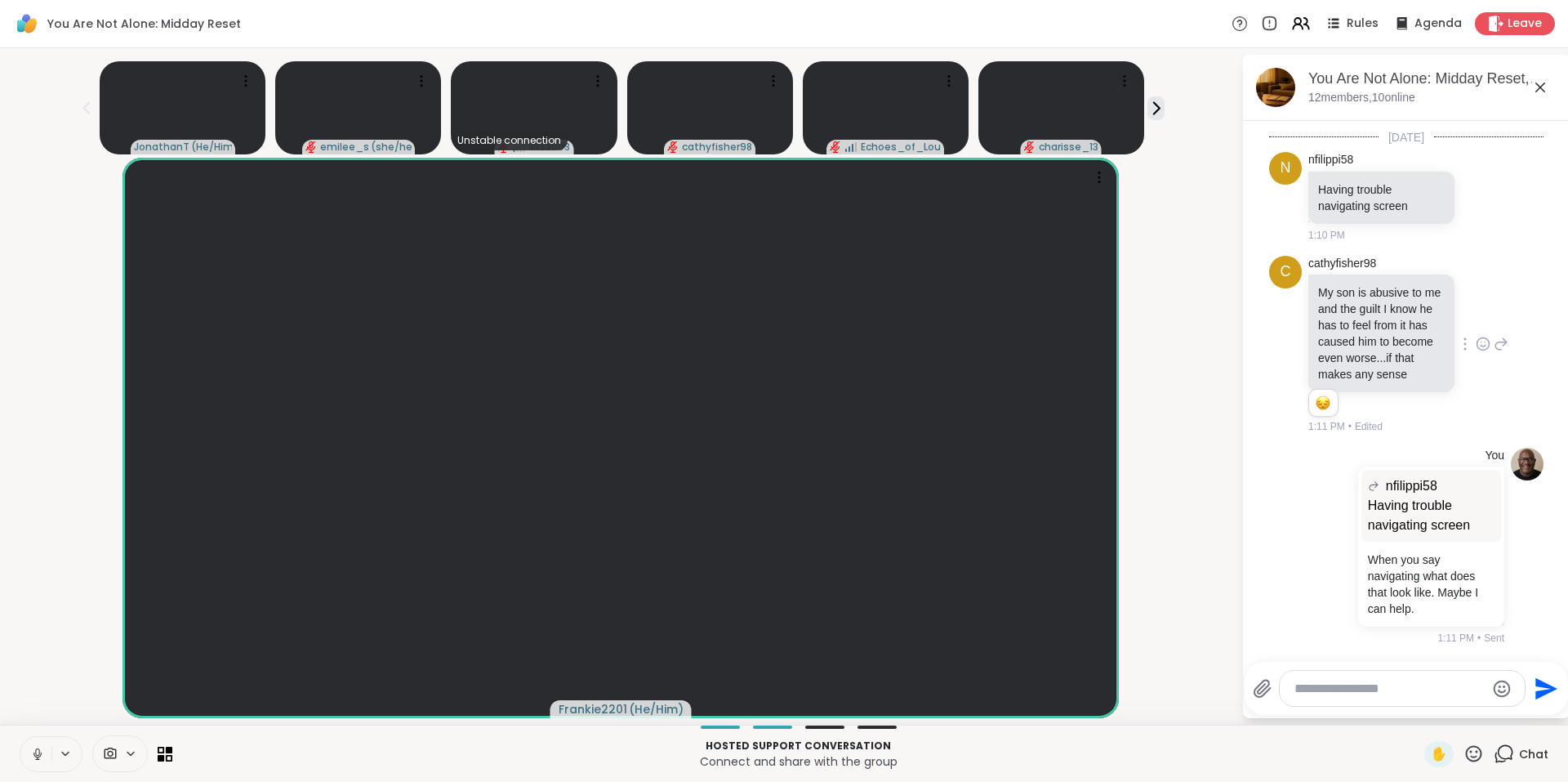
click at [1494, 354] on icon at bounding box center [1501, 344] width 14 height 19
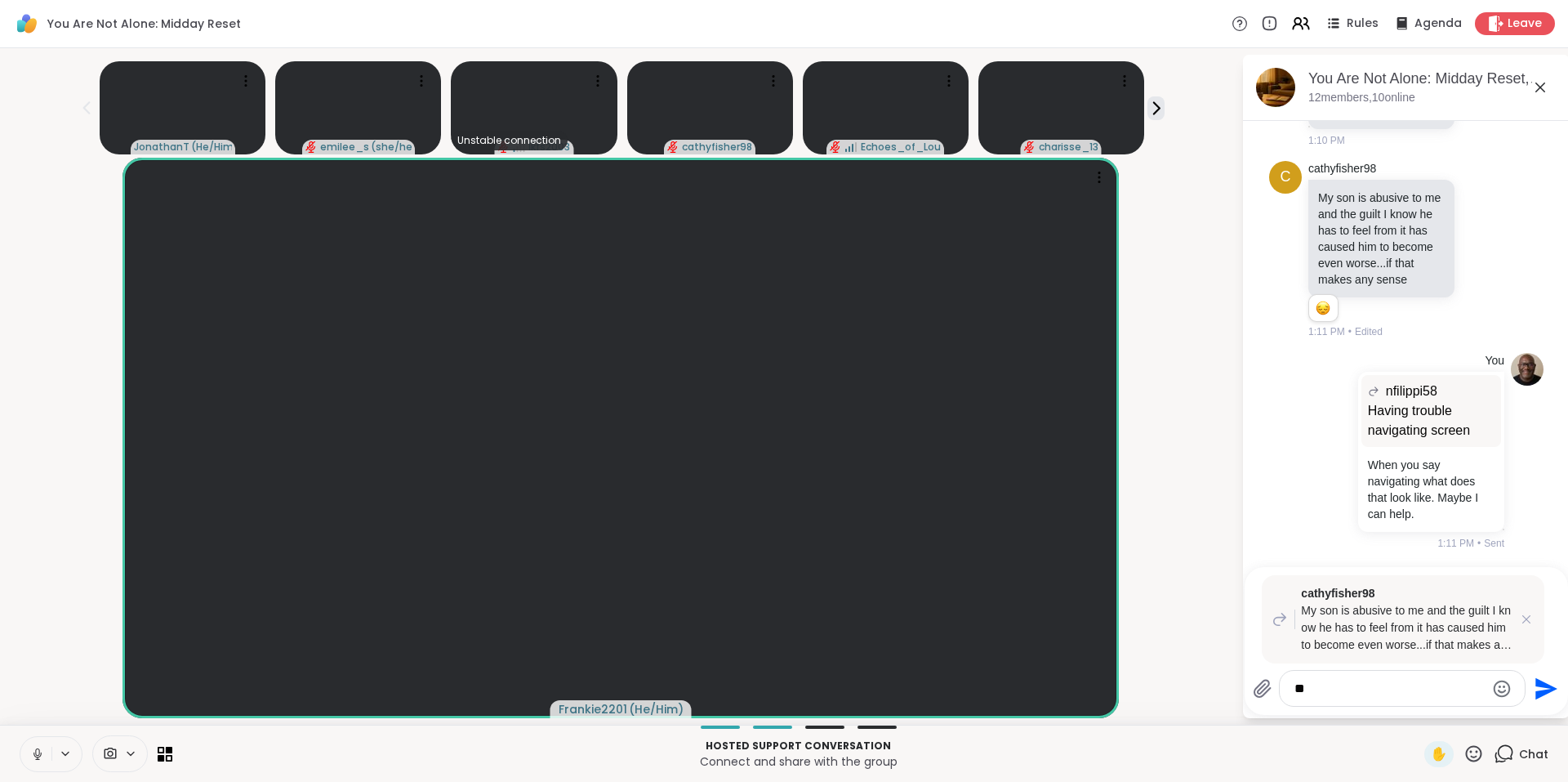
type textarea "*"
click at [38, 760] on icon at bounding box center [37, 754] width 14 height 14
click at [1432, 678] on div "**********" at bounding box center [1402, 688] width 245 height 35
click at [1387, 686] on textarea "**********" at bounding box center [1389, 688] width 190 height 16
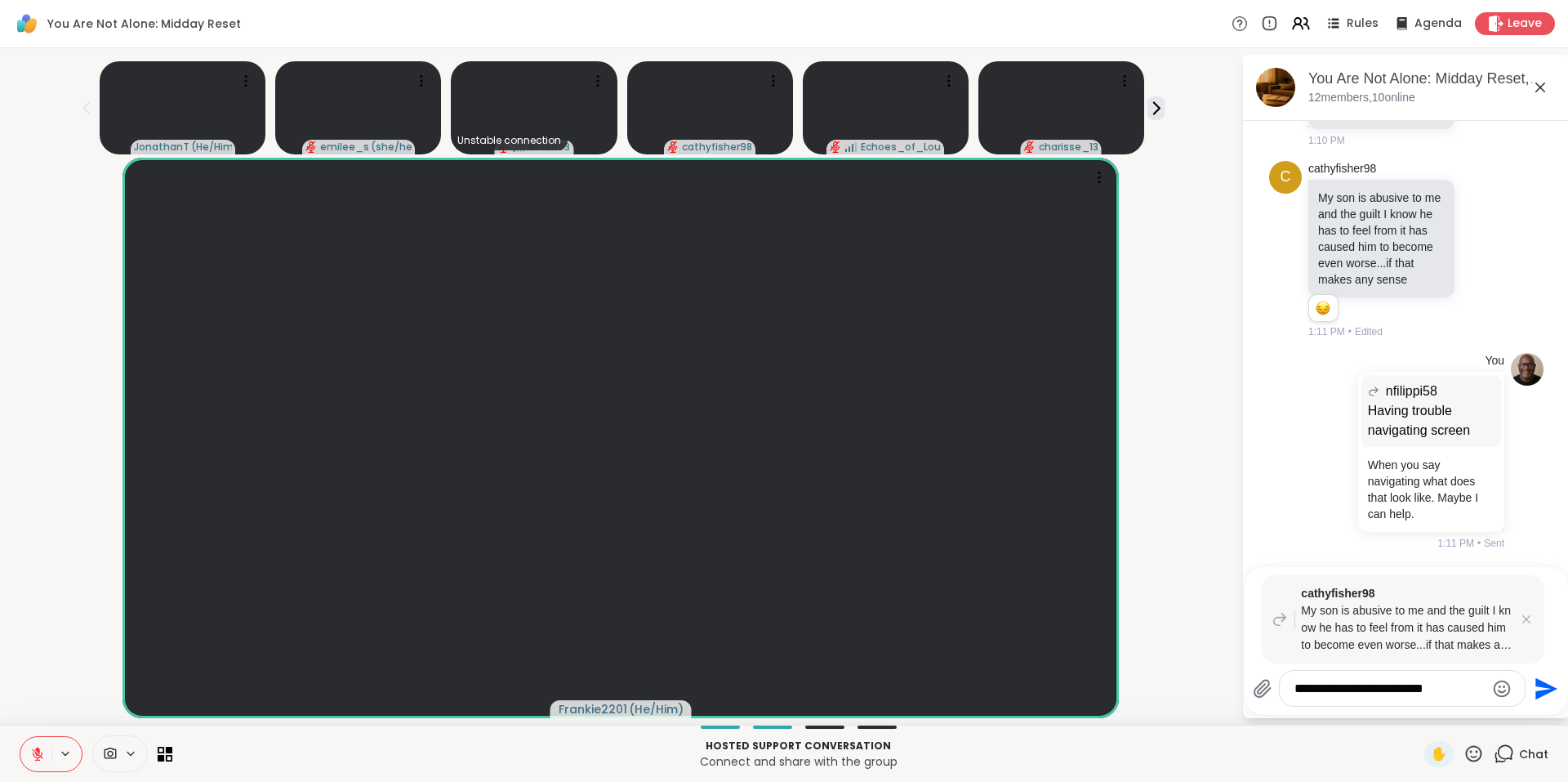
type textarea "**********"
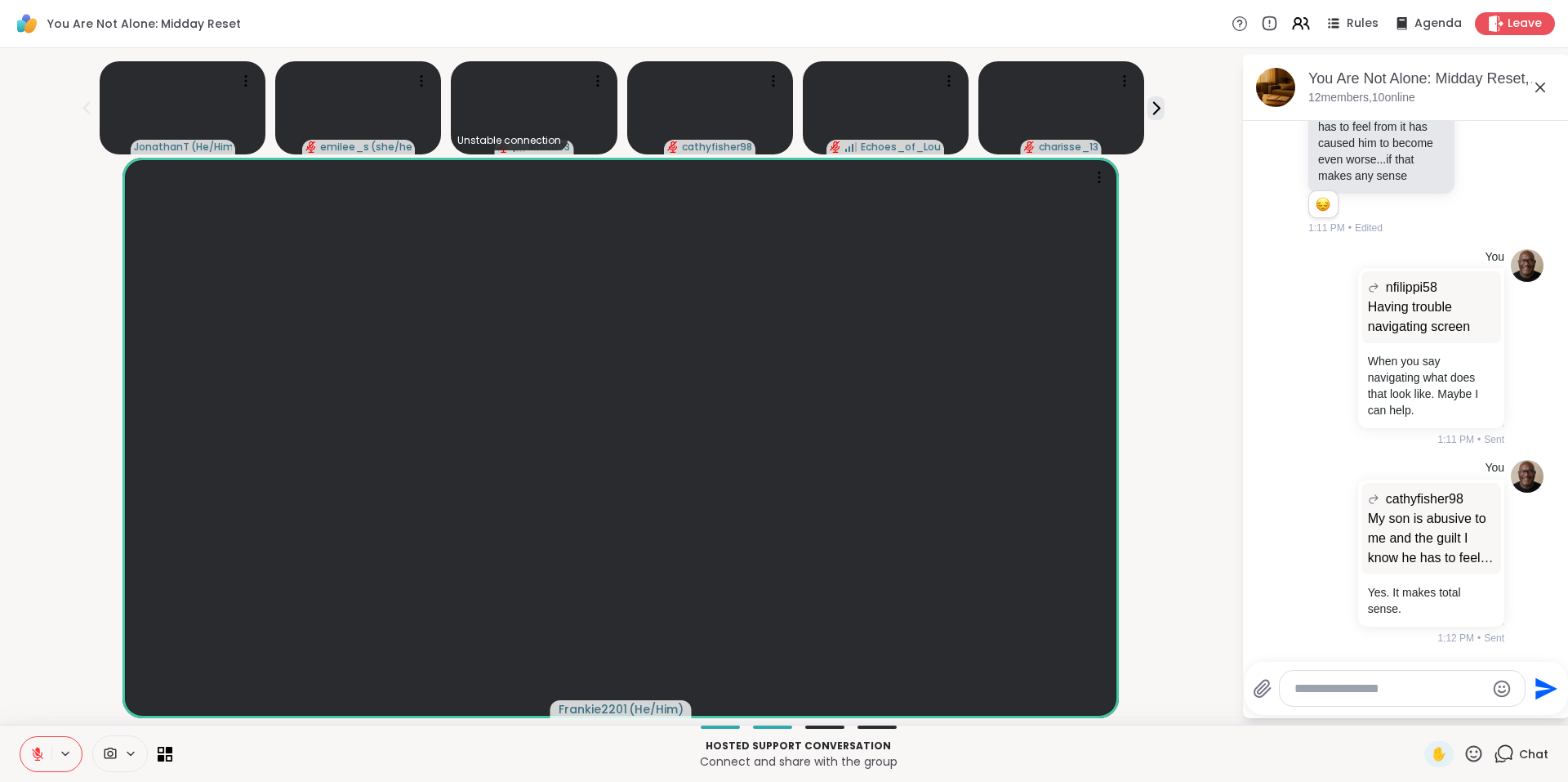
scroll to position [8575, 0]
click at [1464, 142] on icon at bounding box center [1465, 146] width 3 height 13
click at [1410, 162] on icon at bounding box center [1417, 169] width 13 height 14
click at [1404, 688] on textarea "Type your message" at bounding box center [1389, 688] width 190 height 16
click at [1384, 654] on div "[PERSON_NAME] @" at bounding box center [1390, 645] width 193 height 40
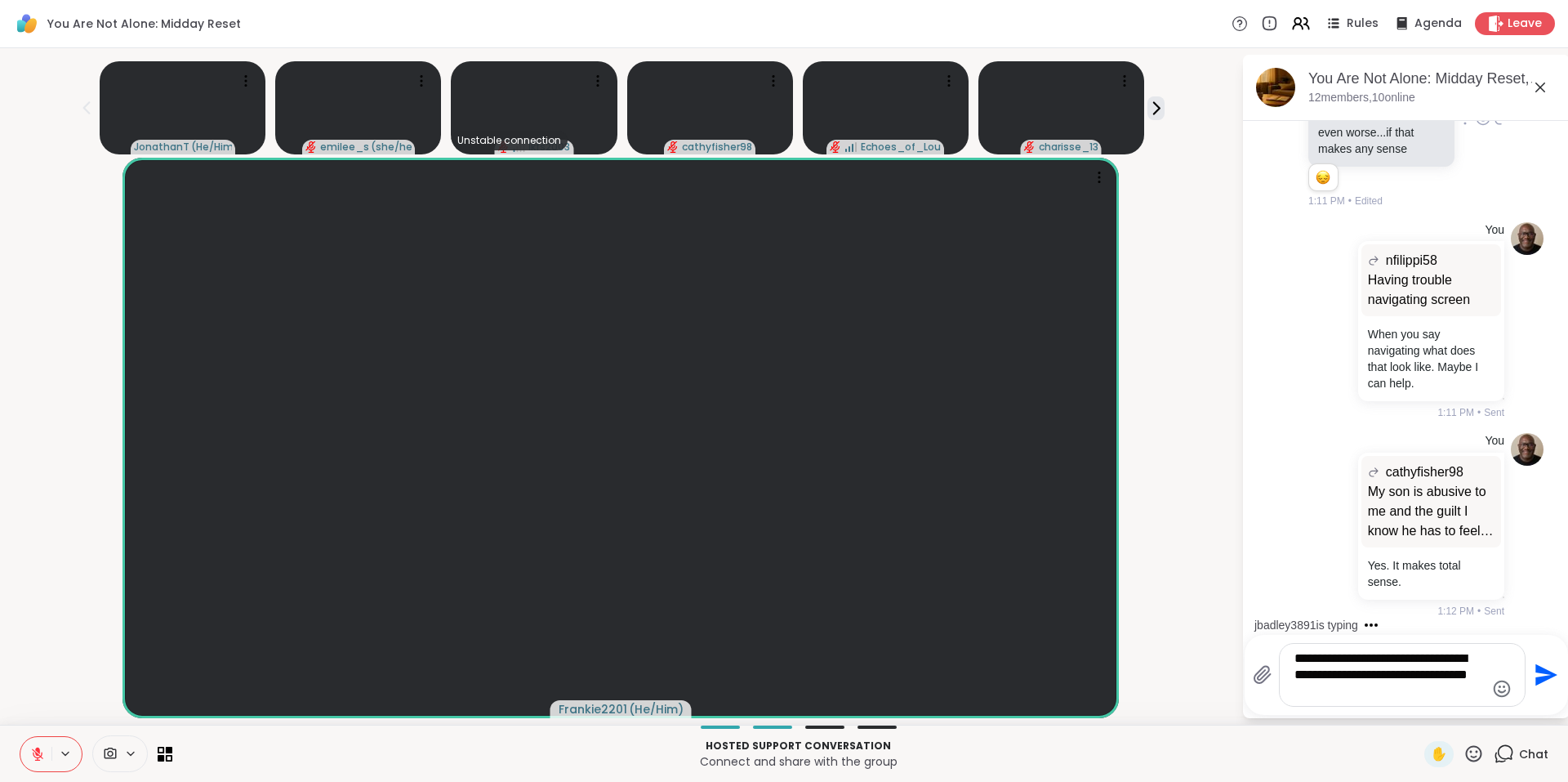
type textarea "**********"
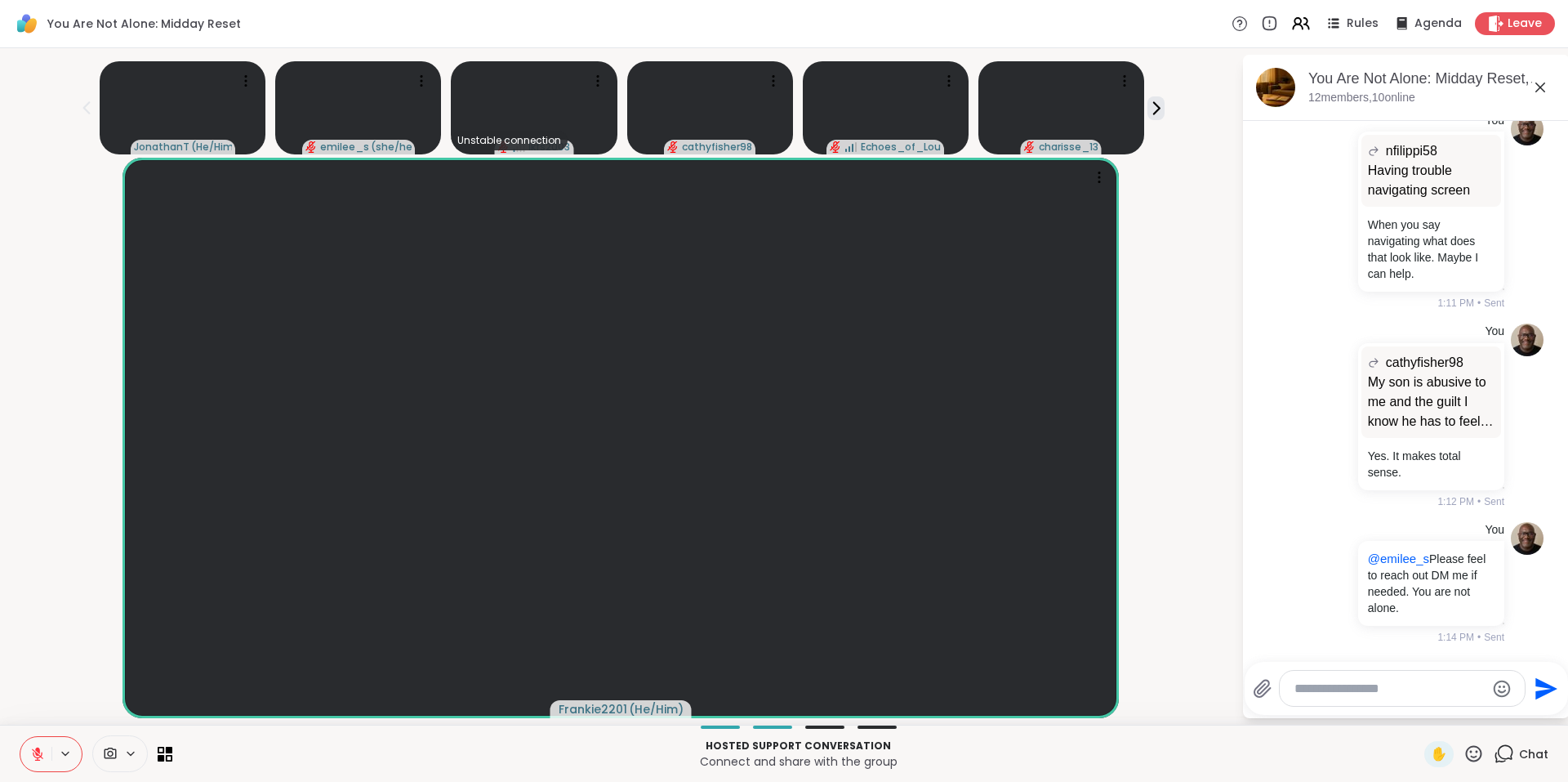
scroll to position [8712, 0]
click at [37, 753] on icon at bounding box center [38, 754] width 12 height 12
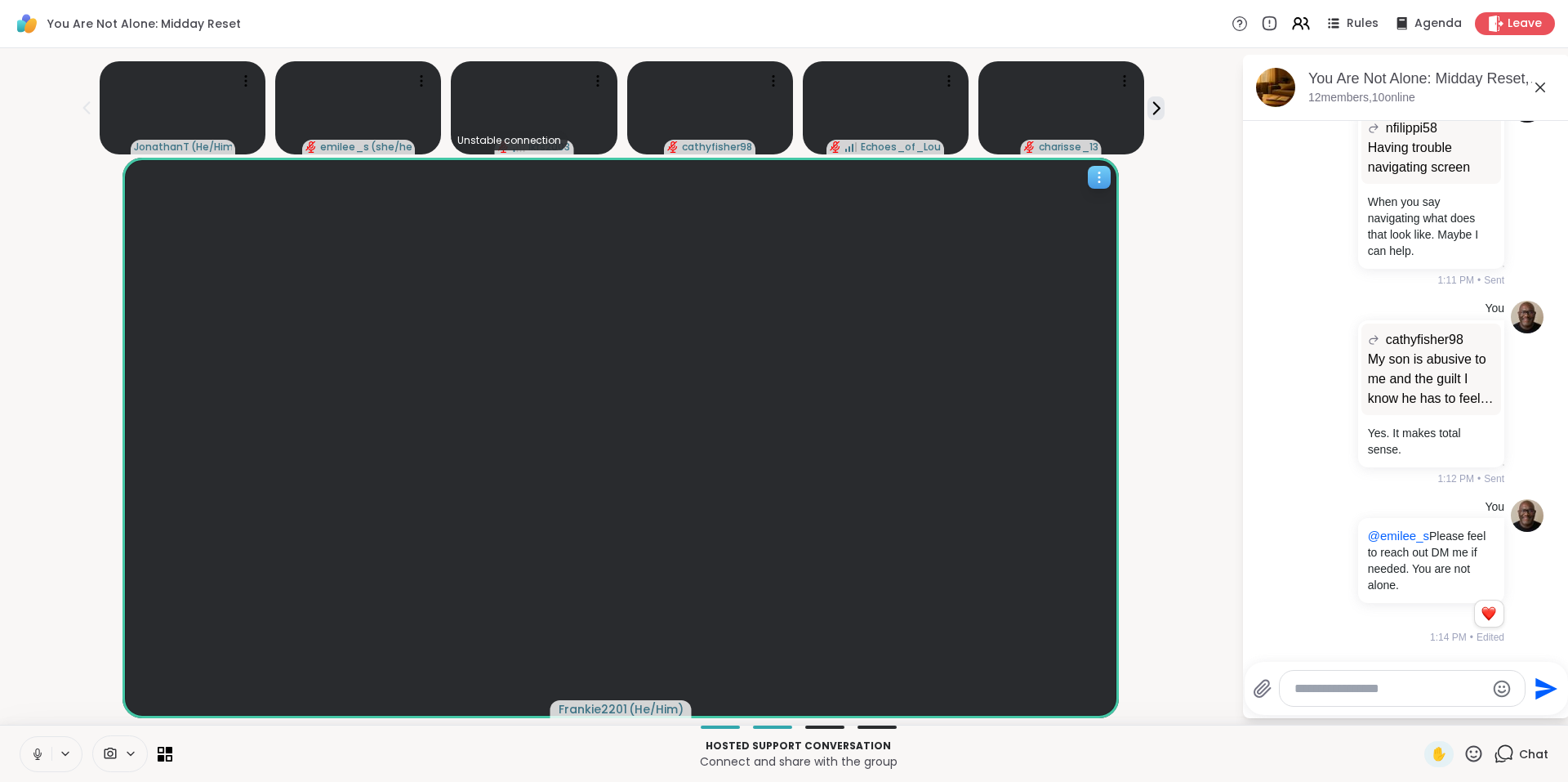
scroll to position [8735, 0]
click at [1346, 577] on icon at bounding box center [1347, 572] width 2 height 12
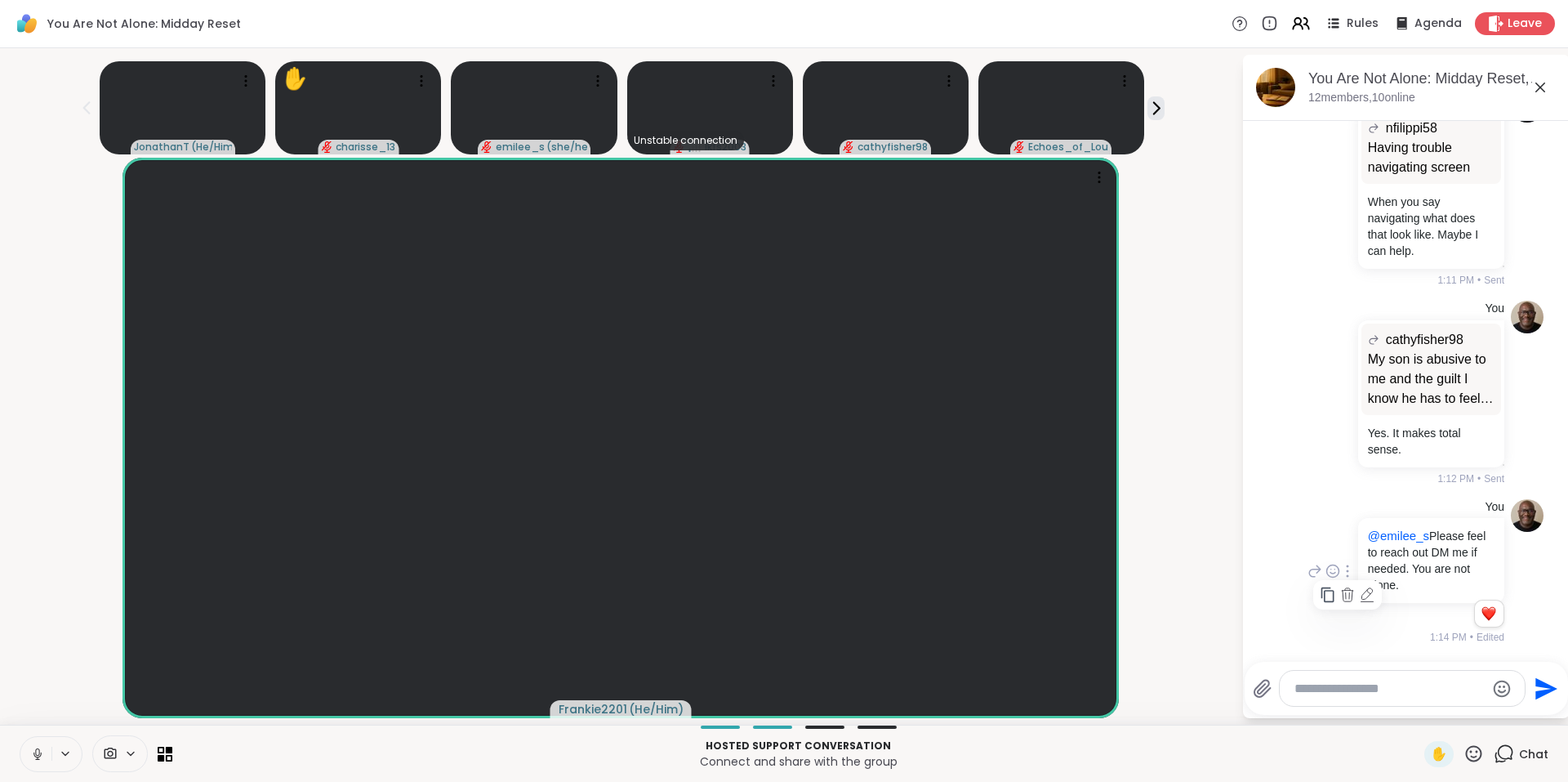
click at [1362, 600] on icon at bounding box center [1367, 594] width 11 height 12
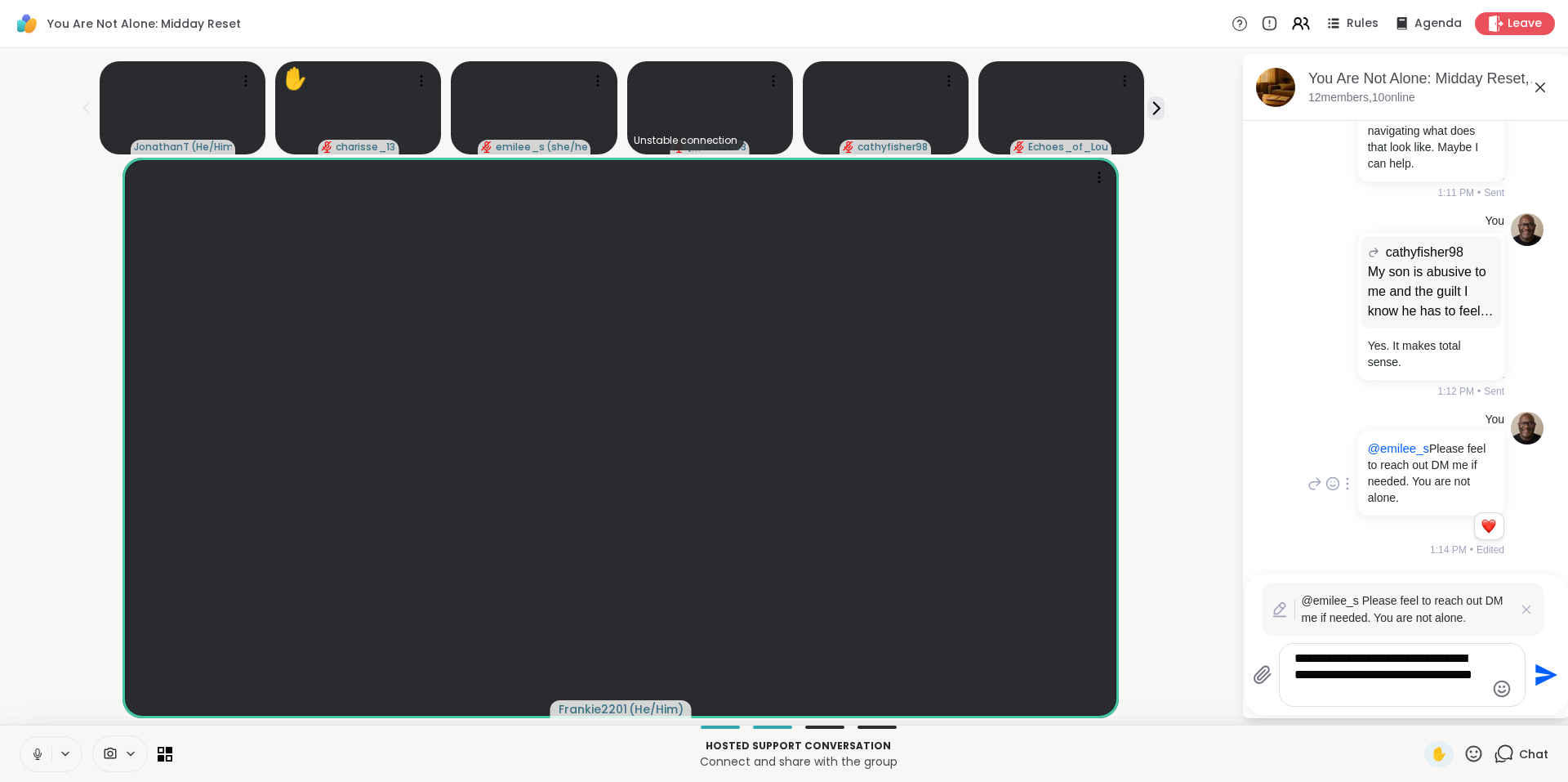
click at [1399, 661] on textarea "**********" at bounding box center [1389, 675] width 190 height 49
click at [1422, 662] on textarea "**********" at bounding box center [1389, 675] width 190 height 49
type textarea "**********"
click at [1543, 678] on icon "Send" at bounding box center [1546, 675] width 22 height 22
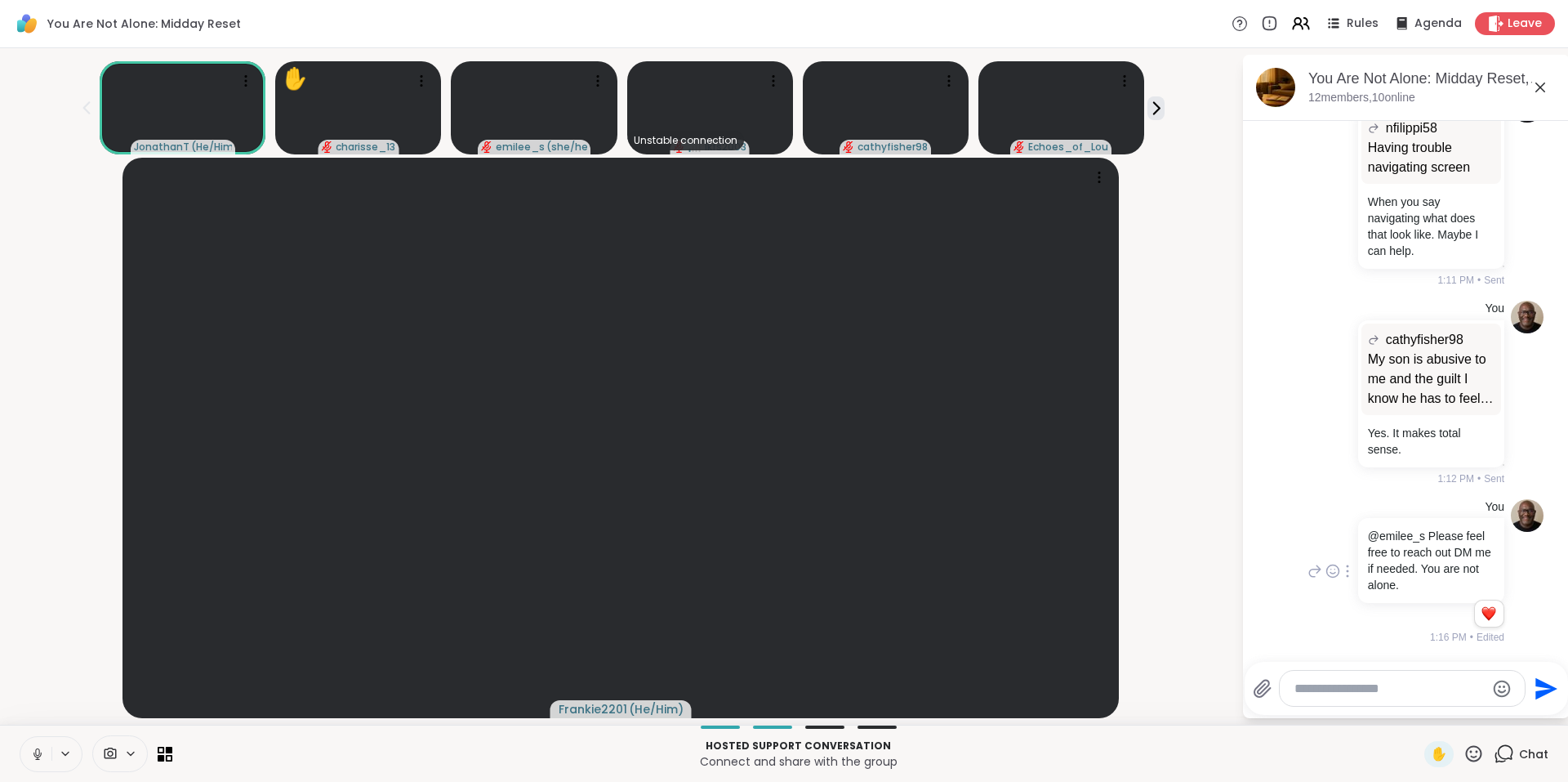
click at [1543, 89] on icon at bounding box center [1540, 88] width 10 height 10
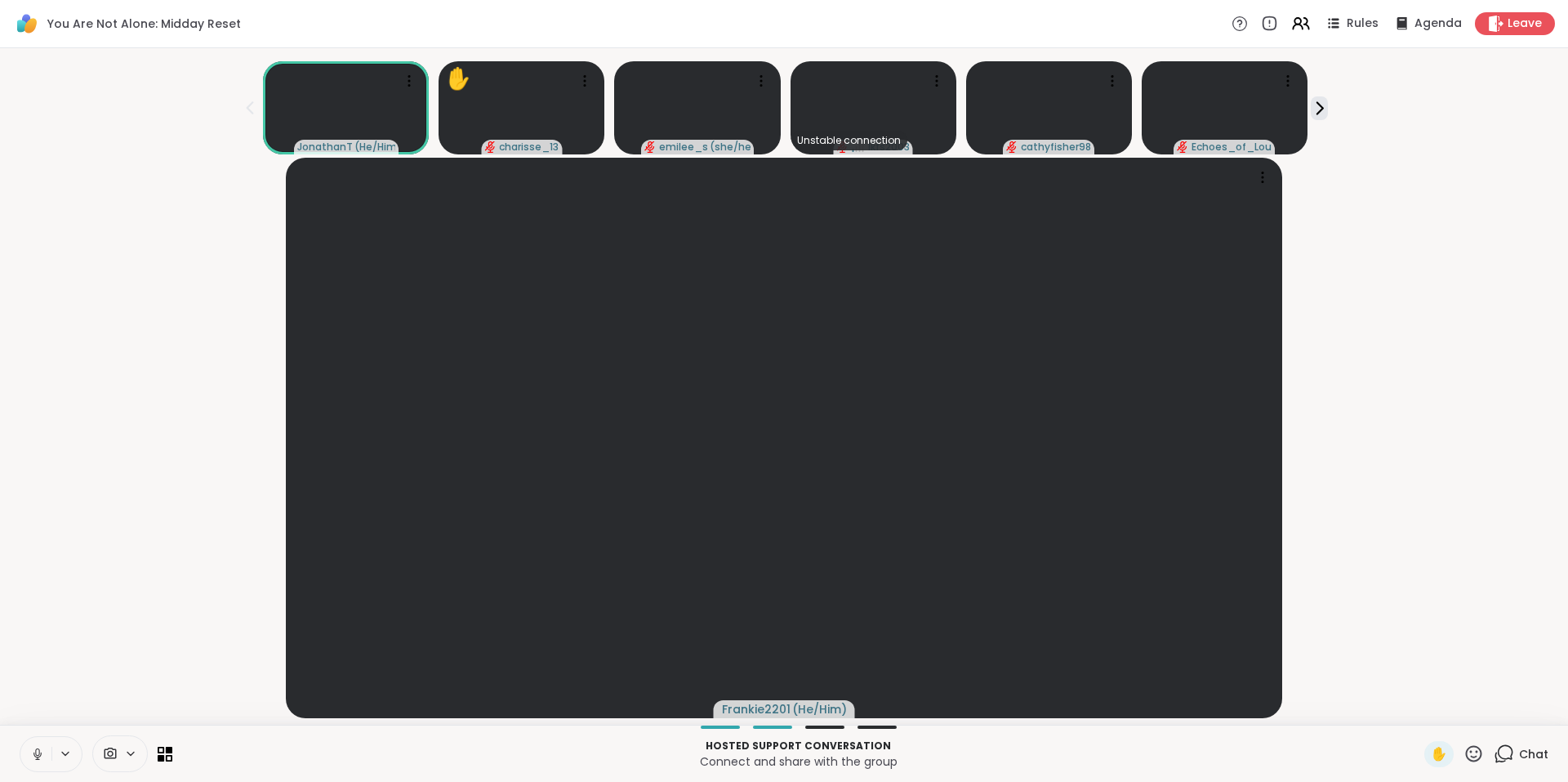
click at [1497, 749] on icon at bounding box center [1503, 753] width 20 height 20
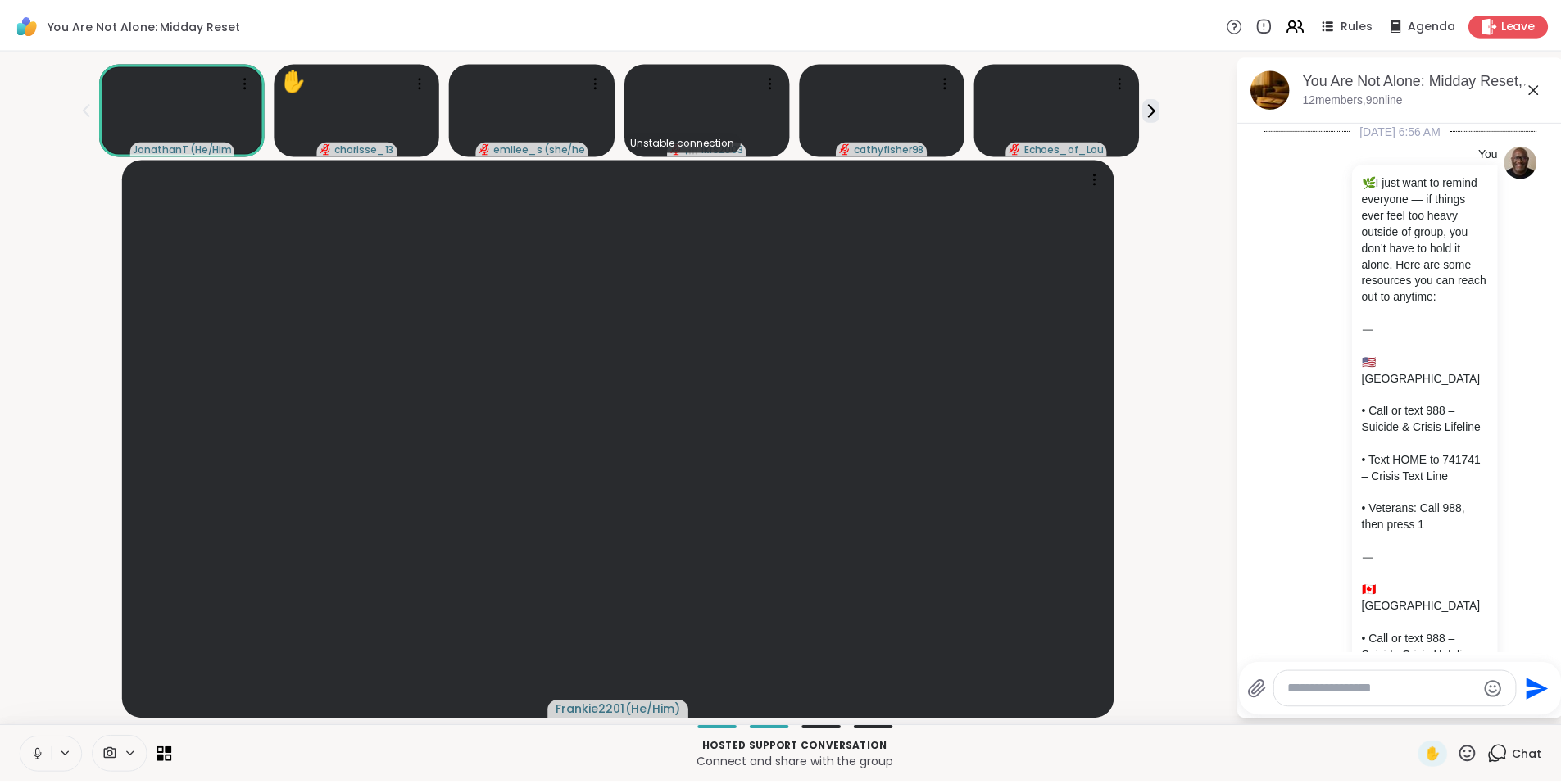
scroll to position [8741, 0]
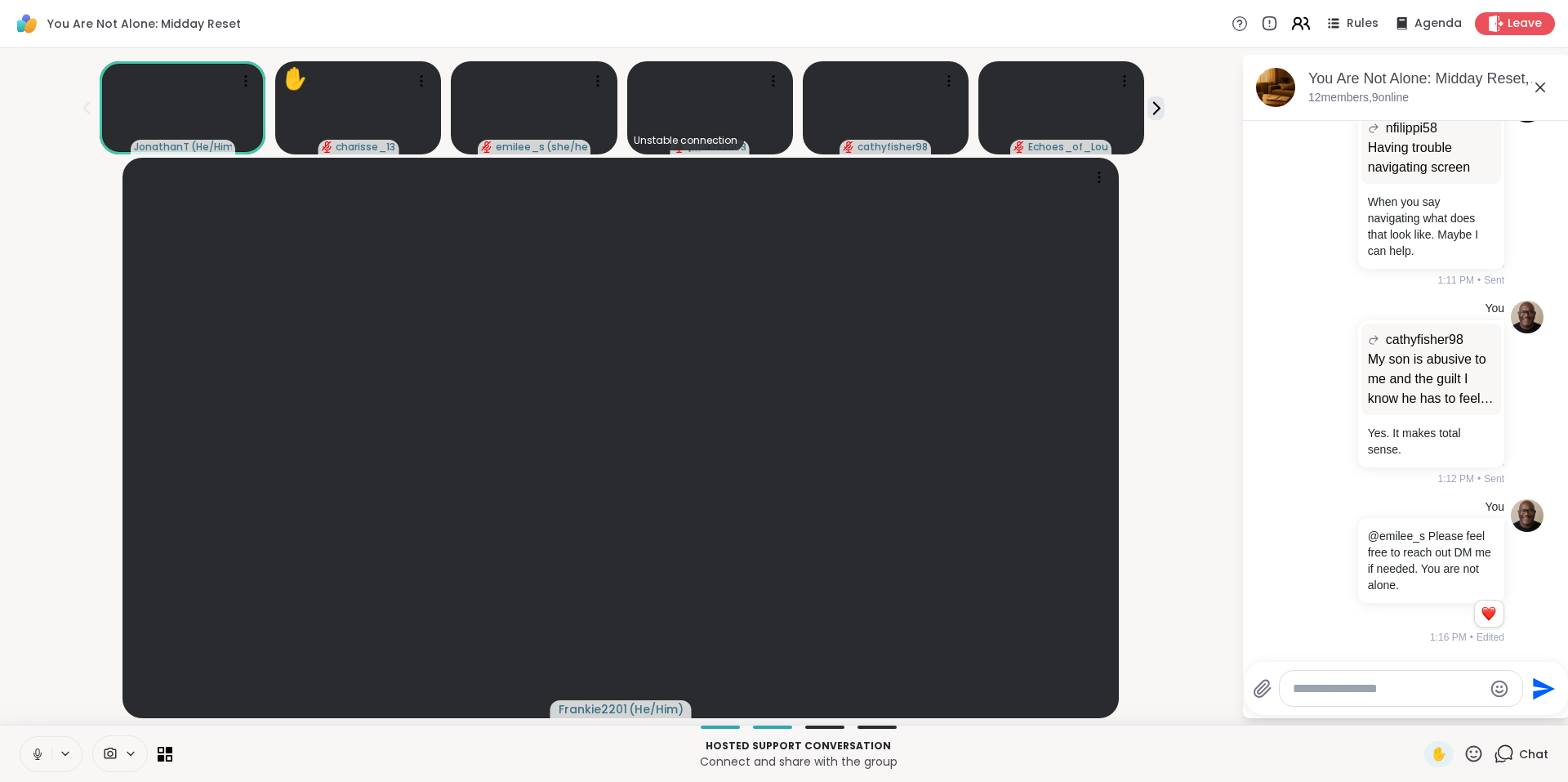
click at [1290, 27] on icon at bounding box center [1300, 23] width 20 height 20
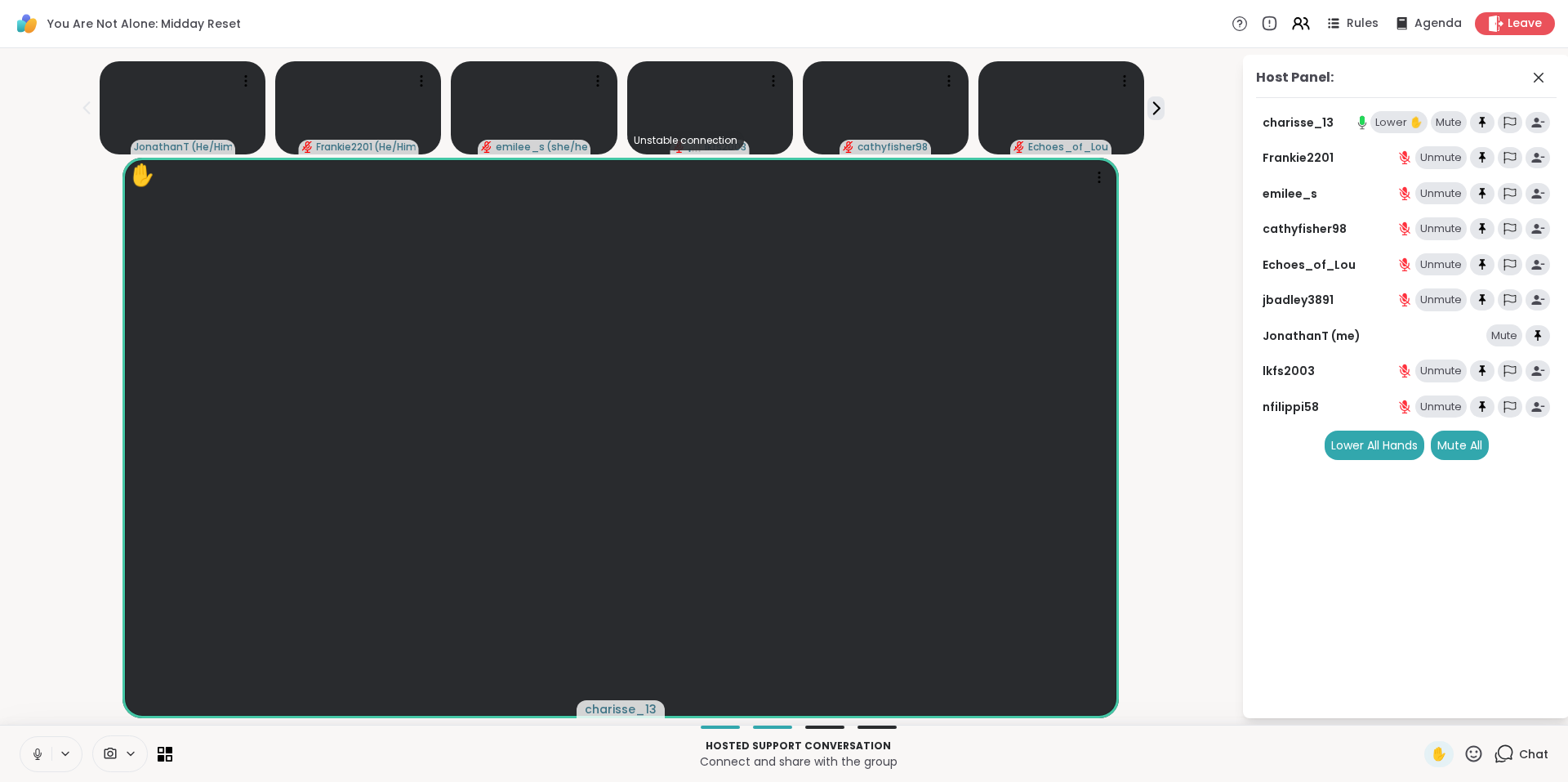
click at [1379, 128] on div "Lower ✋" at bounding box center [1398, 122] width 57 height 23
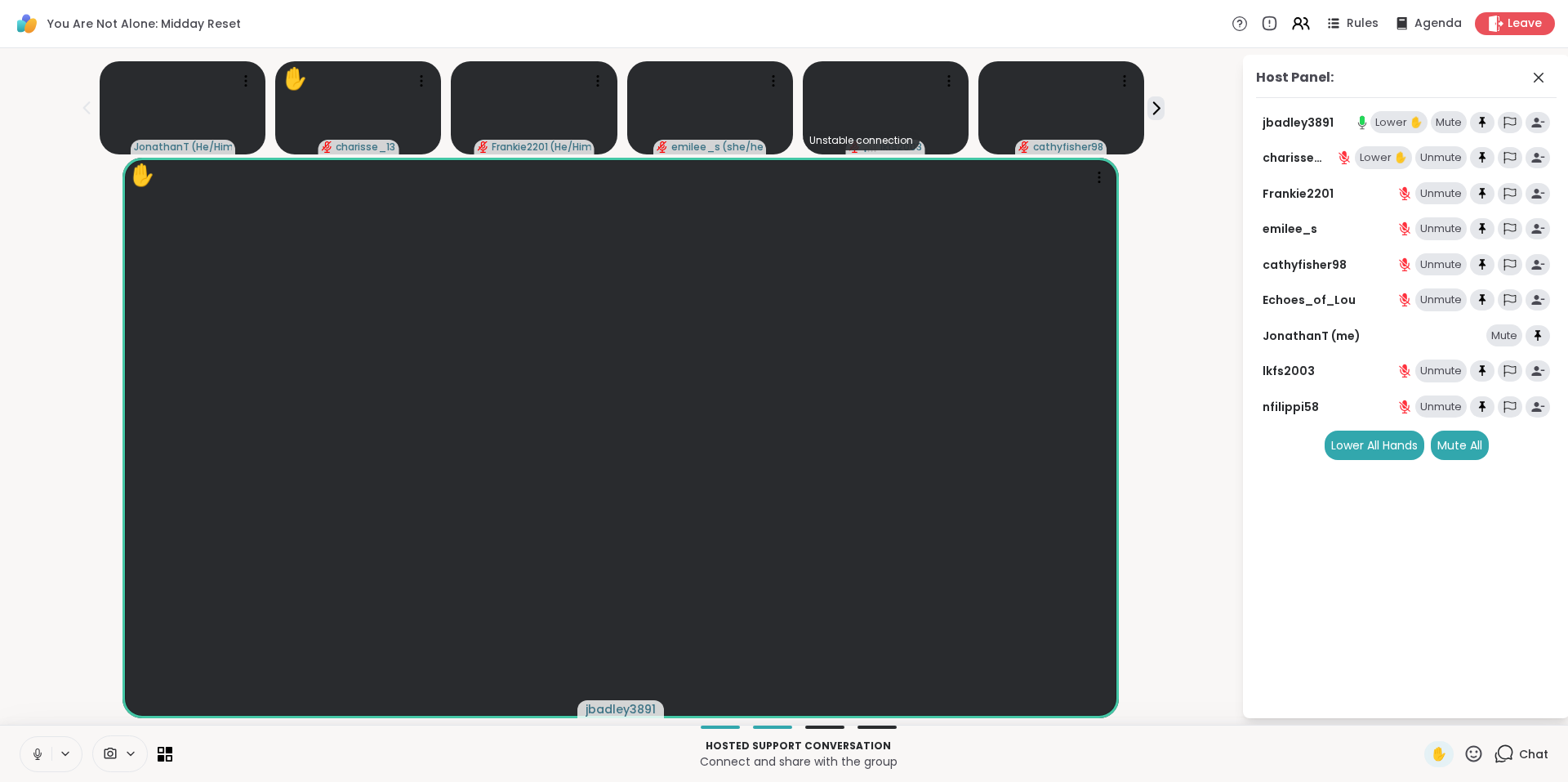
click at [1390, 118] on div "Lower ✋" at bounding box center [1398, 122] width 57 height 23
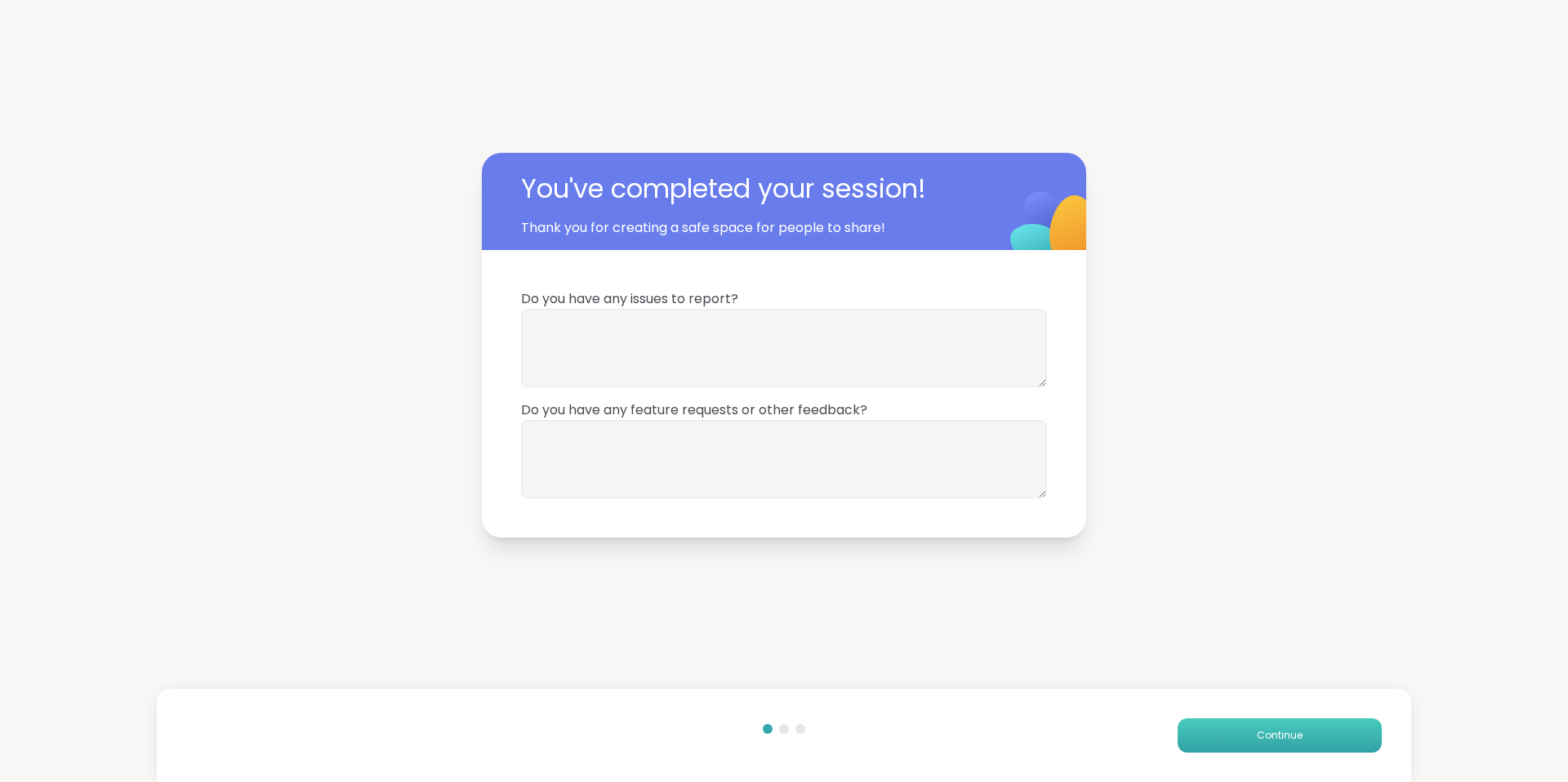
click at [1218, 738] on button "Continue" at bounding box center [1280, 736] width 204 height 35
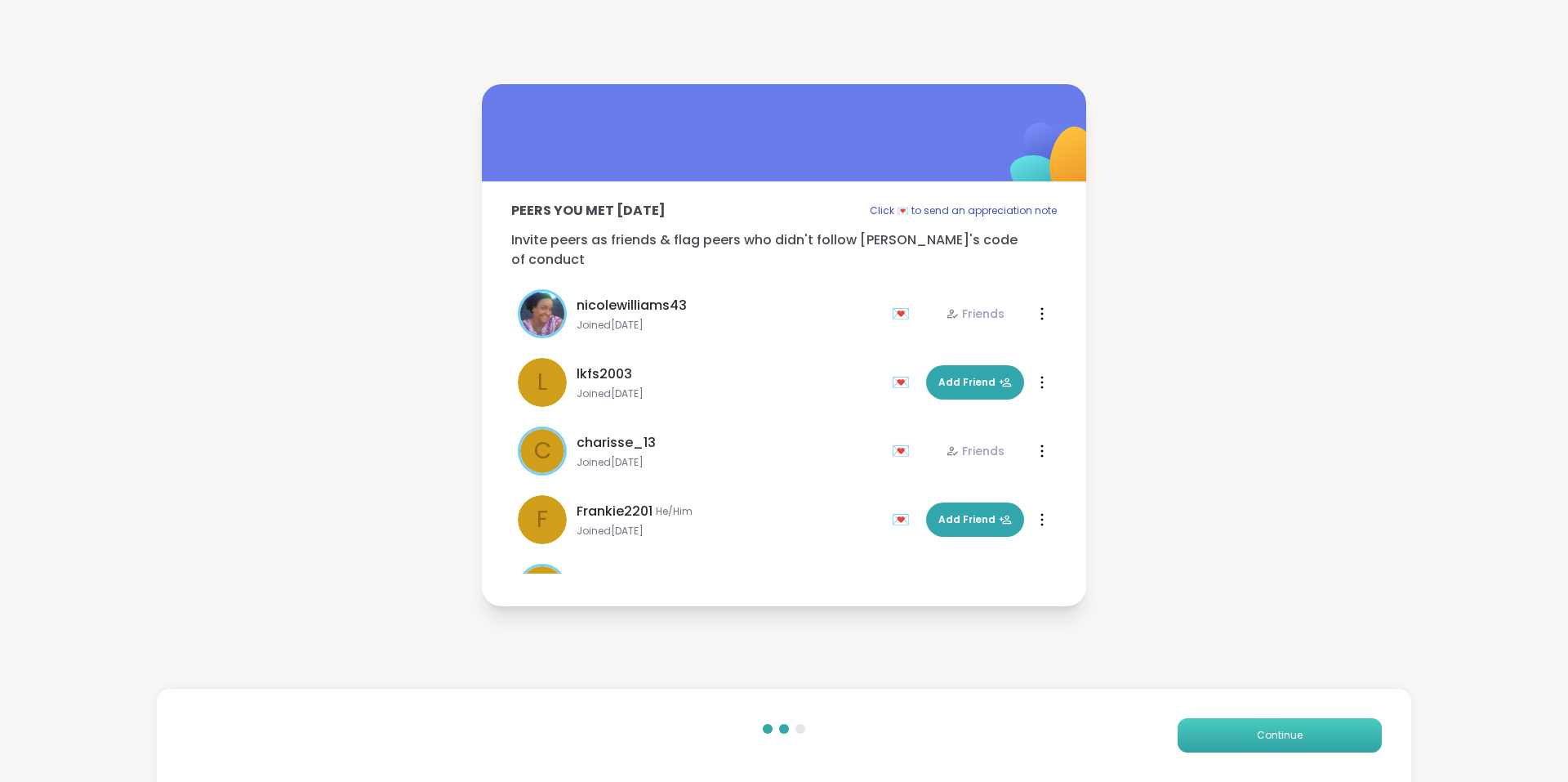
click at [1313, 722] on button "Continue" at bounding box center [1280, 736] width 204 height 35
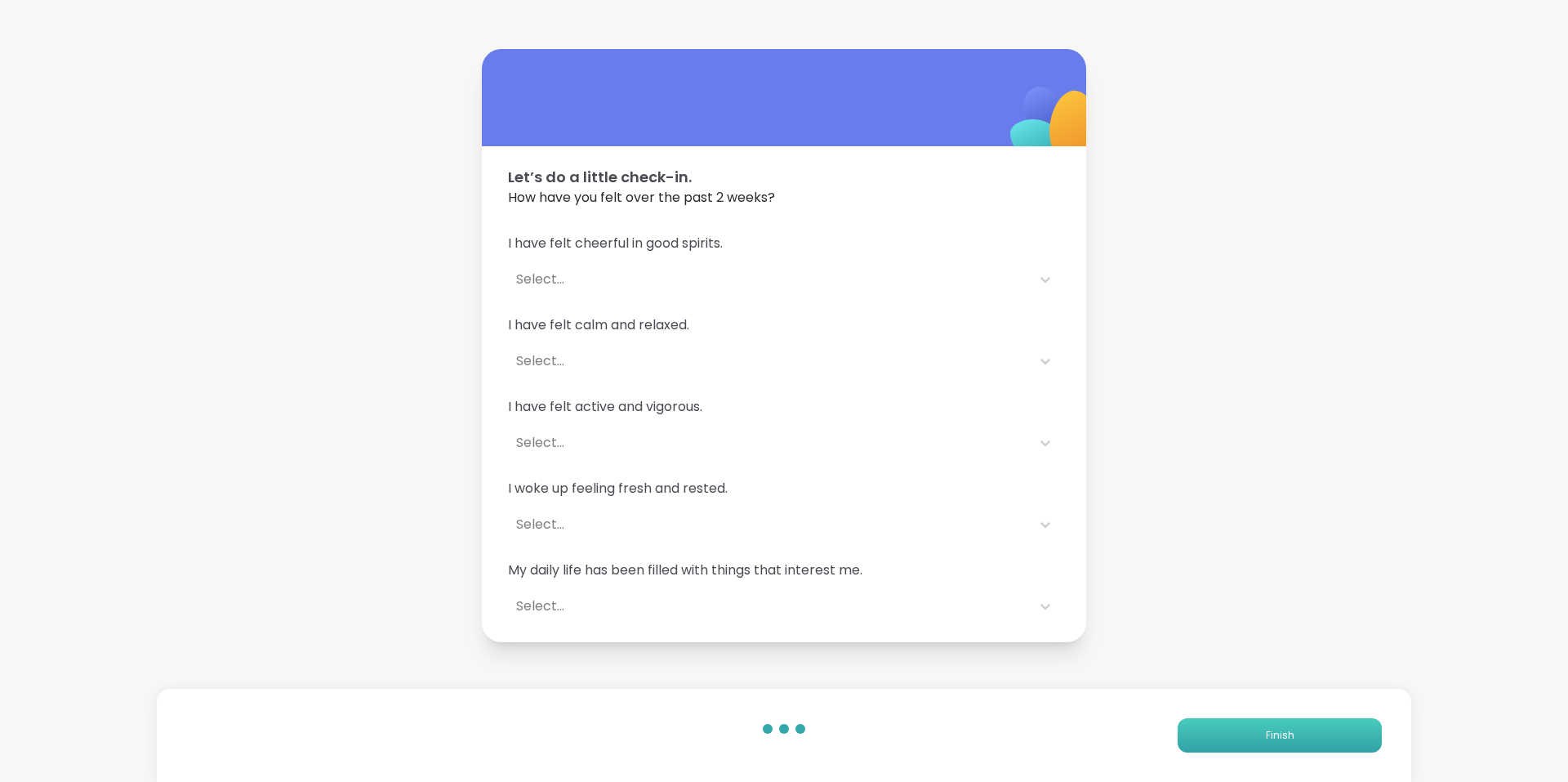
click at [1279, 722] on button "Finish" at bounding box center [1280, 736] width 204 height 35
